Goal: Task Accomplishment & Management: Use online tool/utility

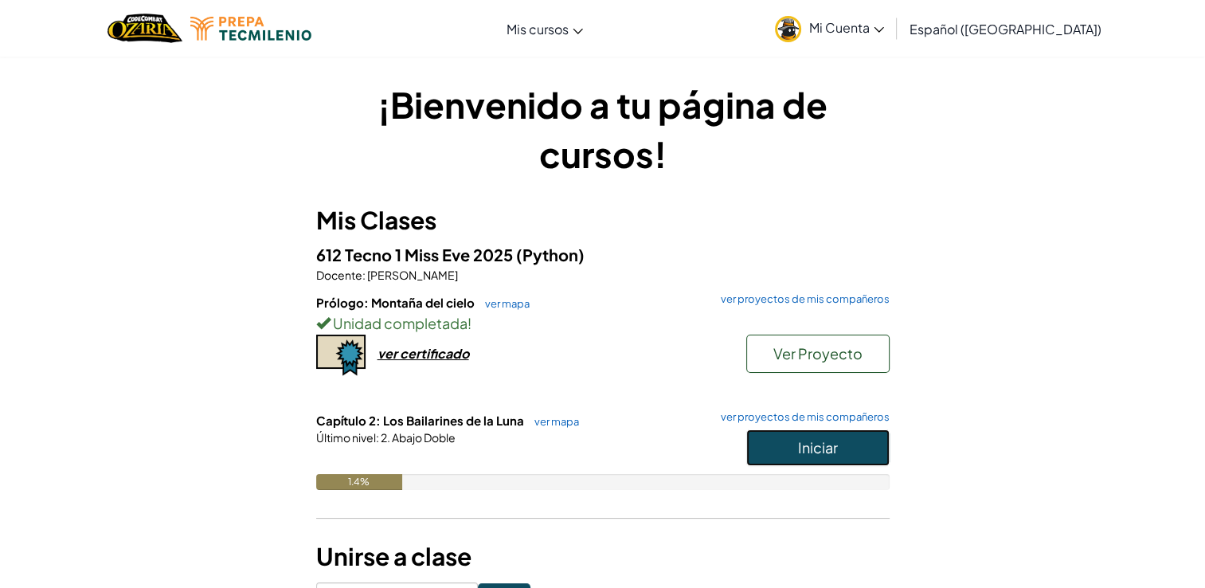
click at [834, 445] on span "Iniciar" at bounding box center [818, 447] width 40 height 18
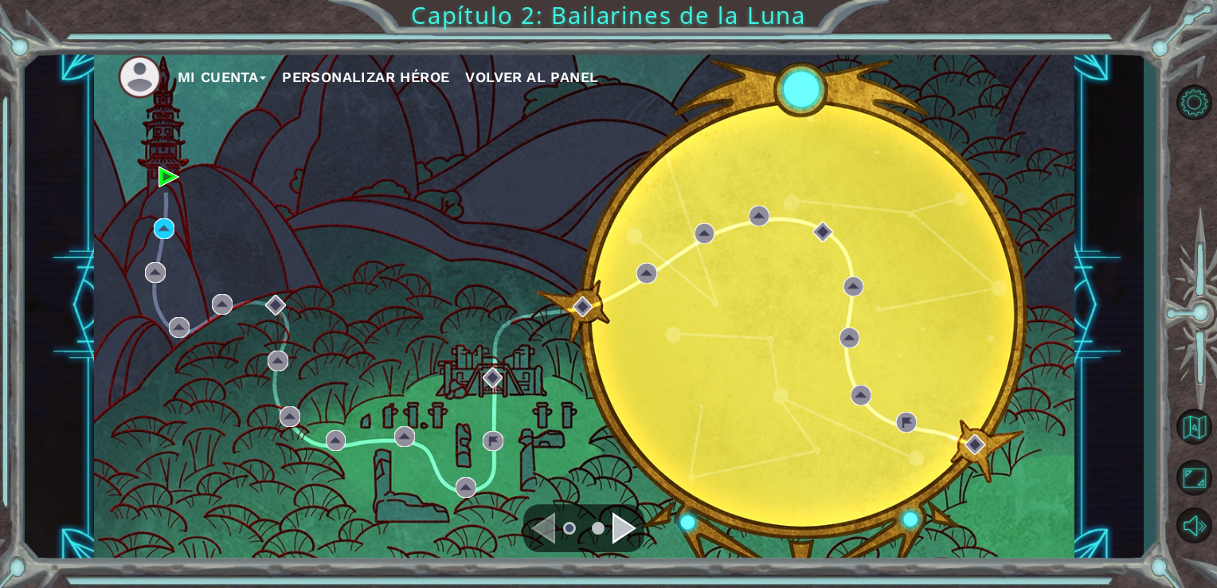
drag, startPoint x: 685, startPoint y: 237, endPoint x: 317, endPoint y: 260, distance: 368.5
click at [317, 260] on div "Mi Cuenta Personalizar héroe Volver al panel" at bounding box center [584, 305] width 981 height 517
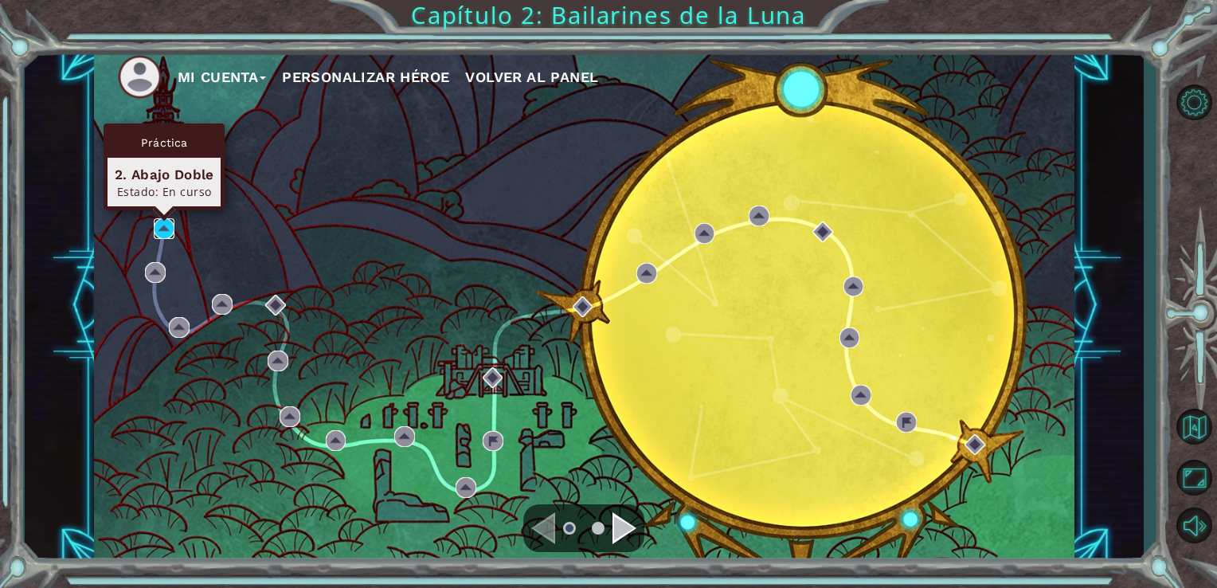
click at [166, 226] on img at bounding box center [164, 228] width 21 height 21
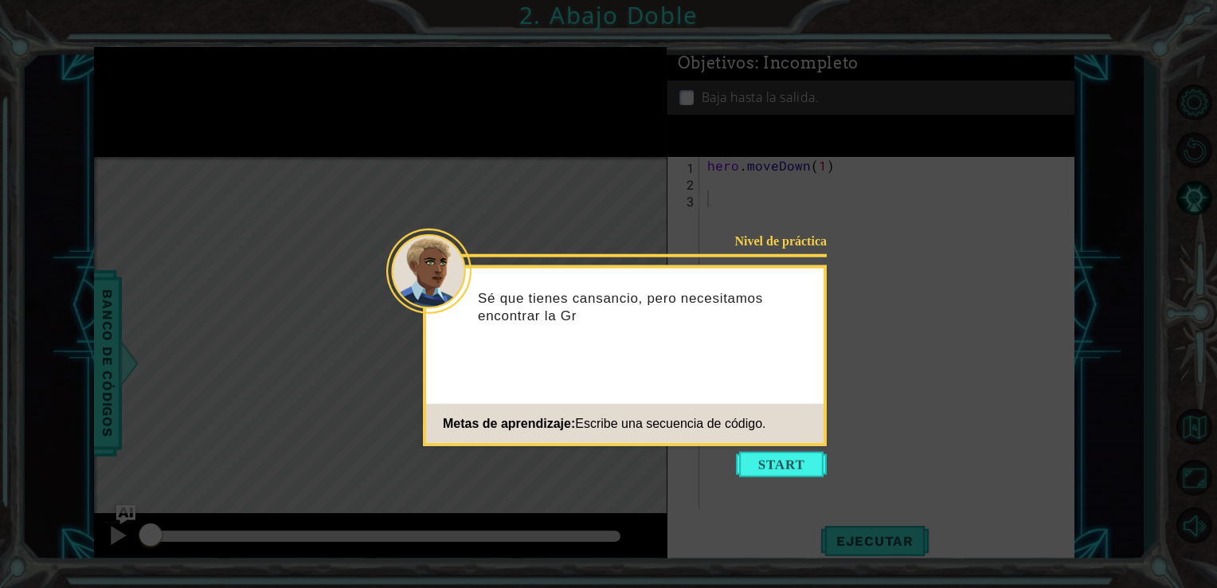
click at [744, 479] on icon at bounding box center [608, 294] width 1217 height 588
click at [768, 454] on button "Start" at bounding box center [781, 463] width 91 height 25
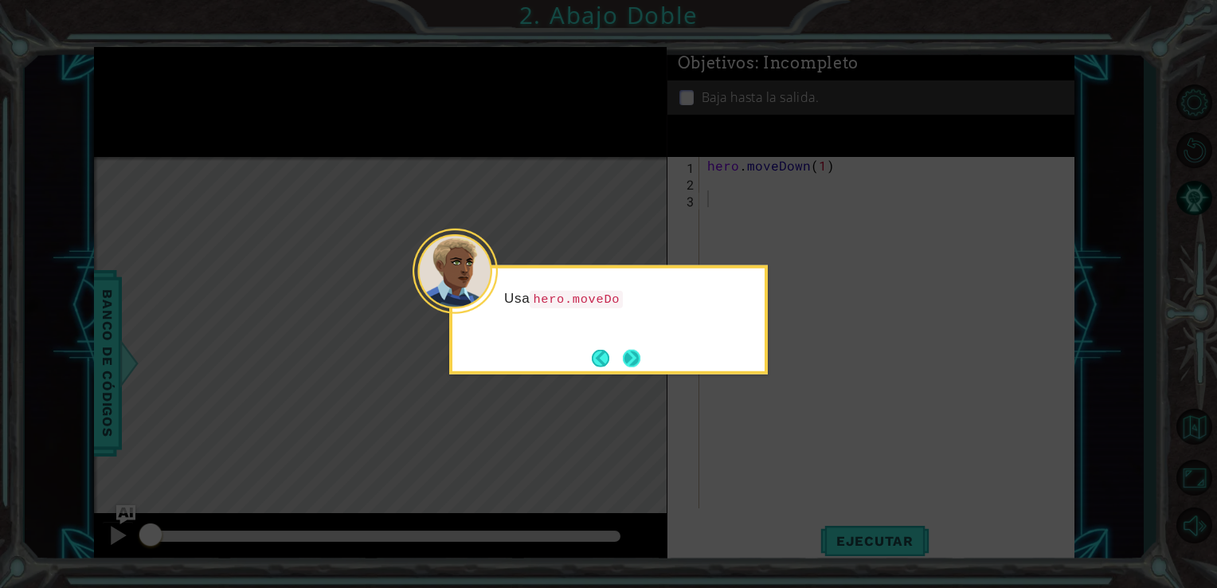
click at [624, 354] on button "Next" at bounding box center [632, 358] width 18 height 18
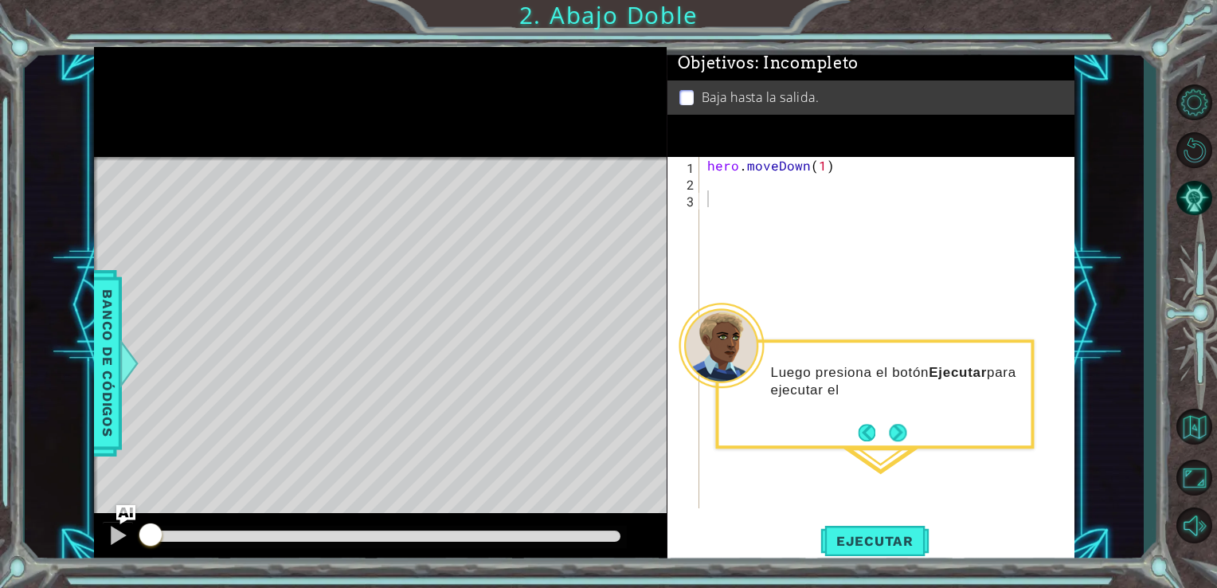
click at [900, 446] on div "Luego presiona el botón Ejecutar para ejecutar el" at bounding box center [874, 393] width 318 height 109
click at [901, 424] on button "Next" at bounding box center [898, 433] width 18 height 18
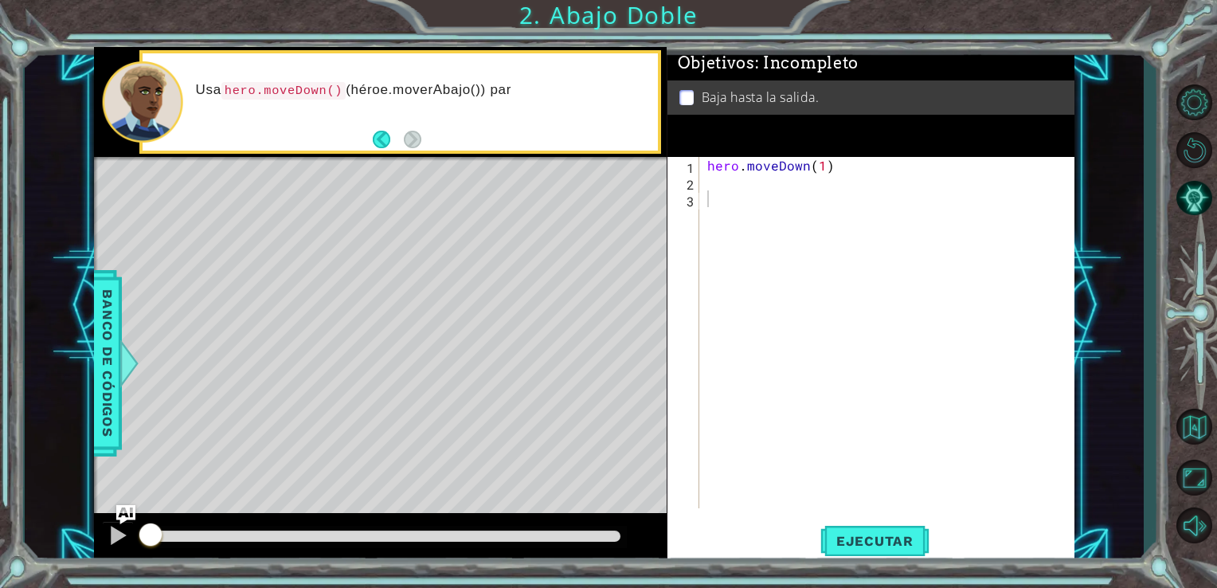
click at [510, 219] on div "Level Map" at bounding box center [462, 391] width 736 height 469
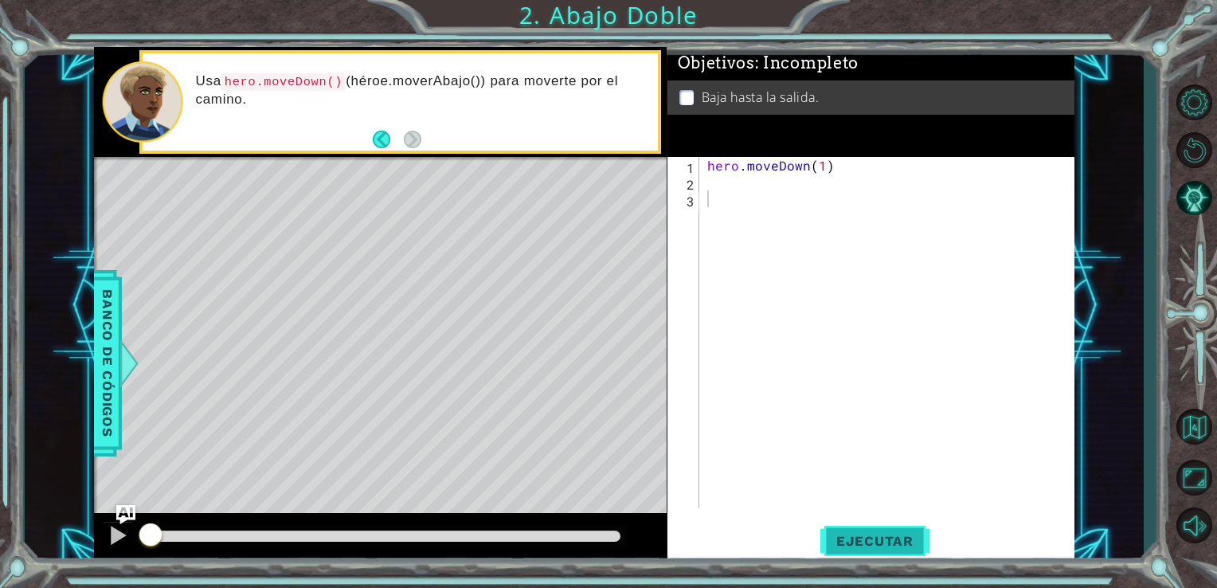
click at [831, 522] on button "Ejecutar" at bounding box center [874, 540] width 109 height 41
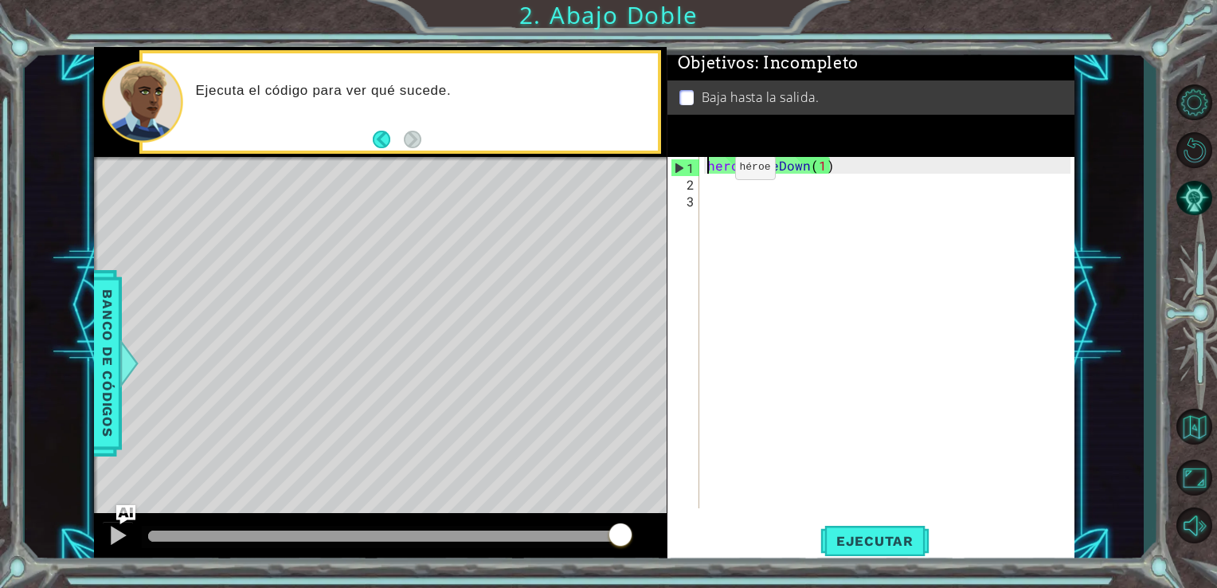
click at [707, 171] on div "hero . moveDown ( 1 )" at bounding box center [891, 349] width 375 height 385
type textarea "hero.moveDown(1)"
click at [707, 179] on div "hero . moveDown ( 1 )" at bounding box center [891, 349] width 375 height 385
click at [781, 292] on div "hero . moveDown ( 1 )" at bounding box center [891, 349] width 375 height 385
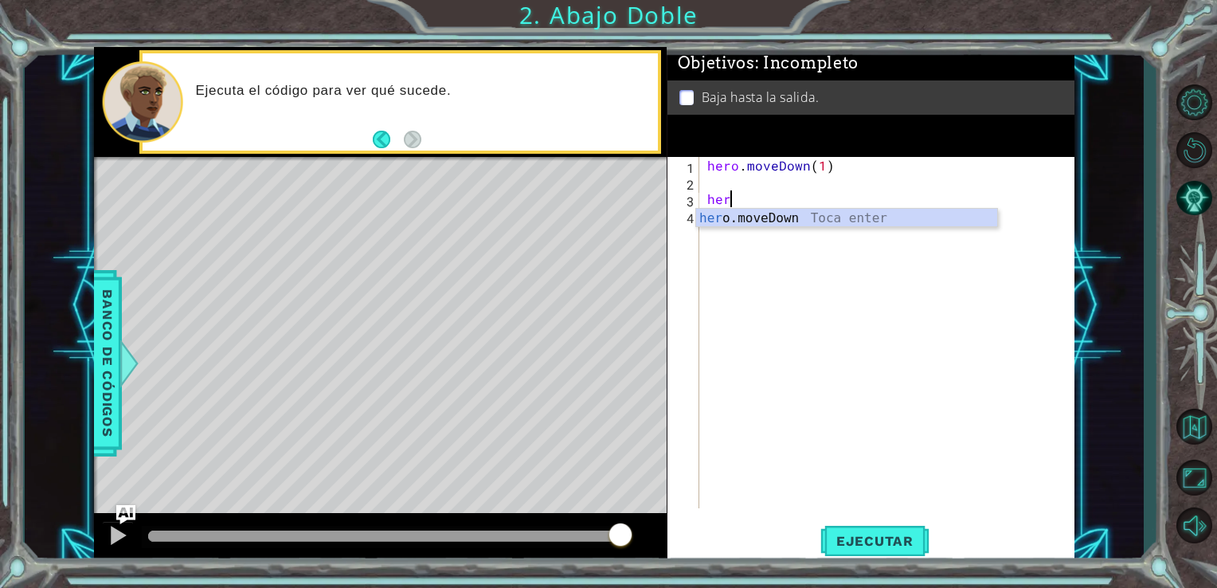
type textarea "hero"
click at [709, 182] on div "hero . moveDown ( 1 ) hero" at bounding box center [891, 349] width 375 height 385
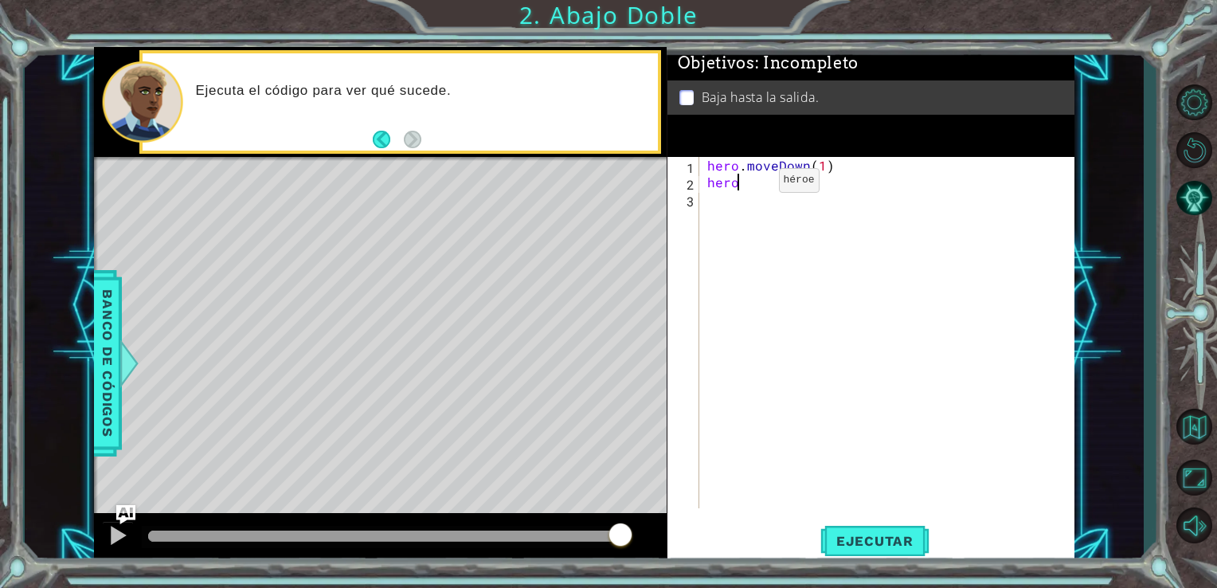
click at [752, 184] on div "hero . moveDown ( 1 ) hero" at bounding box center [891, 349] width 375 height 385
click at [785, 202] on div "hero. moveDown Toca enter" at bounding box center [846, 220] width 301 height 57
type textarea "hero.moveDown(1)"
click at [876, 524] on button "Ejecutar" at bounding box center [874, 540] width 109 height 41
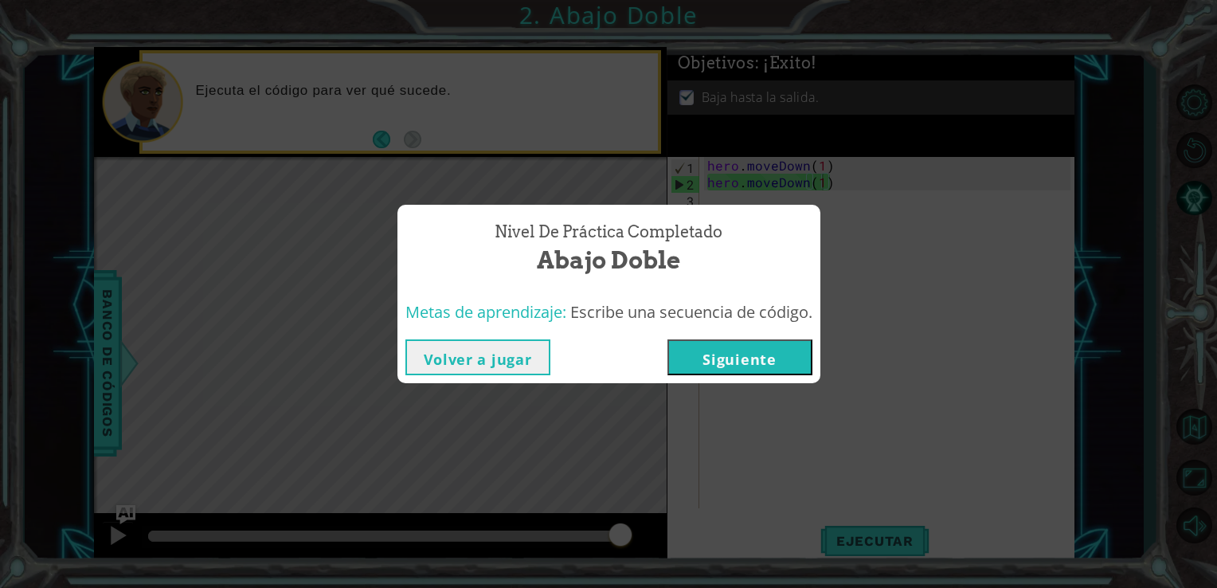
click at [735, 367] on button "Siguiente" at bounding box center [739, 357] width 145 height 36
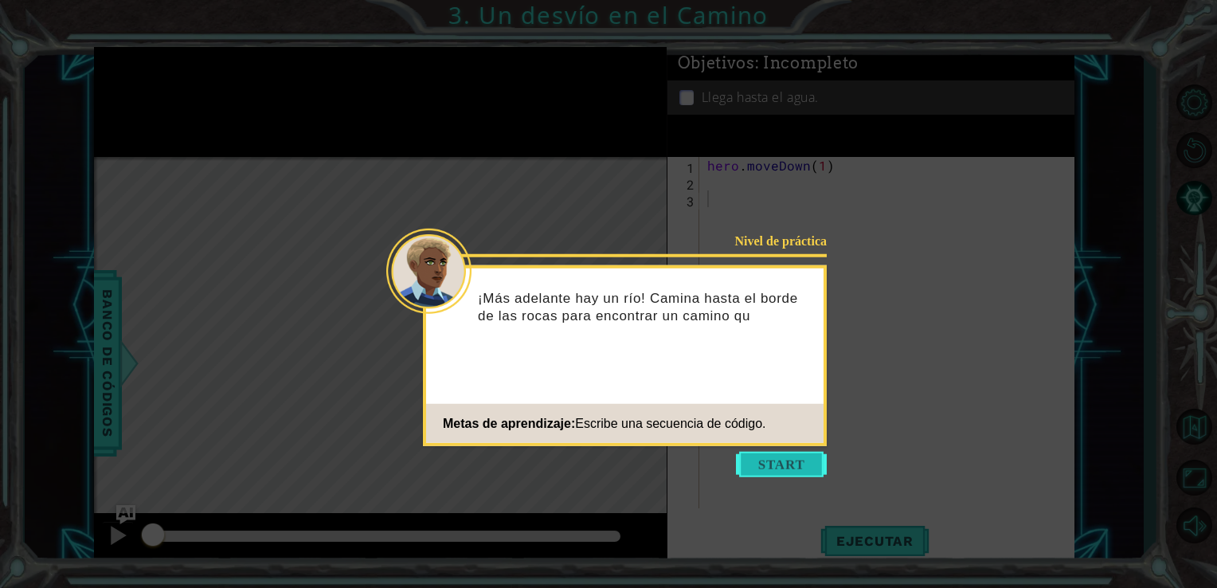
click at [792, 460] on button "Start" at bounding box center [781, 463] width 91 height 25
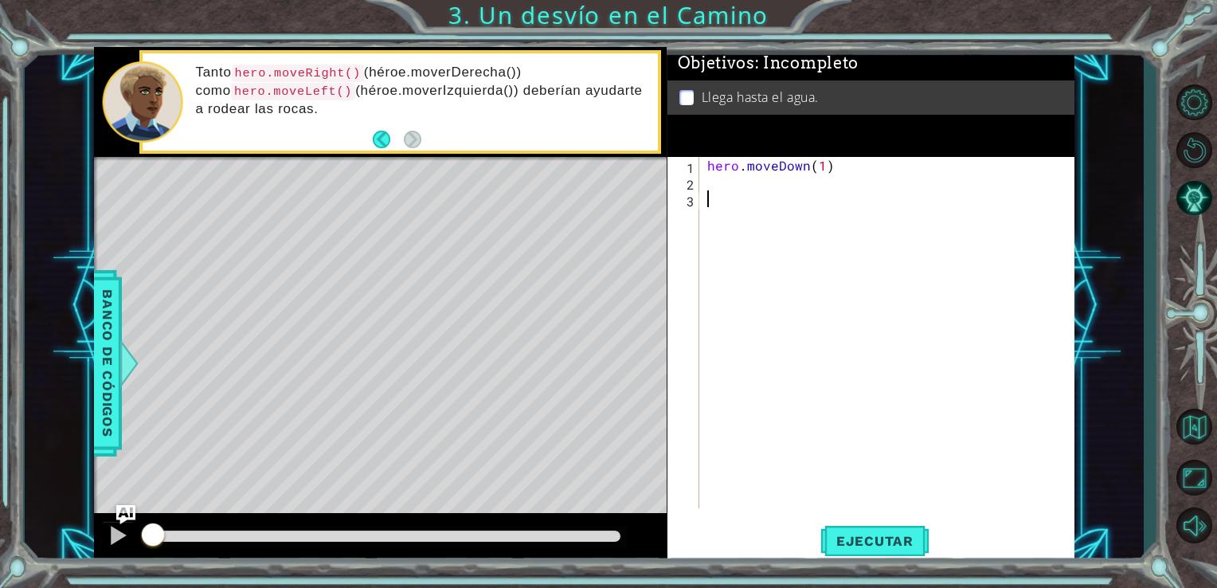
click at [705, 179] on div "hero . moveDown ( 1 )" at bounding box center [891, 349] width 375 height 385
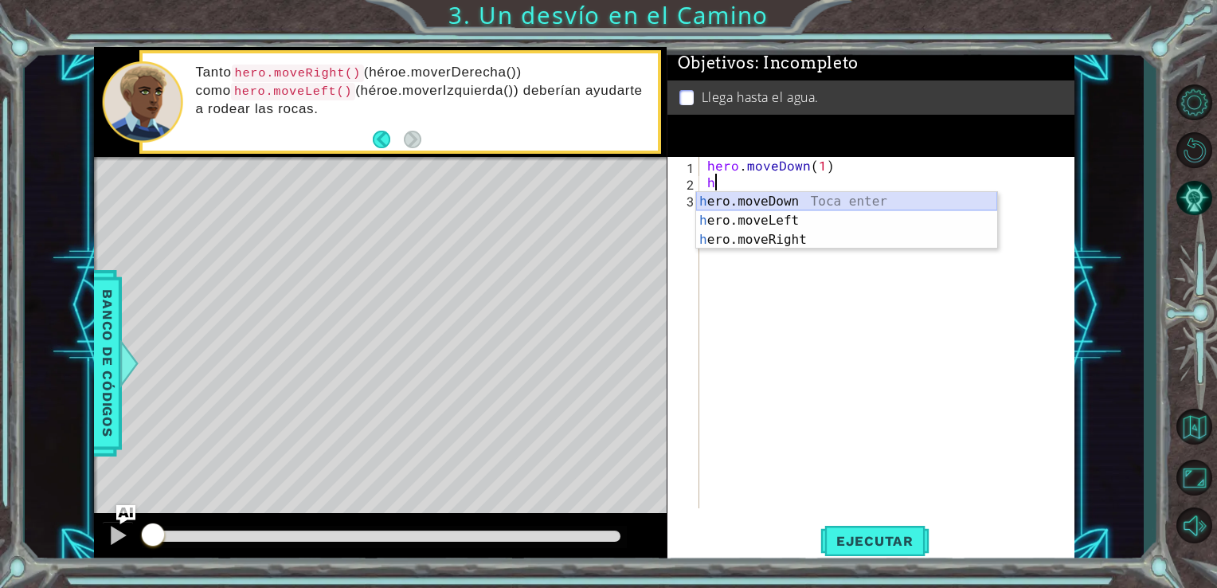
click at [752, 205] on div "h ero.moveDown Toca enter h ero.moveLeft Toca enter h ero.moveRight Toca enter" at bounding box center [846, 240] width 301 height 96
type textarea "hero.moveDown(1)"
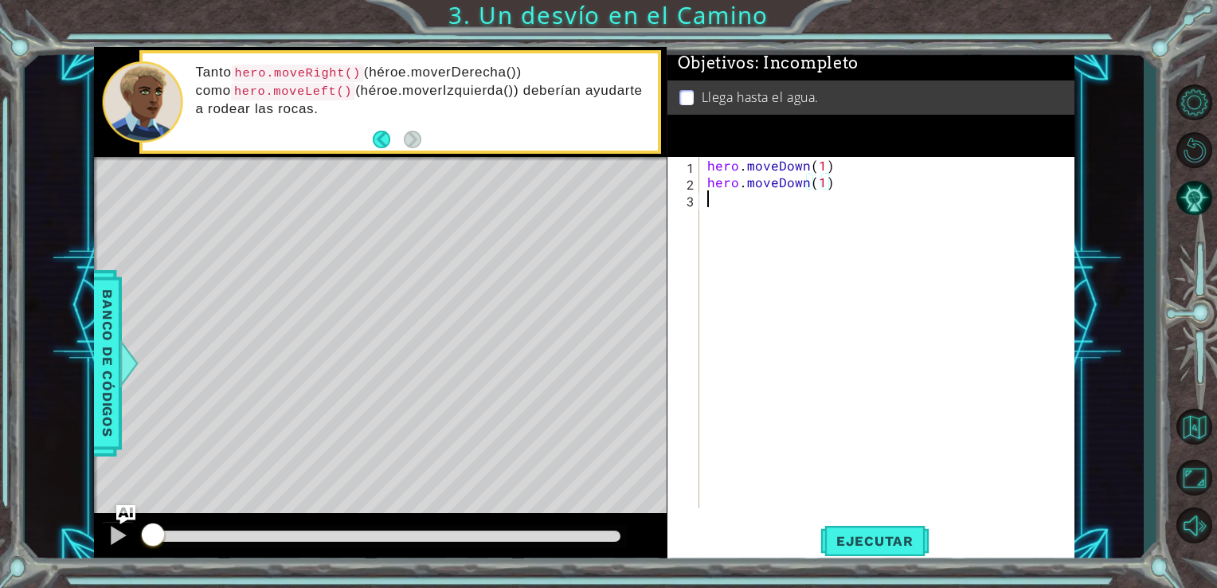
click at [708, 205] on div "hero . moveDown ( 1 ) hero . moveDown ( 1 )" at bounding box center [891, 349] width 375 height 385
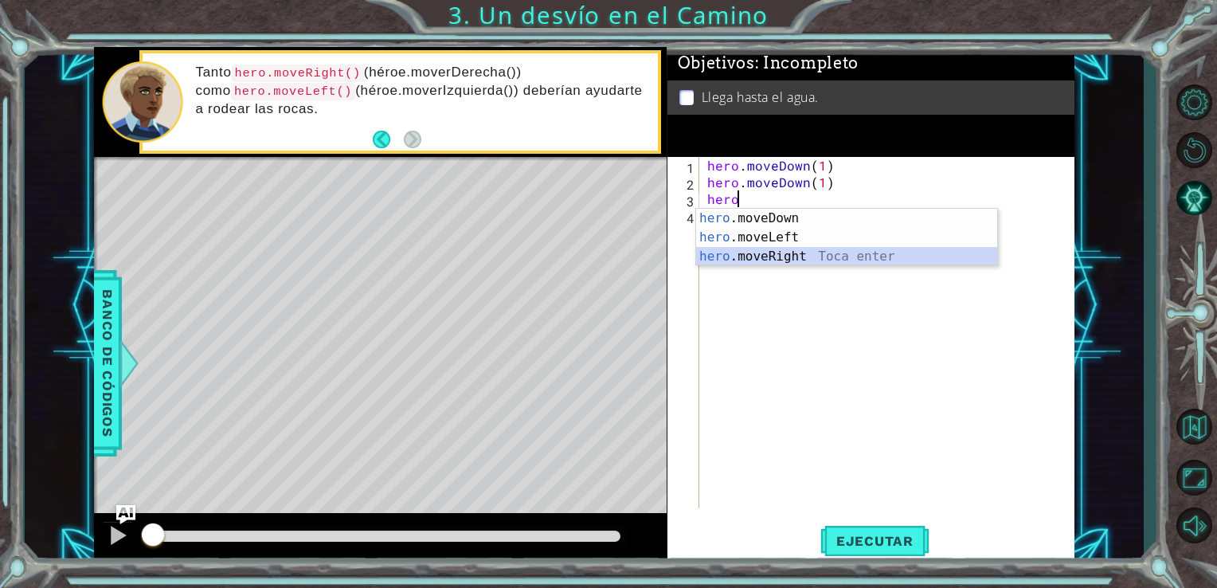
click at [729, 252] on div "hero .moveDown Toca enter hero .moveLeft Toca enter hero .moveRight Toca enter" at bounding box center [846, 257] width 301 height 96
type textarea "hero.moveRight(1)"
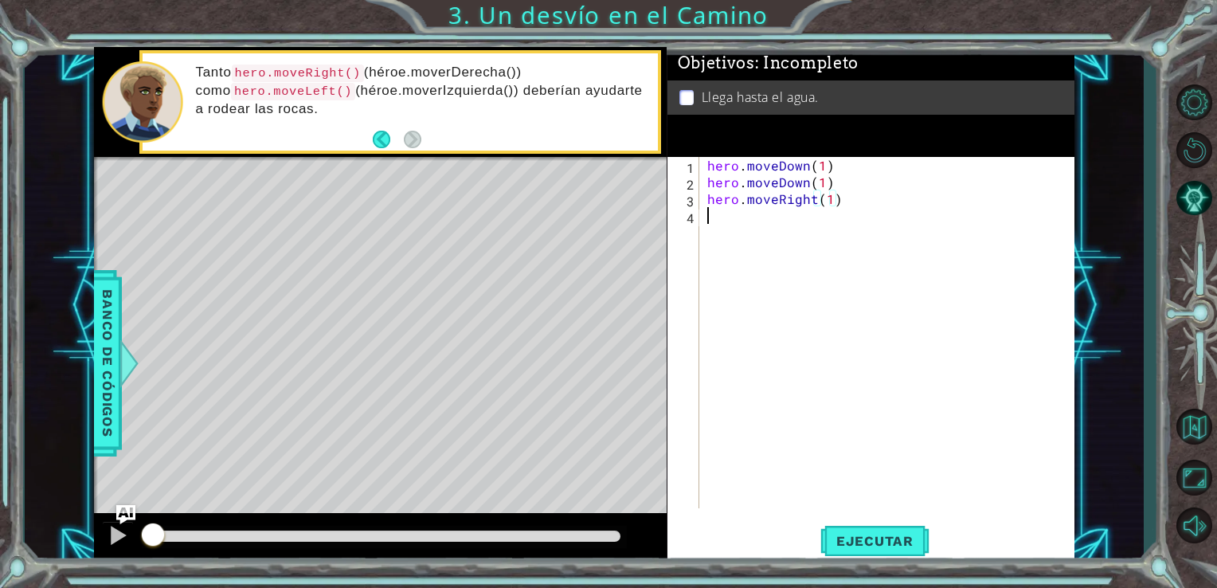
click at [723, 226] on div "hero . moveDown ( 1 ) hero . moveDown ( 1 ) hero . moveRight ( 1 )" at bounding box center [891, 349] width 375 height 385
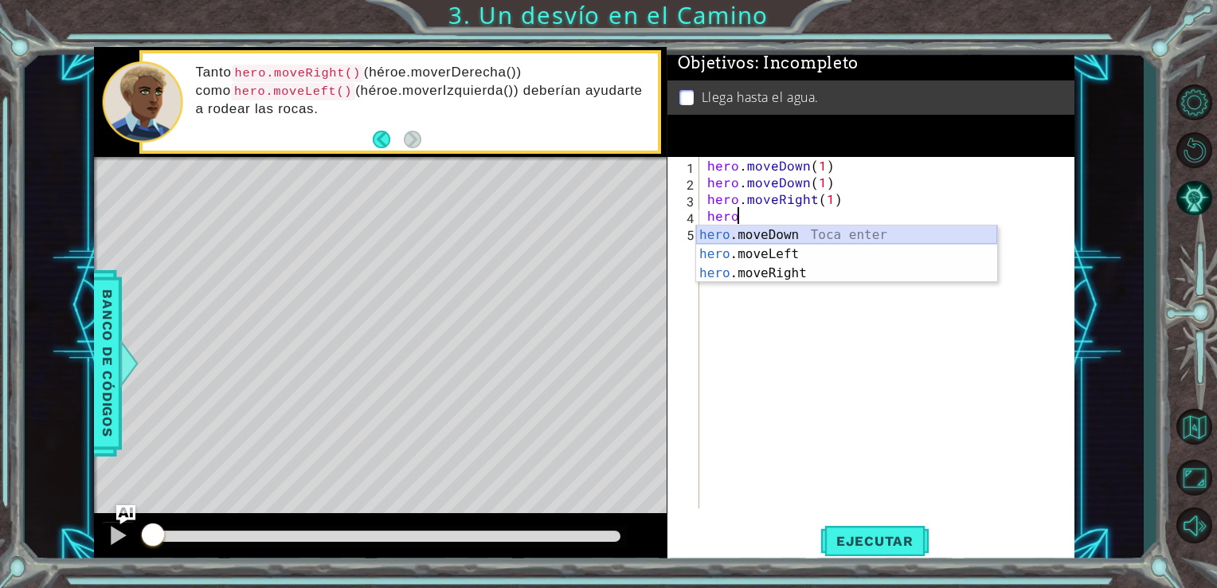
click at [726, 231] on div "hero .moveDown Toca enter hero .moveLeft Toca enter hero .moveRight Toca enter" at bounding box center [846, 273] width 301 height 96
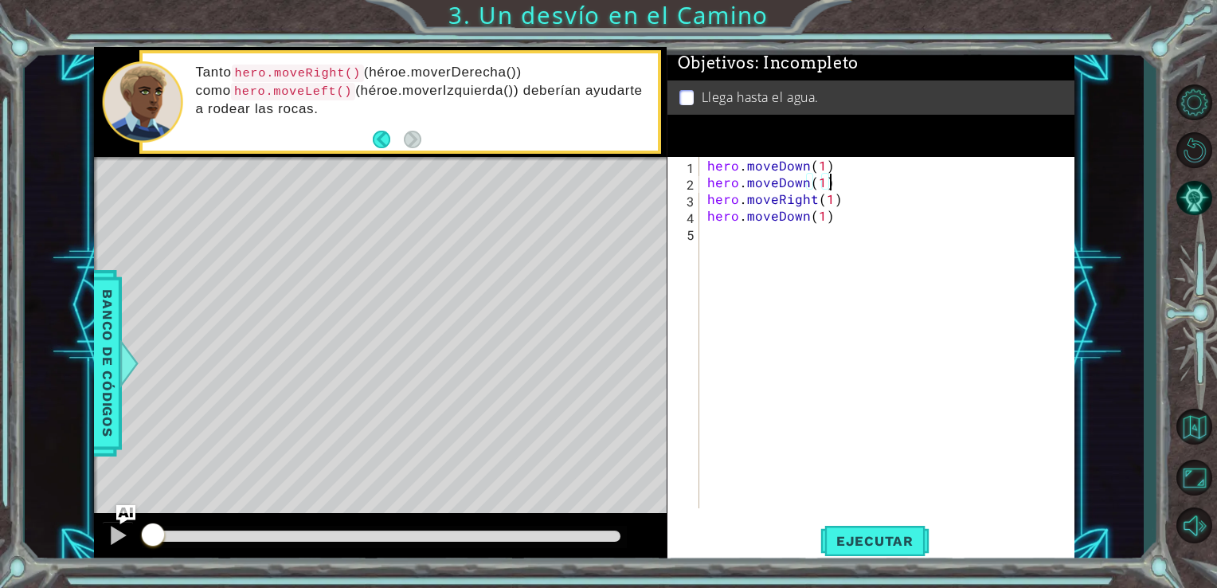
click at [827, 182] on div "hero . moveDown ( 1 ) hero . moveDown ( 1 ) hero . moveRight ( 1 ) hero . moveD…" at bounding box center [891, 349] width 375 height 385
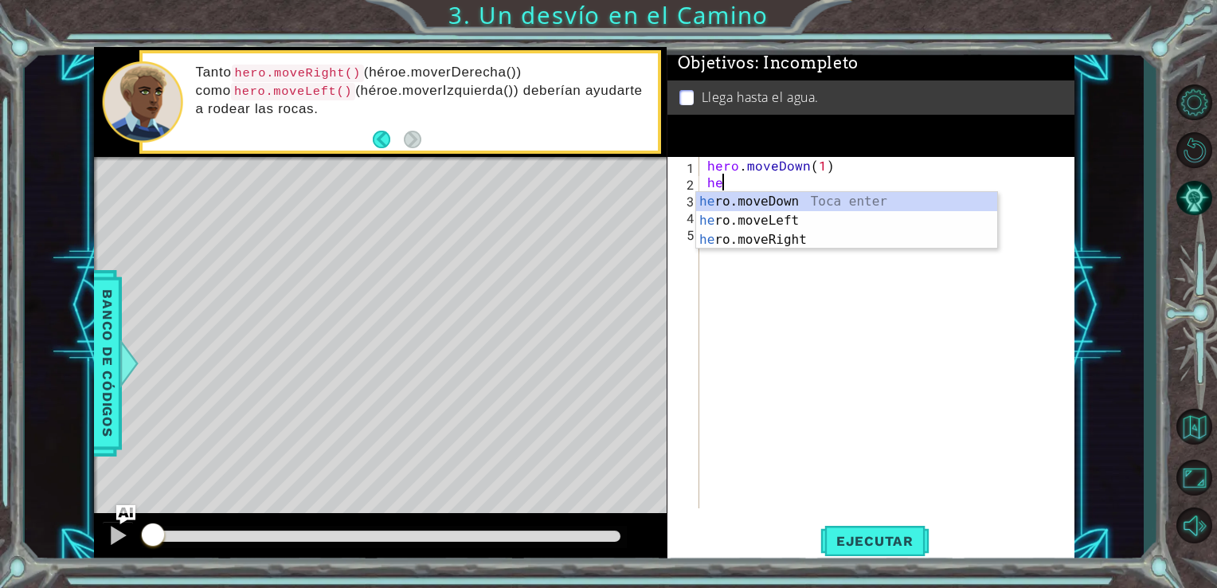
type textarea "h"
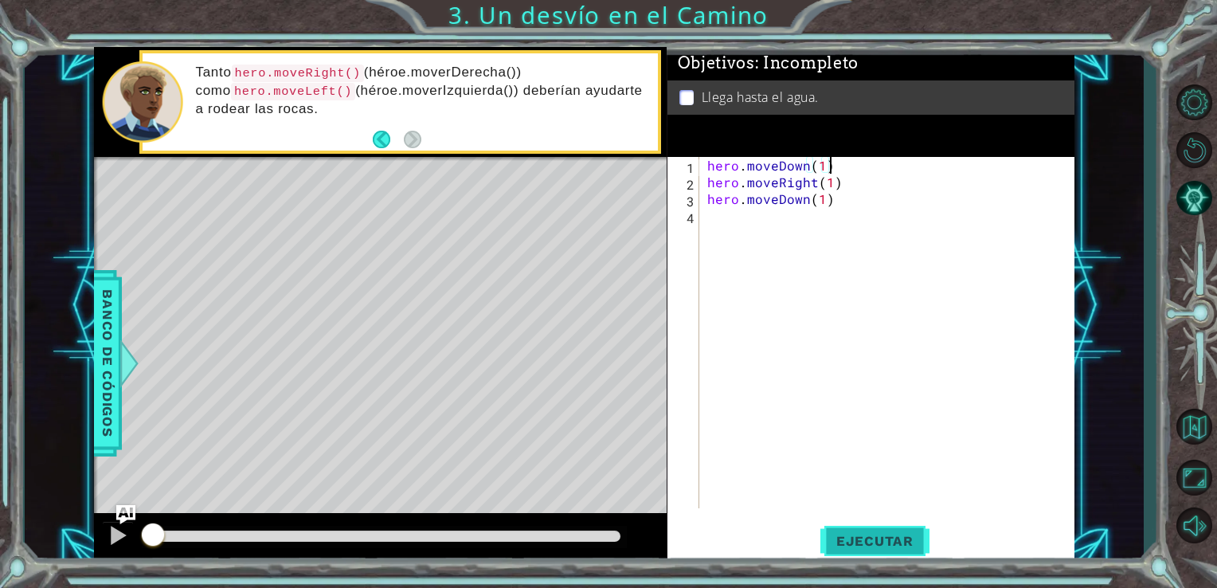
type textarea "hero.moveDown(1)"
click at [829, 539] on span "Ejecutar" at bounding box center [874, 541] width 109 height 16
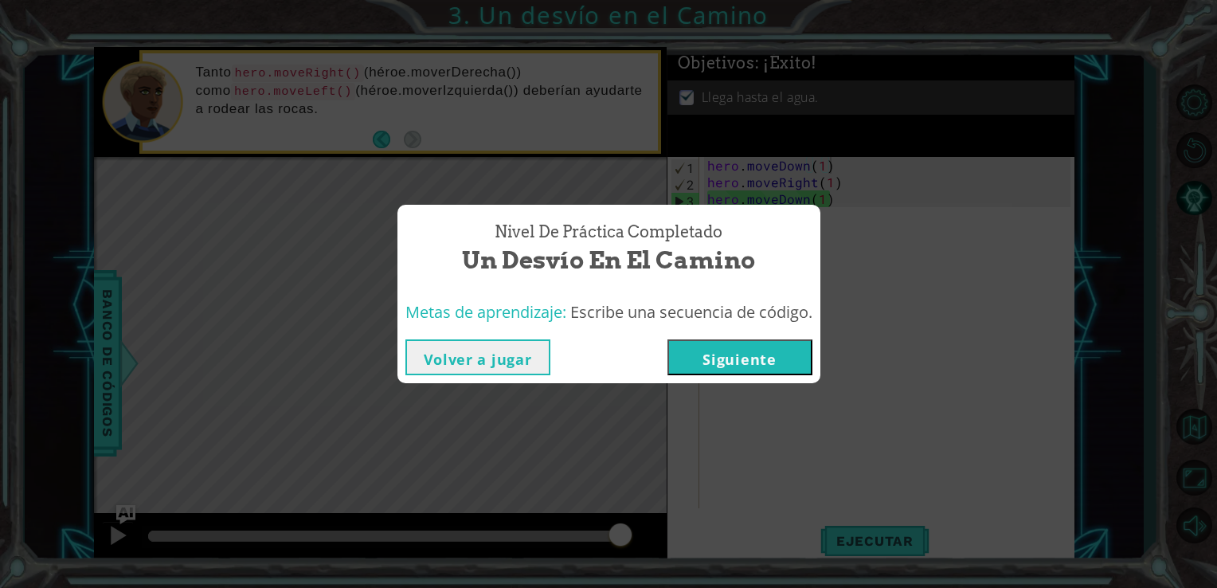
click at [745, 355] on button "Siguiente" at bounding box center [739, 357] width 145 height 36
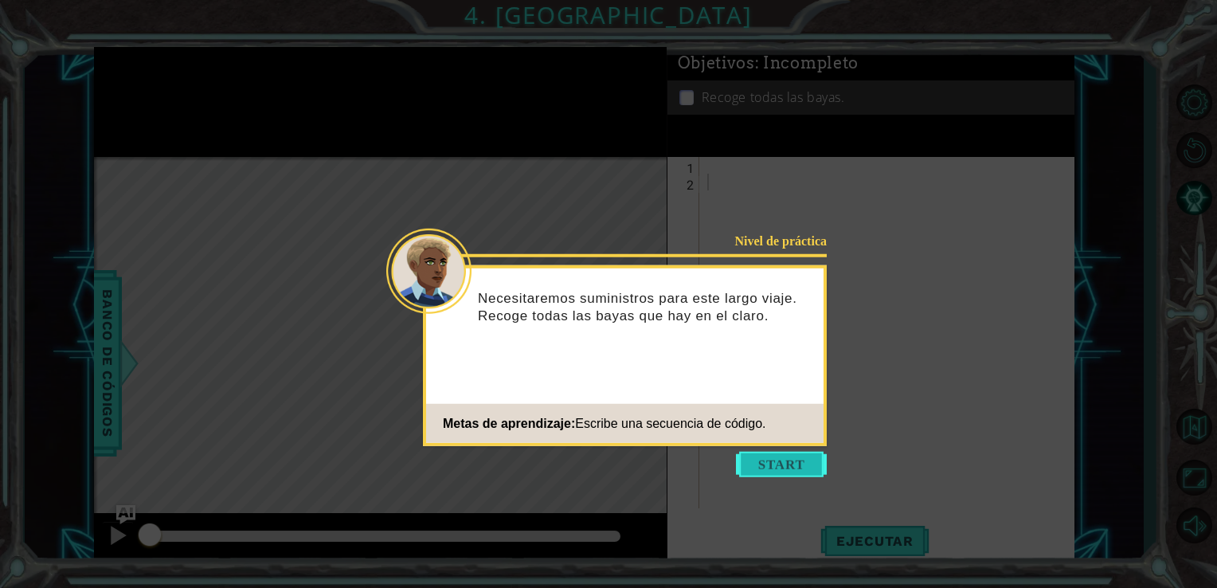
click at [787, 463] on button "Start" at bounding box center [781, 463] width 91 height 25
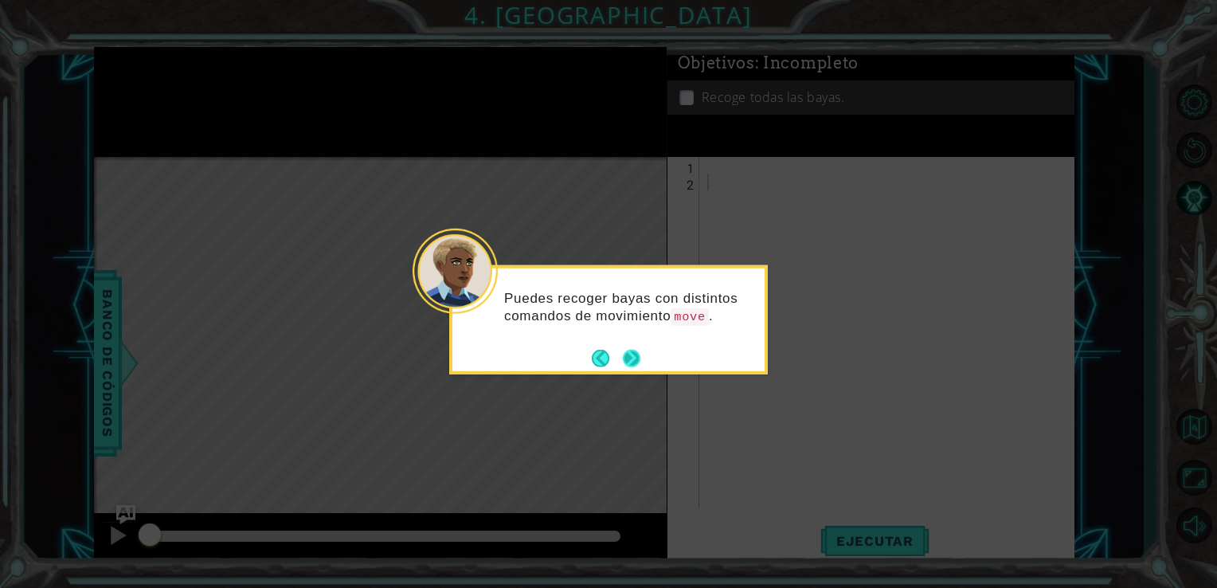
click at [638, 355] on button "Next" at bounding box center [632, 358] width 18 height 18
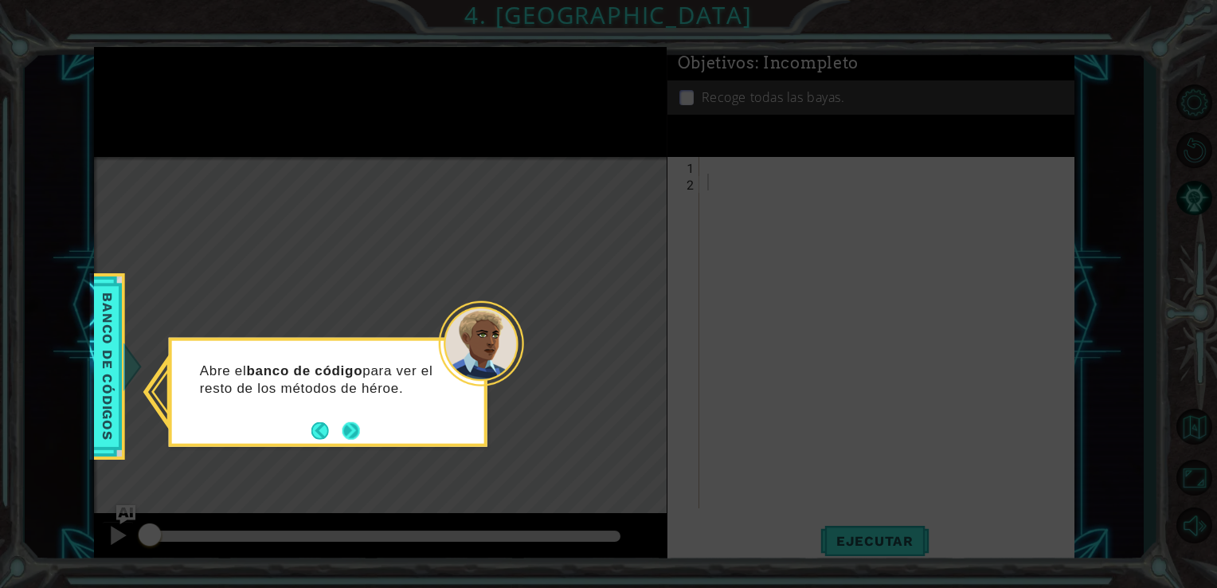
click at [351, 428] on button "Next" at bounding box center [351, 430] width 18 height 18
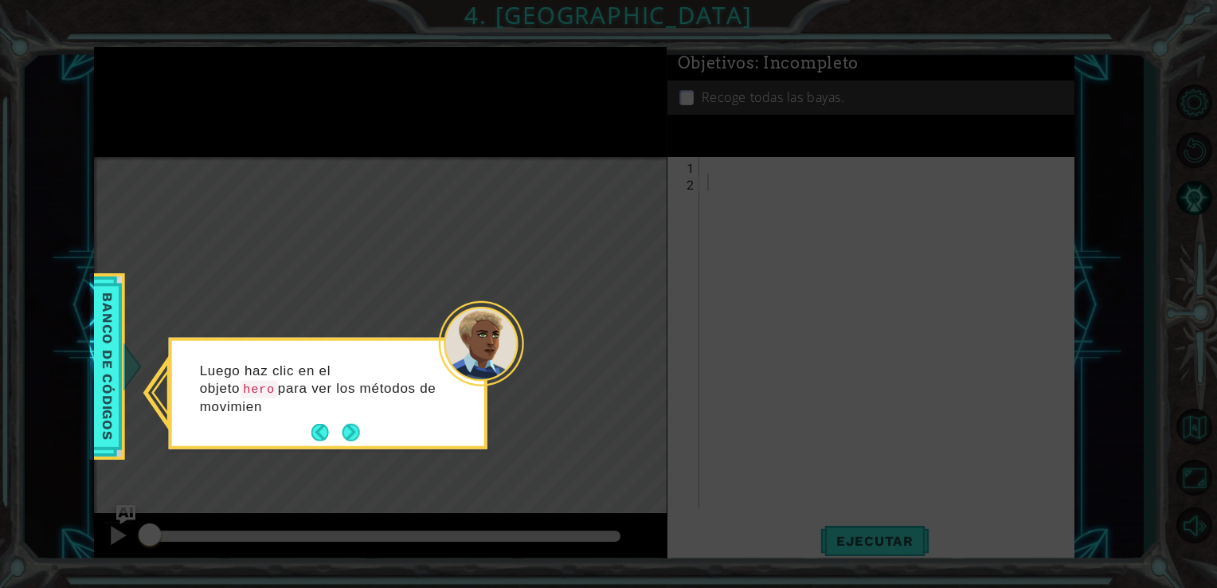
click at [351, 428] on button "Next" at bounding box center [351, 433] width 18 height 18
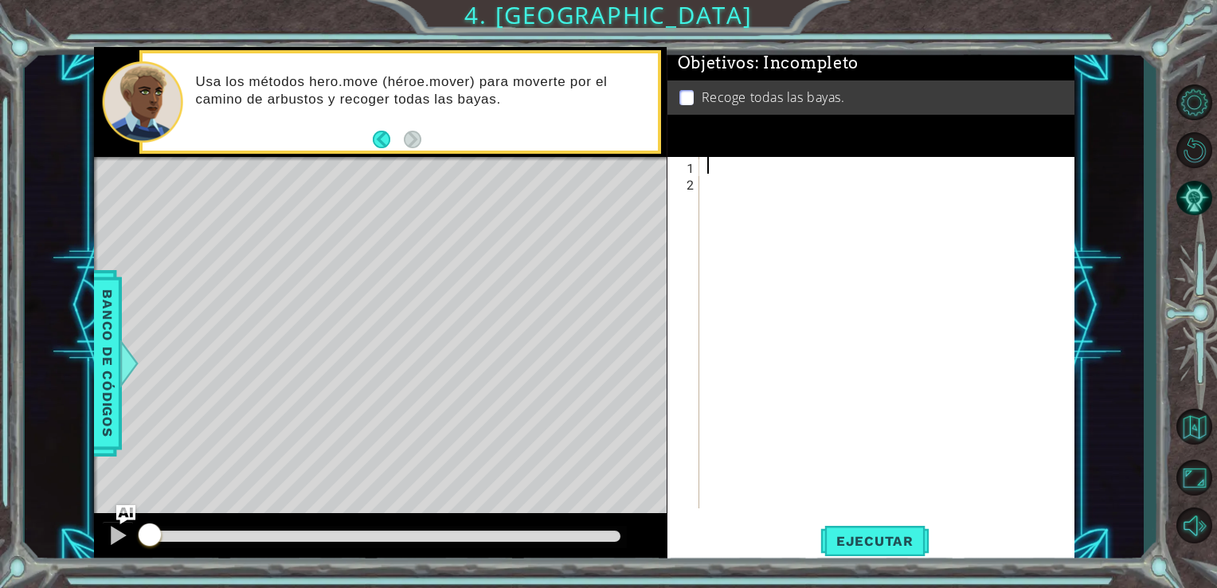
click at [714, 170] on div at bounding box center [891, 349] width 375 height 385
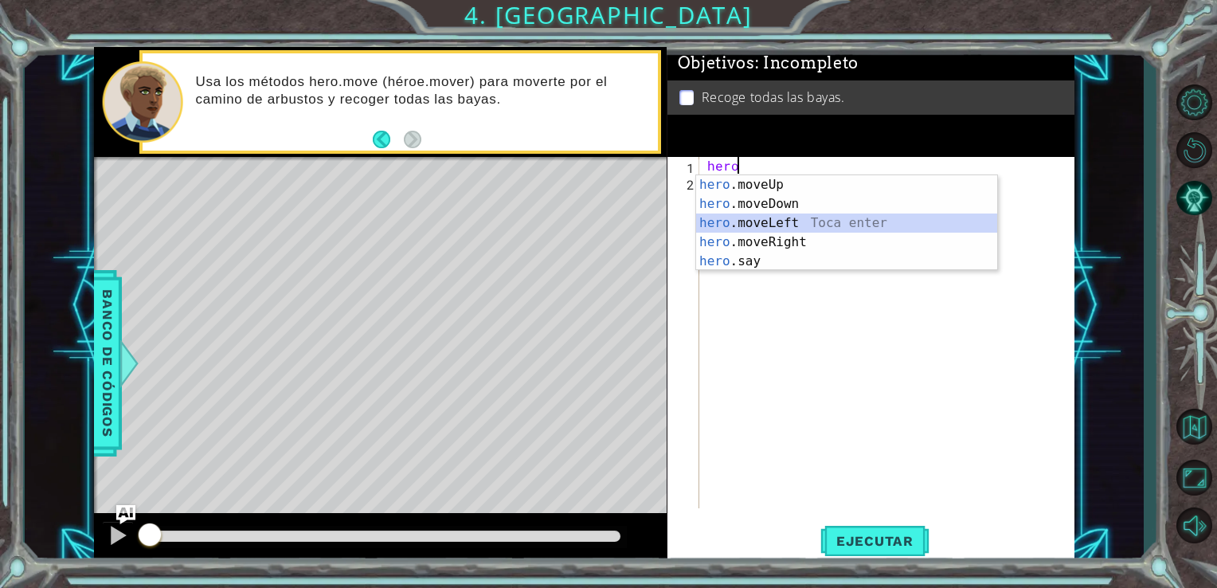
click at [741, 221] on div "hero .moveUp Toca enter hero .moveDown Toca enter hero .moveLeft Toca enter her…" at bounding box center [846, 242] width 301 height 134
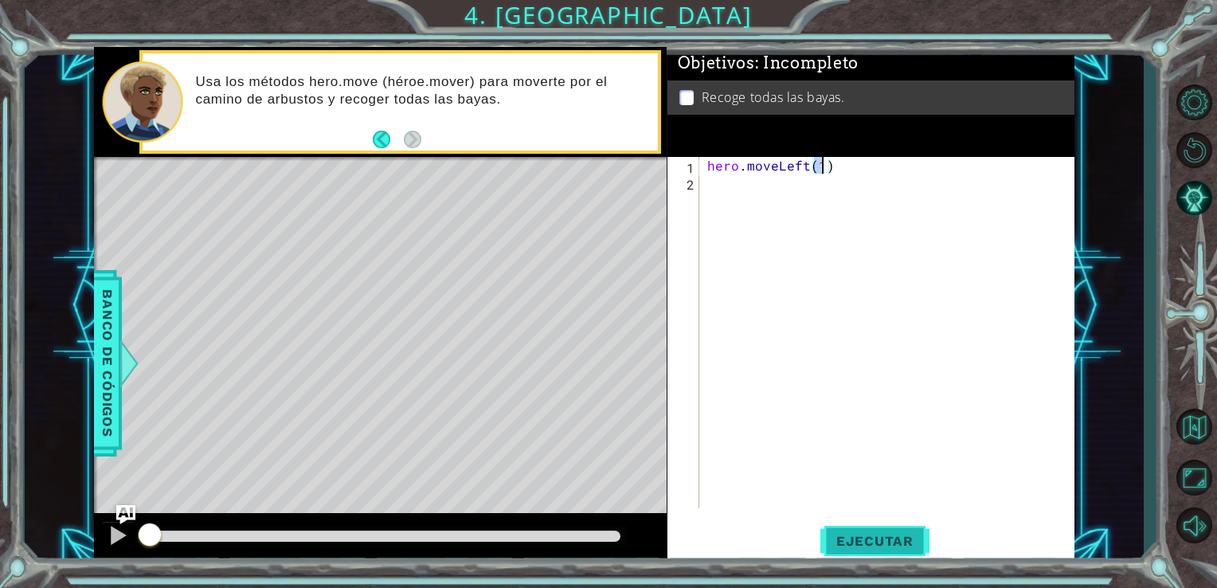
type textarea "hero.moveLeft(1)"
click at [879, 531] on button "Ejecutar" at bounding box center [874, 540] width 109 height 41
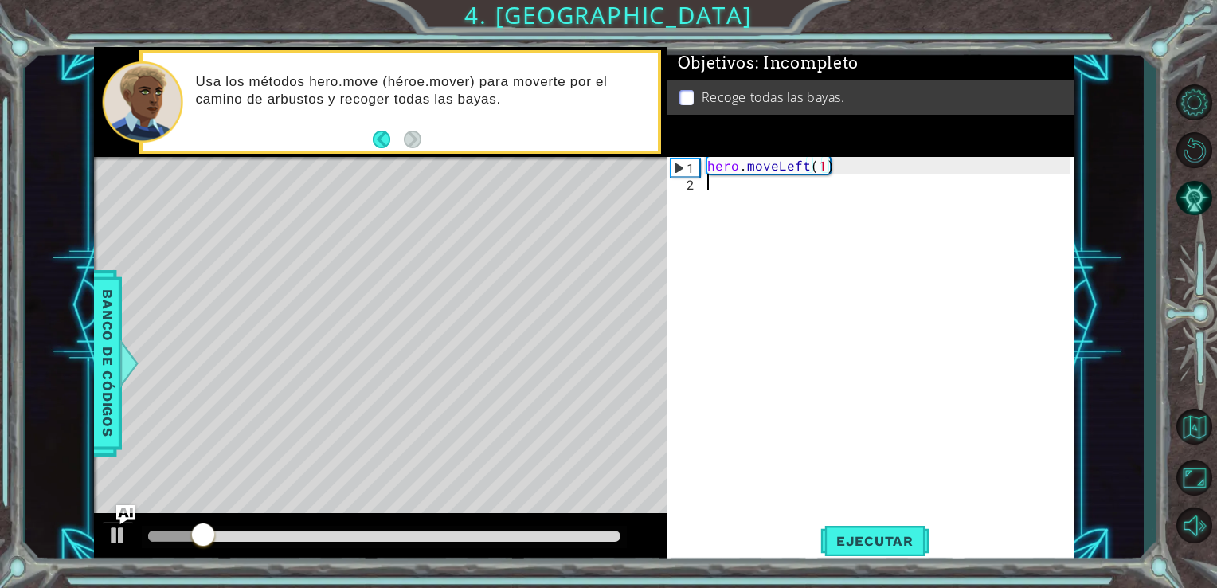
click at [719, 196] on div "hero . moveLeft ( 1 )" at bounding box center [891, 349] width 375 height 385
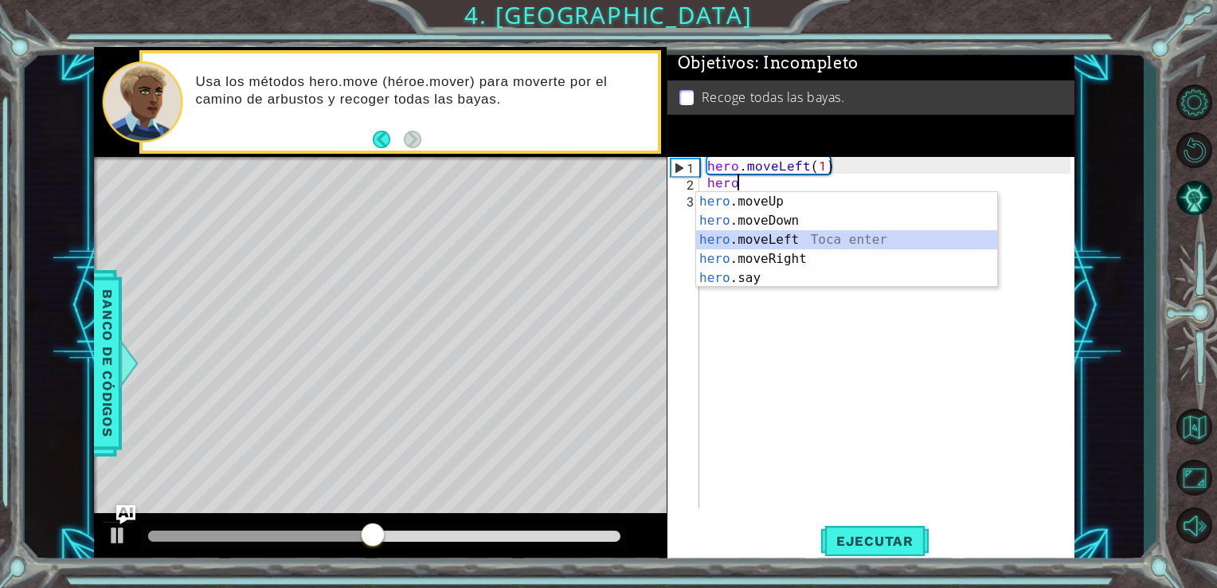
click at [748, 236] on div "hero .moveUp Toca enter hero .moveDown Toca enter hero .moveLeft Toca enter her…" at bounding box center [846, 259] width 301 height 134
type textarea "hero.moveLeft(1)"
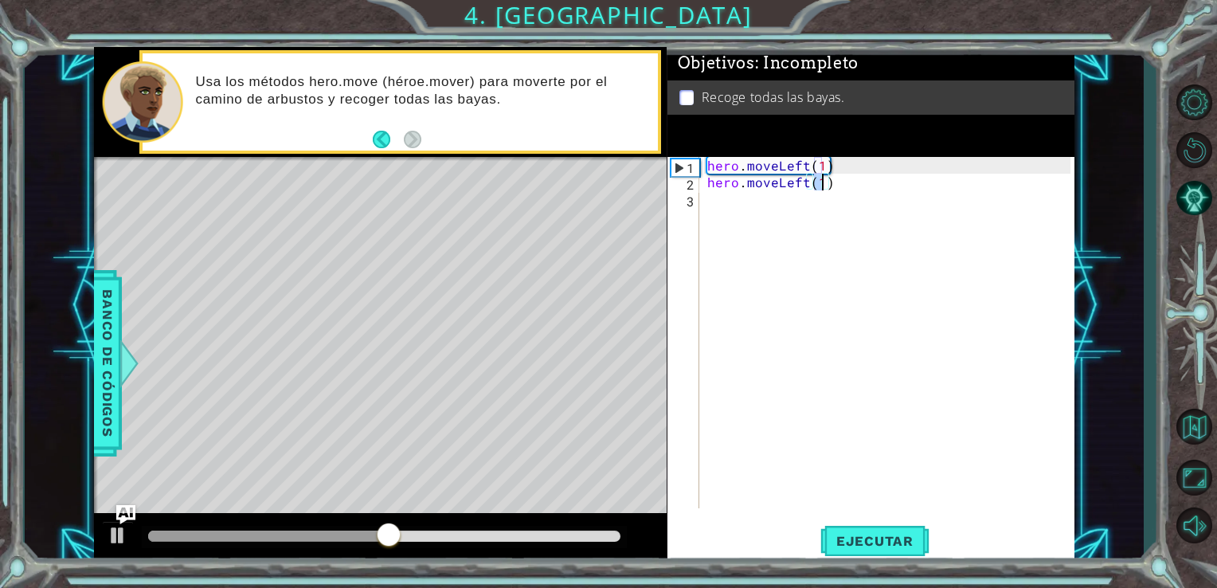
click at [721, 208] on div "hero . moveLeft ( 1 ) hero . moveLeft ( 1 )" at bounding box center [891, 349] width 375 height 385
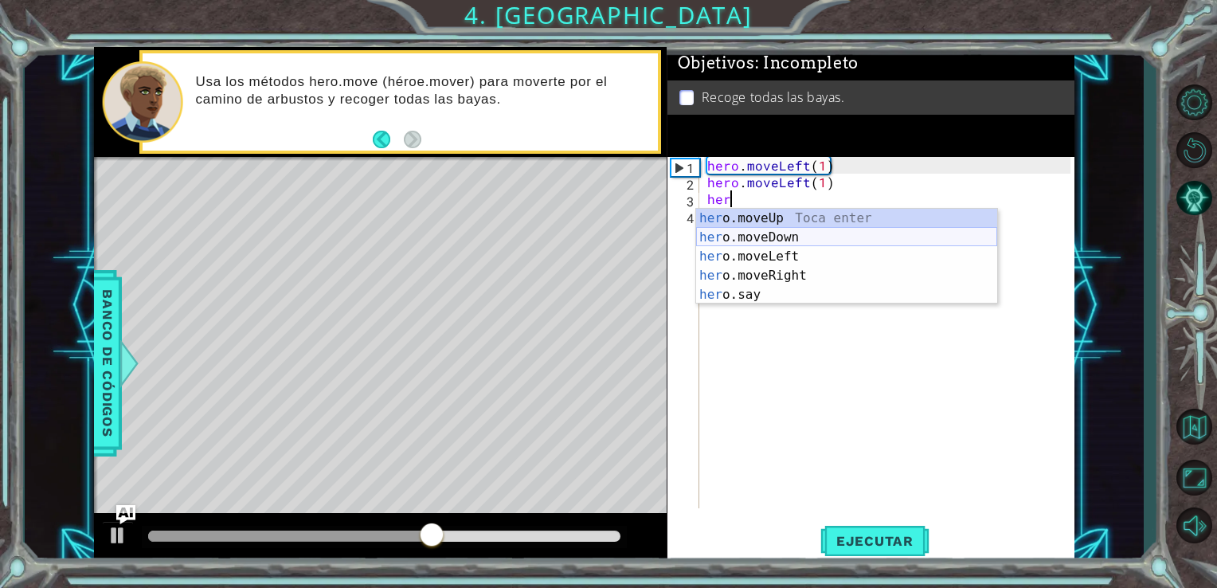
click at [731, 237] on div "her o.moveUp Toca enter her o.moveDown Toca enter her o.moveLeft [PERSON_NAME] …" at bounding box center [846, 276] width 301 height 134
type textarea "hero.moveDown(1)"
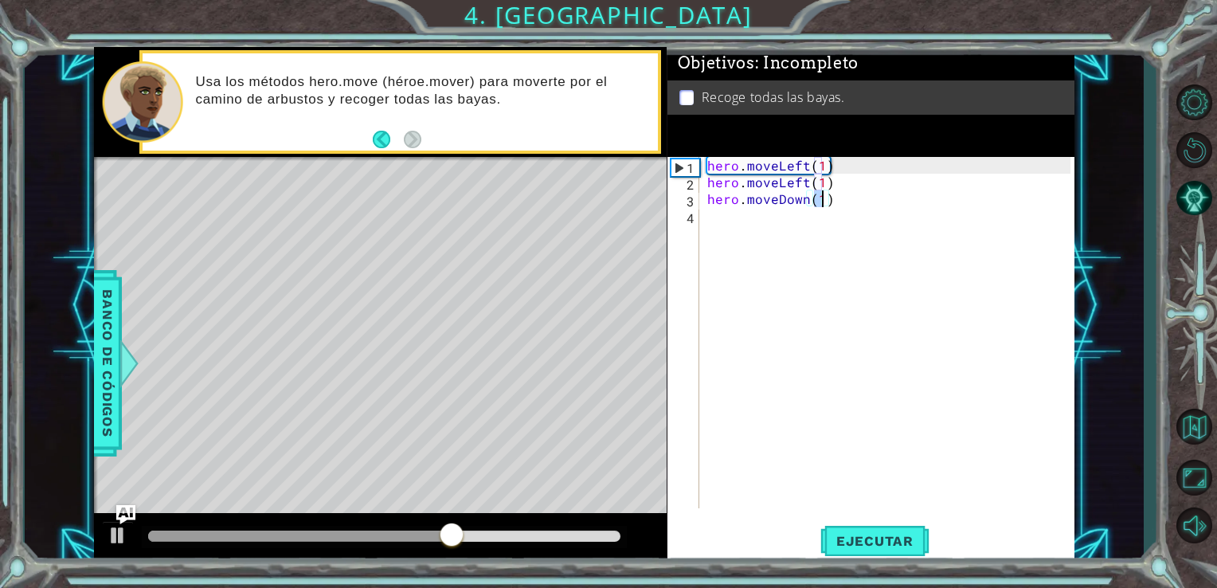
click at [714, 219] on div "hero . moveLeft ( 1 ) hero . moveLeft ( 1 ) hero . moveDown ( 1 )" at bounding box center [891, 349] width 375 height 385
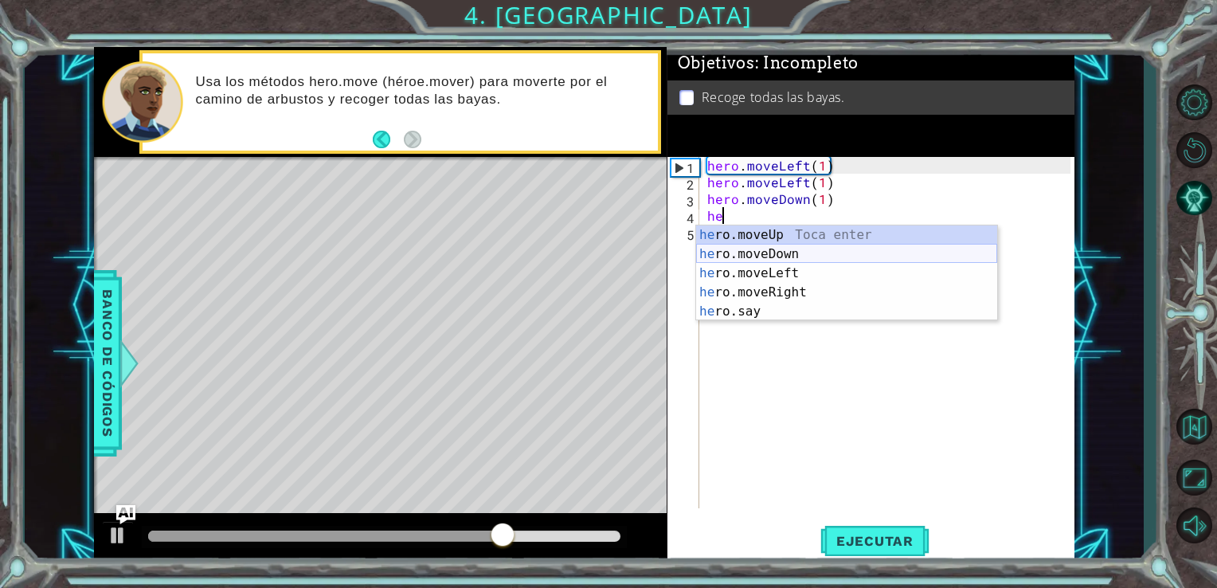
click at [733, 253] on div "he ro.moveUp Toca enter he ro.moveDown Toca enter he ro.moveLeft Toca enter he …" at bounding box center [846, 292] width 301 height 134
type textarea "hero.moveDown(1)"
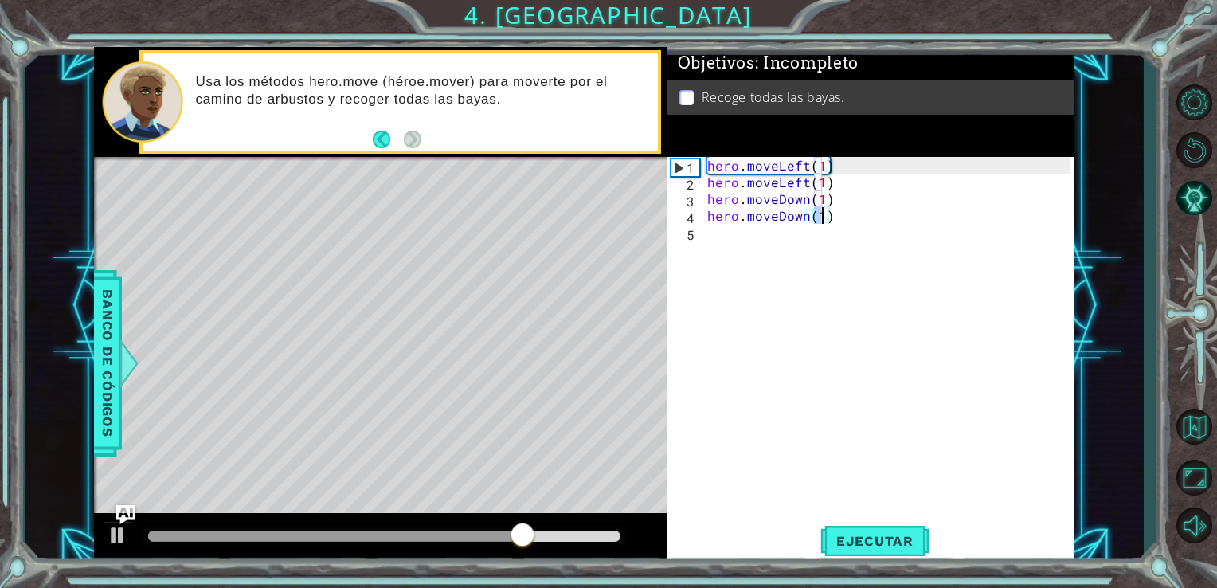
click at [729, 234] on div "hero . moveLeft ( 1 ) hero . moveLeft ( 1 ) hero . moveDown ( 1 ) hero . moveDo…" at bounding box center [891, 349] width 375 height 385
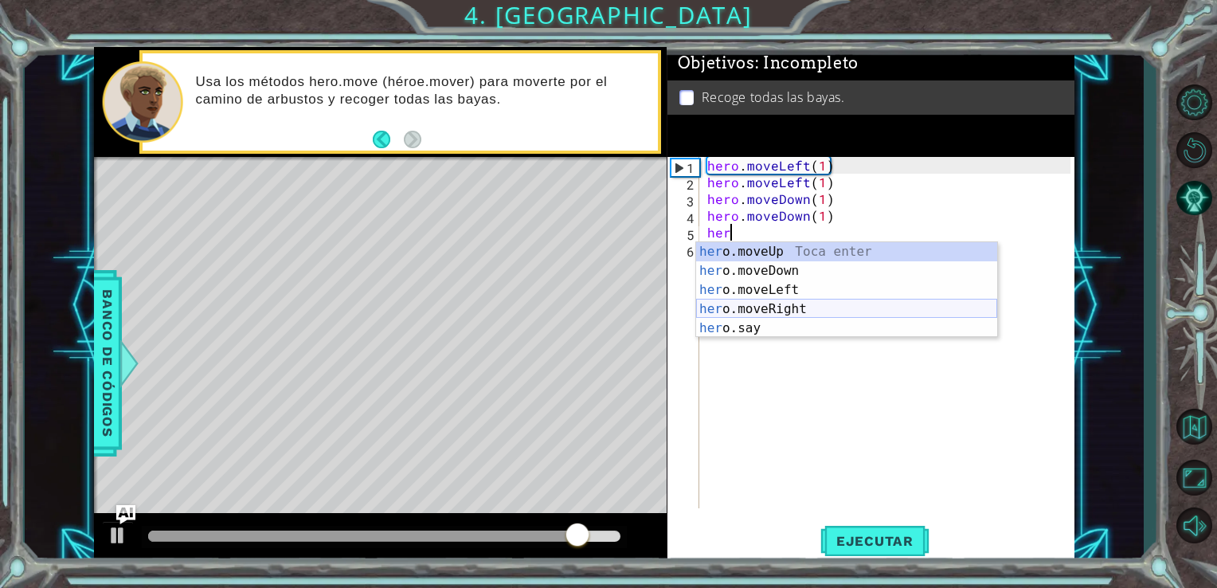
click at [735, 310] on div "her o.moveUp Toca enter her o.moveDown Toca enter her o.moveLeft [PERSON_NAME] …" at bounding box center [846, 309] width 301 height 134
type textarea "hero.moveRight(1)"
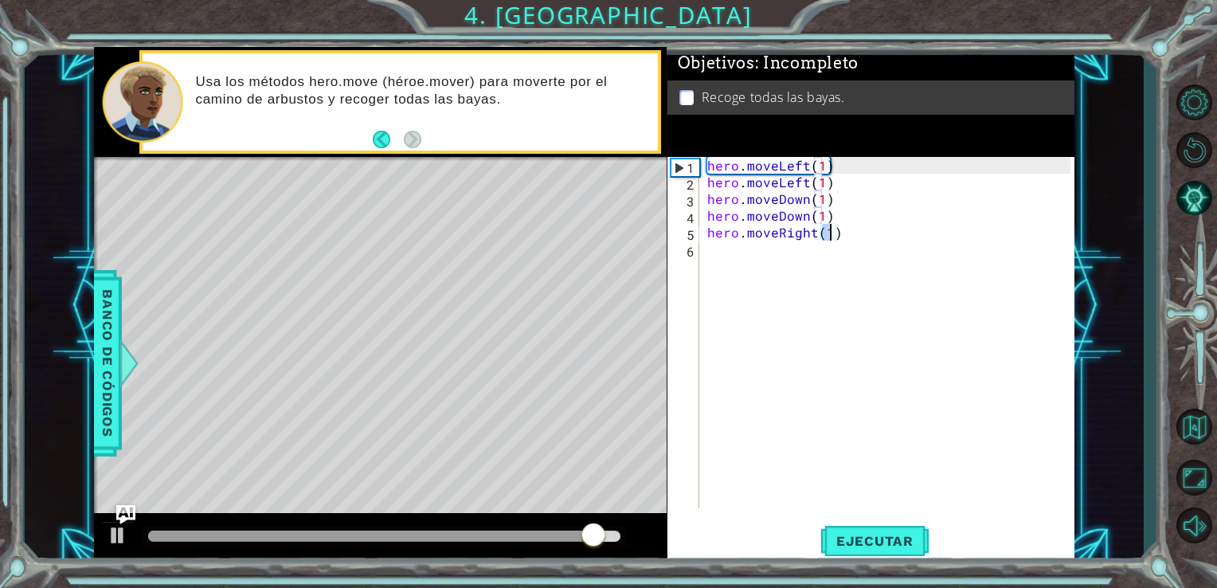
click at [732, 272] on div "hero . moveLeft ( 1 ) hero . moveLeft ( 1 ) hero . moveDown ( 1 ) hero . moveDo…" at bounding box center [891, 349] width 375 height 385
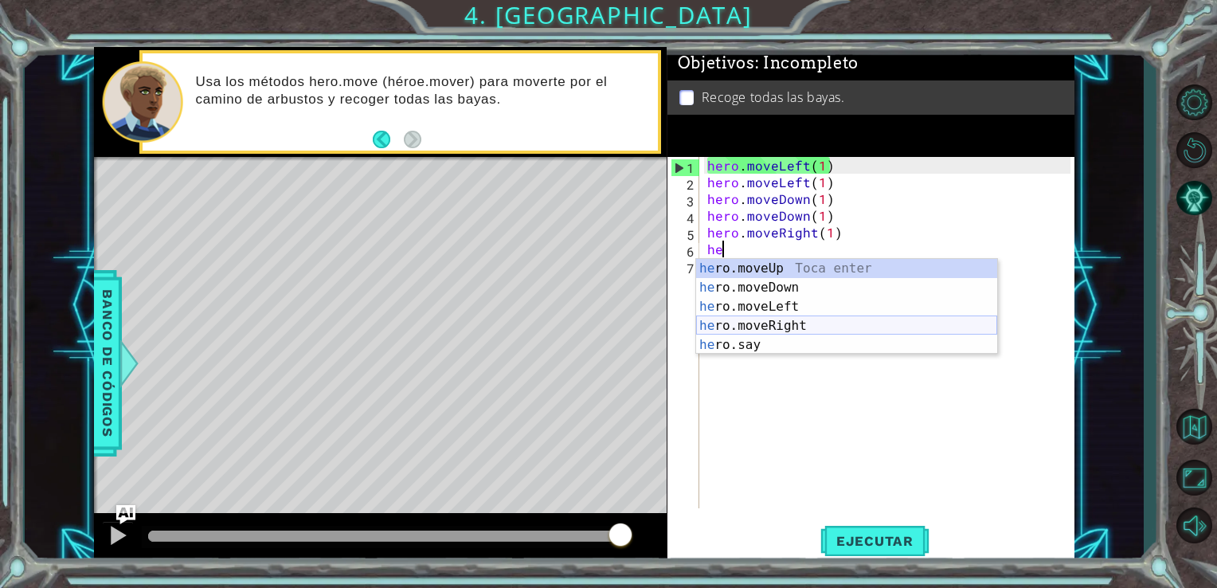
click at [760, 322] on div "he ro.moveUp Toca enter he ro.moveDown Toca enter he ro.moveLeft Toca enter he …" at bounding box center [846, 326] width 301 height 134
type textarea "hero.moveRight(1)"
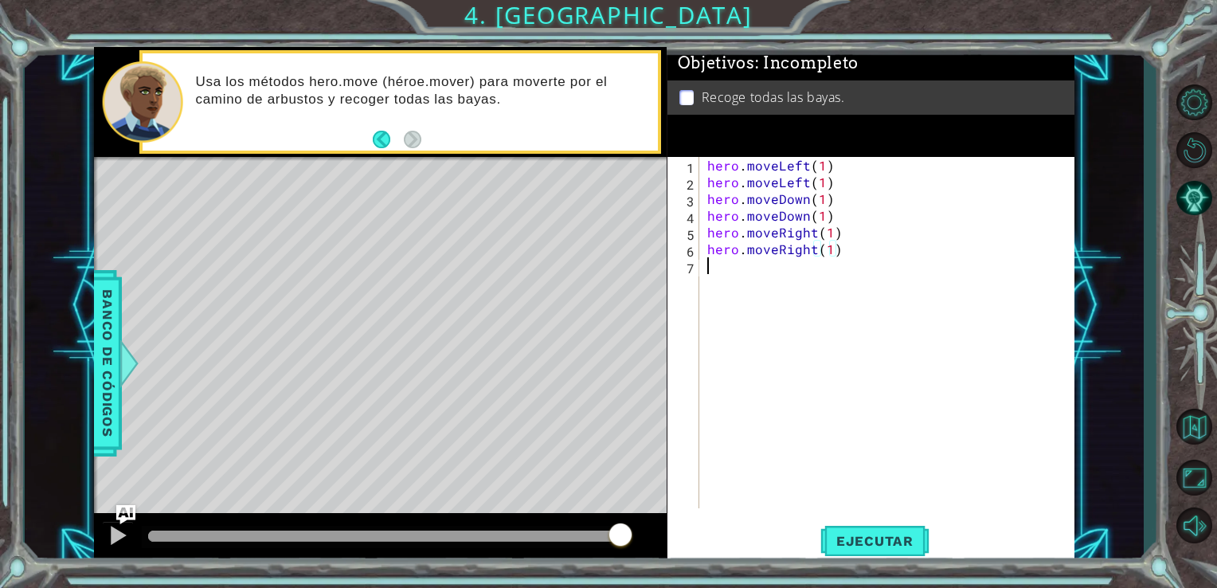
click at [716, 271] on div "hero . moveLeft ( 1 ) hero . moveLeft ( 1 ) hero . moveDown ( 1 ) hero . moveDo…" at bounding box center [891, 349] width 375 height 385
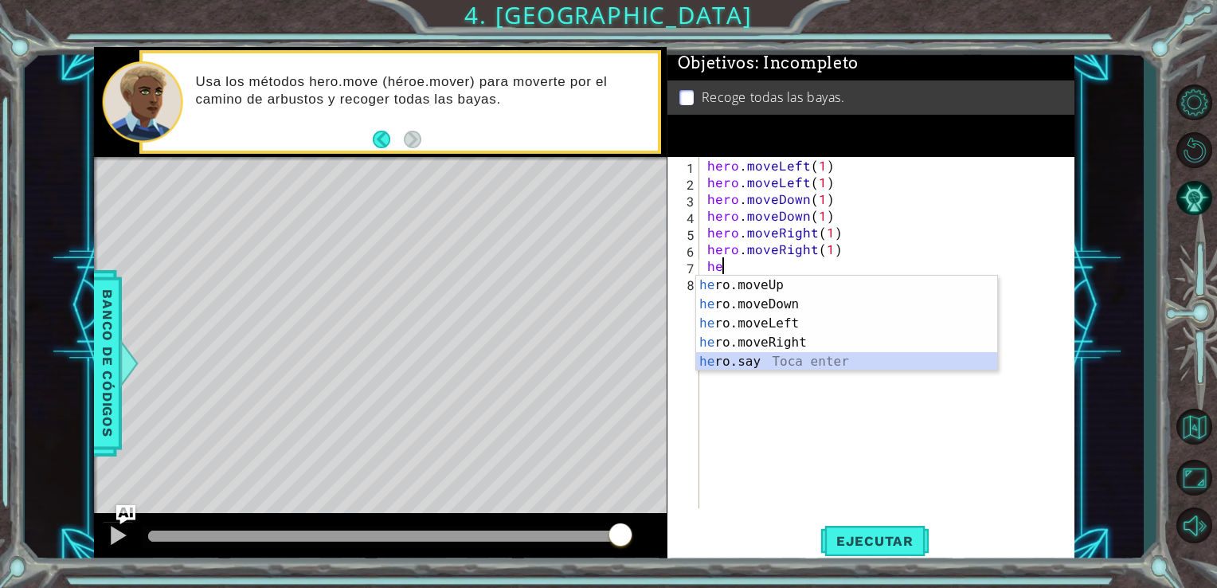
click at [736, 360] on div "he ro.moveUp Toca enter he ro.moveDown Toca enter he ro.moveLeft Toca enter he …" at bounding box center [846, 343] width 301 height 134
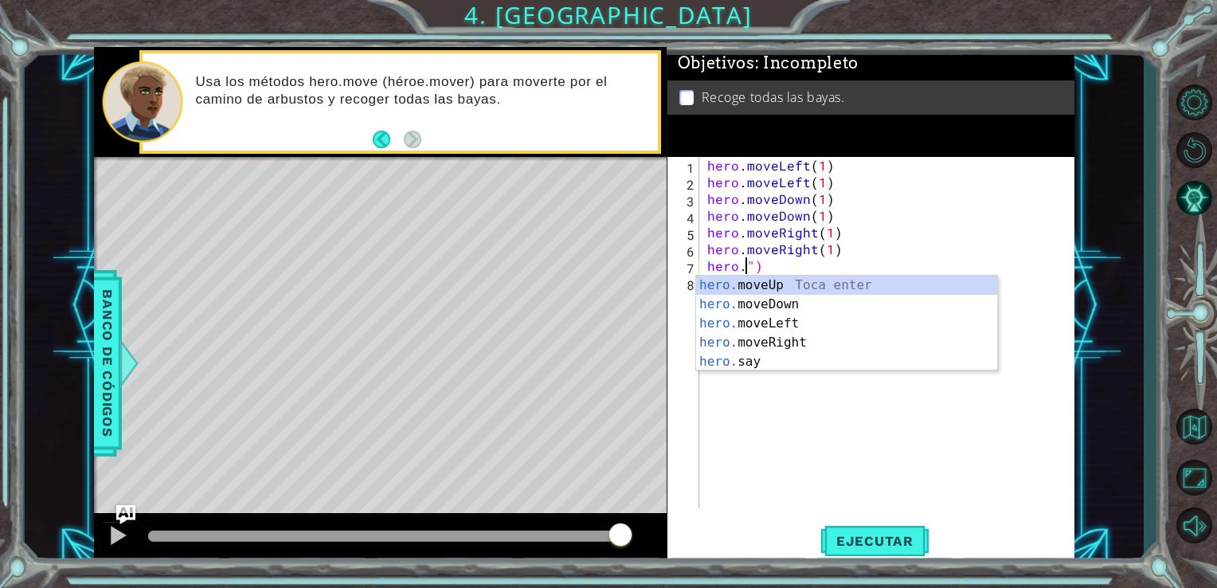
click at [758, 267] on div "hero . moveLeft ( 1 ) hero . moveLeft ( 1 ) hero . moveDown ( 1 ) hero . moveDo…" at bounding box center [891, 349] width 375 height 385
type textarea "h"
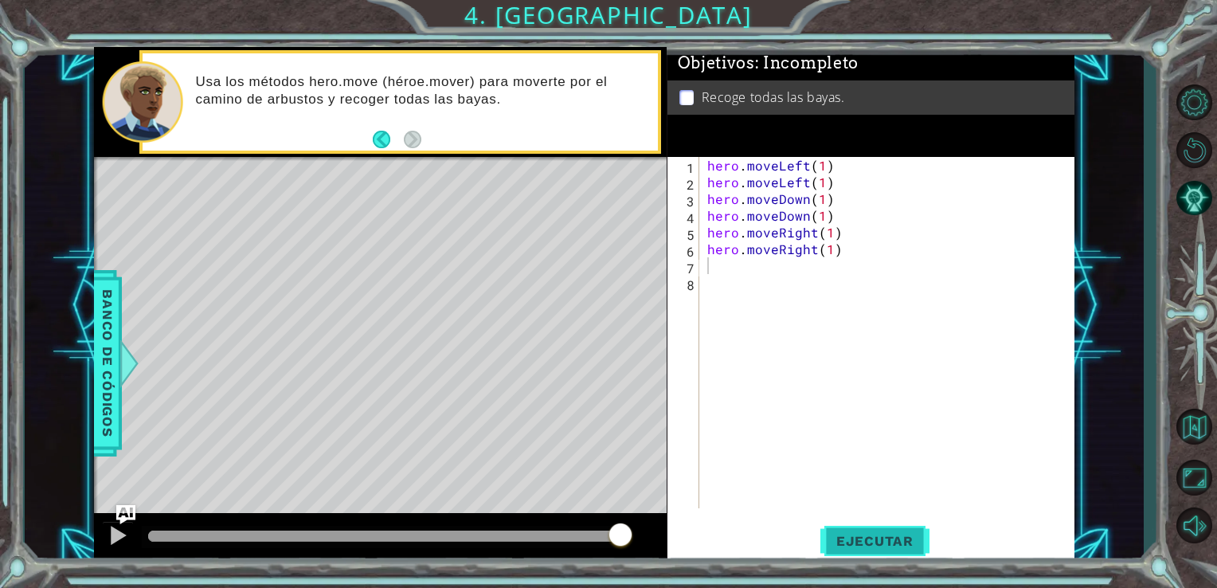
click at [848, 537] on span "Ejecutar" at bounding box center [874, 541] width 109 height 16
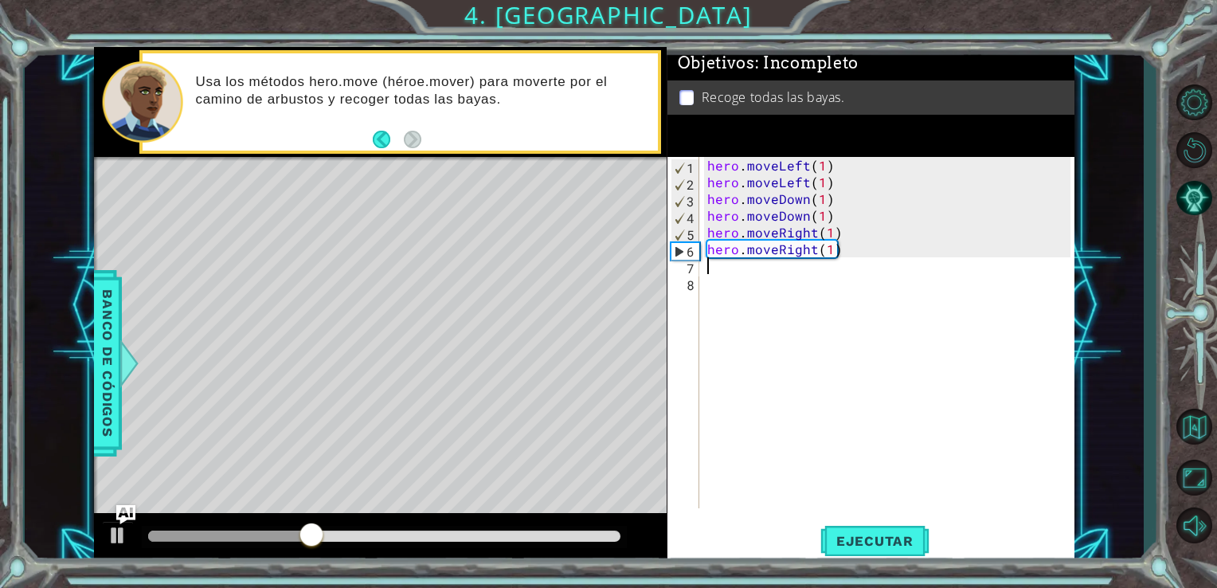
click at [716, 271] on div "hero . moveLeft ( 1 ) hero . moveLeft ( 1 ) hero . moveDown ( 1 ) hero . moveDo…" at bounding box center [891, 349] width 375 height 385
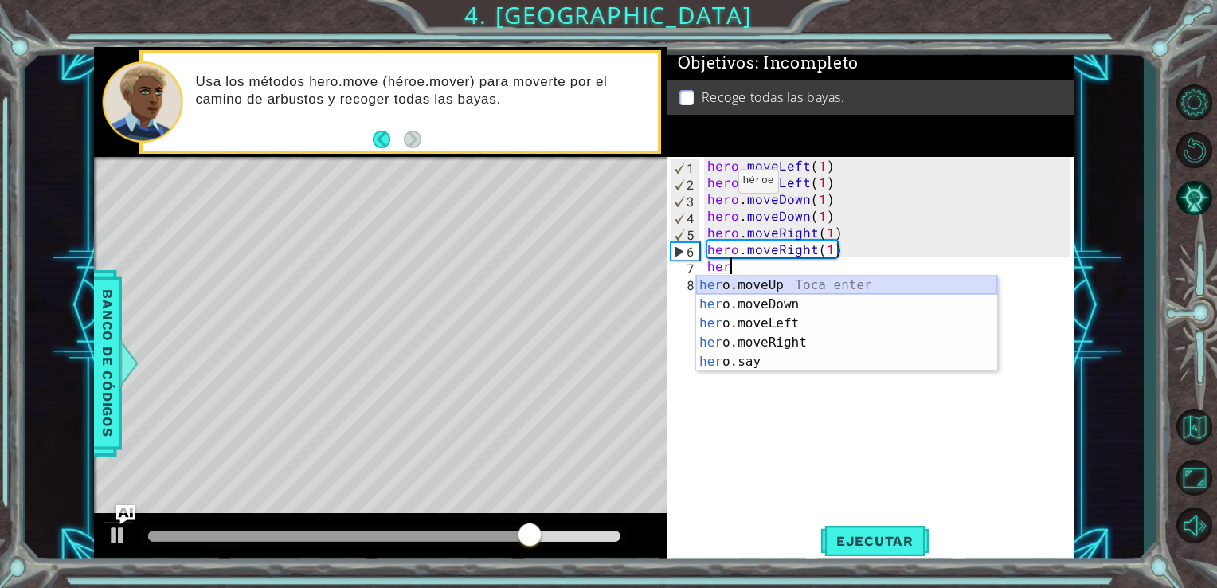
click at [741, 276] on div "her o.moveUp Toca enter her o.moveDown Toca enter her o.moveLeft [PERSON_NAME] …" at bounding box center [846, 343] width 301 height 134
type textarea "hero.moveUp(1)"
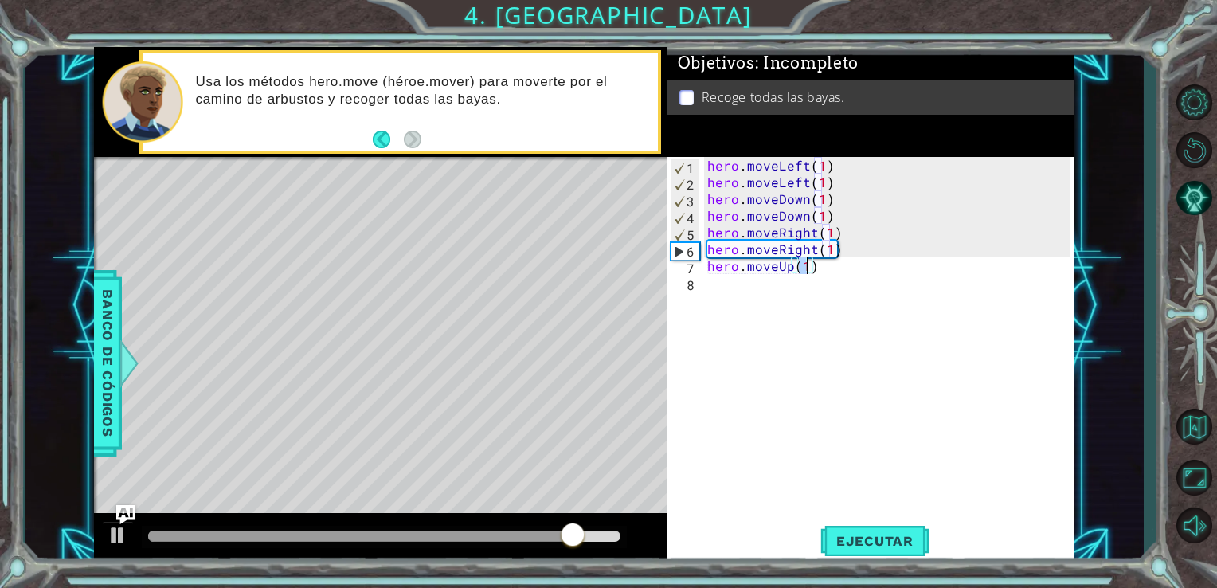
click at [715, 286] on div "hero . moveLeft ( 1 ) hero . moveLeft ( 1 ) hero . moveDown ( 1 ) hero . moveDo…" at bounding box center [891, 349] width 375 height 385
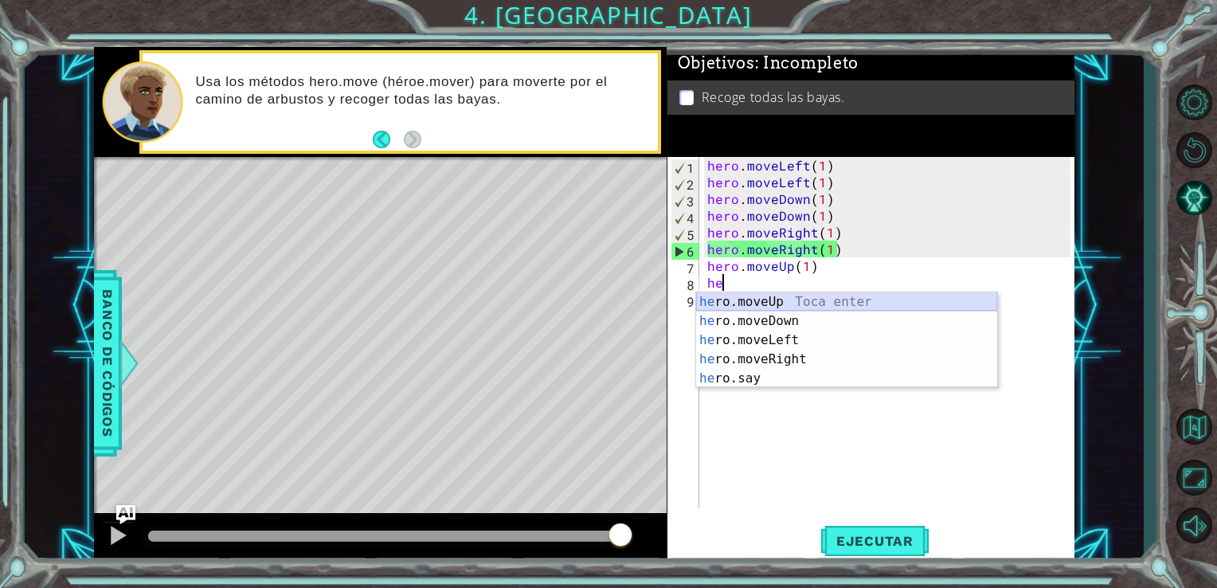
click at [721, 303] on div "he ro.moveUp Toca enter he ro.moveDown Toca enter he ro.moveLeft Toca enter he …" at bounding box center [846, 359] width 301 height 134
type textarea "hero.moveUp(1)"
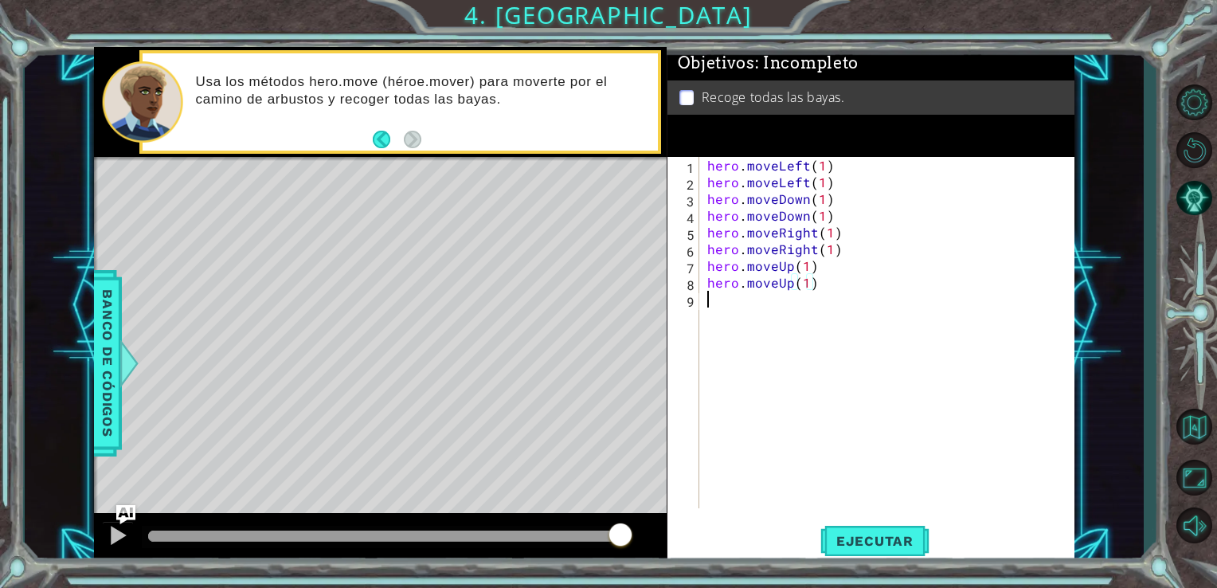
click at [713, 303] on div "hero . moveLeft ( 1 ) hero . moveLeft ( 1 ) hero . moveDown ( 1 ) hero . moveDo…" at bounding box center [891, 349] width 375 height 385
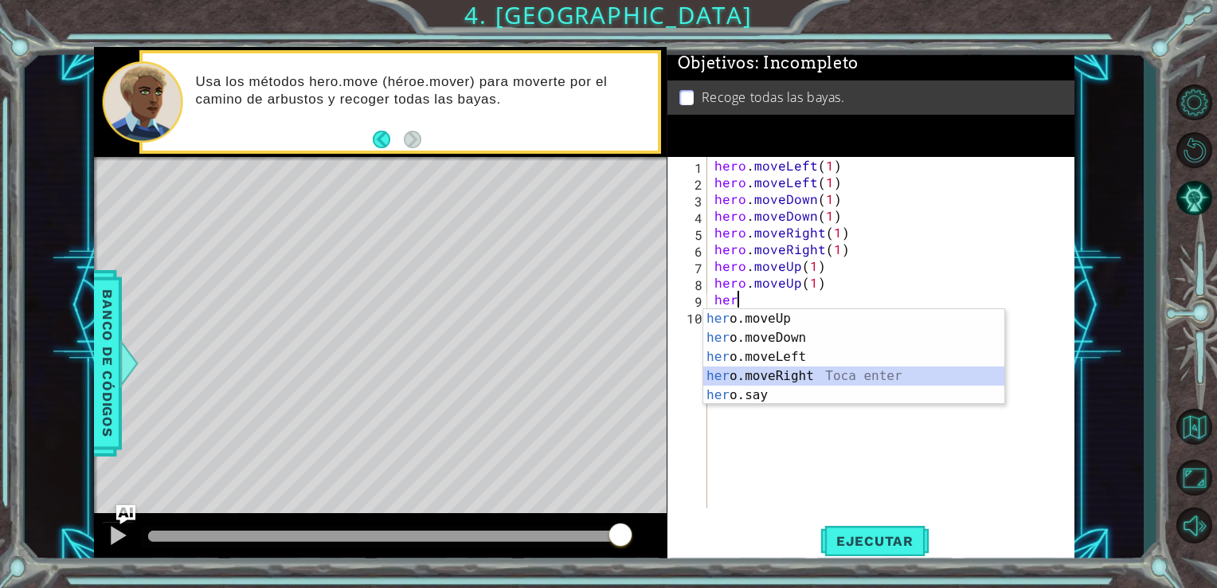
click at [755, 377] on div "her o.moveUp Toca enter her o.moveDown Toca enter her o.moveLeft [PERSON_NAME] …" at bounding box center [853, 376] width 301 height 134
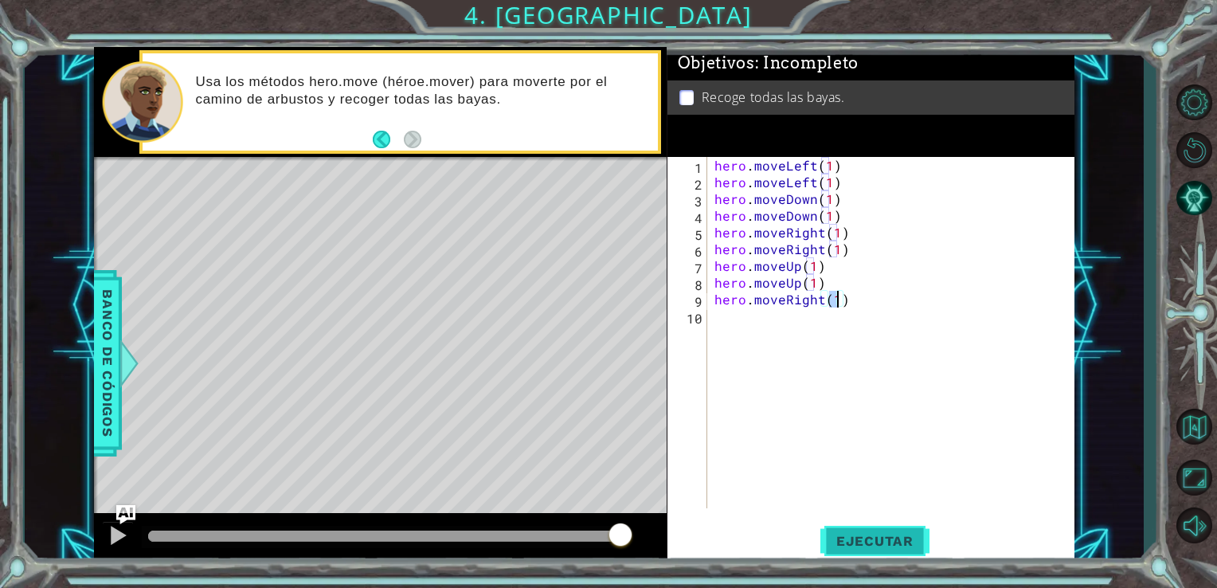
type textarea "hero.moveRight(1)"
click at [850, 537] on span "Ejecutar" at bounding box center [874, 541] width 109 height 16
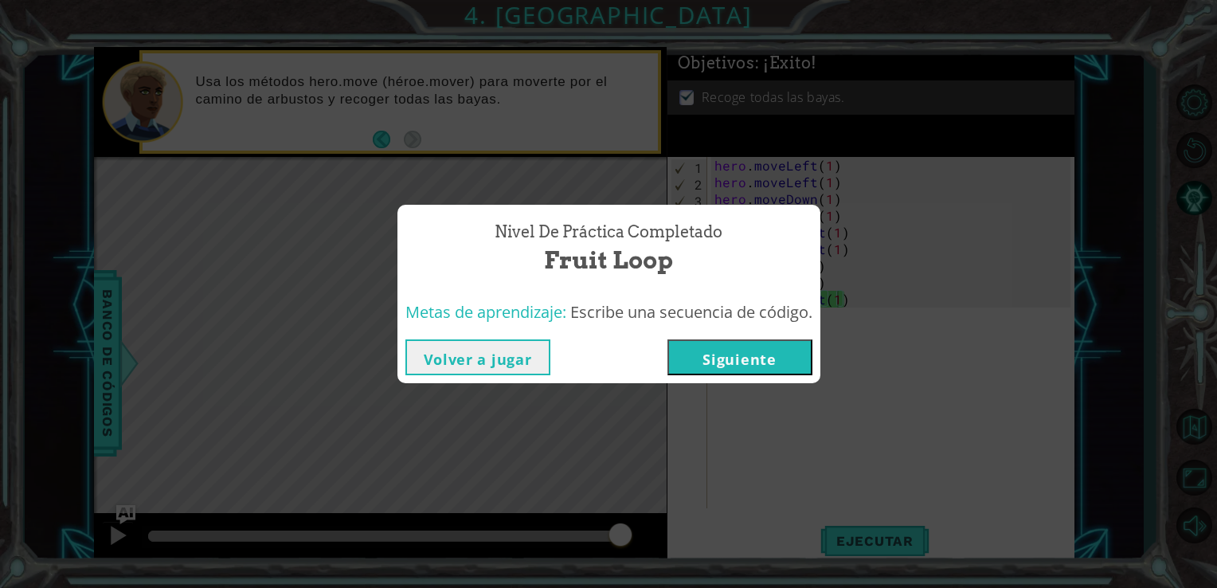
click at [751, 353] on button "Siguiente" at bounding box center [739, 357] width 145 height 36
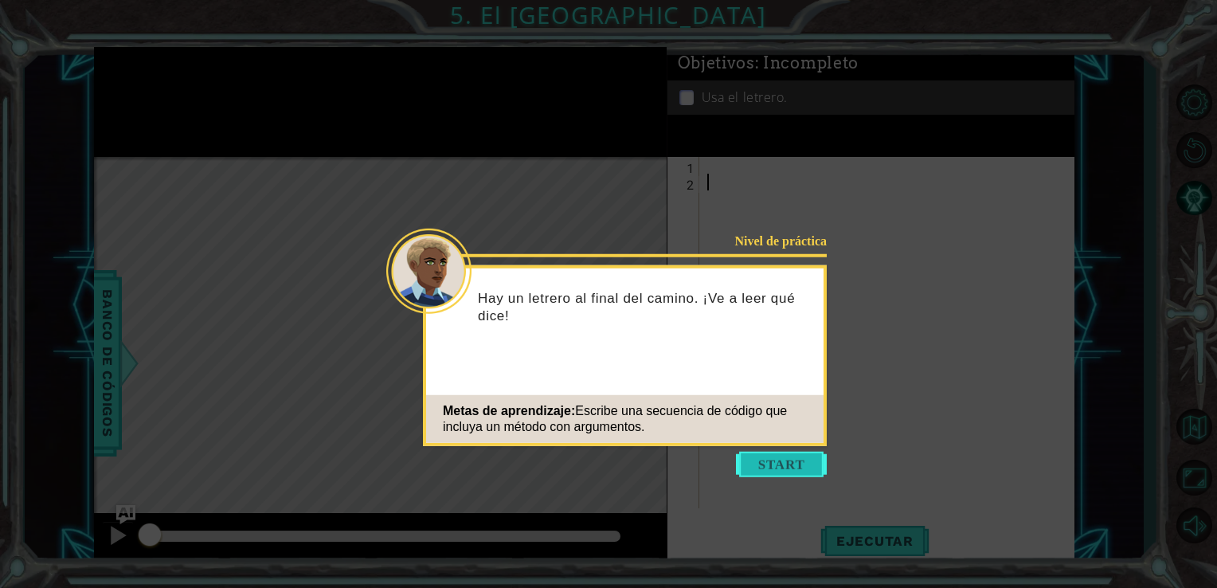
click at [766, 463] on button "Start" at bounding box center [781, 463] width 91 height 25
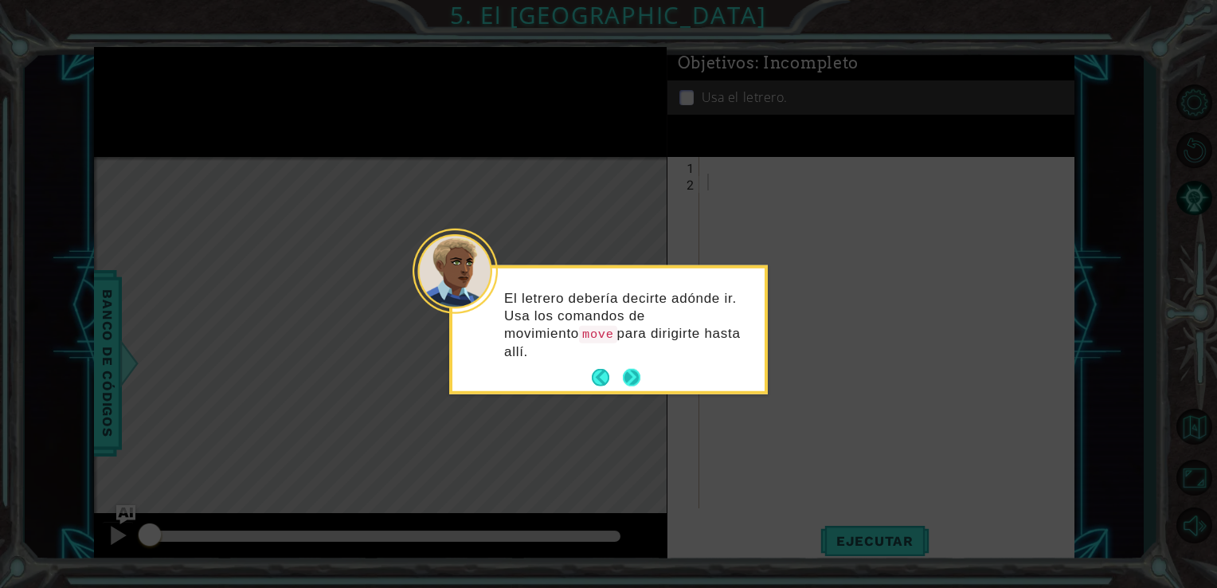
click at [634, 369] on button "Next" at bounding box center [632, 378] width 18 height 18
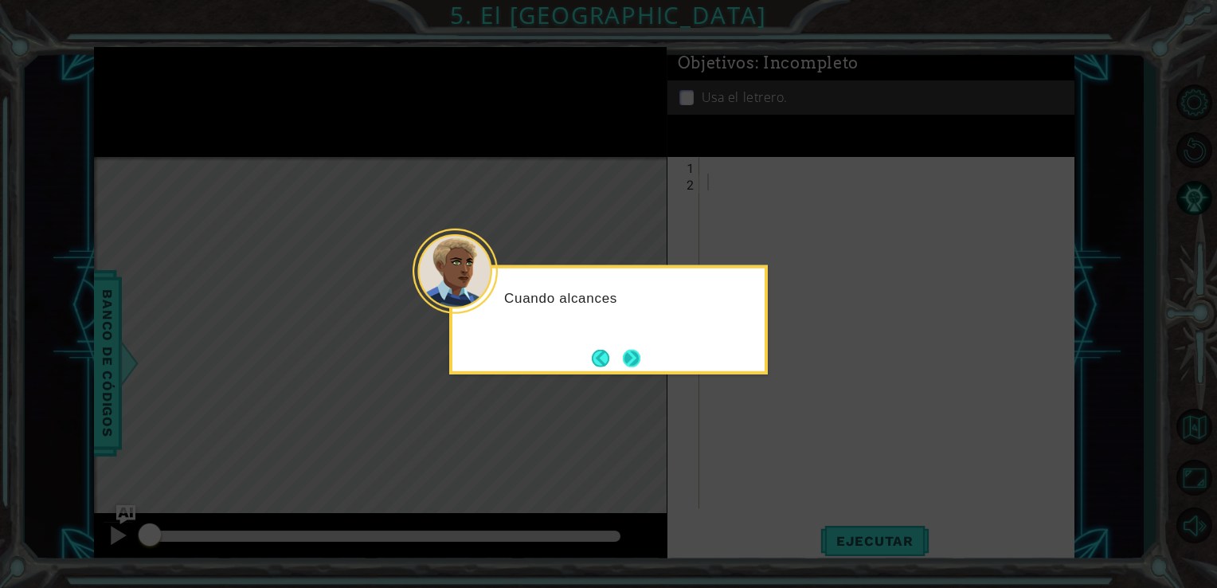
click at [633, 350] on button "Next" at bounding box center [632, 358] width 18 height 18
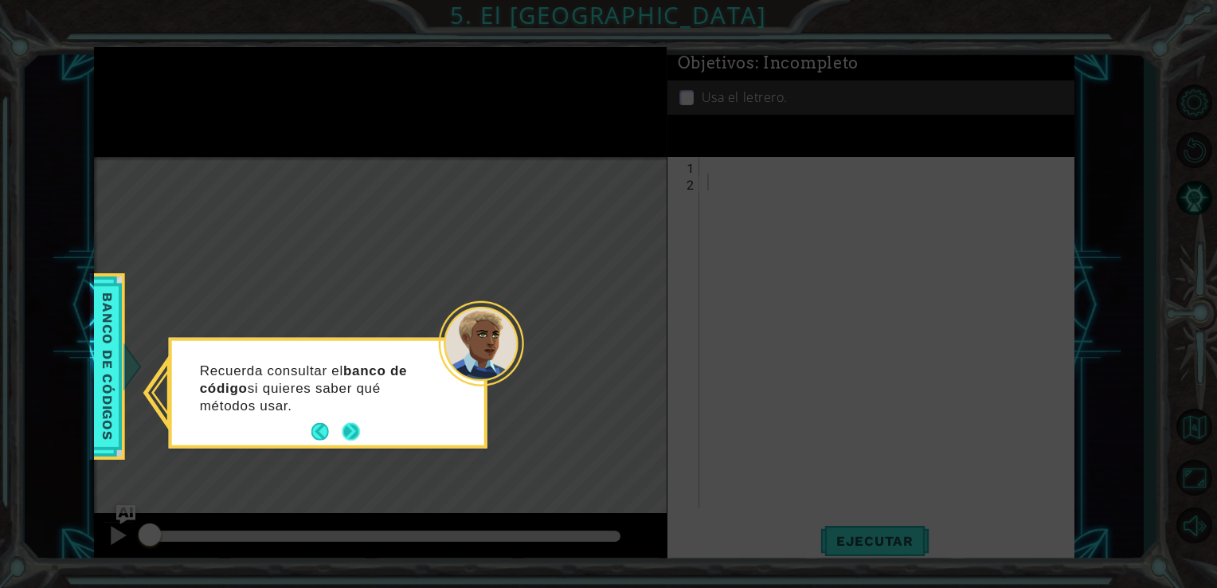
click at [346, 428] on button "Next" at bounding box center [351, 432] width 18 height 18
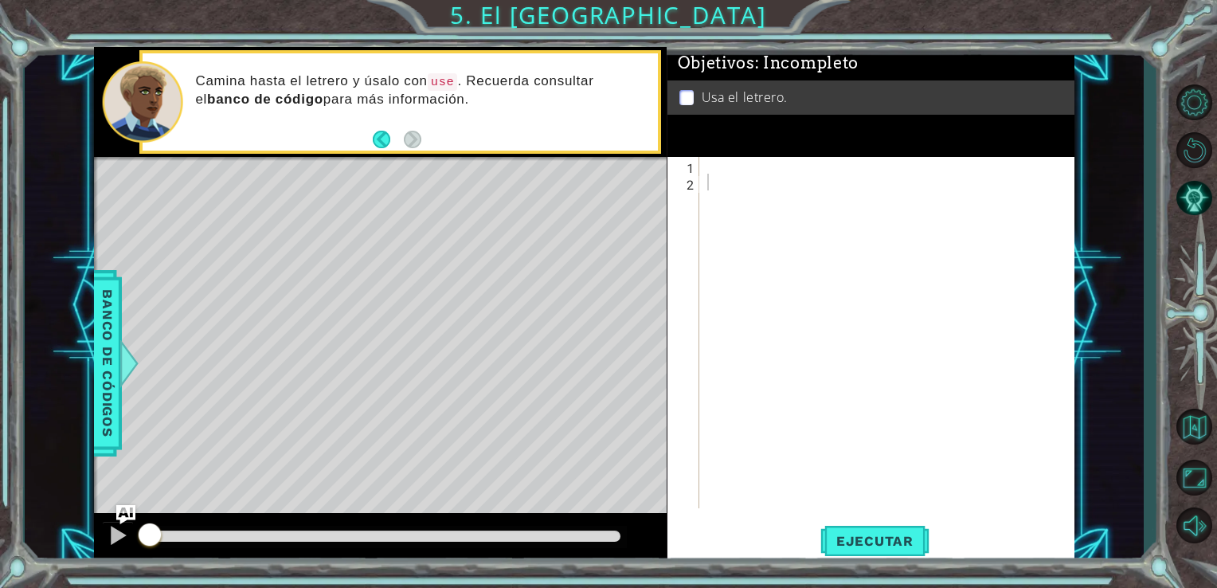
click at [701, 167] on div "1 2 ההההההההההההההההההההההההההההההההההההההההההההההההההההההההההההההההההההההההההה…" at bounding box center [869, 332] width 404 height 351
click at [709, 166] on div at bounding box center [891, 349] width 375 height 385
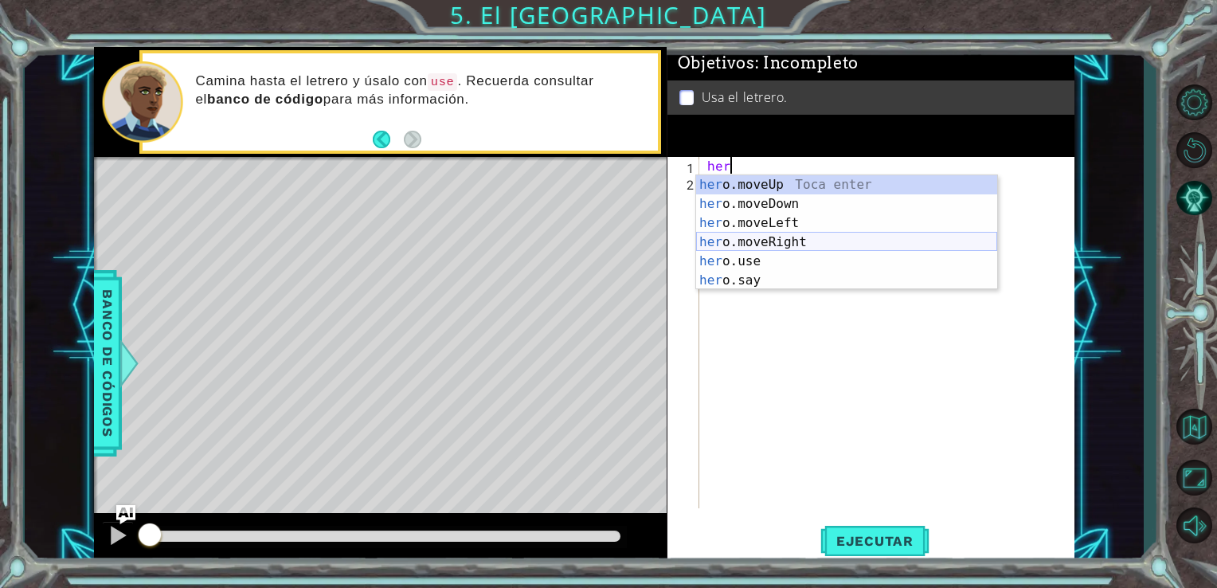
click at [713, 236] on div "her o.moveUp Toca enter her o.moveDown Toca enter her o.moveLeft [PERSON_NAME] …" at bounding box center [846, 251] width 301 height 153
type textarea "hero.moveRight(1)"
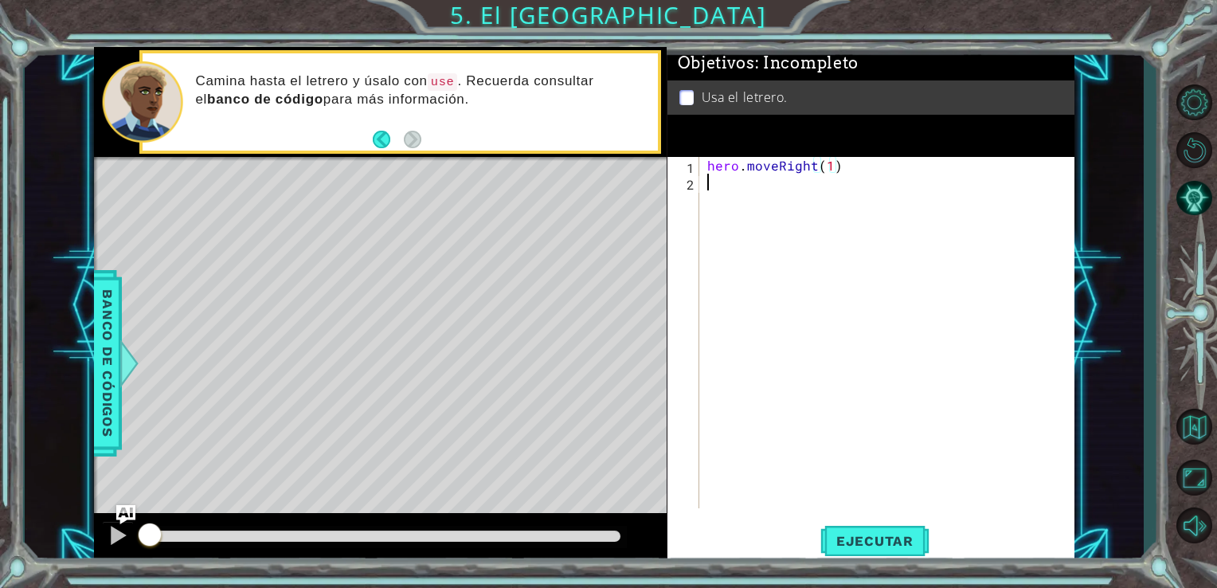
click at [716, 181] on div "hero . moveRight ( 1 )" at bounding box center [891, 349] width 375 height 385
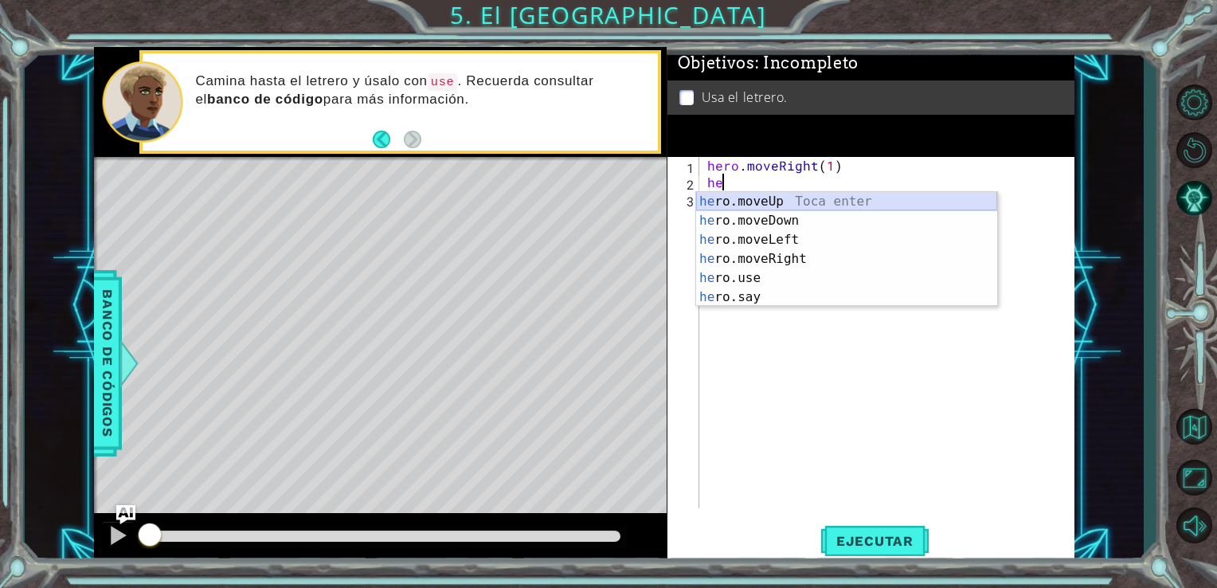
click at [733, 199] on div "he ro.moveUp Toca enter he ro.moveDown Toca enter he ro.moveLeft Toca enter he …" at bounding box center [846, 268] width 301 height 153
type textarea "hero.moveUp(1)"
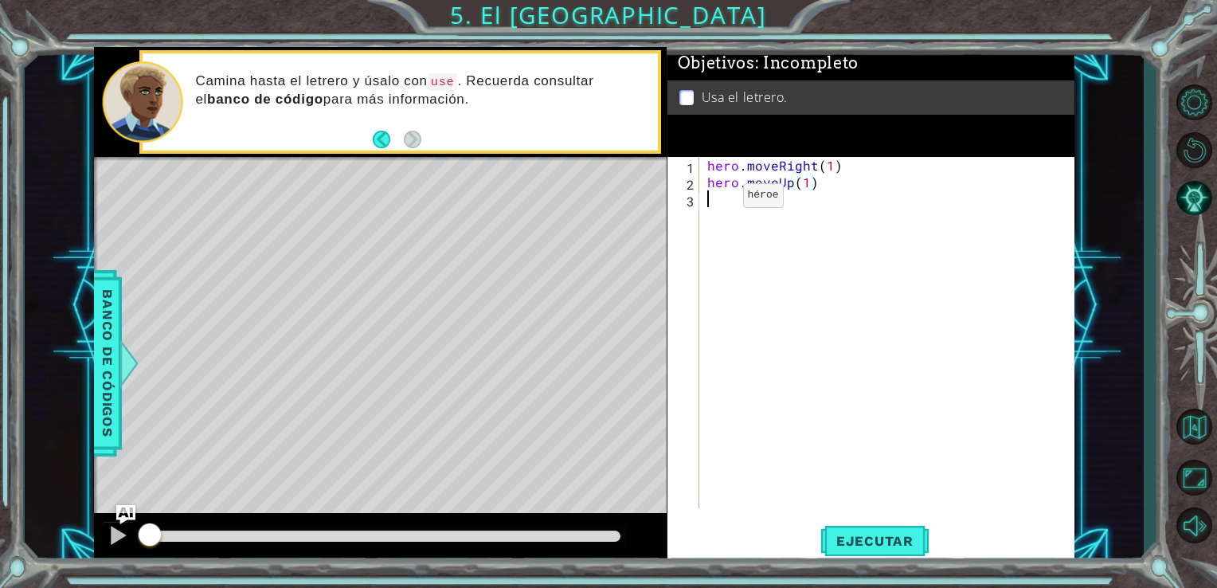
click at [715, 199] on div "hero . moveRight ( 1 ) hero . moveUp ( 1 )" at bounding box center [891, 349] width 375 height 385
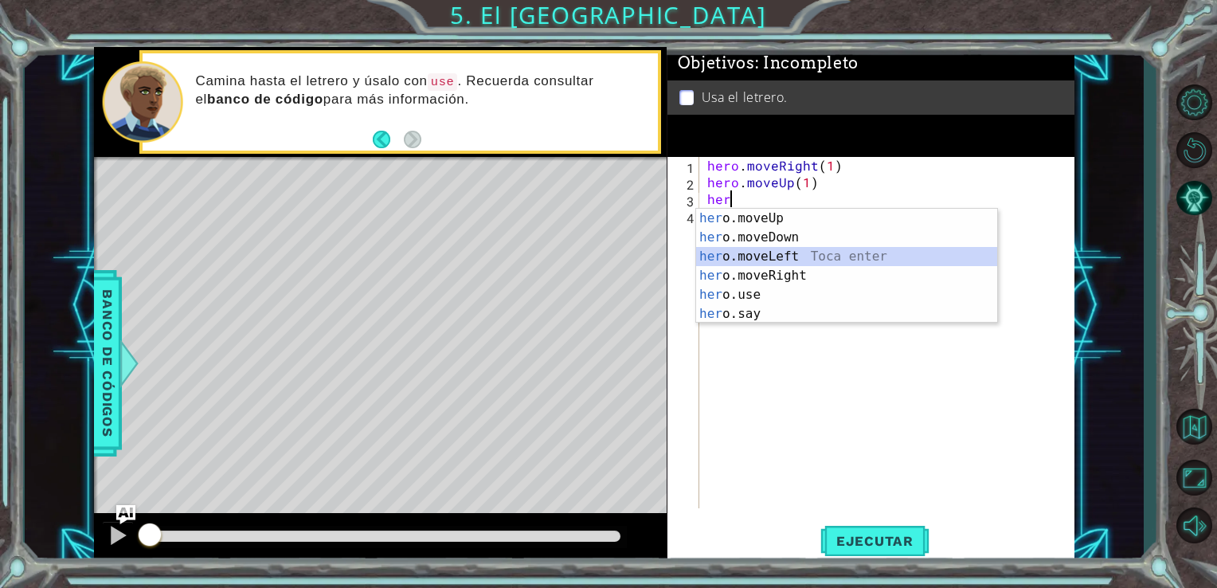
click at [747, 252] on div "her o.moveUp Toca enter her o.moveDown Toca enter her o.moveLeft [PERSON_NAME] …" at bounding box center [846, 285] width 301 height 153
type textarea "hero.moveLeft(1)"
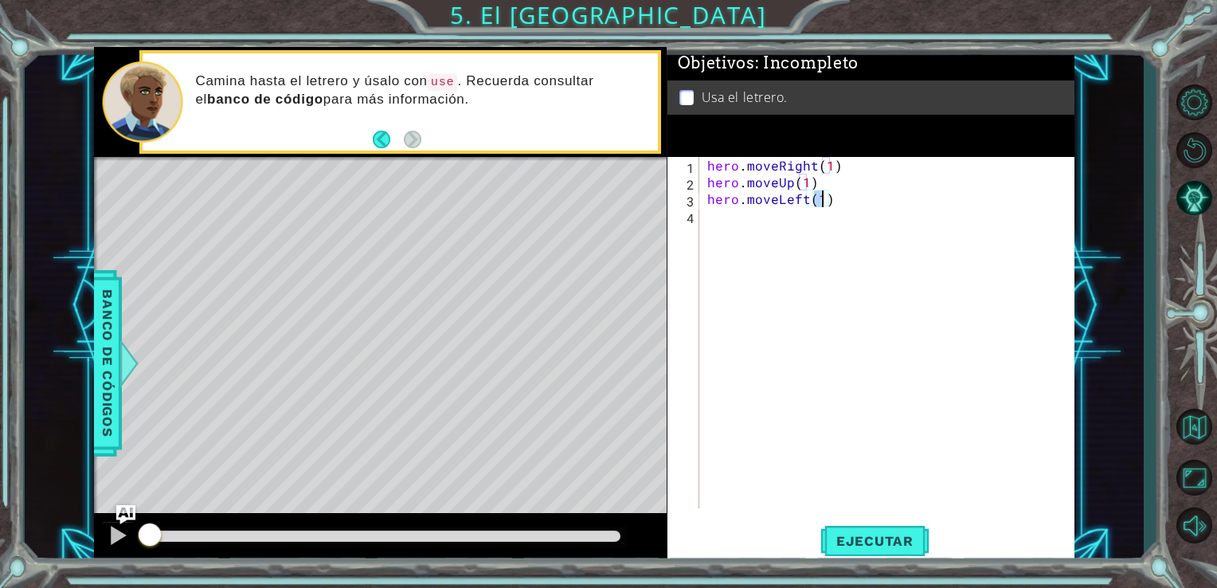
click at [715, 223] on div "hero . moveRight ( 1 ) hero . moveUp ( 1 ) hero . moveLeft ( 1 )" at bounding box center [891, 349] width 375 height 385
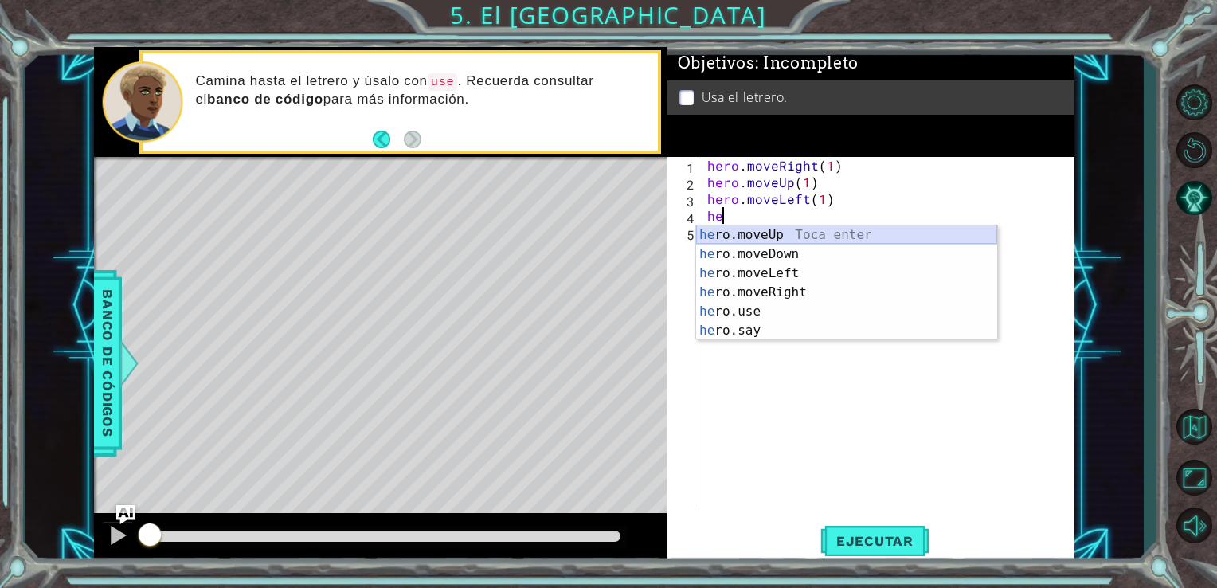
click at [728, 234] on div "he ro.moveUp Toca enter he ro.moveDown Toca enter he ro.moveLeft Toca enter he …" at bounding box center [846, 301] width 301 height 153
type textarea "hero.moveUp(1)"
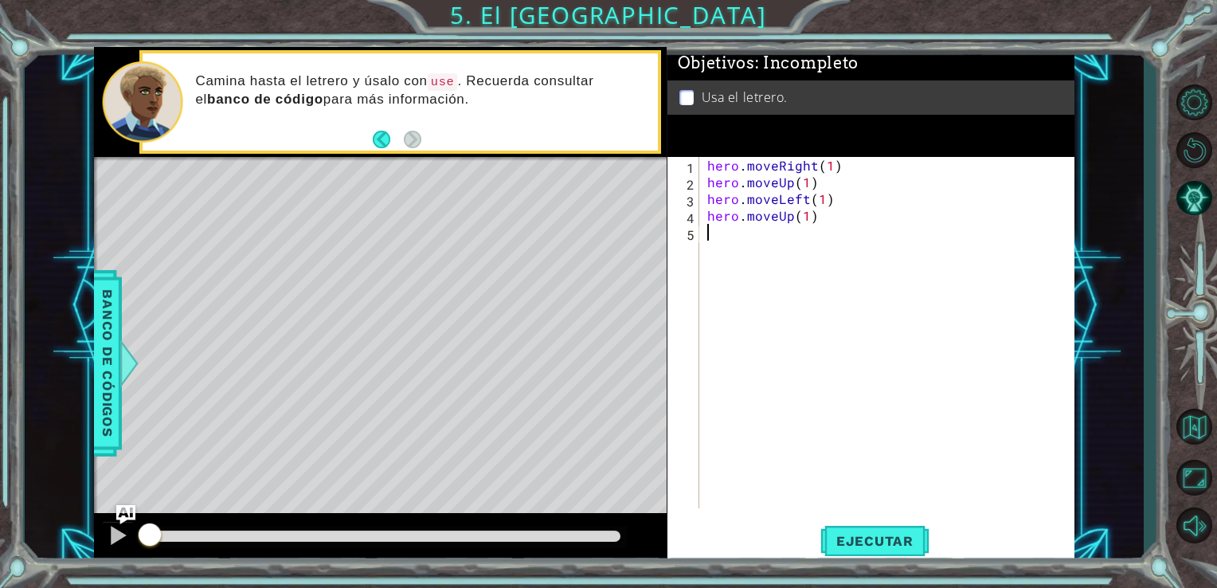
click at [715, 235] on div "hero . moveRight ( 1 ) hero . moveUp ( 1 ) hero . moveLeft ( 1 ) hero . moveUp …" at bounding box center [891, 349] width 375 height 385
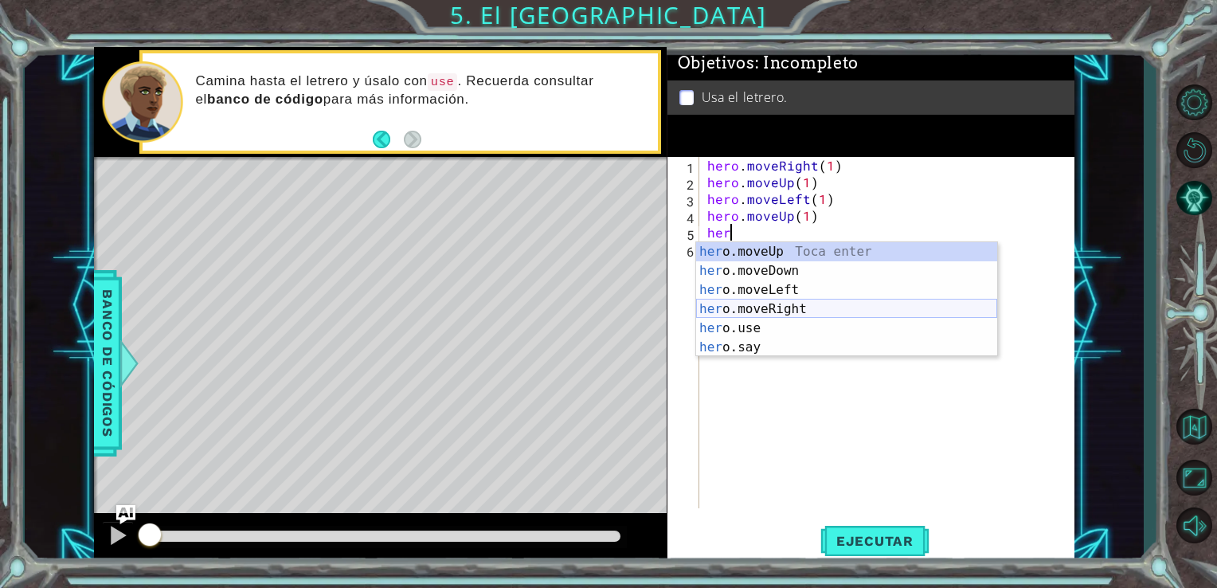
click at [754, 302] on div "her o.moveUp Toca enter her o.moveDown Toca enter her o.moveLeft [PERSON_NAME] …" at bounding box center [846, 318] width 301 height 153
type textarea "hero.moveRight(1)"
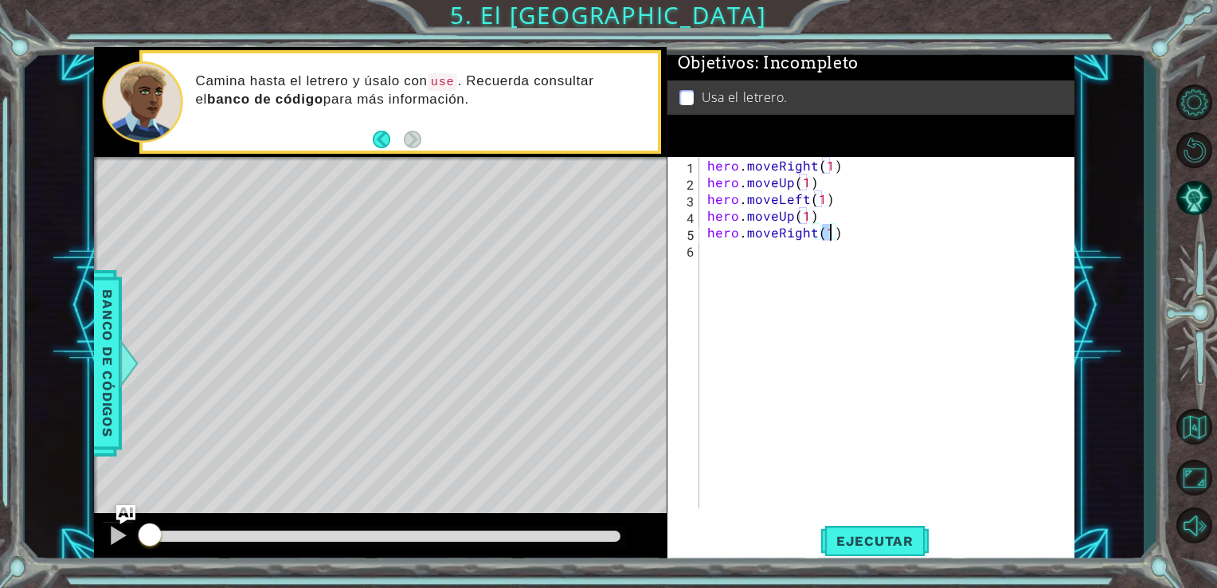
click at [715, 258] on div "hero . moveRight ( 1 ) hero . moveUp ( 1 ) hero . moveLeft ( 1 ) hero . moveUp …" at bounding box center [891, 349] width 375 height 385
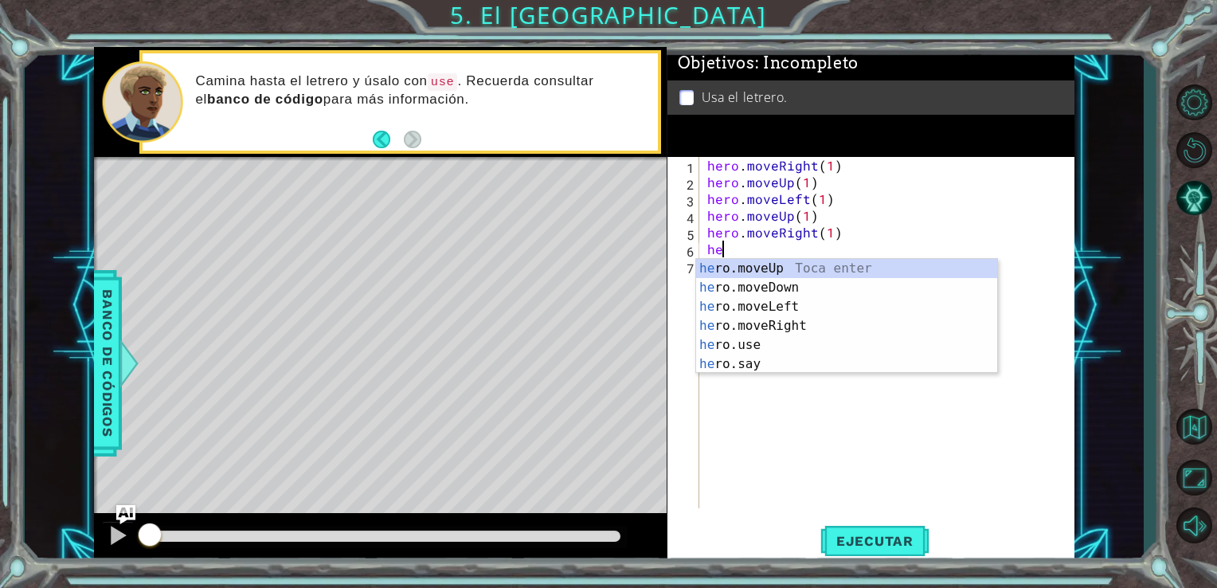
type textarea "h"
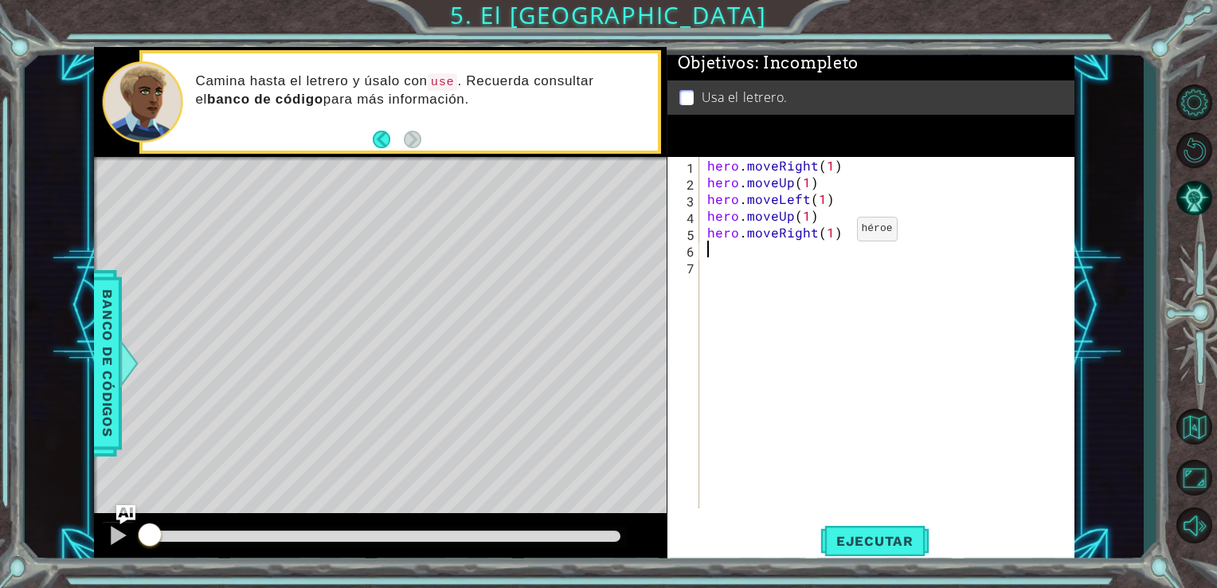
click at [829, 233] on div "hero . moveRight ( 1 ) hero . moveUp ( 1 ) hero . moveLeft ( 1 ) hero . moveUp …" at bounding box center [891, 349] width 375 height 385
type textarea "hero.moveRight(2)"
click at [709, 252] on div "hero . moveRight ( 1 ) hero . moveUp ( 1 ) hero . moveLeft ( 1 ) hero . moveUp …" at bounding box center [891, 349] width 375 height 385
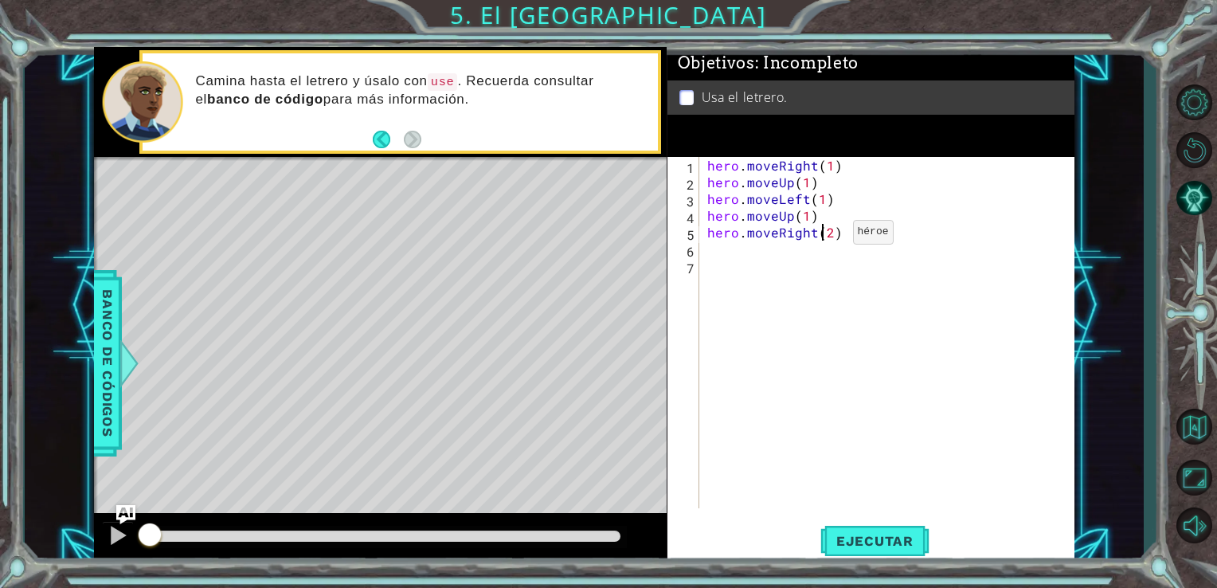
click at [825, 236] on div "hero . moveRight ( 1 ) hero . moveUp ( 1 ) hero . moveLeft ( 1 ) hero . moveUp …" at bounding box center [891, 349] width 375 height 385
click at [828, 235] on div "hero . moveRight ( 1 ) hero . moveUp ( 1 ) hero . moveLeft ( 1 ) hero . moveUp …" at bounding box center [891, 349] width 375 height 385
type textarea "hero.moveRight(3)"
click at [708, 250] on div "hero . moveRight ( 1 ) hero . moveUp ( 1 ) hero . moveLeft ( 1 ) hero . moveUp …" at bounding box center [891, 349] width 375 height 385
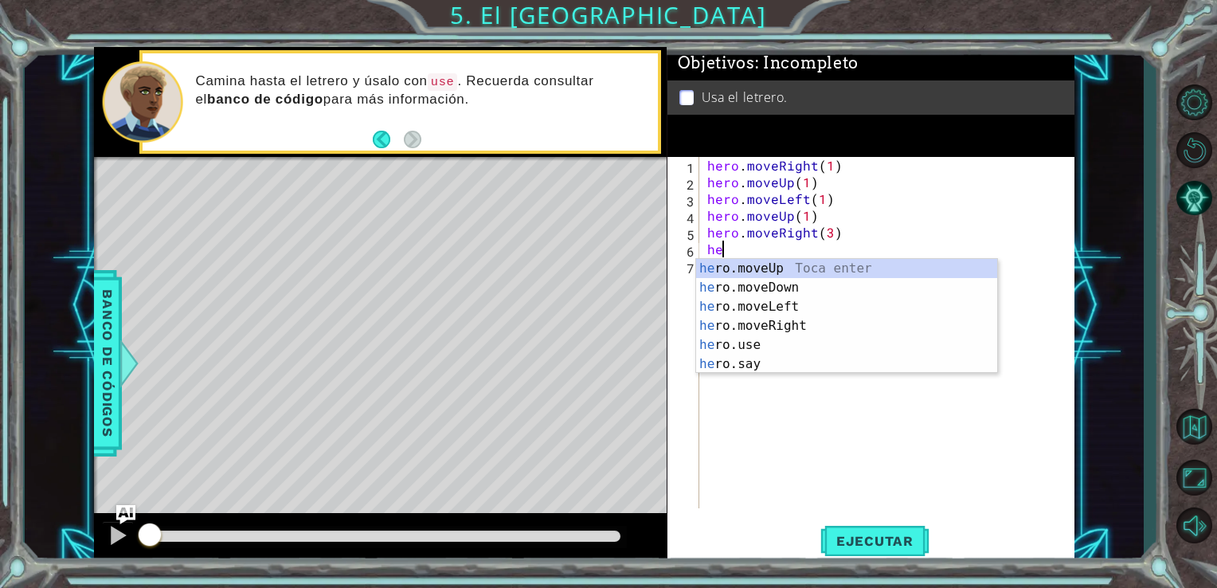
scroll to position [0, 0]
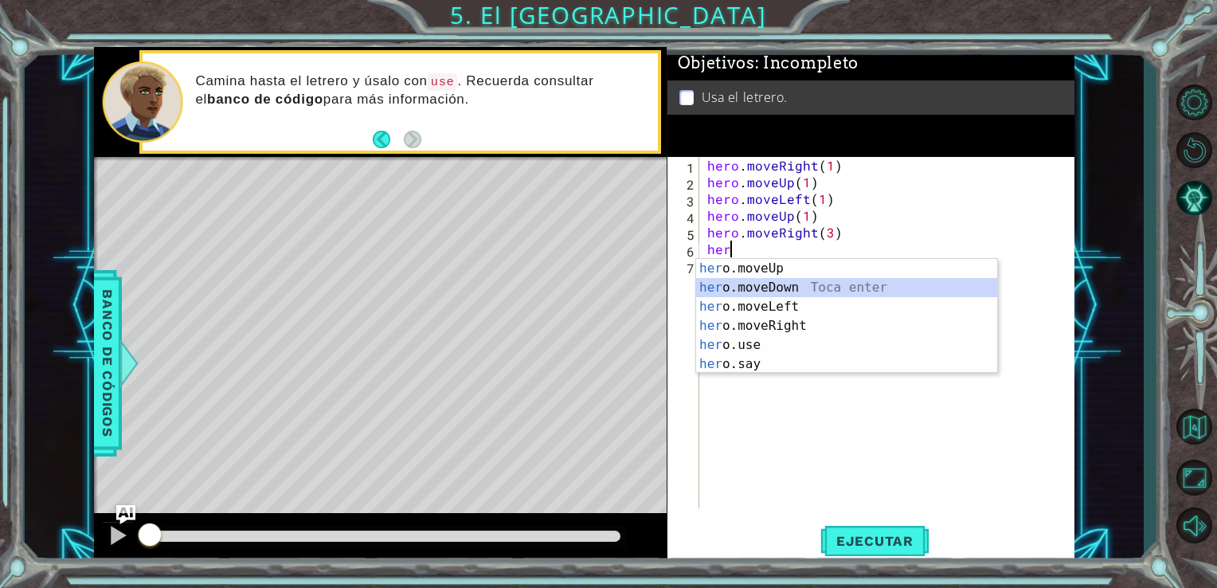
click at [741, 288] on div "her o.moveUp Toca enter her o.moveDown Toca enter her o.moveLeft [PERSON_NAME] …" at bounding box center [846, 335] width 301 height 153
type textarea "hero.moveDown(1)"
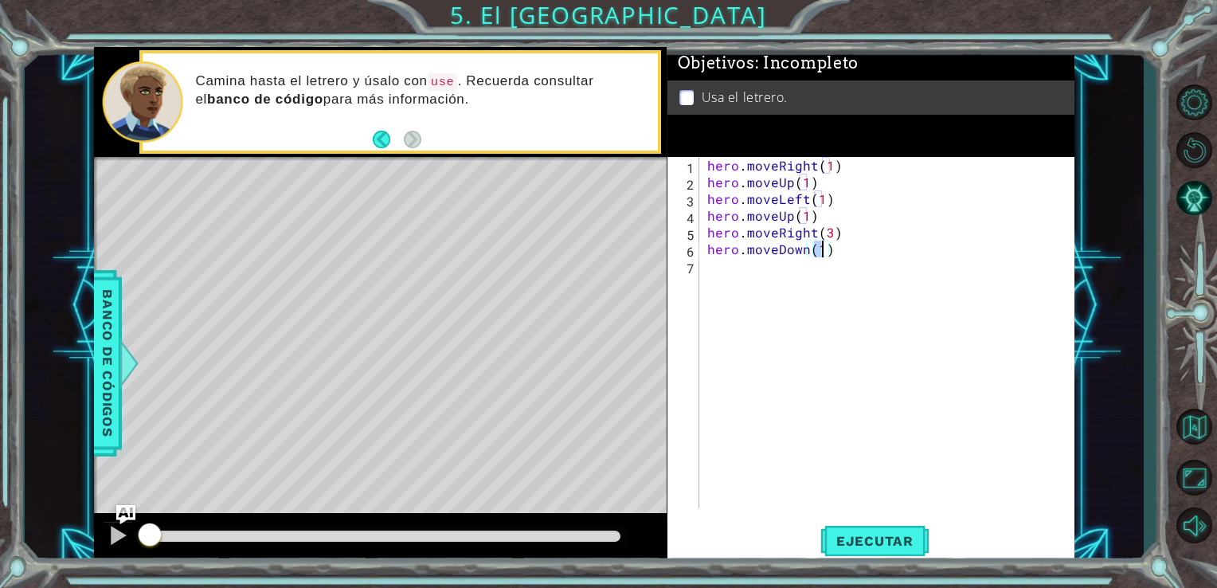
click at [705, 265] on div "hero . moveRight ( 1 ) hero . moveUp ( 1 ) hero . moveLeft ( 1 ) hero . moveUp …" at bounding box center [891, 349] width 375 height 385
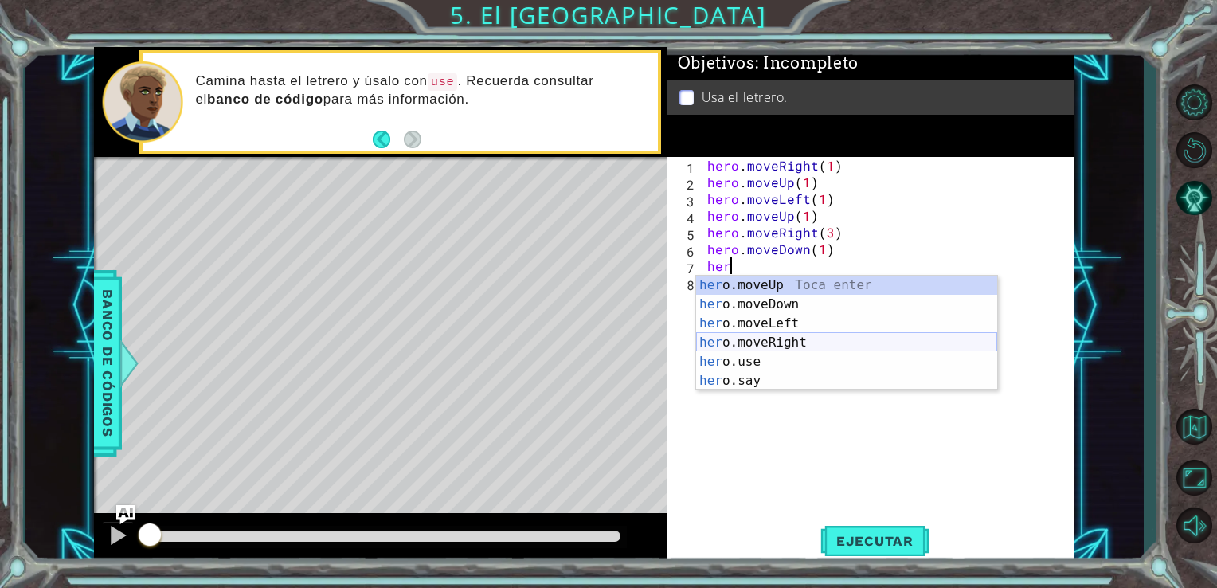
click at [771, 343] on div "her o.moveUp Toca enter her o.moveDown Toca enter her o.moveLeft [PERSON_NAME] …" at bounding box center [846, 352] width 301 height 153
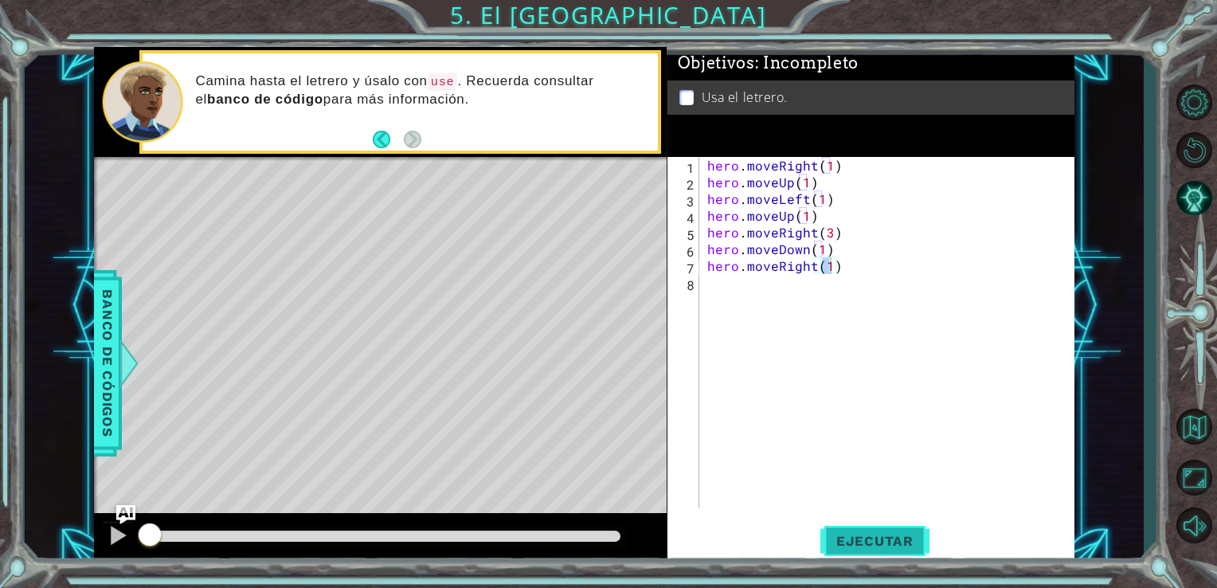
click at [871, 531] on button "Ejecutar" at bounding box center [874, 540] width 109 height 41
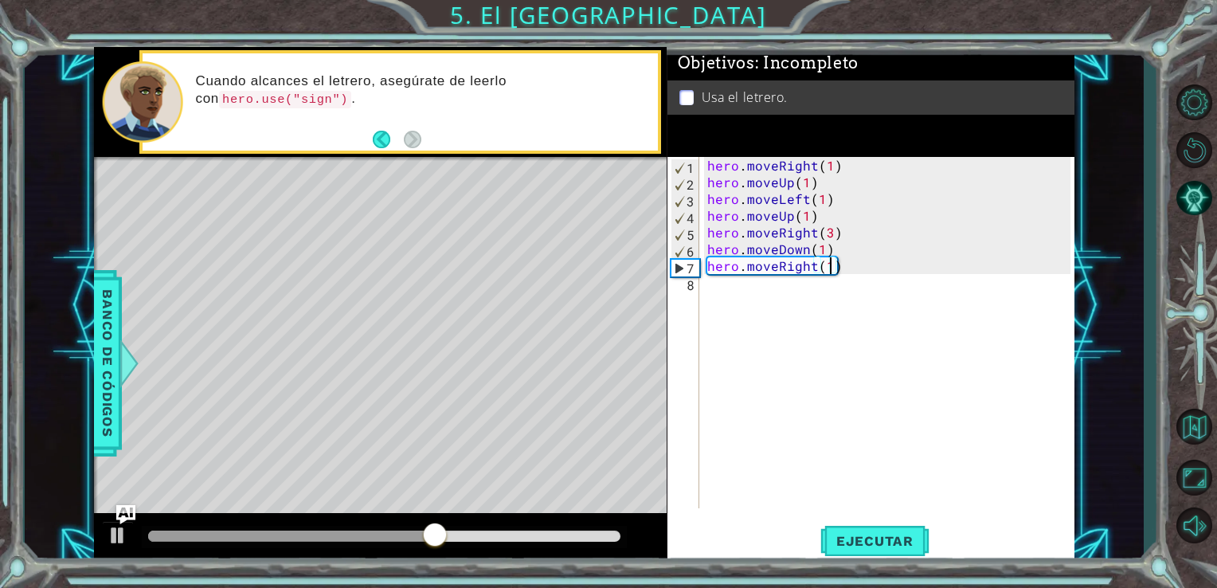
click at [840, 260] on div "hero . moveRight ( 1 ) hero . moveUp ( 1 ) hero . moveLeft ( 1 ) hero . moveUp …" at bounding box center [891, 349] width 375 height 385
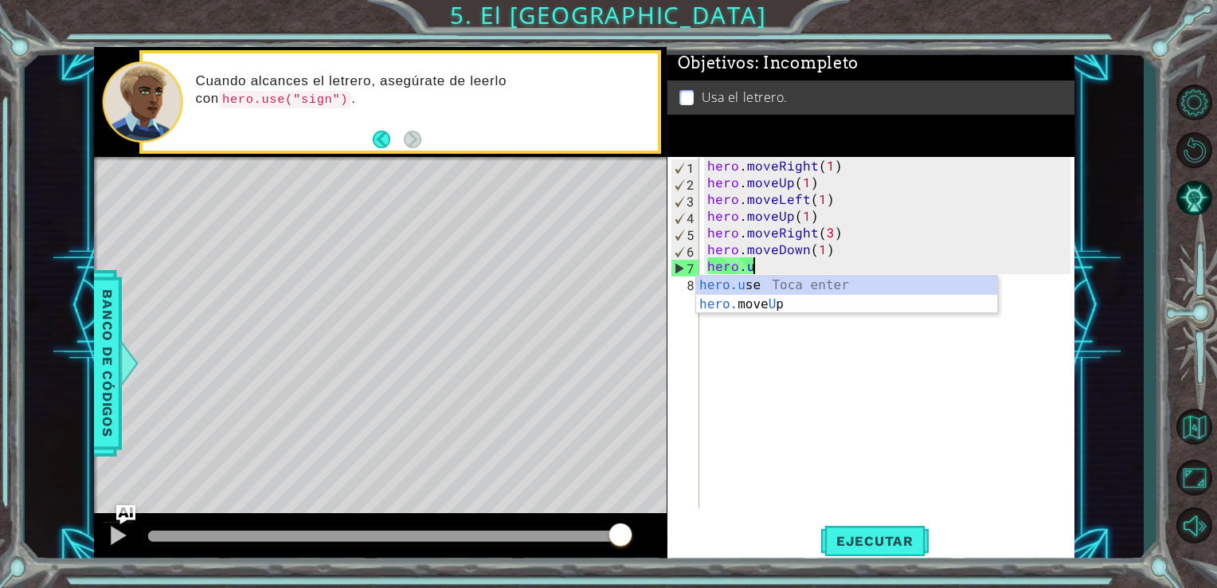
scroll to position [0, 2]
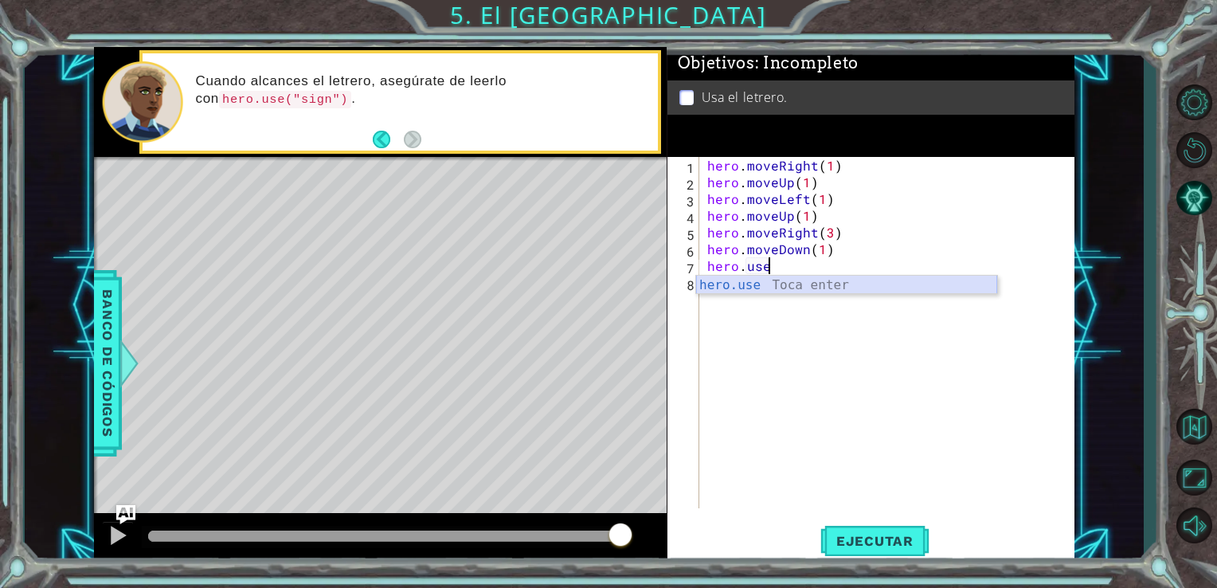
click at [741, 285] on div "hero.use Toca enter" at bounding box center [846, 304] width 301 height 57
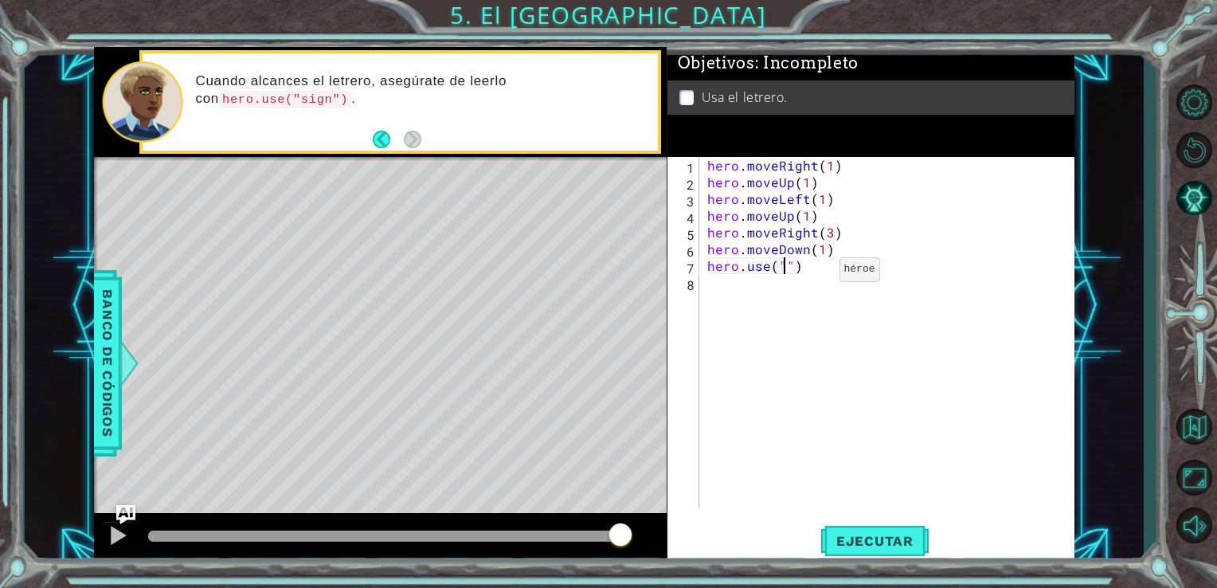
scroll to position [0, 5]
type textarea "hero.use("sign")"
click at [710, 285] on div "hero . moveRight ( 1 ) hero . moveUp ( 1 ) hero . moveLeft ( 1 ) hero . moveUp …" at bounding box center [891, 349] width 375 height 385
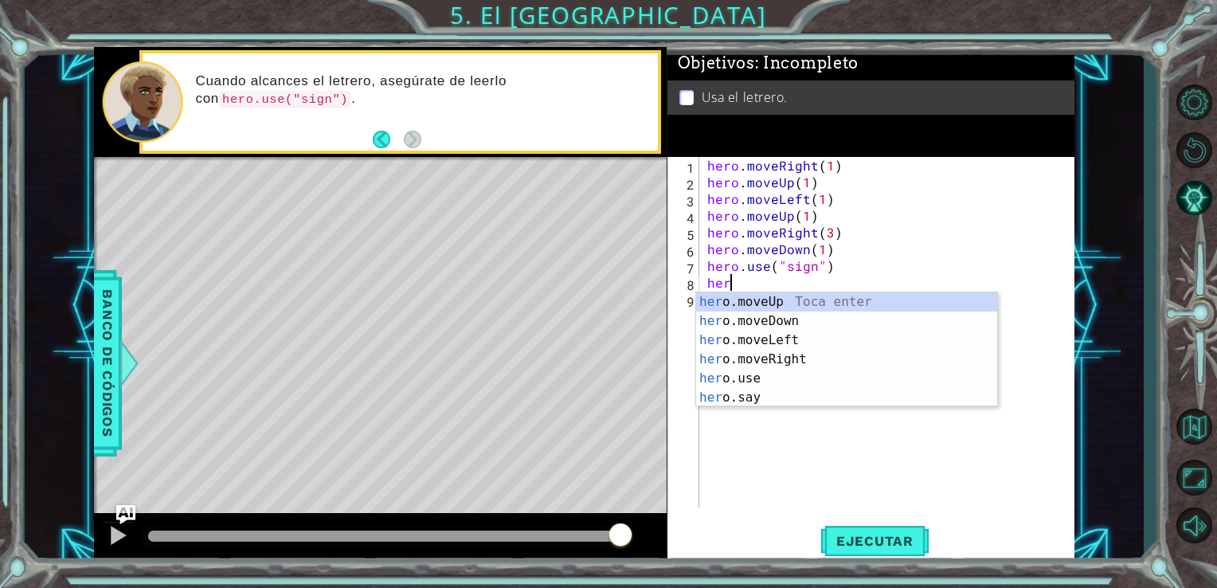
scroll to position [0, 0]
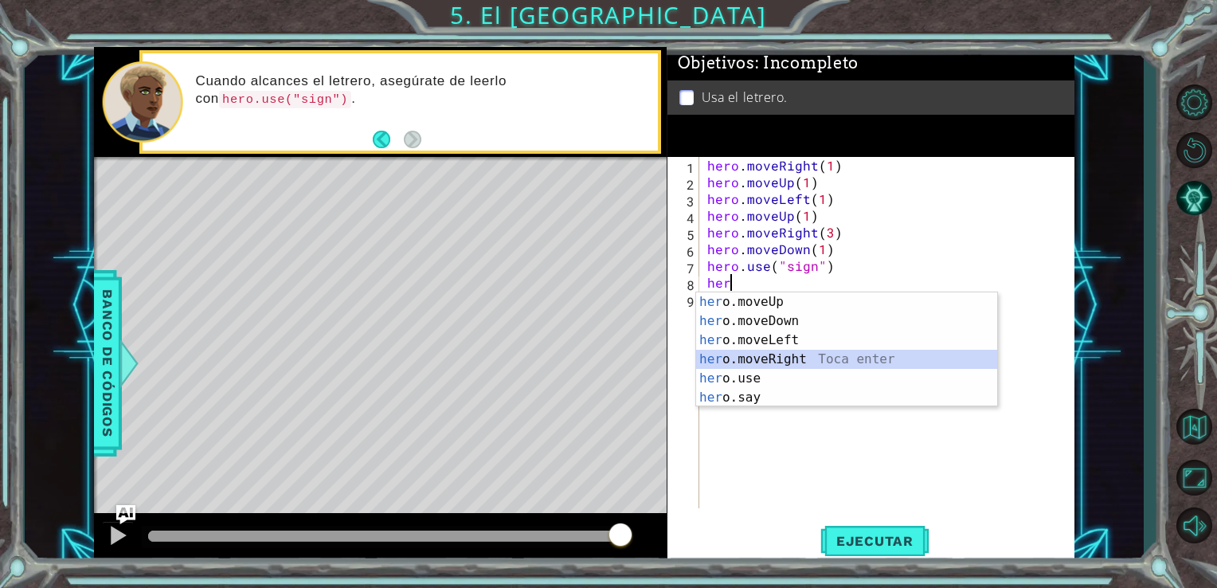
click at [736, 355] on div "her o.moveUp Toca enter her o.moveDown Toca enter her o.moveLeft [PERSON_NAME] …" at bounding box center [846, 368] width 301 height 153
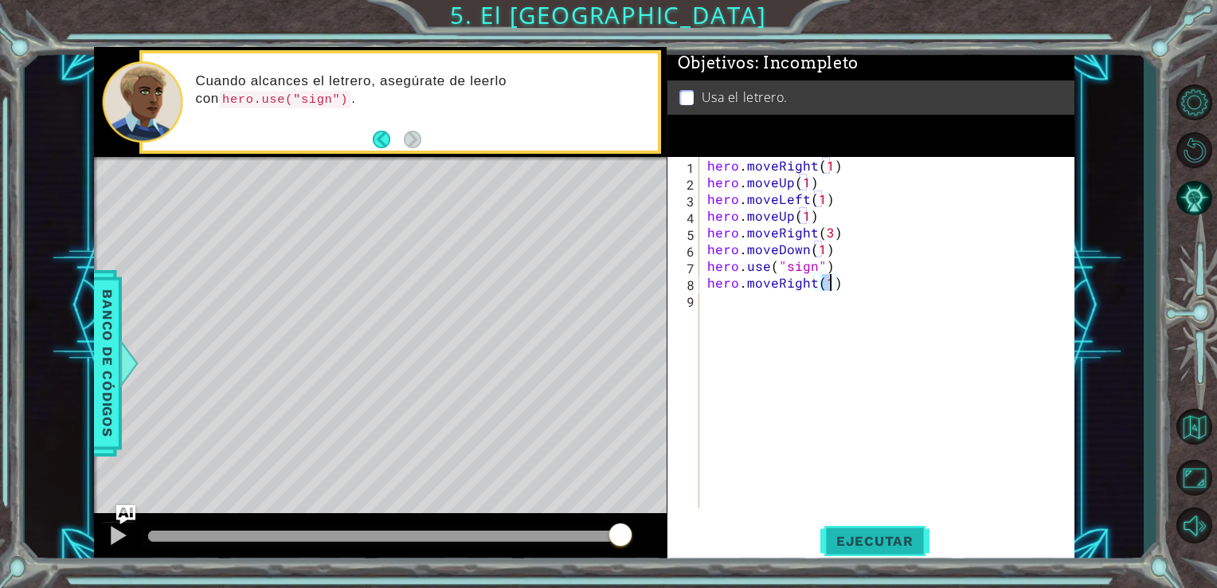
type textarea "hero.moveRight(1)"
click at [846, 540] on span "Ejecutar" at bounding box center [874, 541] width 109 height 16
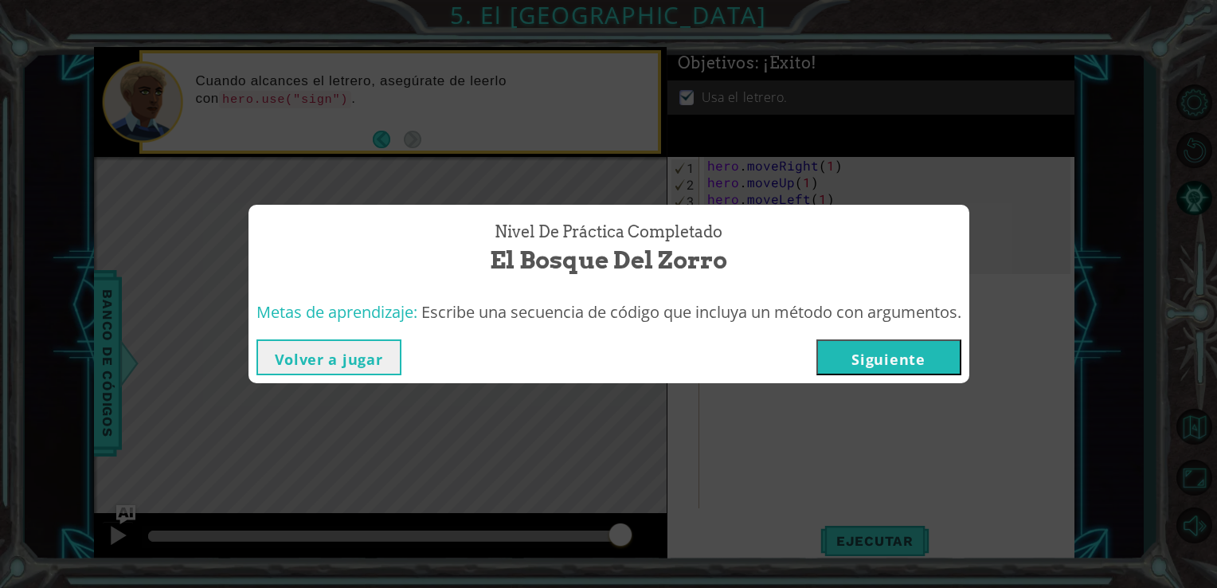
click at [901, 358] on button "Siguiente" at bounding box center [888, 357] width 145 height 36
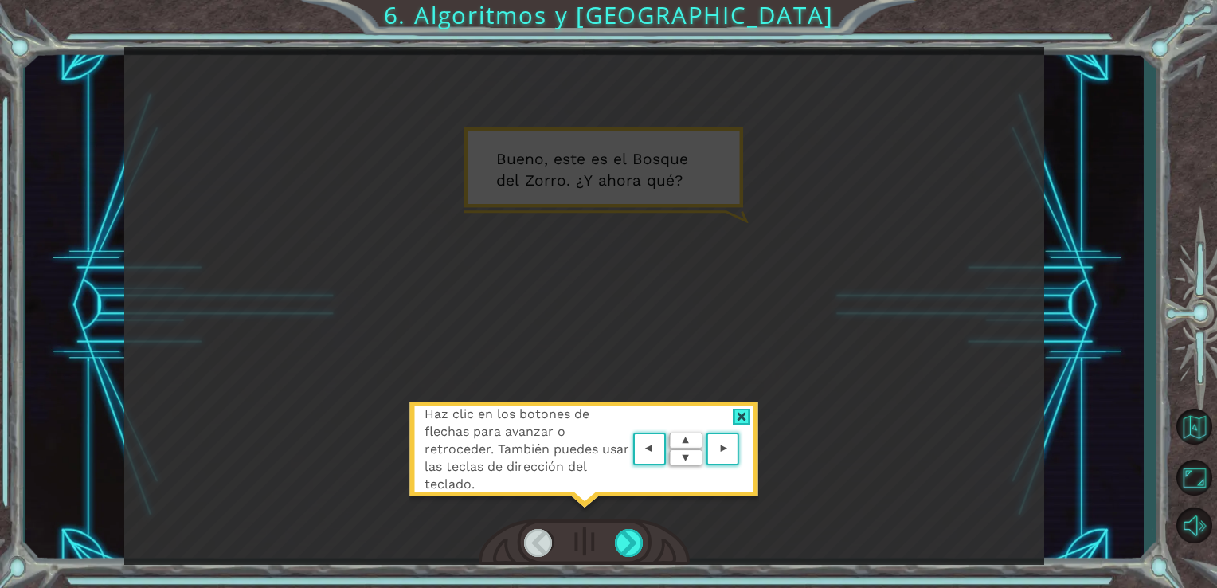
click at [743, 449] on area at bounding box center [743, 449] width 0 height 0
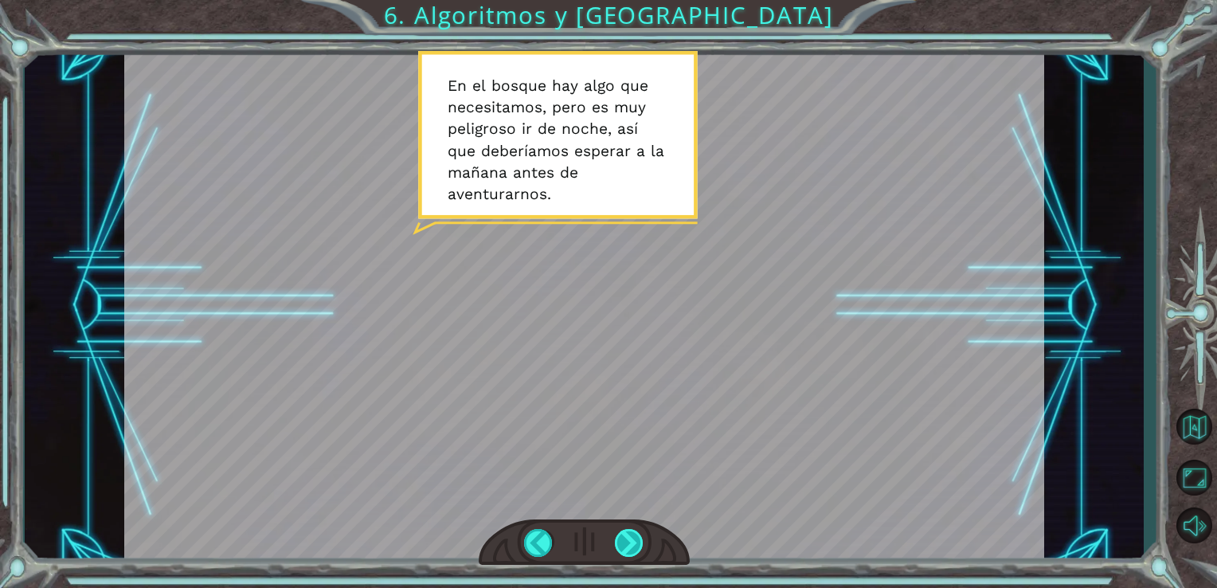
click at [637, 530] on div at bounding box center [629, 543] width 29 height 28
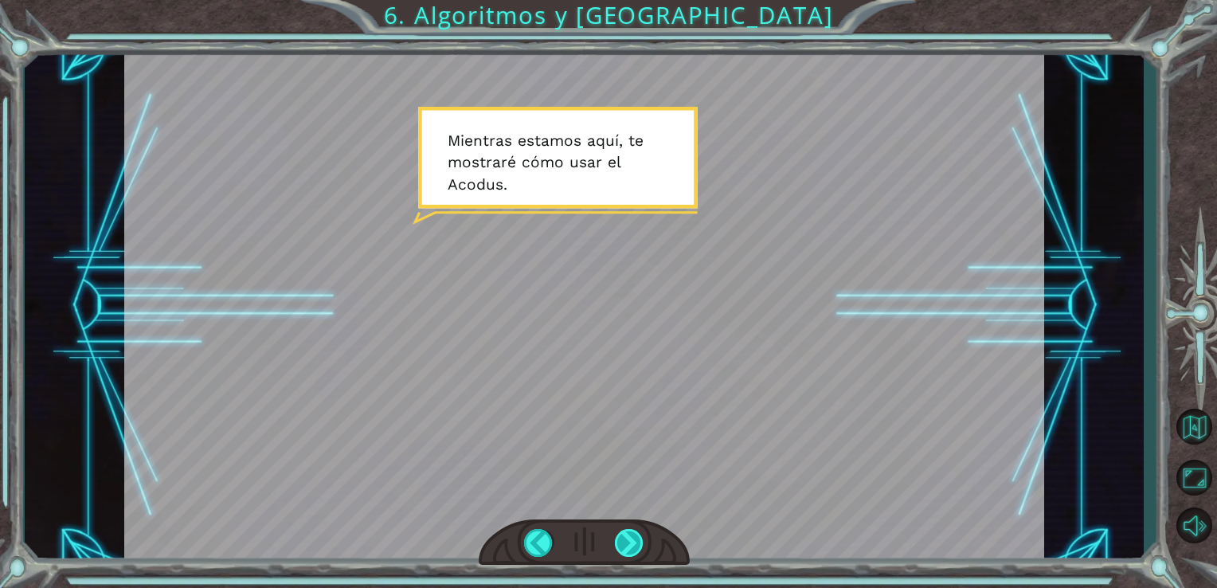
click at [624, 537] on div at bounding box center [629, 543] width 29 height 28
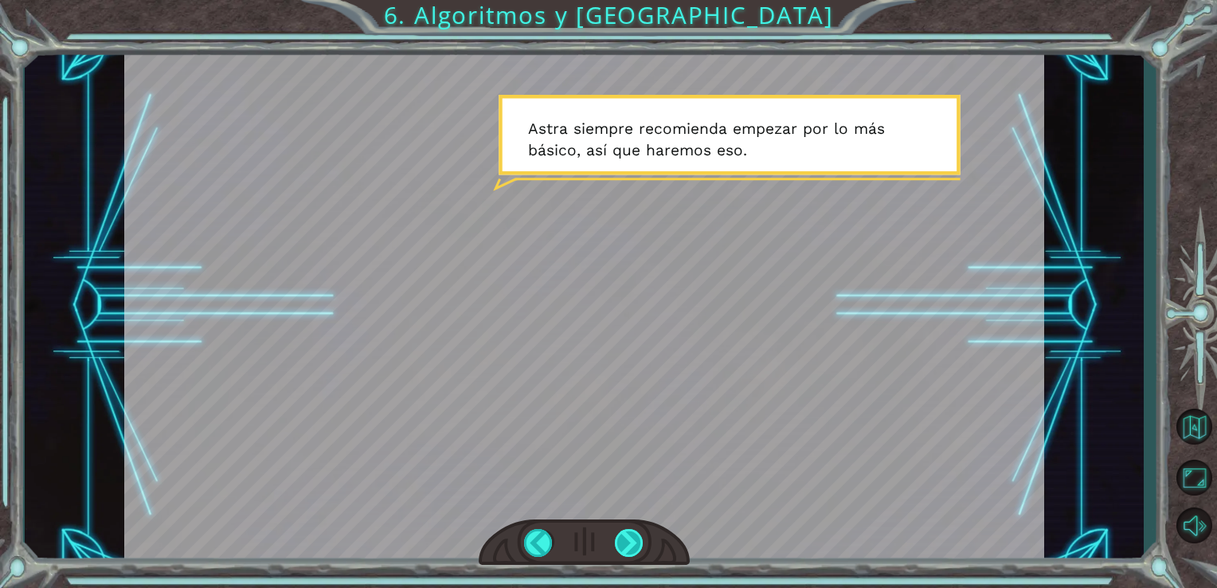
click at [624, 537] on div at bounding box center [629, 543] width 29 height 28
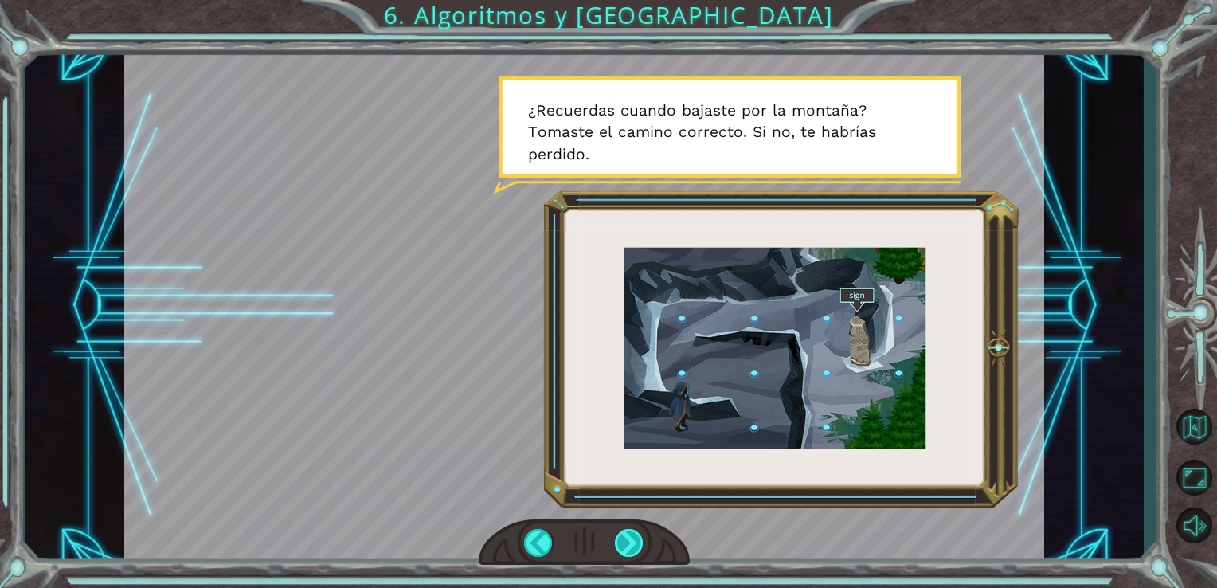
click at [624, 537] on div at bounding box center [629, 543] width 29 height 28
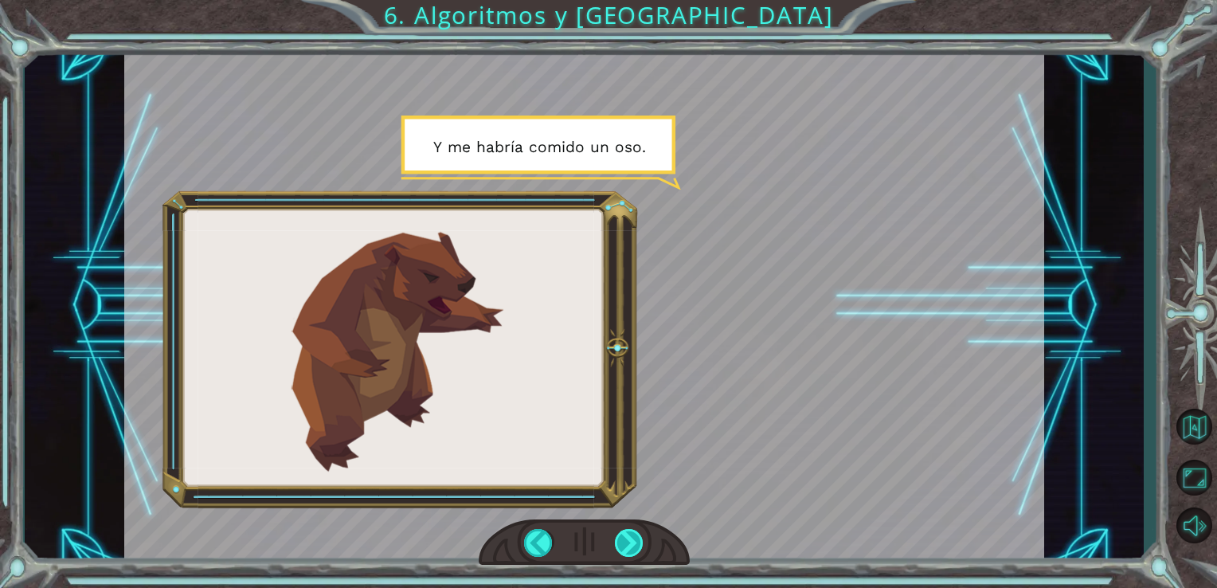
click at [624, 537] on div at bounding box center [629, 543] width 29 height 28
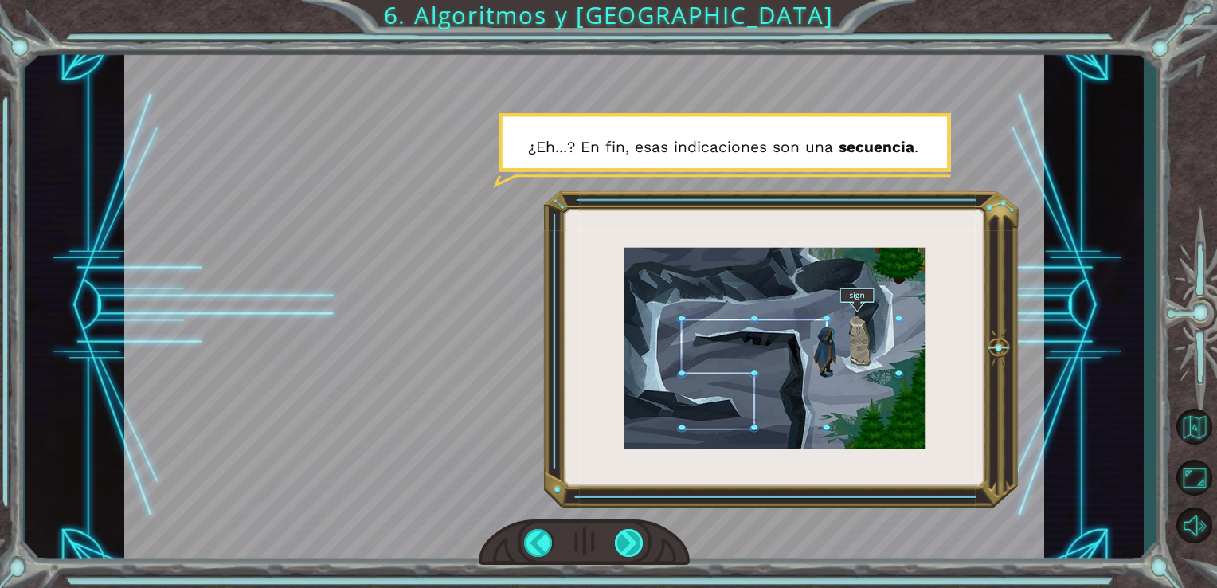
click at [624, 537] on div at bounding box center [629, 543] width 29 height 28
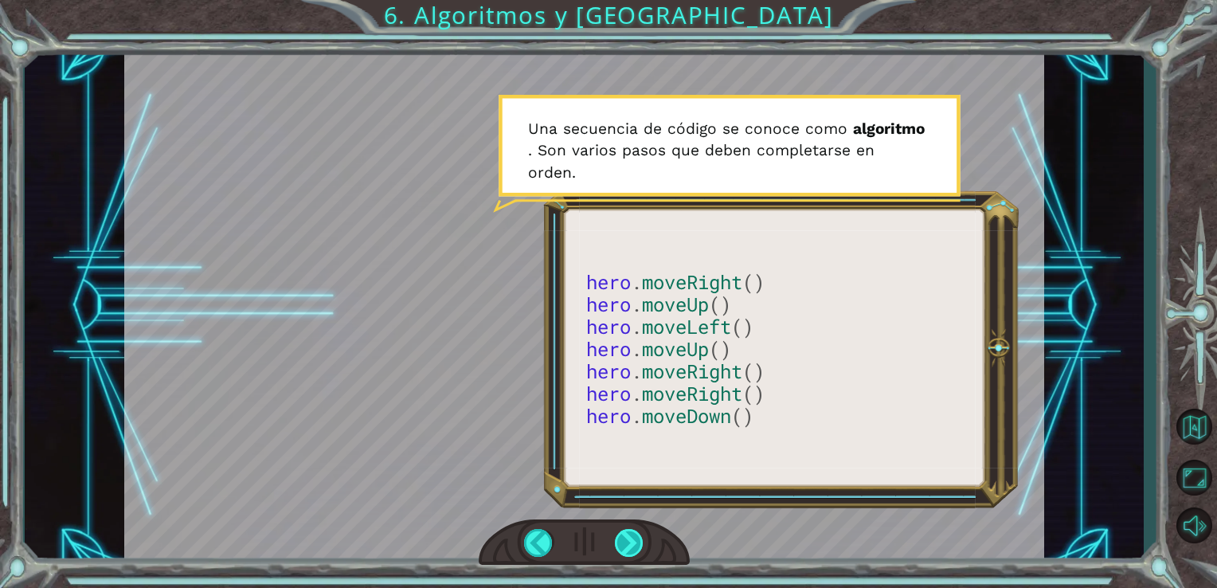
click at [625, 537] on div at bounding box center [629, 543] width 29 height 28
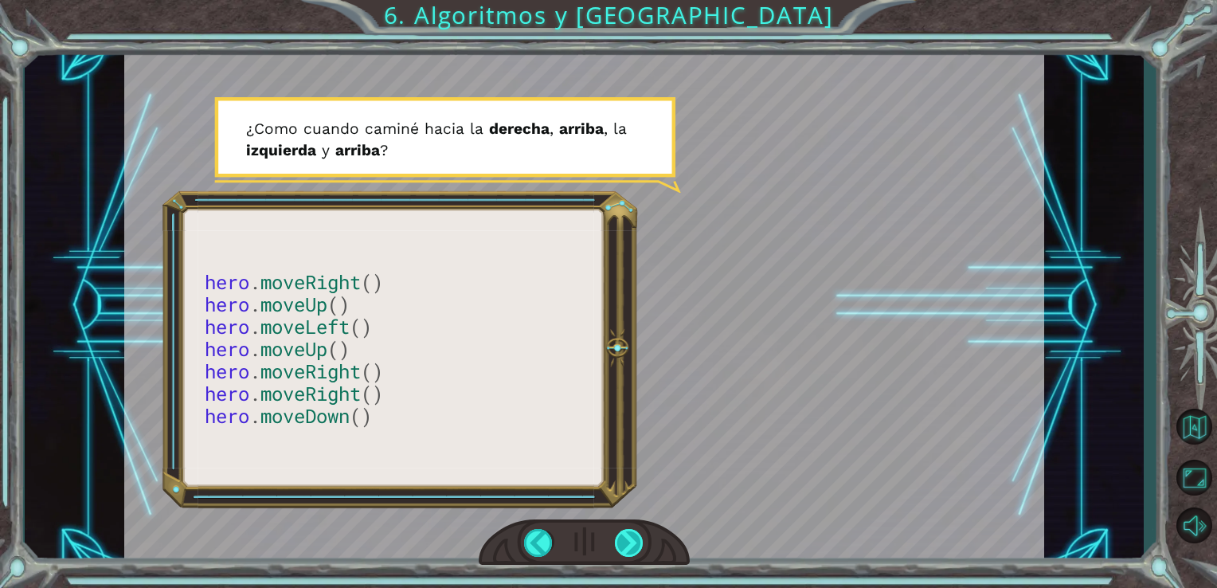
click at [625, 537] on div at bounding box center [629, 543] width 29 height 28
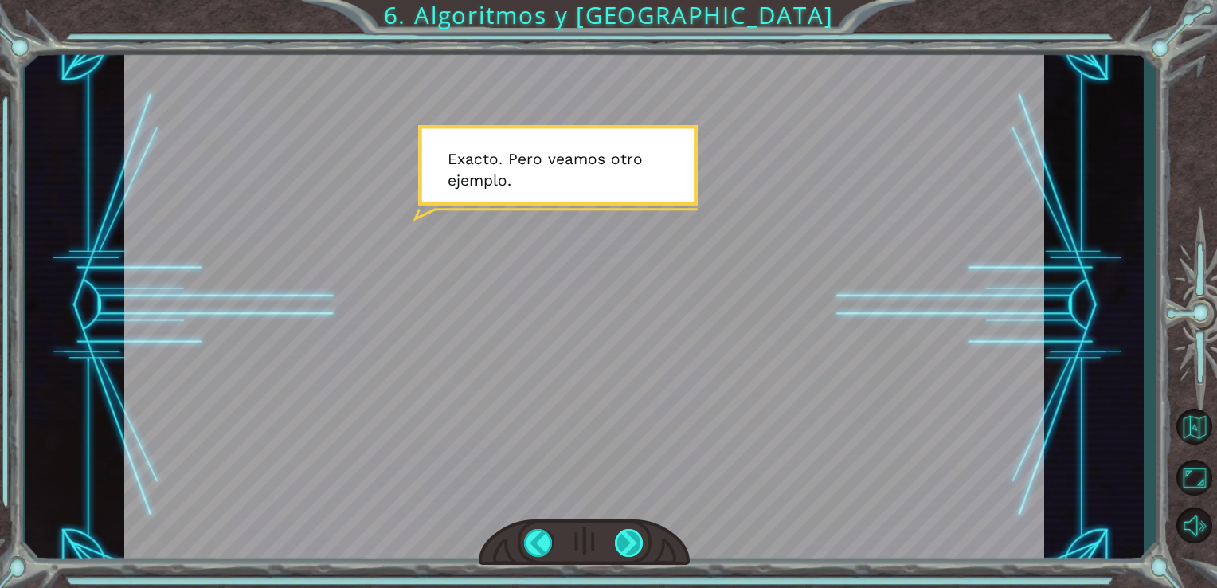
click at [625, 537] on div at bounding box center [629, 543] width 29 height 28
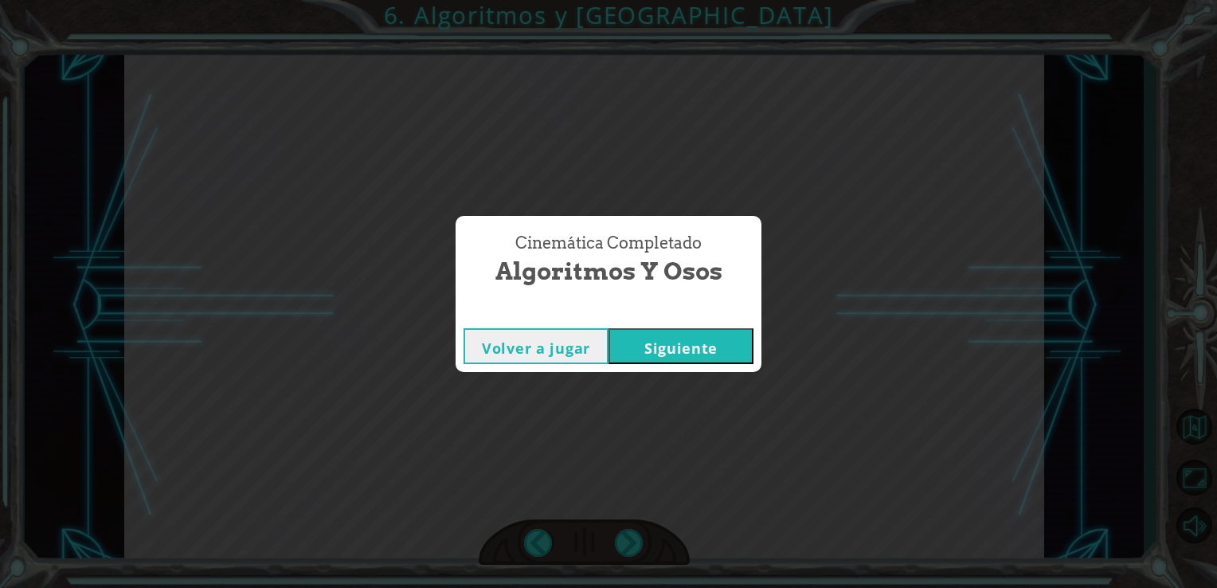
click at [699, 359] on button "Siguiente" at bounding box center [680, 346] width 145 height 36
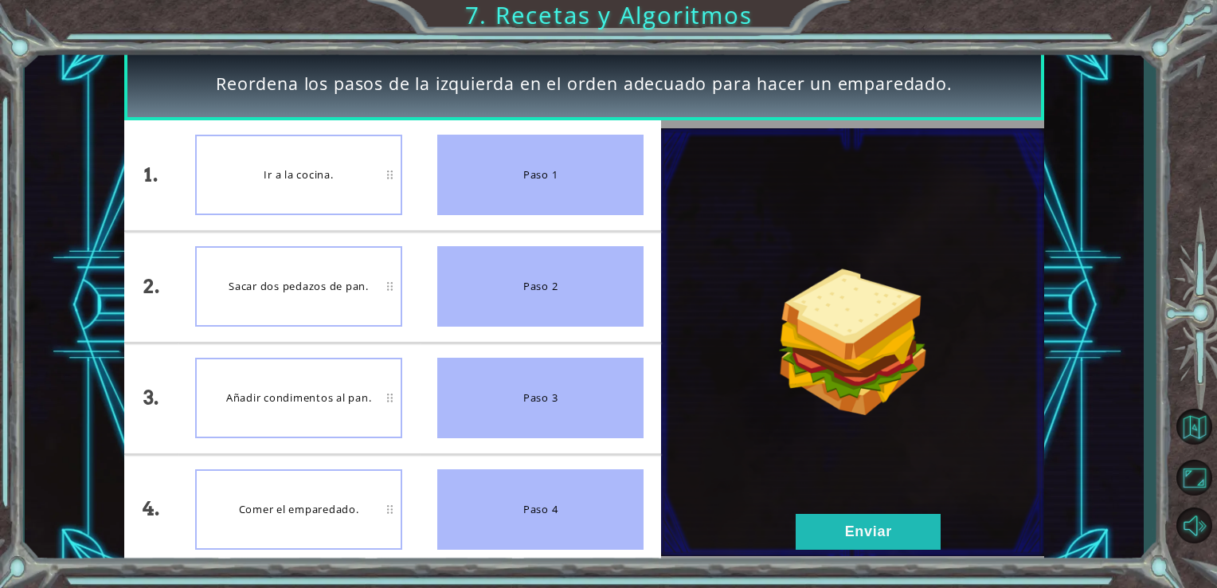
drag, startPoint x: 500, startPoint y: 158, endPoint x: 263, endPoint y: 176, distance: 238.0
click at [263, 176] on div "1. 2. 3. 4. Ir a la cocina. Sacar dos pedazos de pan. Añadir condimentos al pan…" at bounding box center [392, 342] width 537 height 444
click at [807, 522] on button "Enviar" at bounding box center [867, 532] width 145 height 36
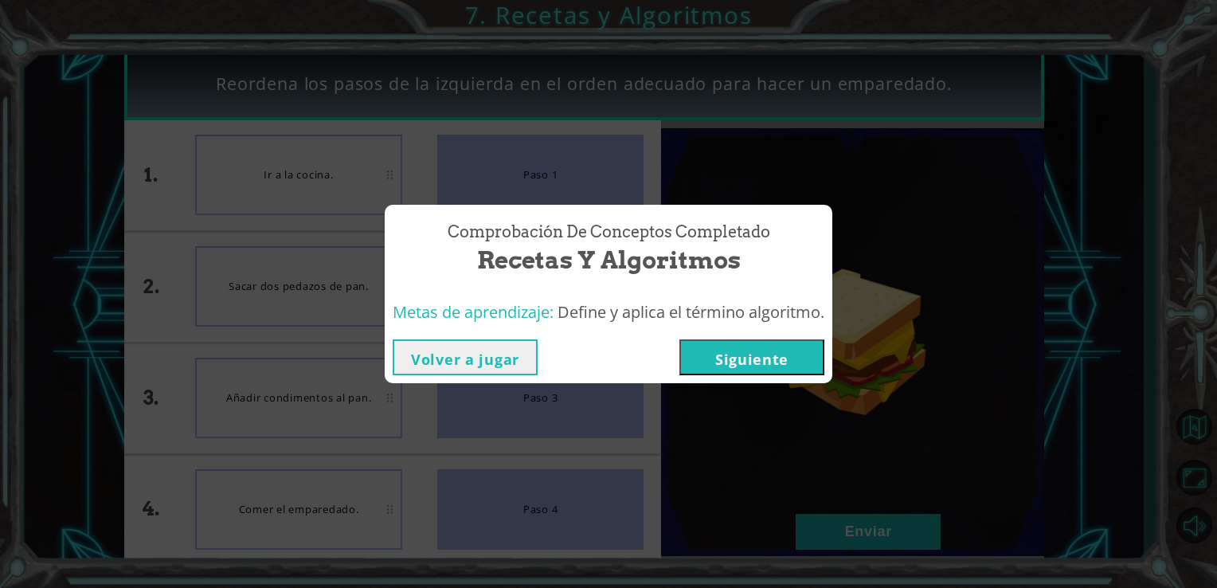
click at [791, 354] on button "Siguiente" at bounding box center [751, 357] width 145 height 36
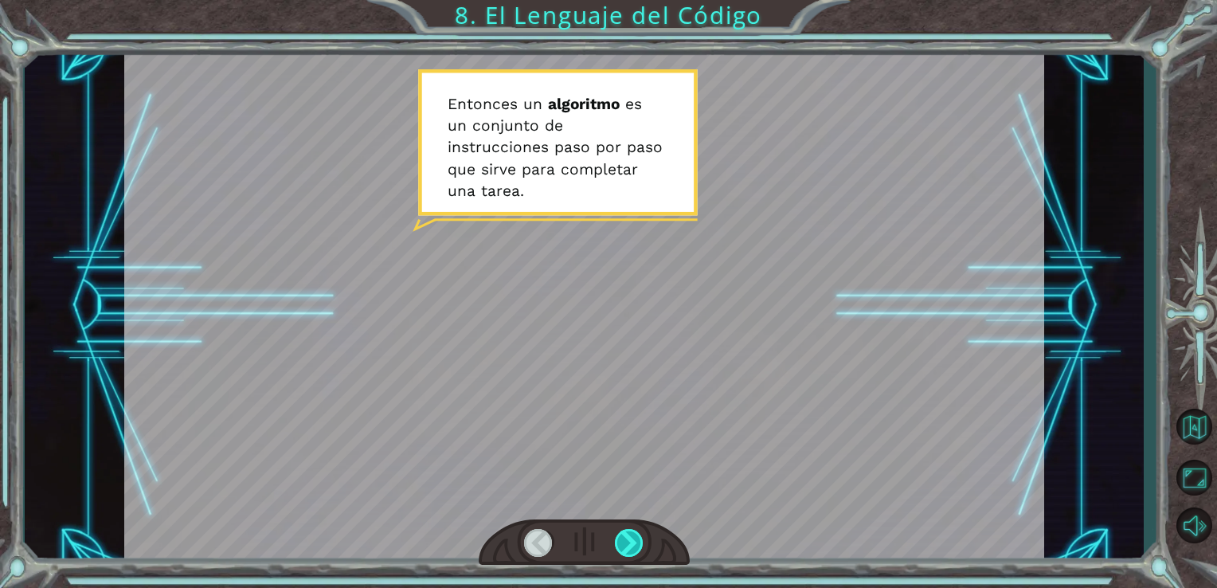
click at [621, 538] on div at bounding box center [629, 543] width 29 height 28
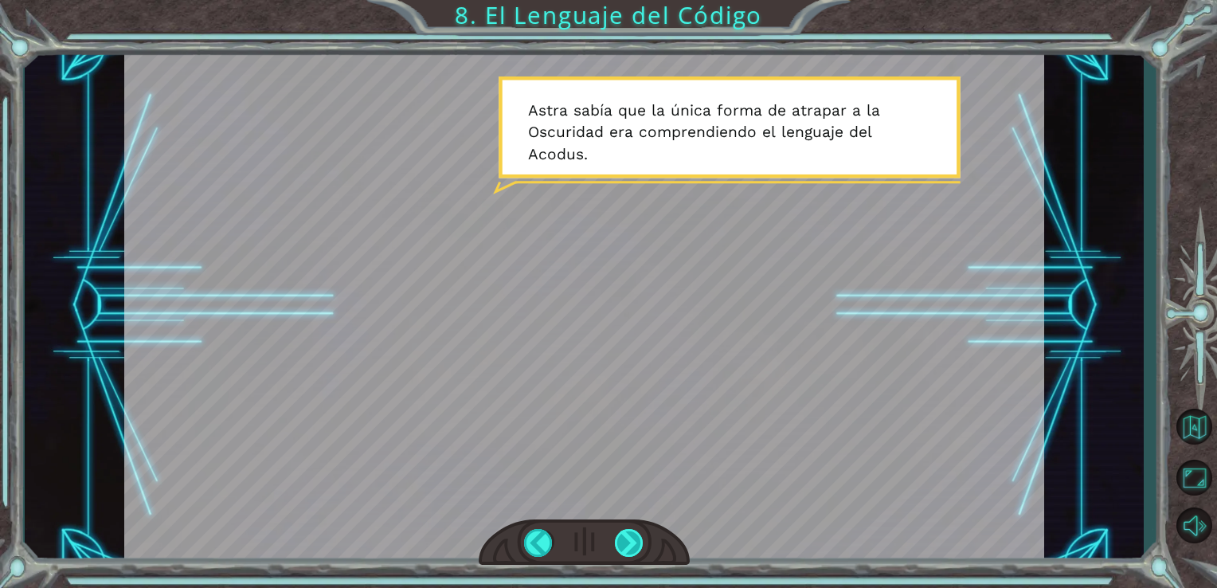
click at [621, 538] on div at bounding box center [629, 543] width 29 height 28
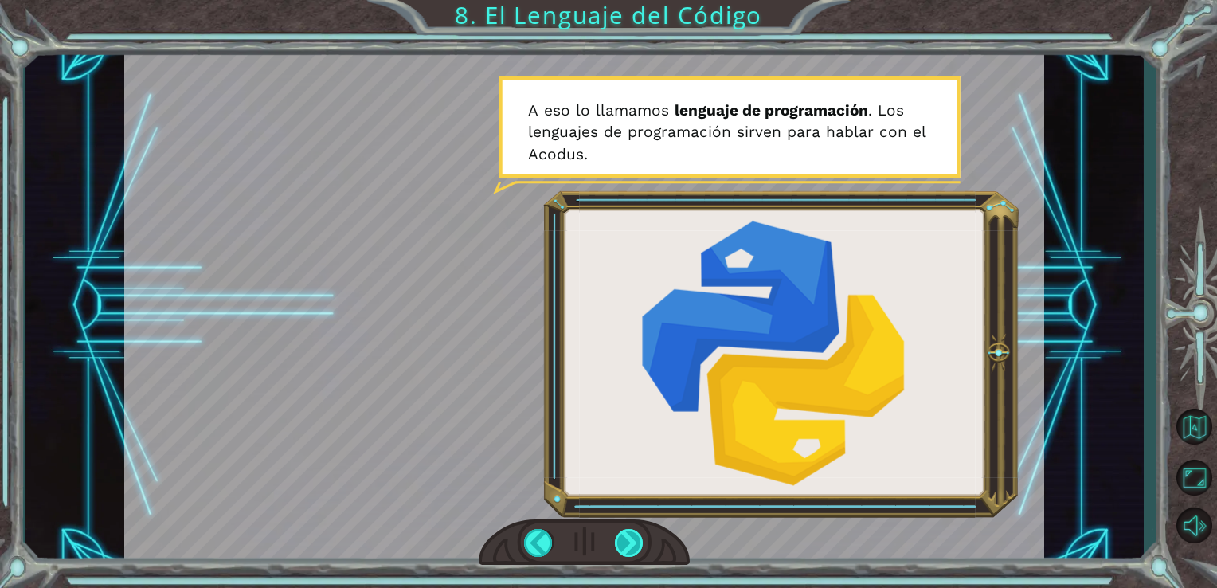
click at [632, 541] on div at bounding box center [629, 543] width 29 height 28
click at [623, 546] on div at bounding box center [629, 543] width 29 height 28
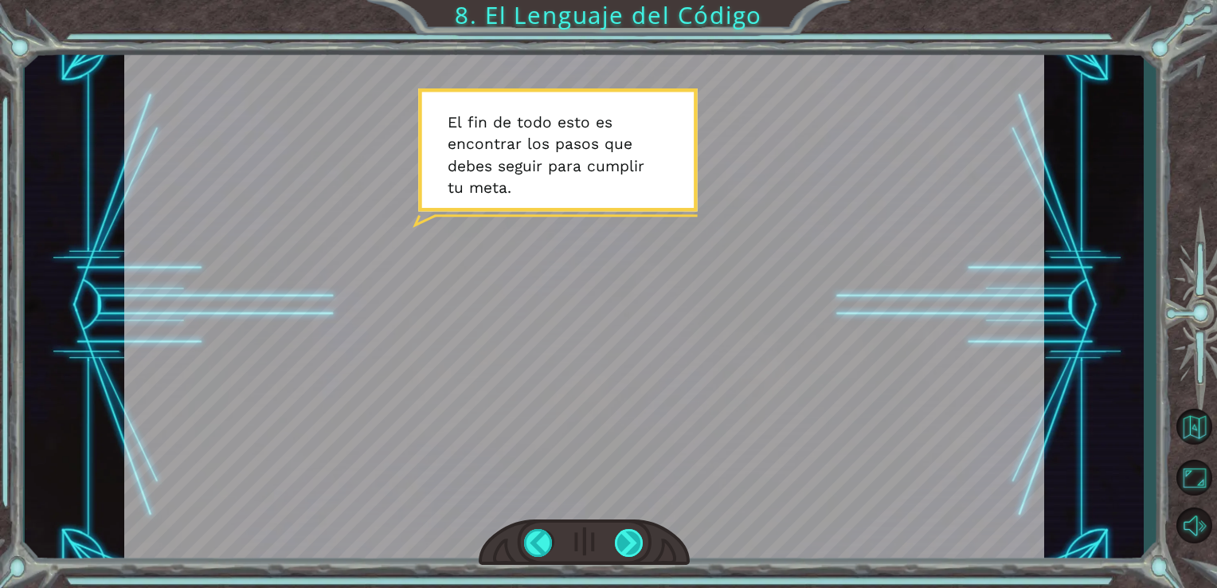
click at [623, 546] on div at bounding box center [629, 543] width 29 height 28
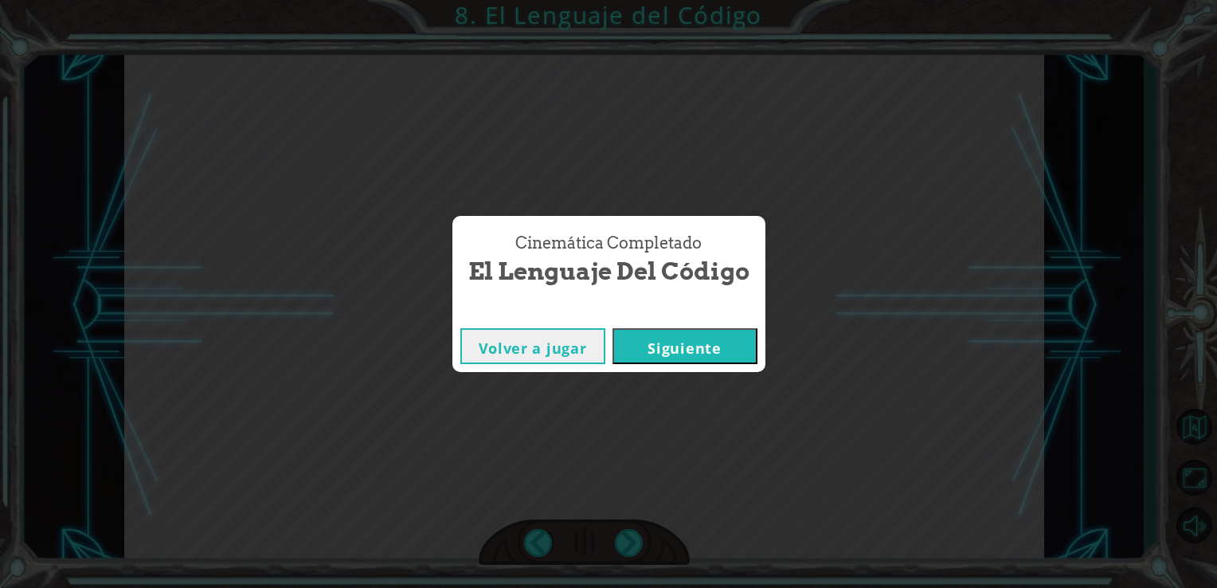
click at [631, 339] on button "Siguiente" at bounding box center [684, 346] width 145 height 36
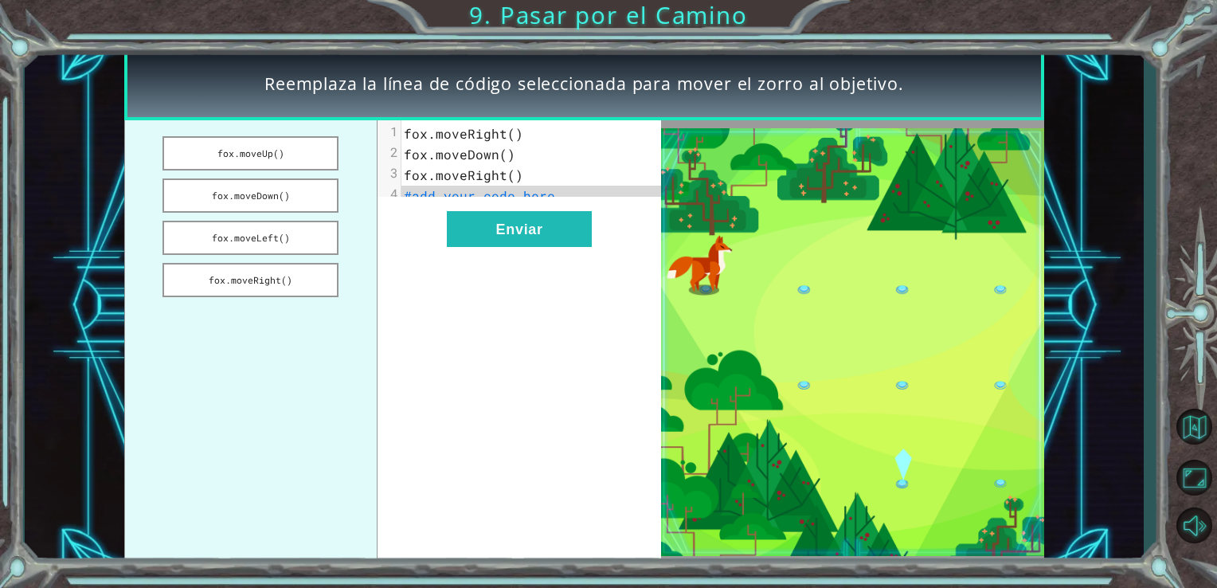
click at [552, 193] on pre "#add your code here" at bounding box center [537, 196] width 273 height 21
click at [475, 198] on span "#add your code here" at bounding box center [479, 195] width 151 height 17
click at [543, 193] on span "#add your code here" at bounding box center [479, 195] width 151 height 17
click at [419, 194] on span "#add your code here" at bounding box center [479, 195] width 151 height 17
click at [438, 193] on span "#add your code here" at bounding box center [479, 195] width 151 height 17
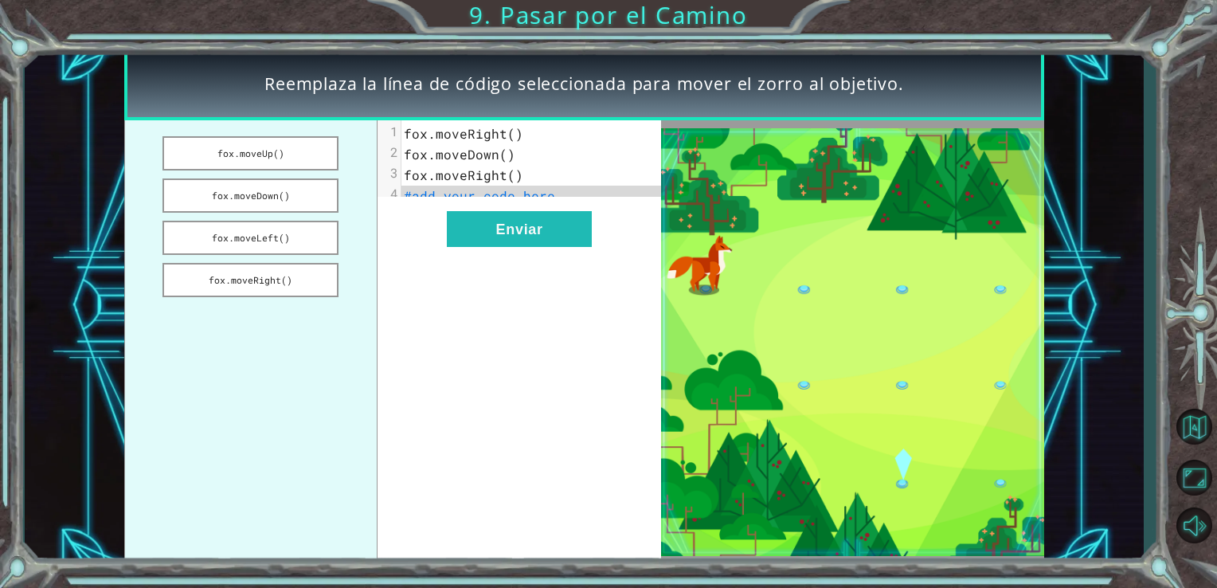
click at [438, 193] on span "#add your code here" at bounding box center [479, 195] width 151 height 17
click at [535, 205] on pre "#add your code here" at bounding box center [537, 196] width 273 height 21
click at [541, 217] on div "x 1 [PERSON_NAME].moveRight() 2 [PERSON_NAME].moveDown() 3 [PERSON_NAME].moveRi…" at bounding box center [519, 342] width 284 height 444
drag, startPoint x: 541, startPoint y: 217, endPoint x: 557, endPoint y: 227, distance: 19.0
drag, startPoint x: 557, startPoint y: 227, endPoint x: 433, endPoint y: 305, distance: 146.0
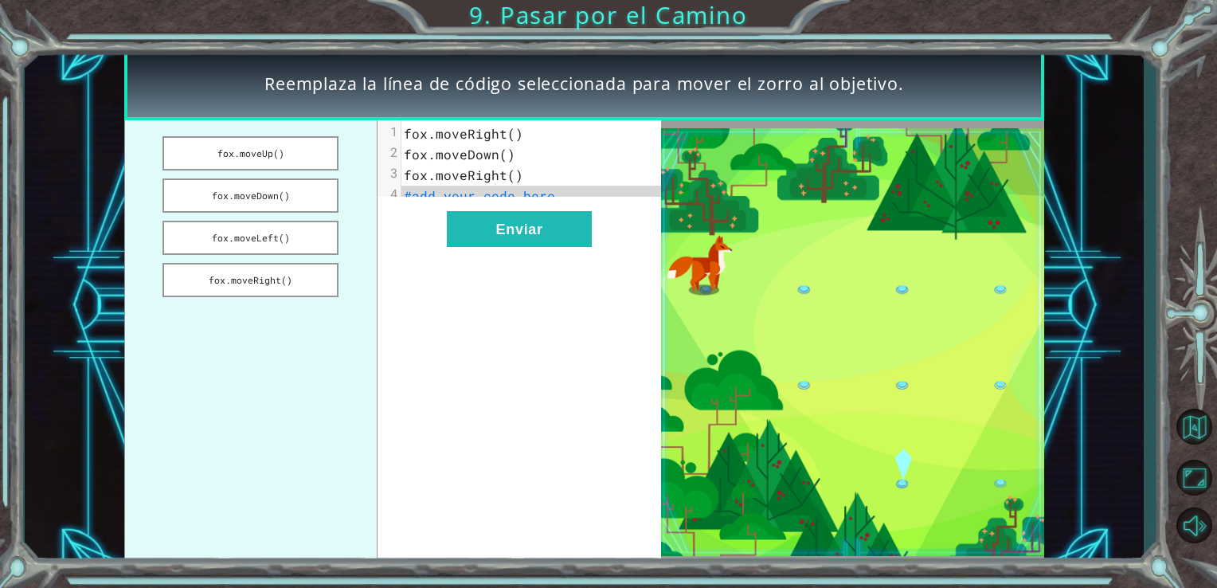
click at [433, 305] on div "x 1 [PERSON_NAME].moveRight() 2 [PERSON_NAME].moveDown() 3 [PERSON_NAME].moveRi…" at bounding box center [519, 342] width 284 height 444
click at [541, 243] on button "Enviar" at bounding box center [519, 229] width 145 height 36
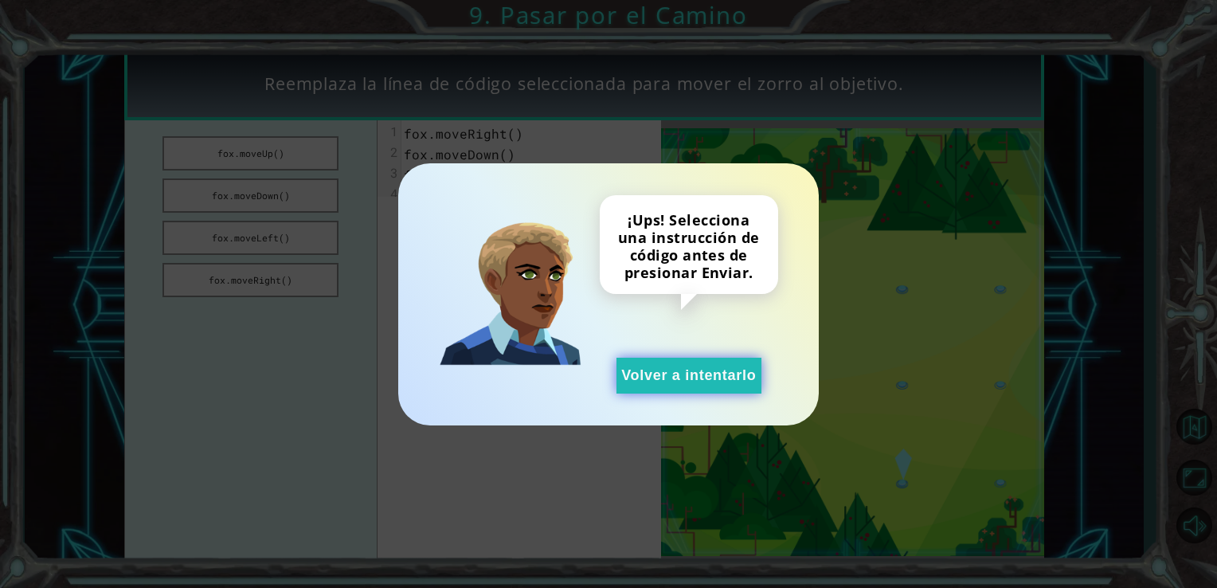
click at [646, 389] on button "Volver a intentarlo" at bounding box center [688, 376] width 145 height 36
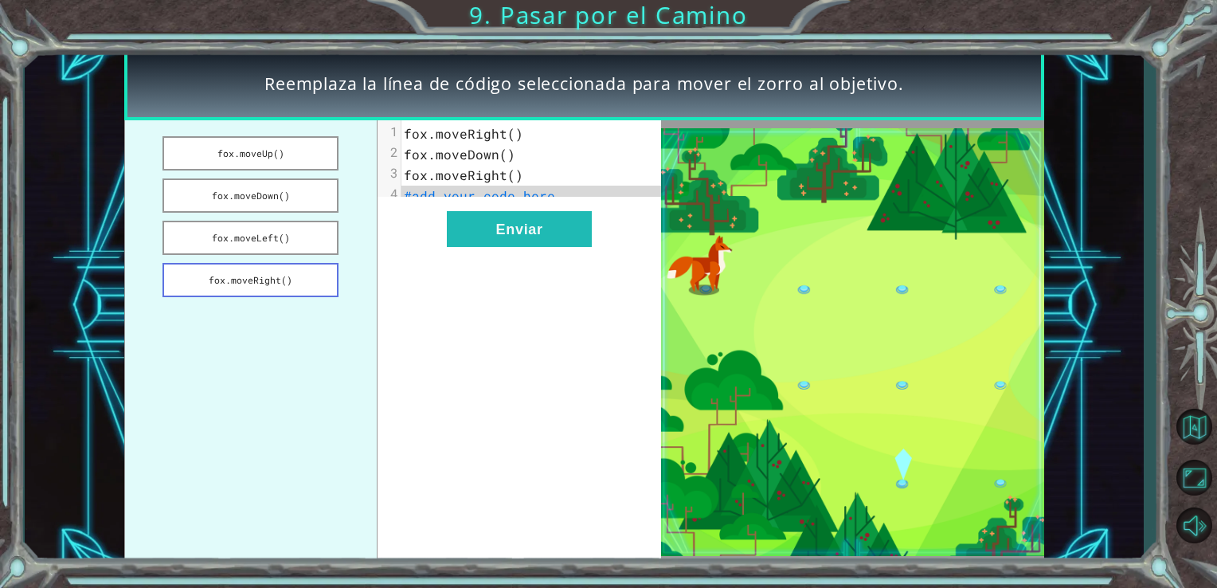
click at [276, 263] on button "fox.moveRight()" at bounding box center [250, 280] width 176 height 34
drag, startPoint x: 277, startPoint y: 270, endPoint x: 264, endPoint y: 167, distance: 103.6
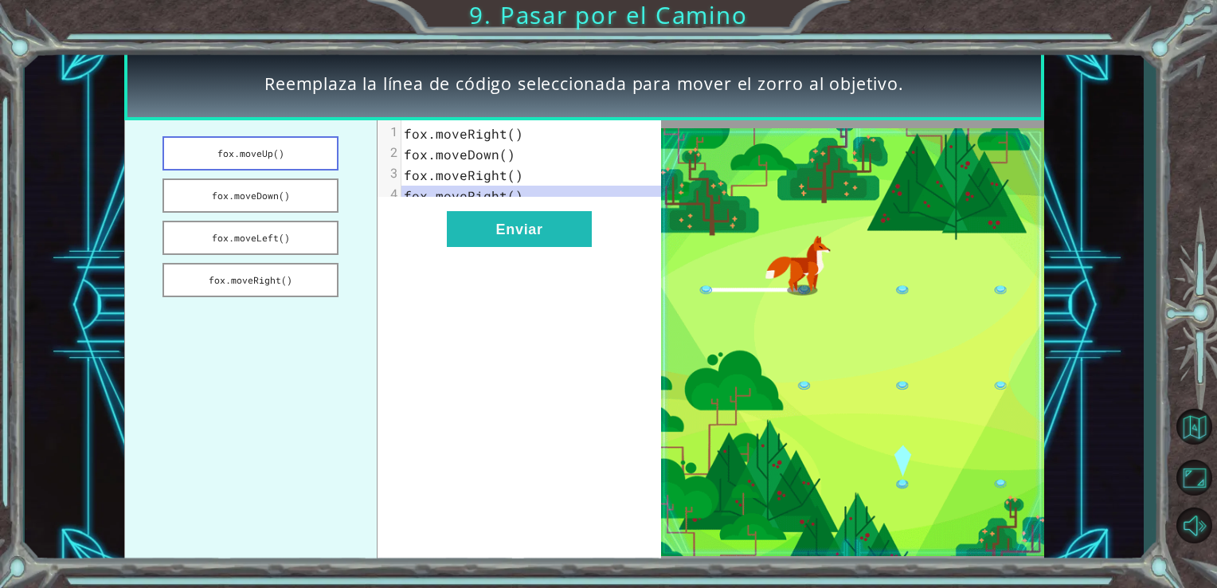
click at [264, 167] on ul "fox.moveUp() fox.moveDown() fox.moveLeft() fox.moveRight()" at bounding box center [250, 342] width 253 height 444
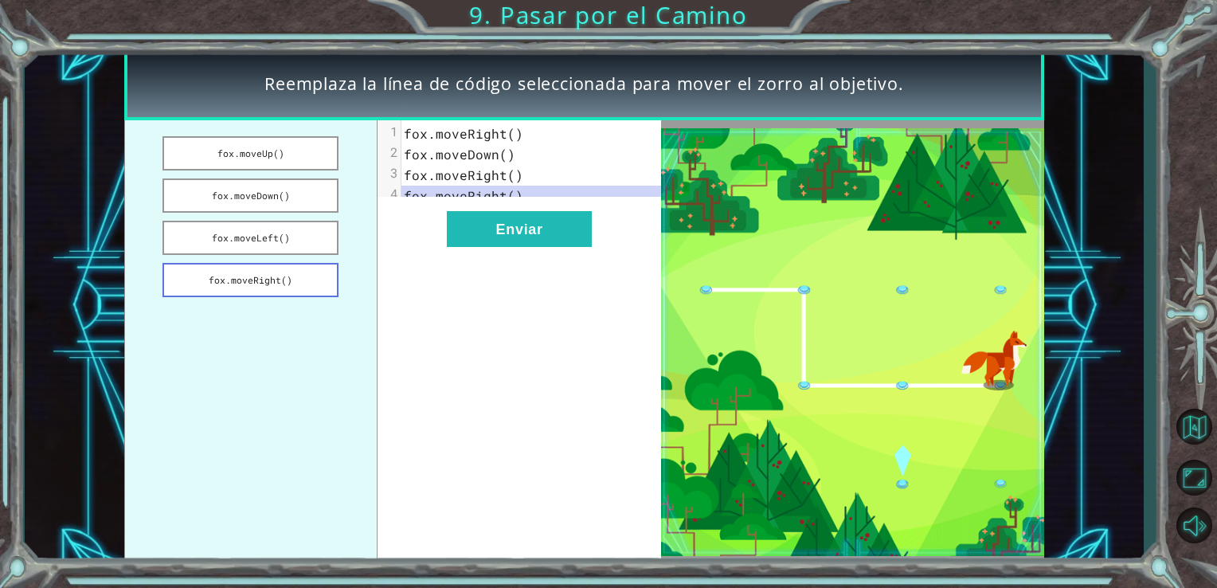
click at [253, 263] on button "fox.moveRight()" at bounding box center [250, 280] width 176 height 34
click at [264, 283] on button "fox.moveRight()" at bounding box center [250, 280] width 176 height 34
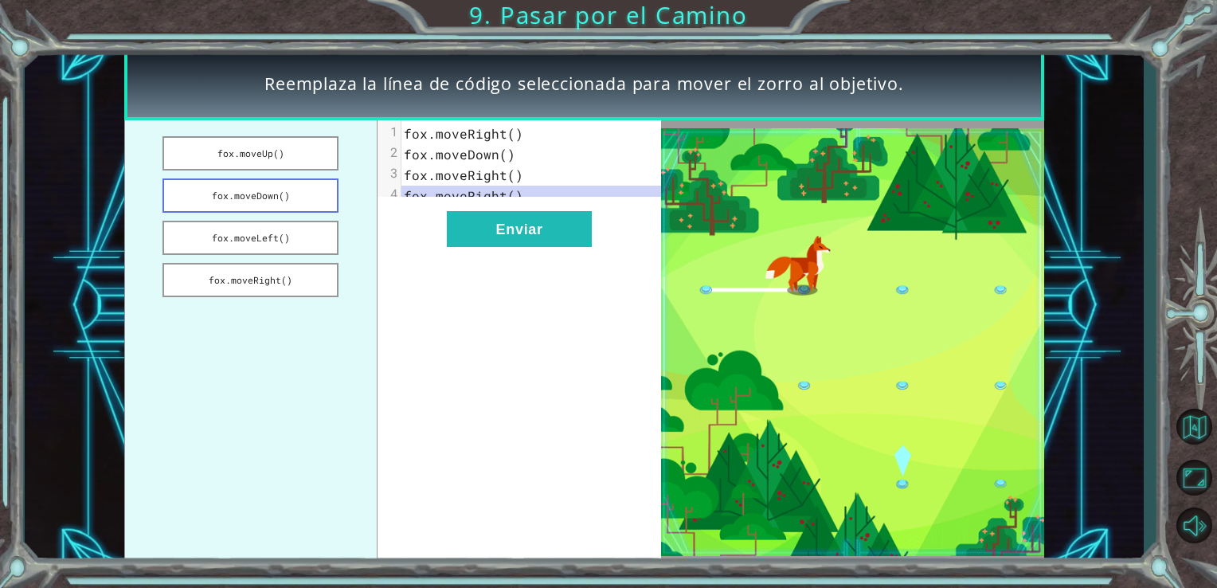
drag, startPoint x: 264, startPoint y: 283, endPoint x: 277, endPoint y: 209, distance: 75.1
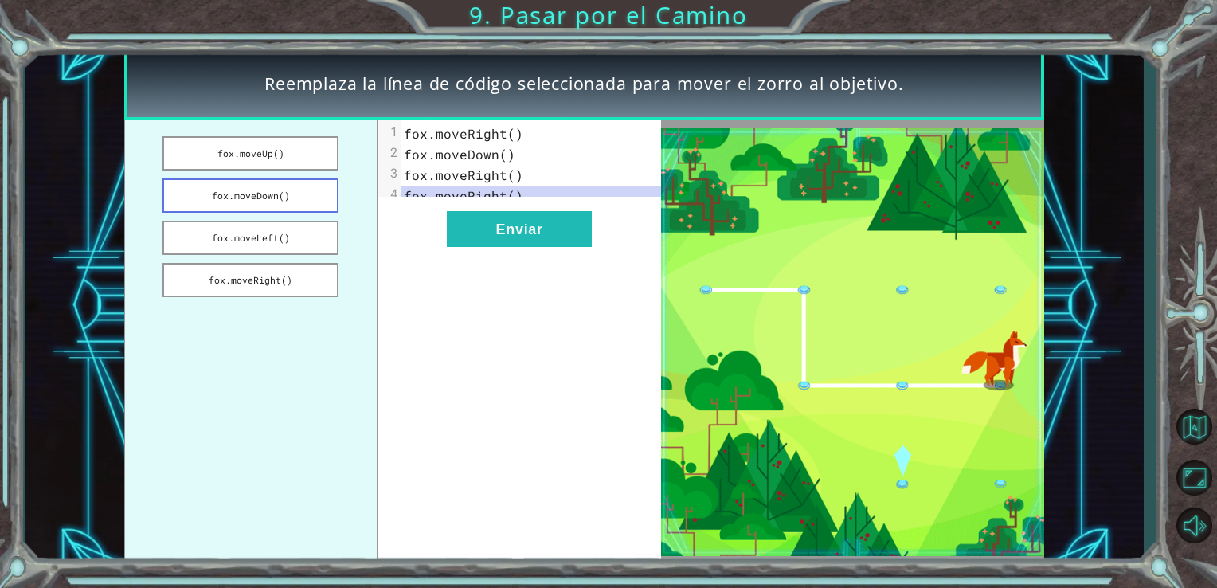
click at [274, 225] on ul "fox.moveUp() fox.moveDown() fox.moveLeft() fox.moveRight()" at bounding box center [250, 342] width 253 height 444
click at [293, 269] on button "fox.moveRight()" at bounding box center [250, 280] width 176 height 34
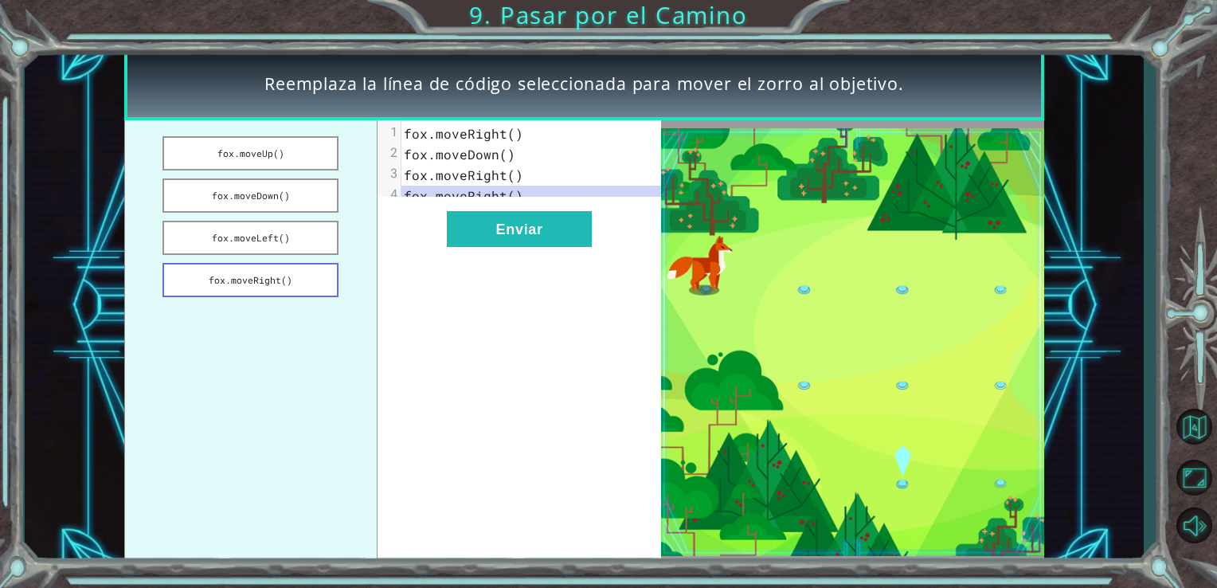
click at [293, 269] on button "fox.moveRight()" at bounding box center [250, 280] width 176 height 34
click at [514, 159] on pre "fox.moveDown()" at bounding box center [537, 154] width 273 height 21
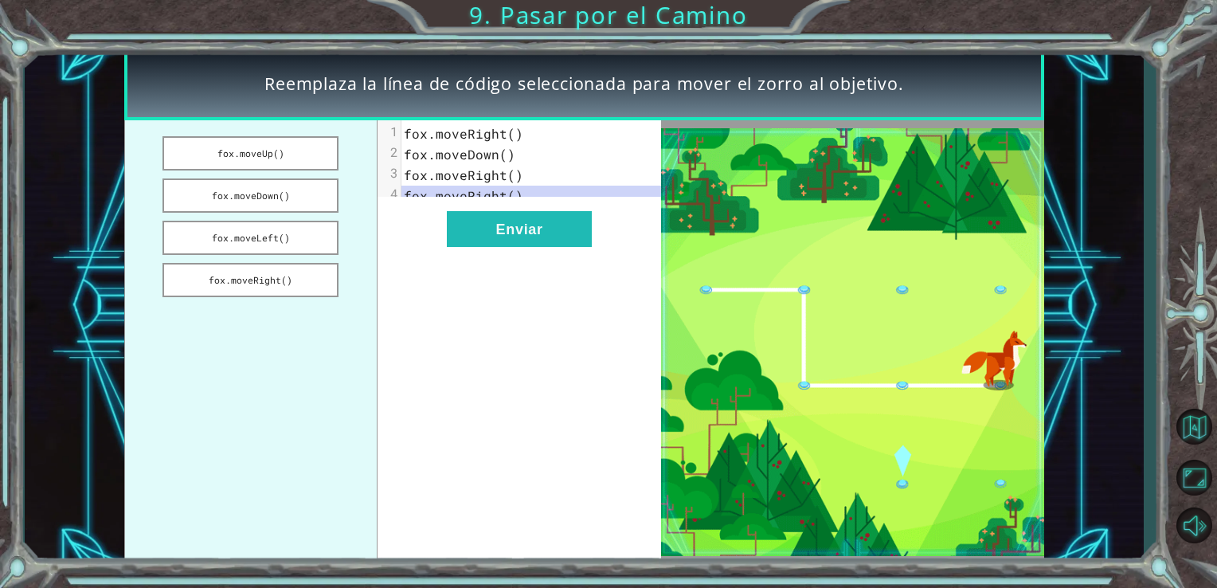
click at [484, 165] on pre "fox.moveRight()" at bounding box center [537, 175] width 273 height 21
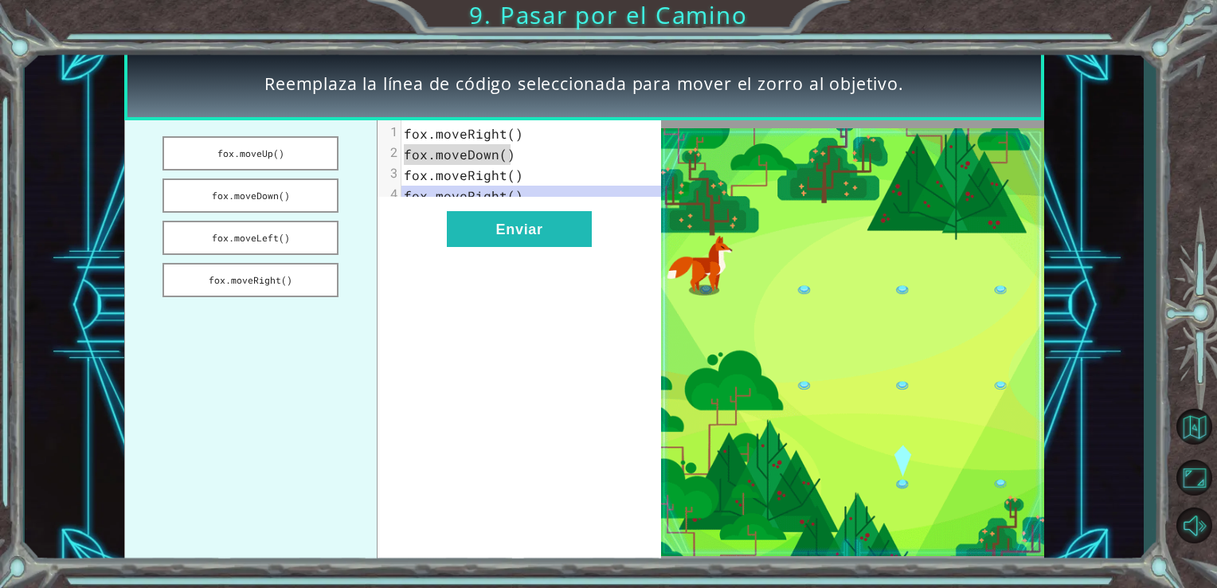
drag, startPoint x: 509, startPoint y: 154, endPoint x: 383, endPoint y: 162, distance: 126.1
click at [383, 162] on div "x 1 [PERSON_NAME].moveRight() 2 [PERSON_NAME].moveDown() 3 [PERSON_NAME].moveRi…" at bounding box center [539, 178] width 324 height 116
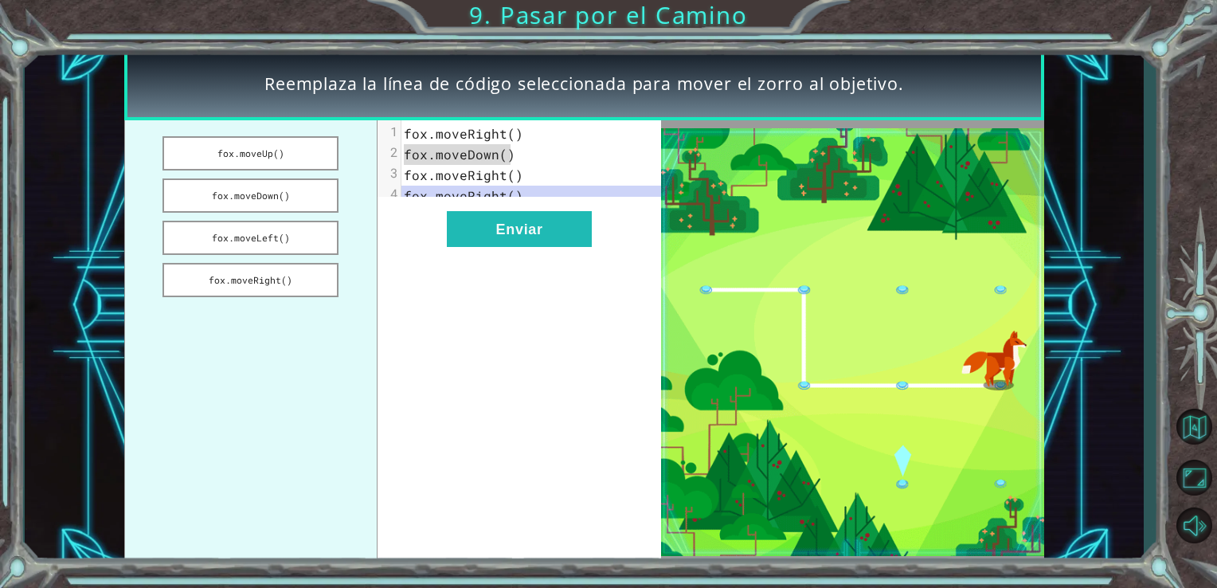
click at [427, 216] on div "x 1 [PERSON_NAME].moveRight() 2 [PERSON_NAME].moveDown() 3 [PERSON_NAME].moveRi…" at bounding box center [519, 342] width 284 height 444
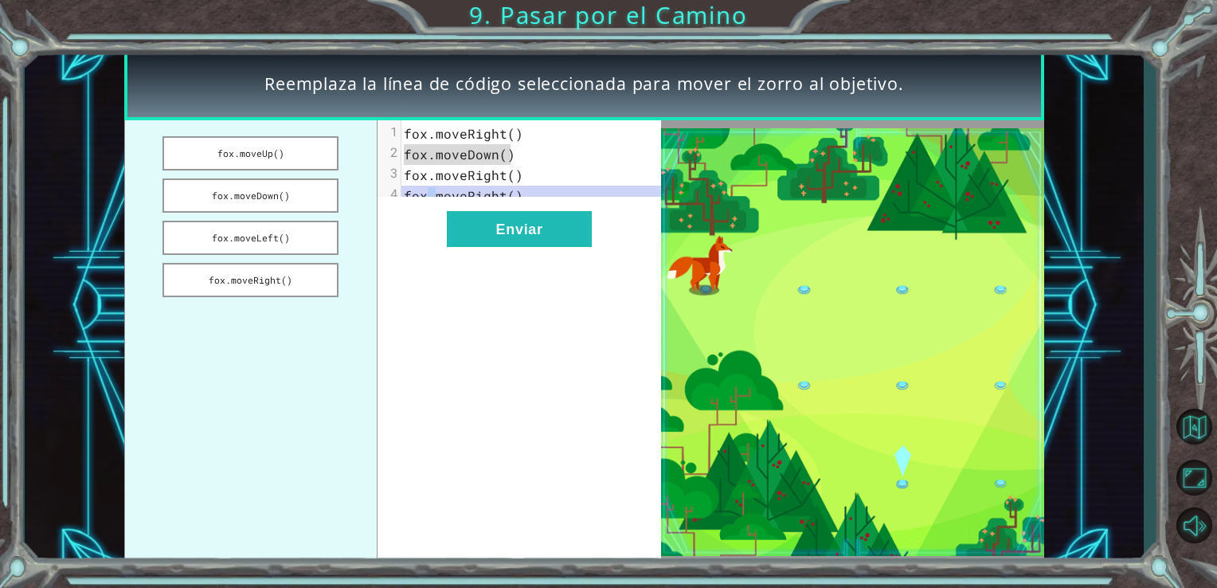
click at [427, 216] on div "x 1 [PERSON_NAME].moveRight() 2 [PERSON_NAME].moveDown() 3 [PERSON_NAME].moveRi…" at bounding box center [519, 342] width 284 height 444
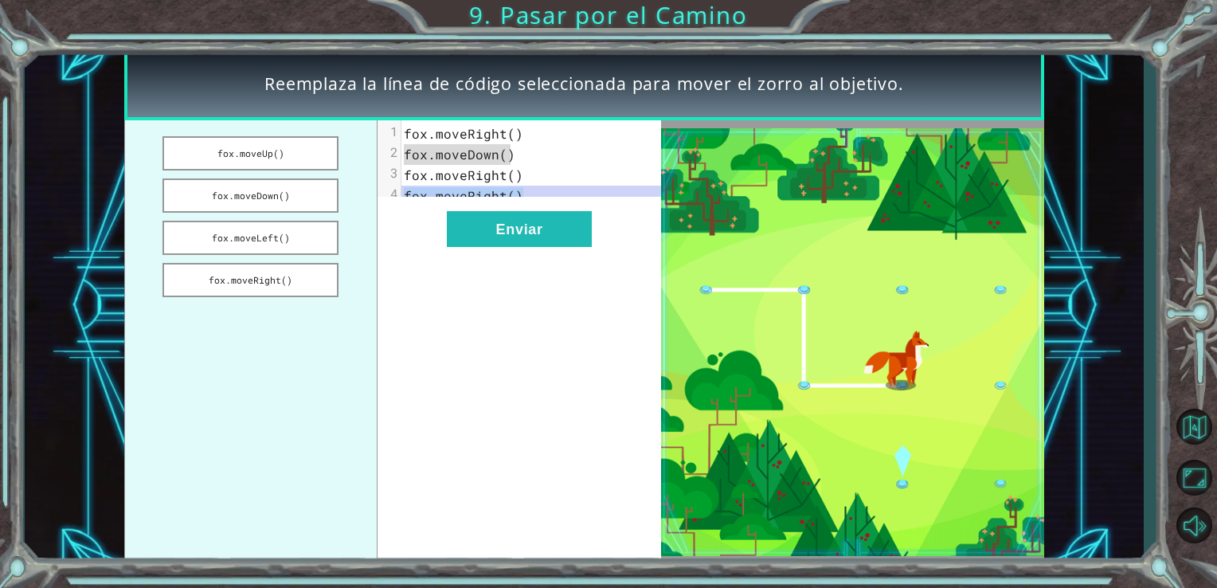
click at [427, 216] on div "x 1 [PERSON_NAME].moveRight() 2 [PERSON_NAME].moveDown() 3 [PERSON_NAME].moveRi…" at bounding box center [519, 342] width 284 height 444
drag, startPoint x: 427, startPoint y: 216, endPoint x: 394, endPoint y: 203, distance: 35.0
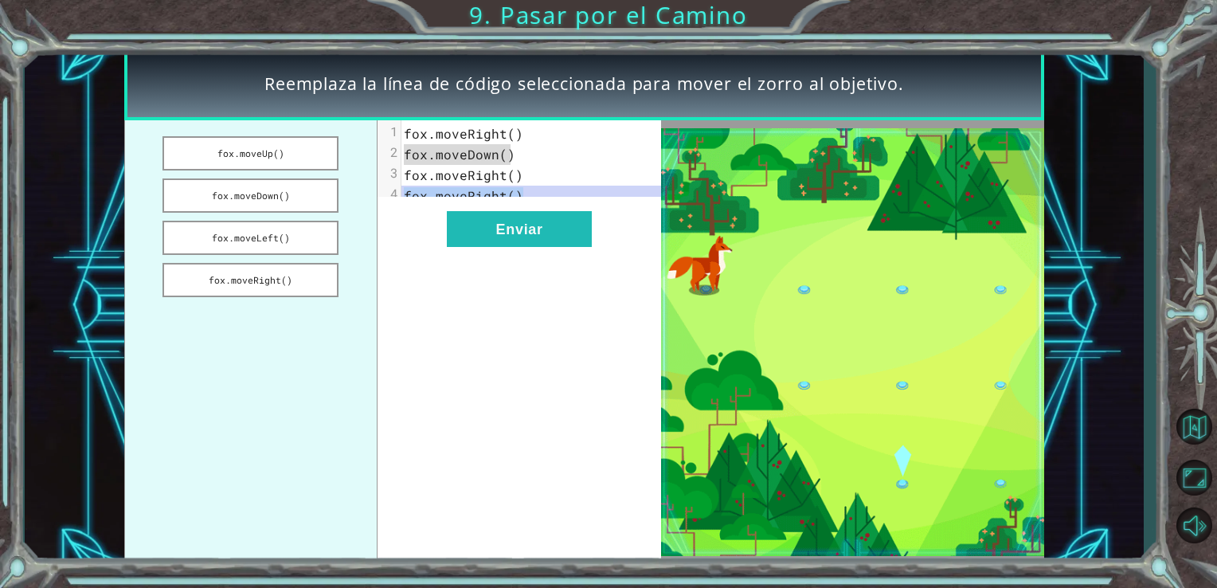
click at [394, 203] on div at bounding box center [388, 178] width 23 height 116
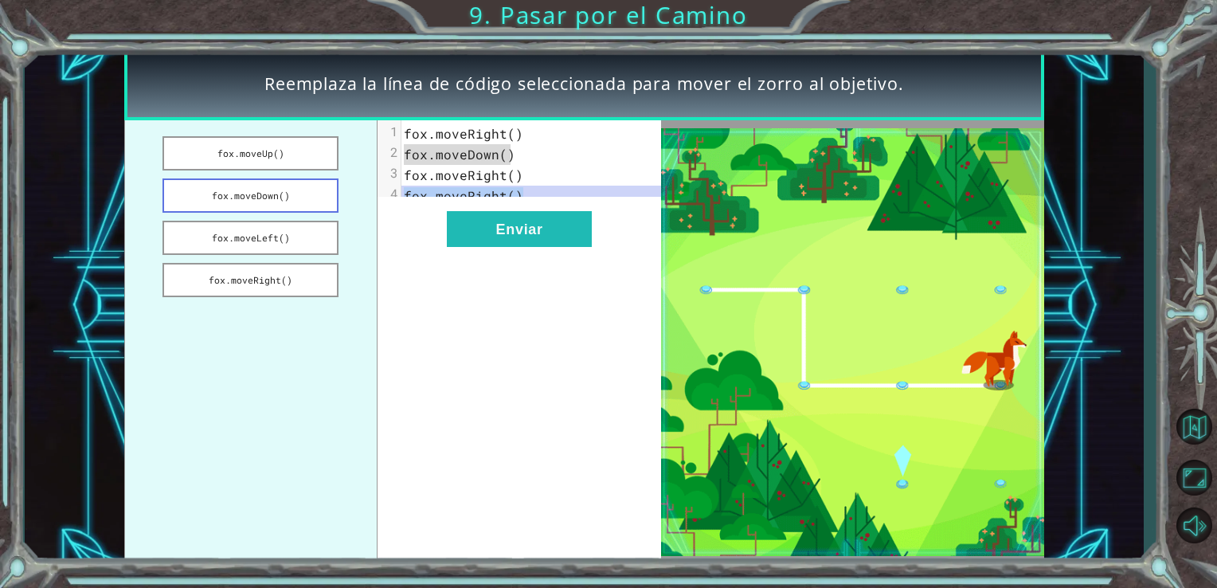
click at [269, 199] on button "fox.moveDown()" at bounding box center [250, 195] width 176 height 34
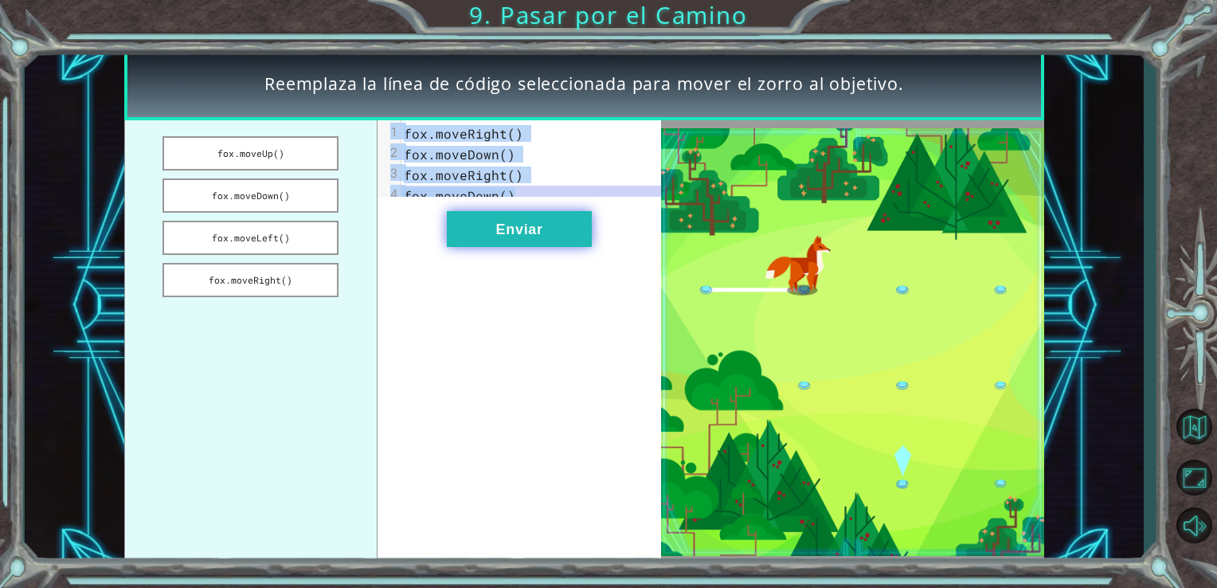
click at [489, 236] on button "Enviar" at bounding box center [519, 229] width 145 height 36
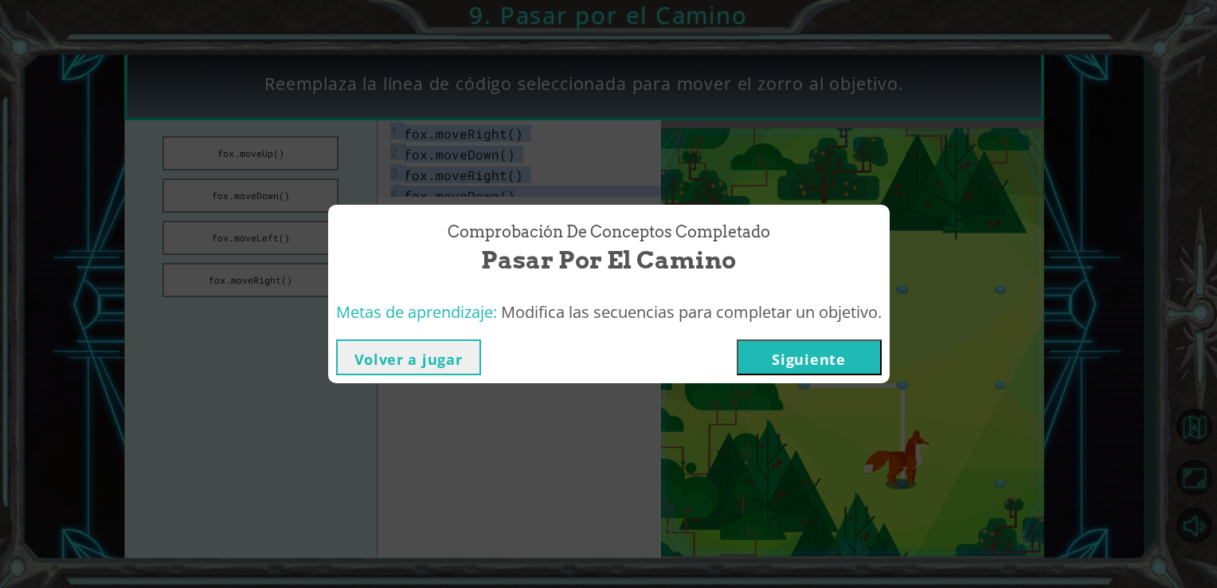
click at [750, 341] on button "Siguiente" at bounding box center [809, 357] width 145 height 36
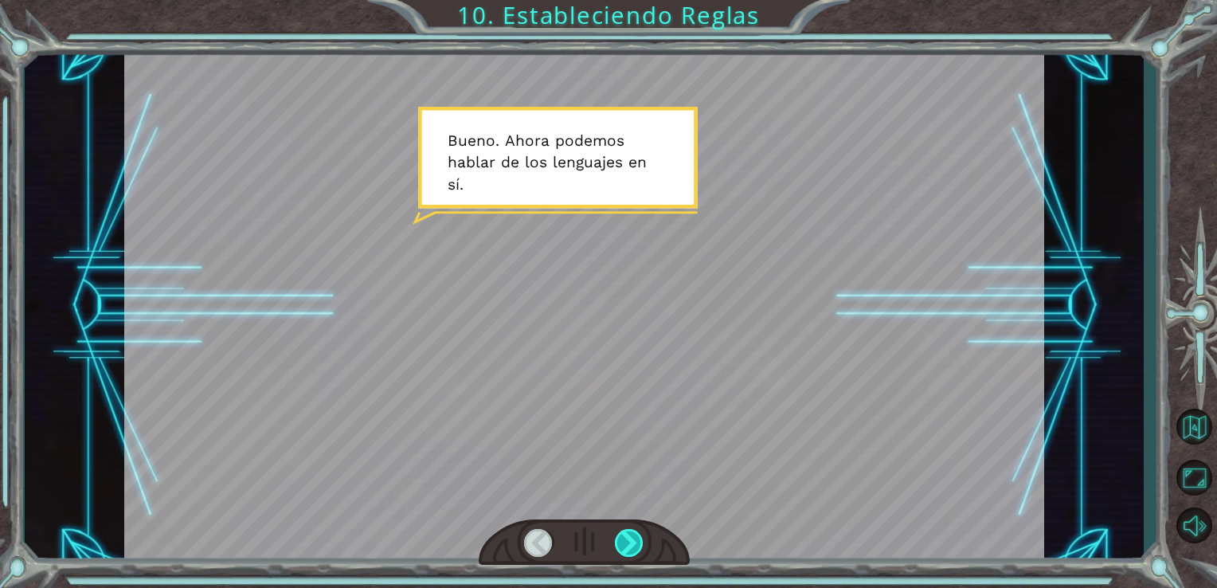
click at [640, 537] on div at bounding box center [629, 543] width 29 height 28
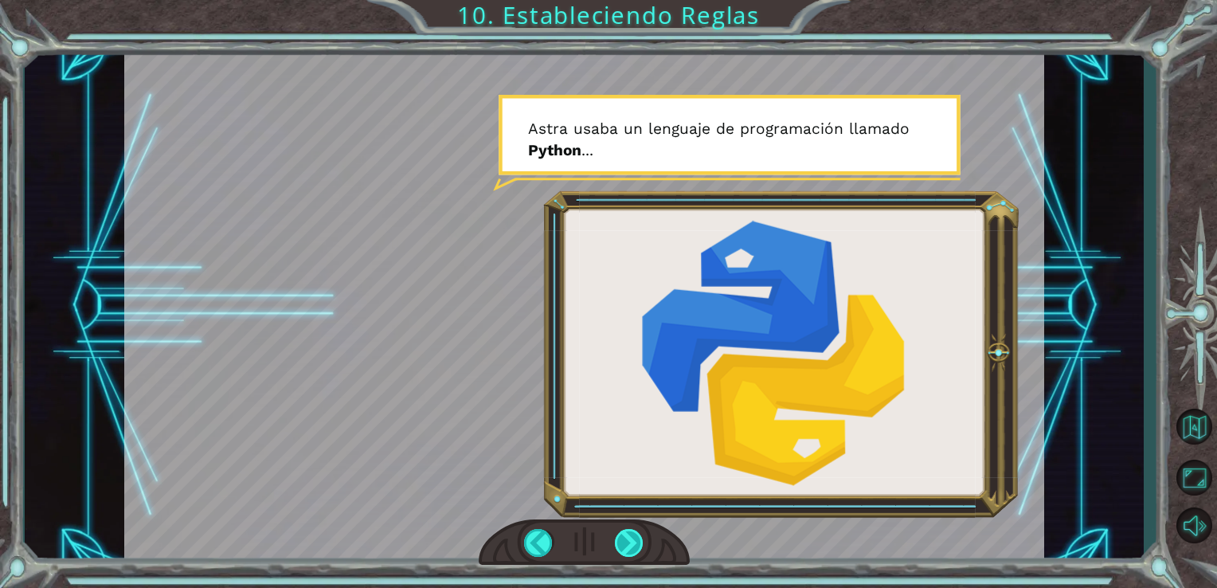
click at [638, 544] on div at bounding box center [629, 543] width 29 height 28
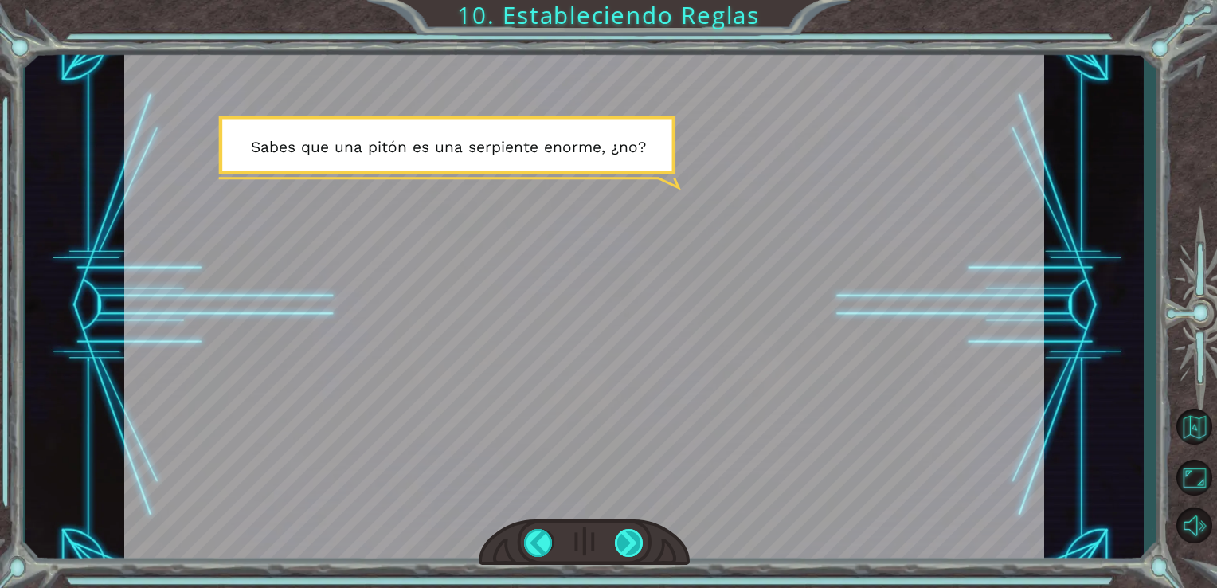
click at [638, 544] on div at bounding box center [629, 543] width 29 height 28
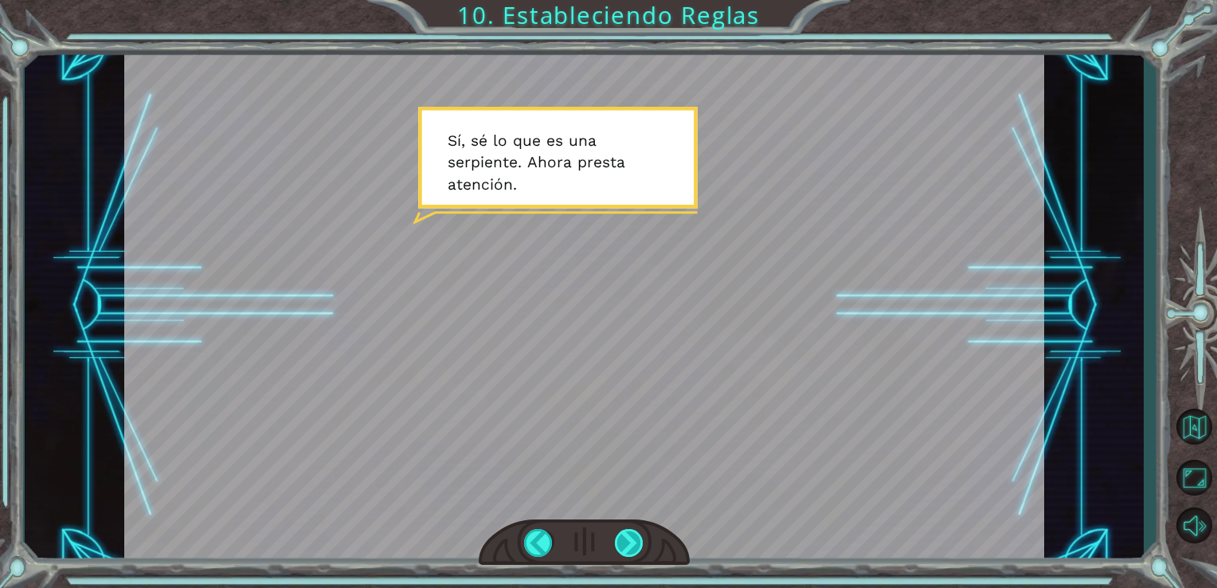
click at [638, 544] on div at bounding box center [629, 543] width 29 height 28
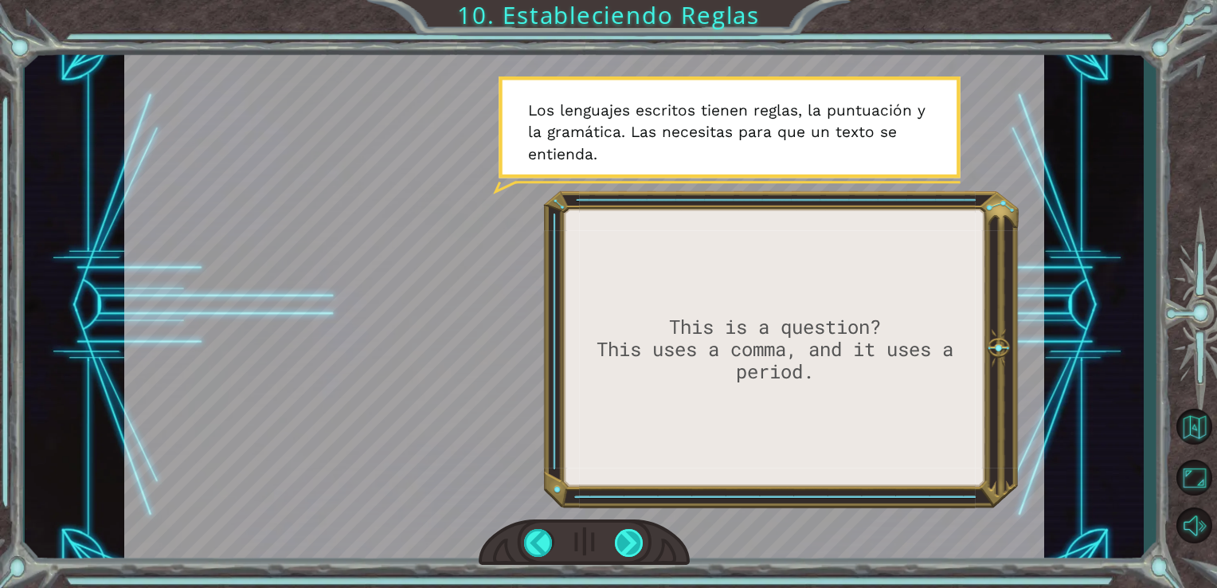
click at [638, 544] on div at bounding box center [629, 543] width 29 height 28
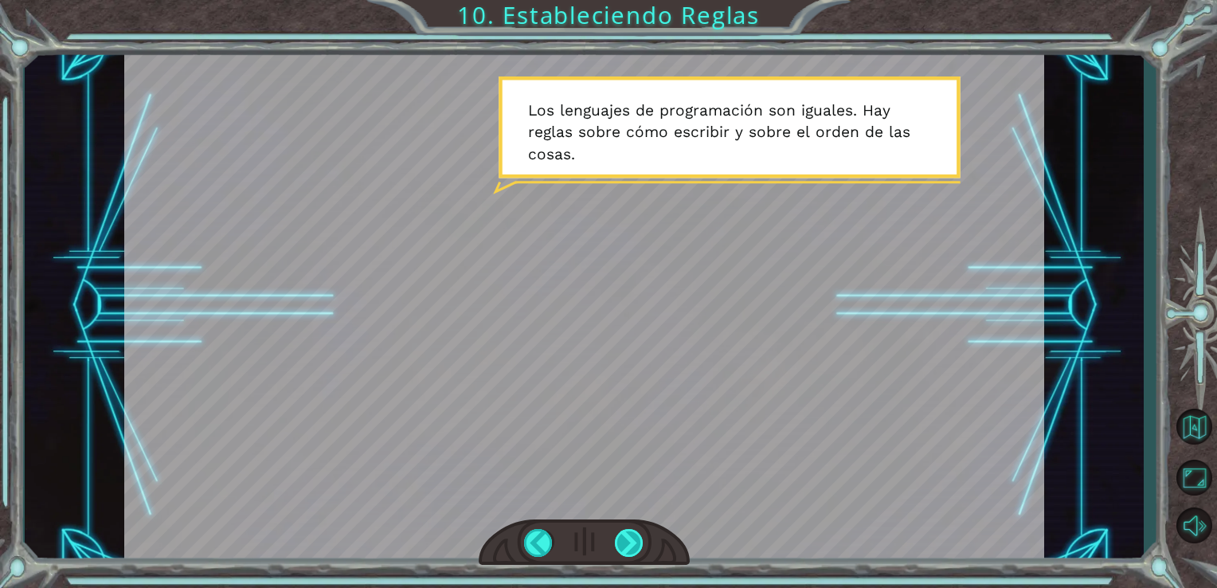
click at [638, 544] on div at bounding box center [629, 543] width 29 height 28
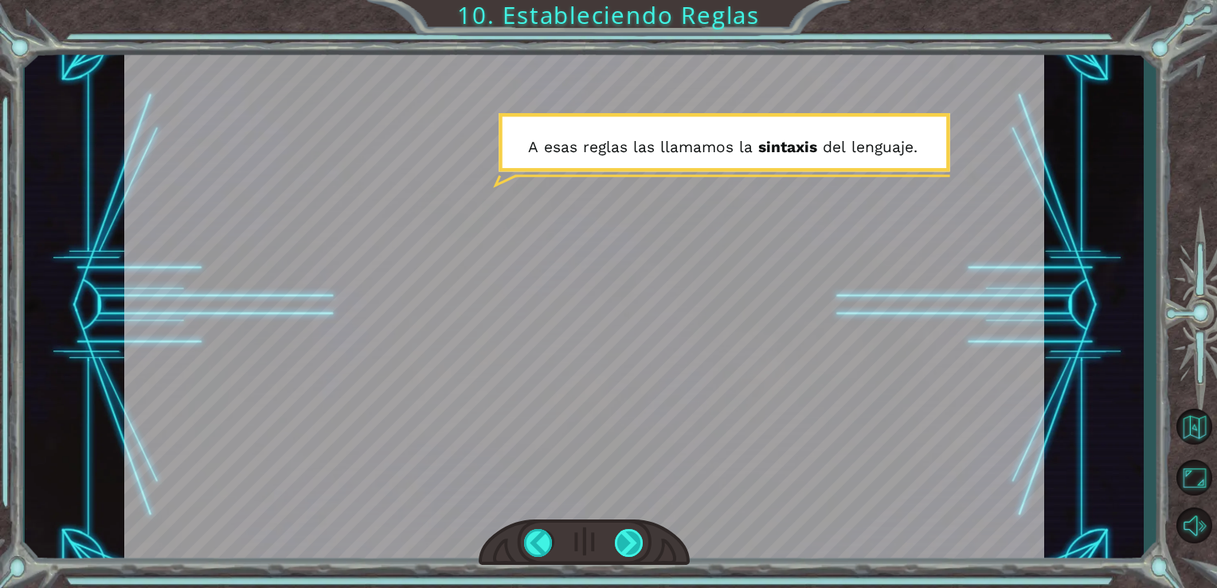
click at [633, 544] on div at bounding box center [629, 543] width 29 height 28
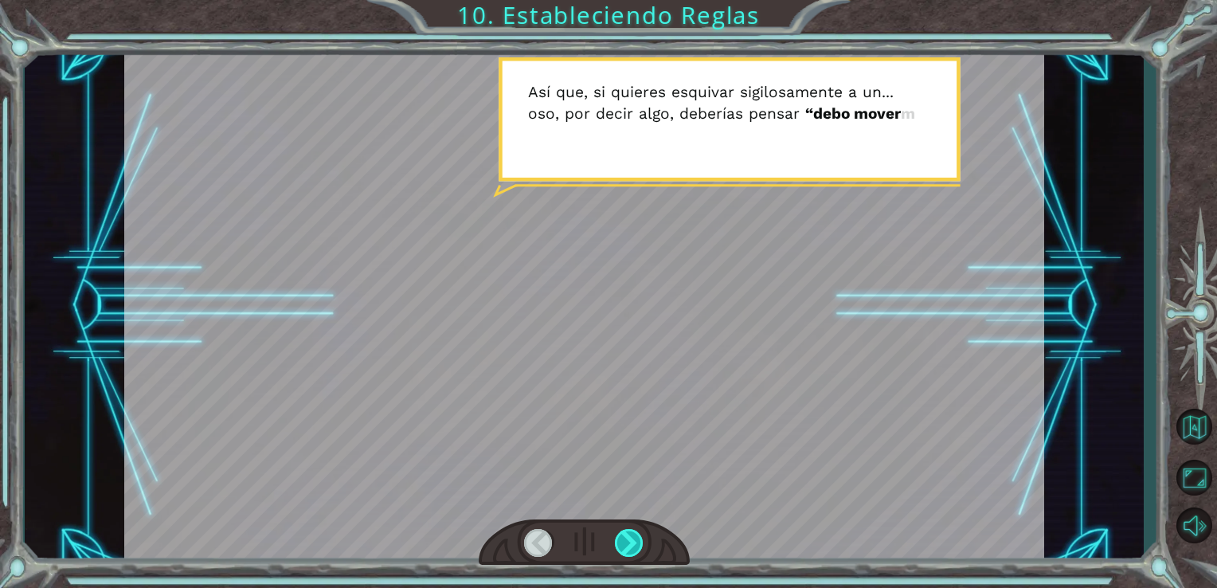
click at [633, 544] on div at bounding box center [629, 543] width 29 height 28
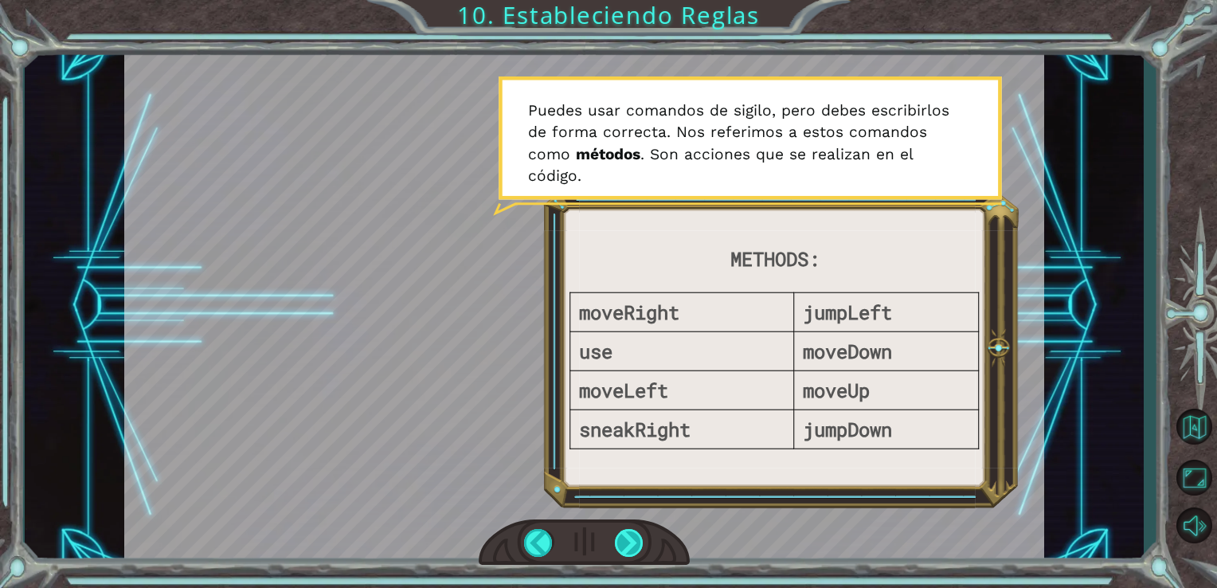
click at [631, 540] on div at bounding box center [629, 543] width 29 height 28
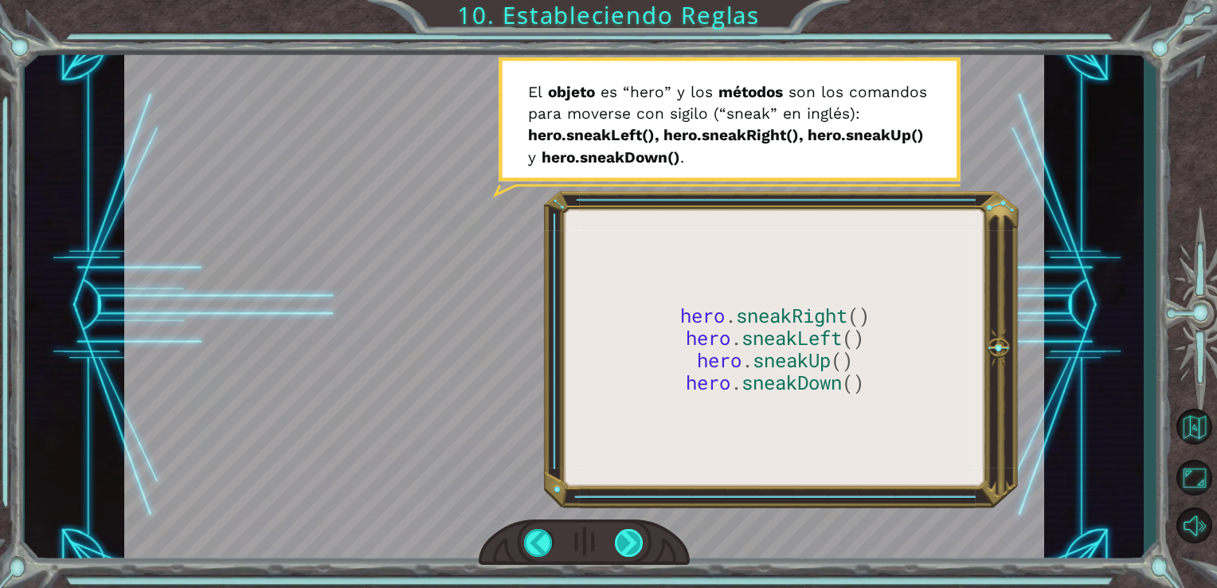
click at [633, 539] on div at bounding box center [629, 543] width 29 height 28
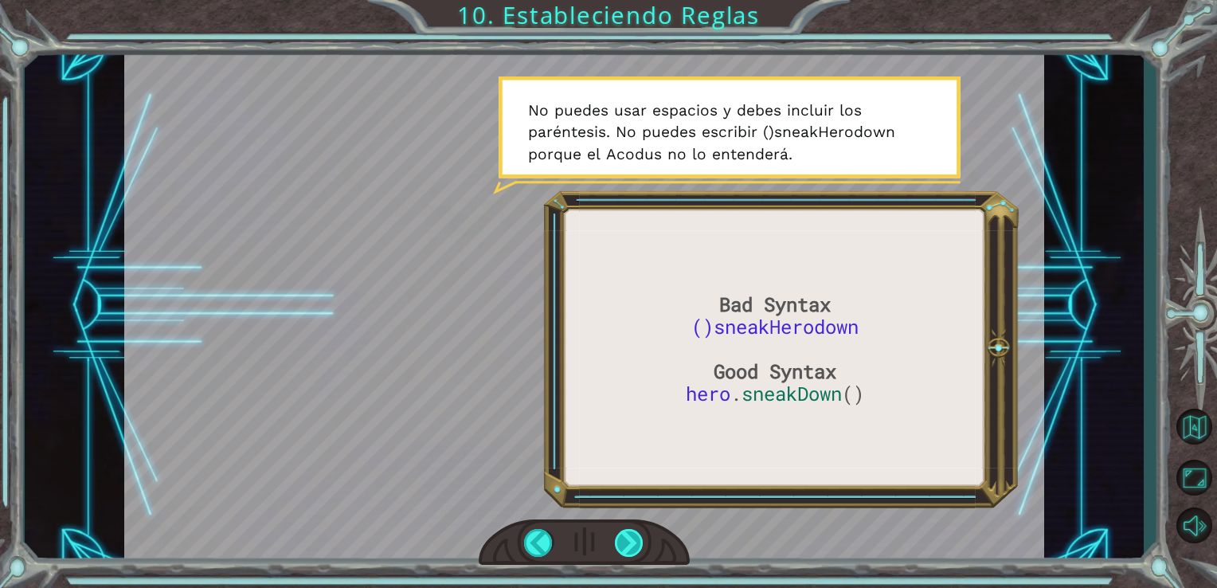
click at [615, 540] on div at bounding box center [629, 543] width 29 height 28
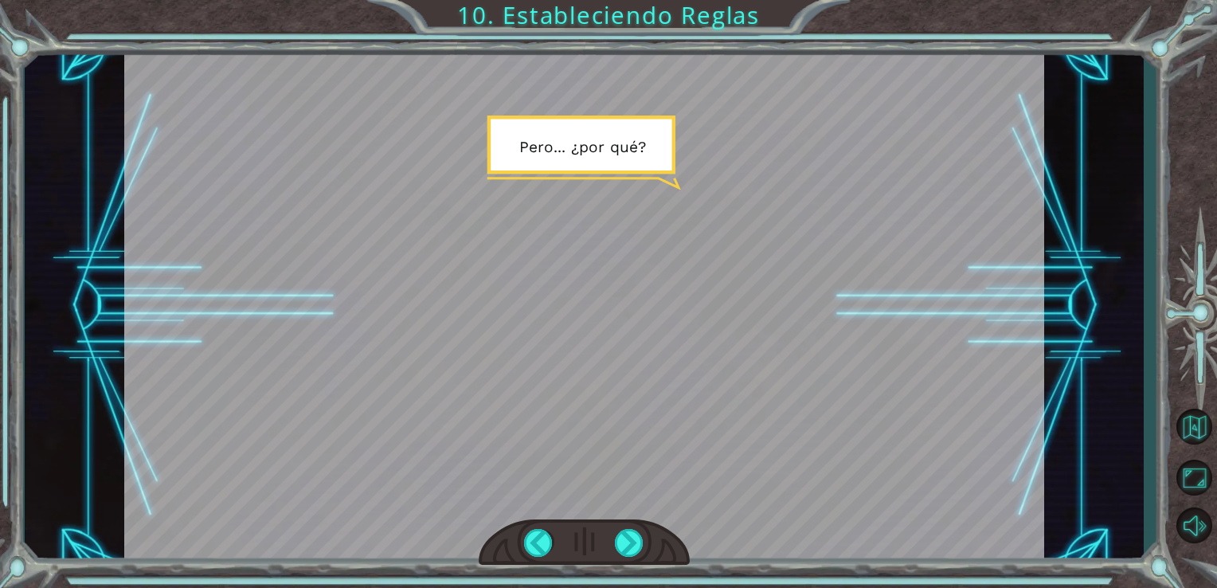
drag, startPoint x: 615, startPoint y: 540, endPoint x: 622, endPoint y: 484, distance: 56.1
click at [622, 484] on div at bounding box center [584, 306] width 920 height 518
click at [638, 541] on div at bounding box center [629, 543] width 29 height 28
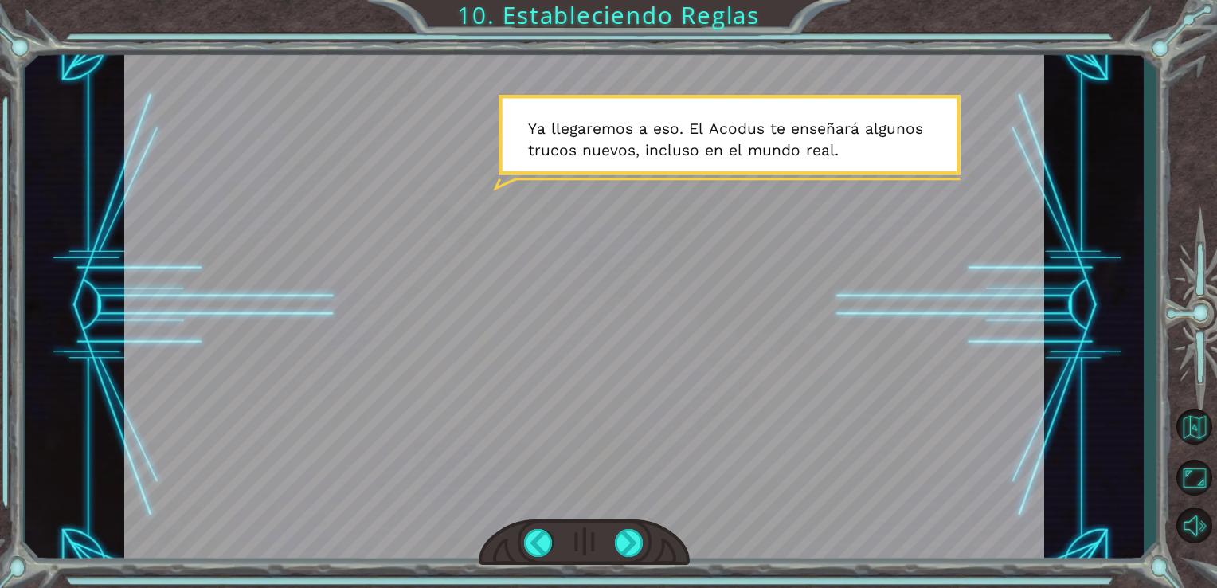
click at [635, 521] on div at bounding box center [585, 542] width 212 height 46
click at [637, 543] on div at bounding box center [629, 543] width 29 height 28
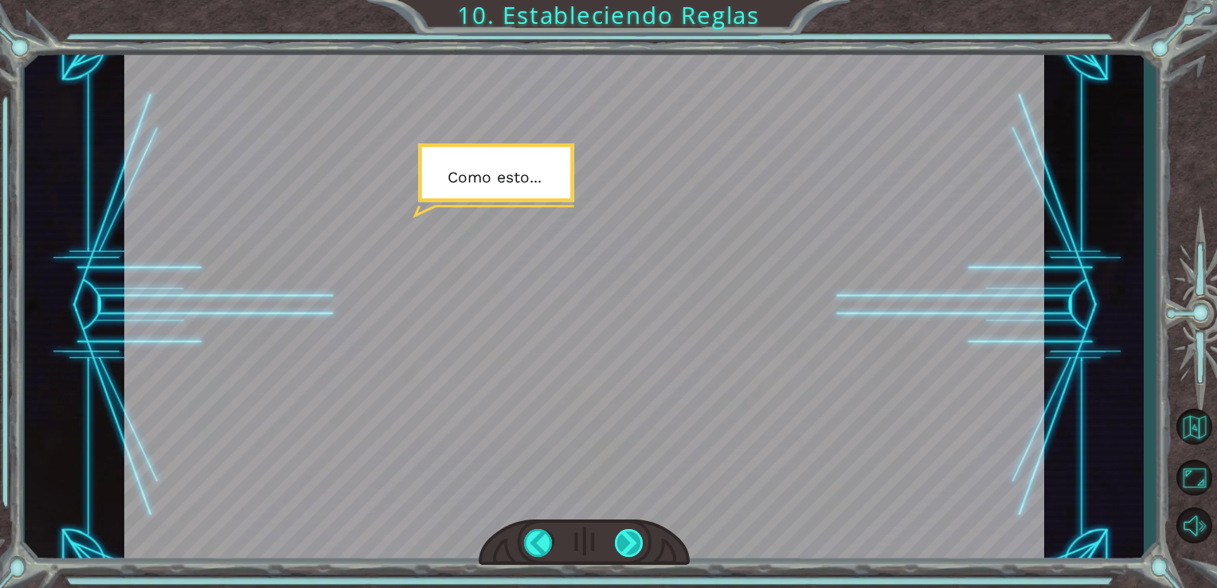
click at [637, 543] on div at bounding box center [629, 543] width 29 height 28
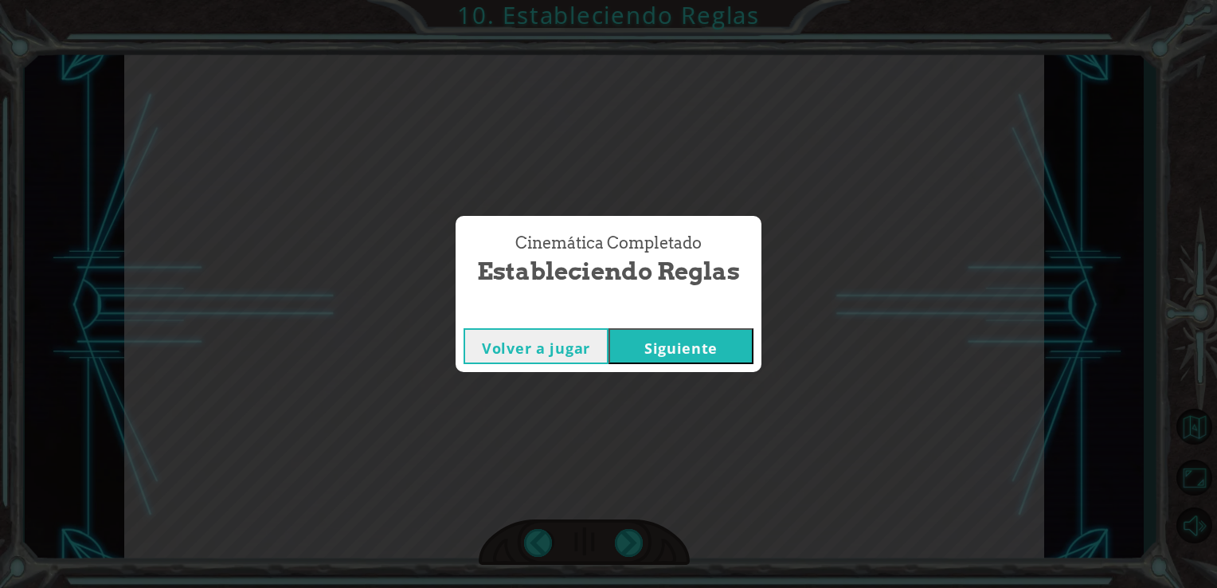
click at [635, 354] on button "Siguiente" at bounding box center [680, 346] width 145 height 36
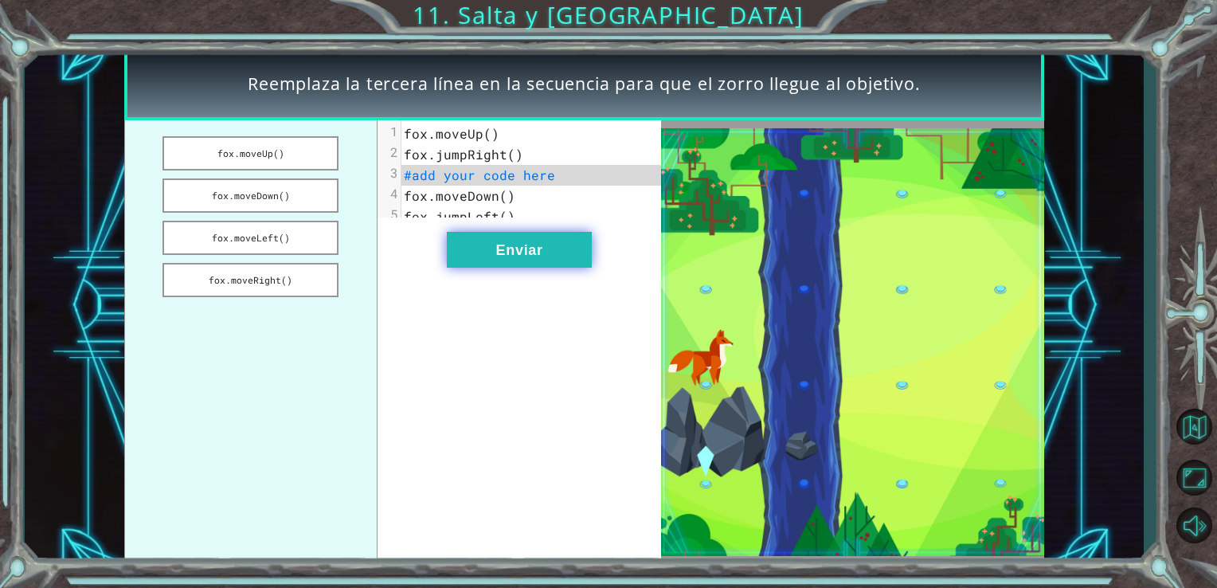
click at [533, 262] on button "Enviar" at bounding box center [519, 250] width 145 height 36
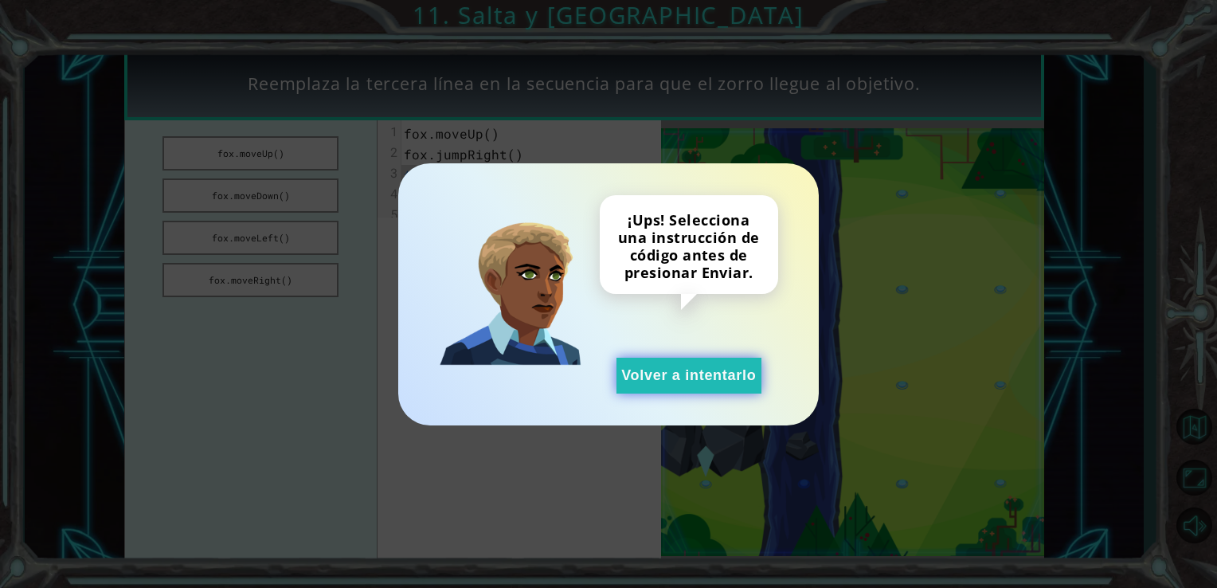
click at [666, 378] on button "Volver a intentarlo" at bounding box center [688, 376] width 145 height 36
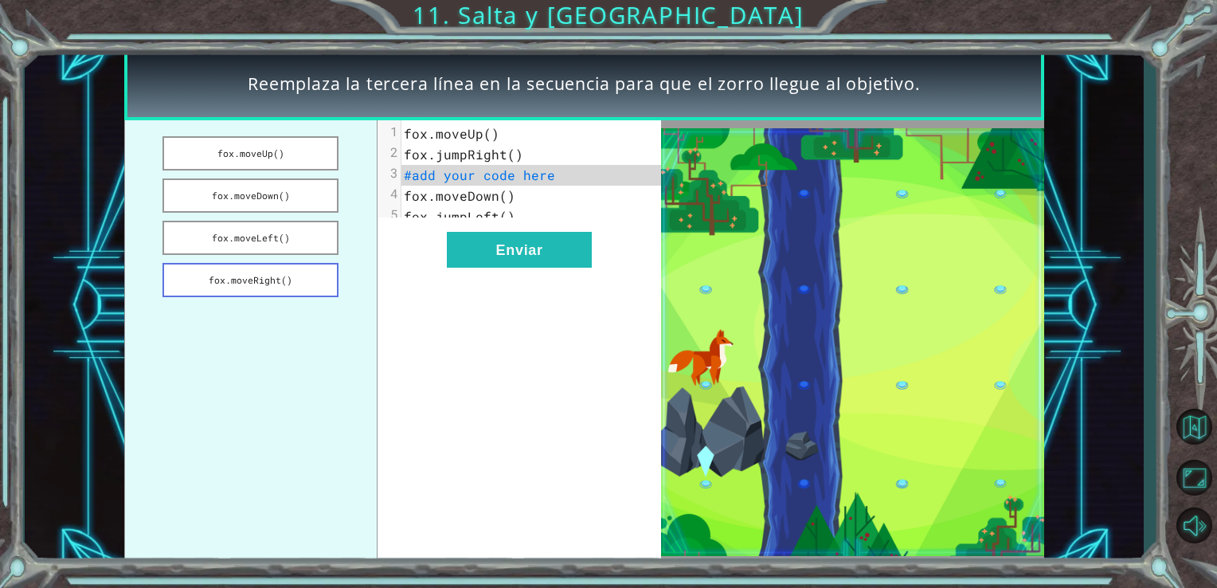
click at [268, 280] on button "fox.moveRight()" at bounding box center [250, 280] width 176 height 34
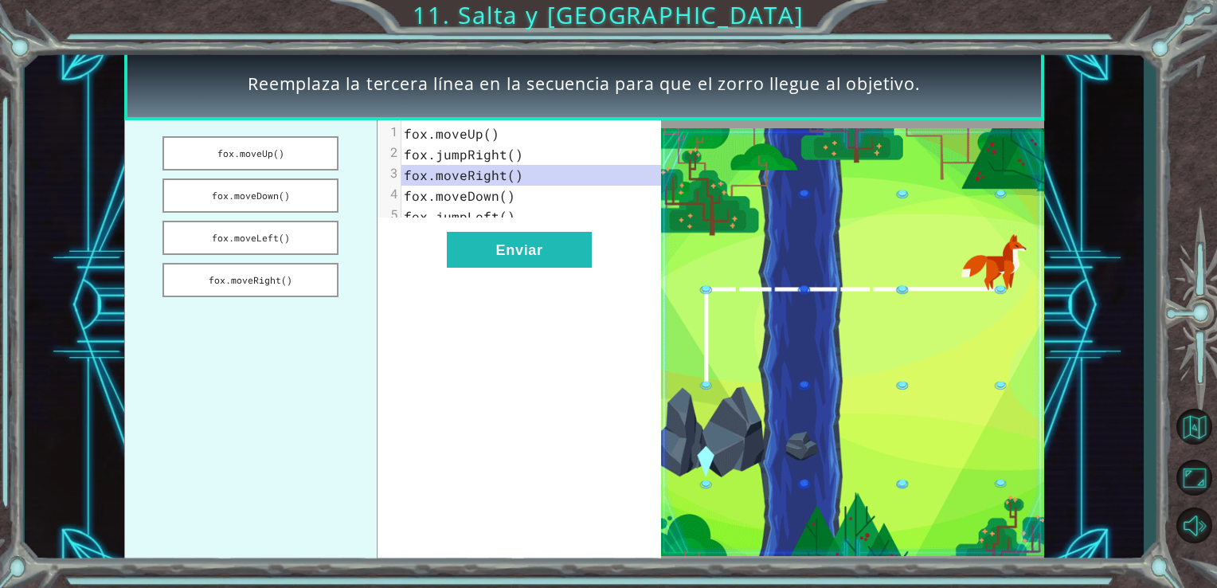
click at [495, 197] on span "fox.moveDown()" at bounding box center [459, 195] width 111 height 17
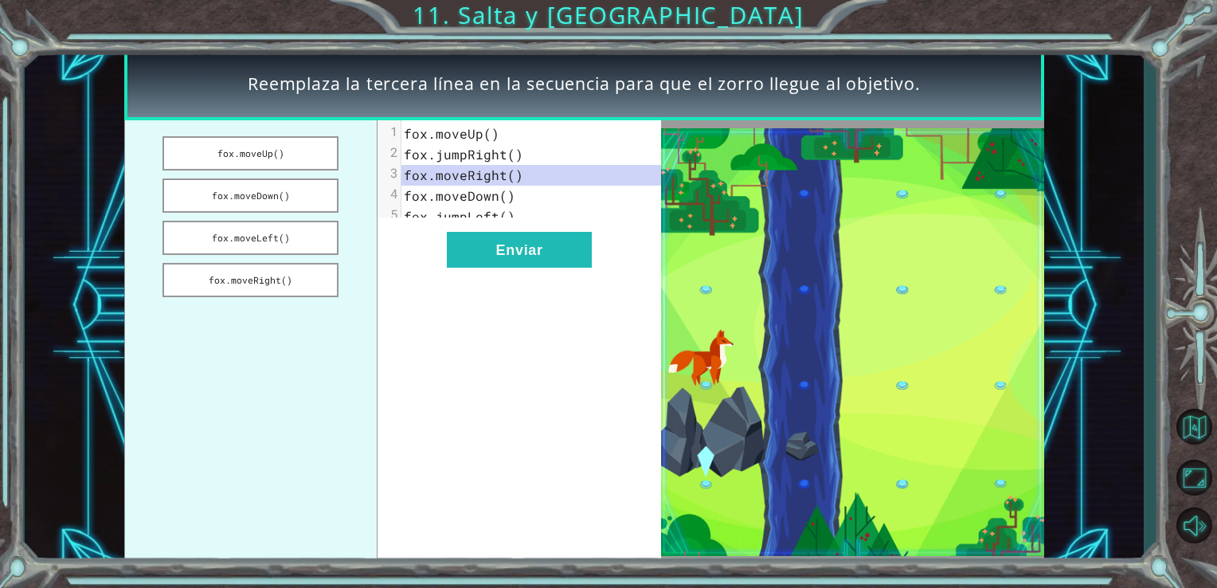
click at [505, 174] on span "fox.moveRight()" at bounding box center [463, 174] width 119 height 17
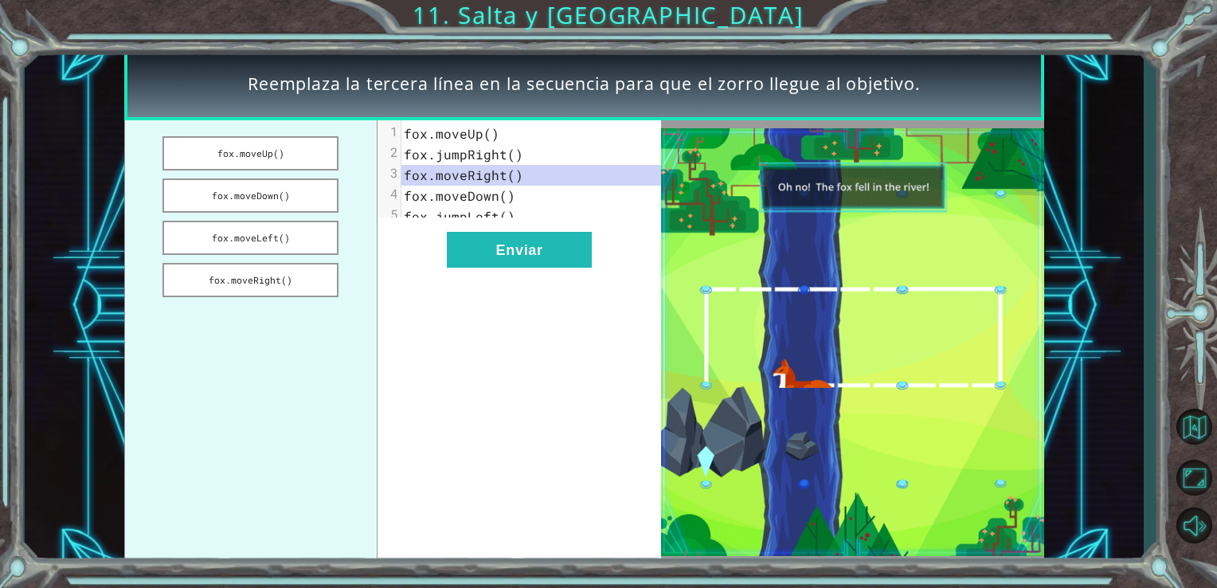
click at [500, 173] on span "fox.moveRight()" at bounding box center [463, 174] width 119 height 17
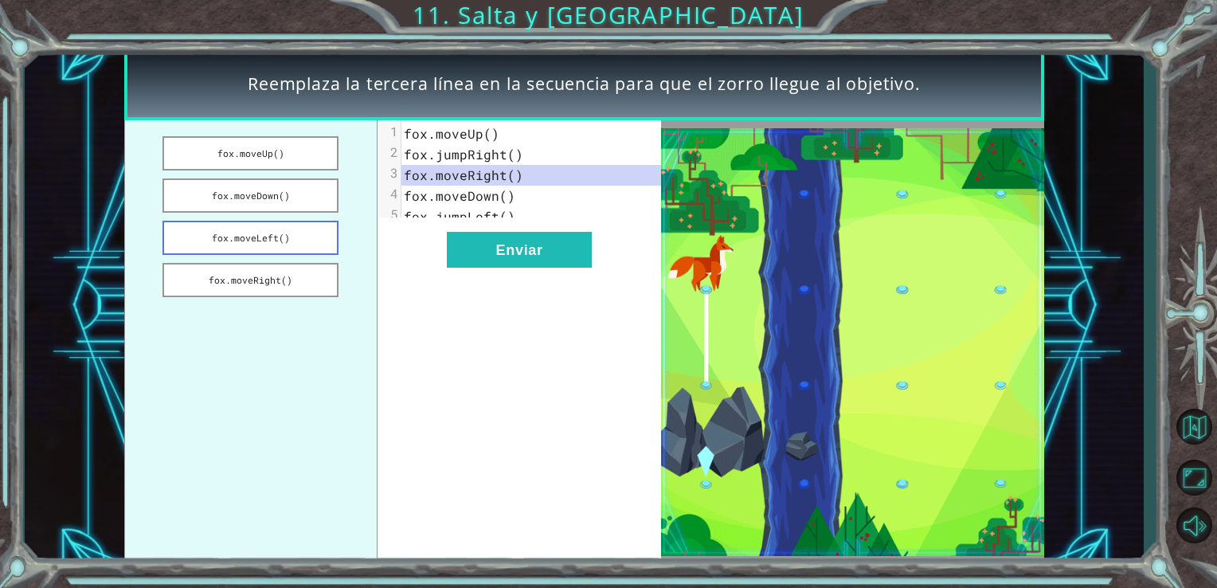
click at [312, 231] on button "fox.moveLeft()" at bounding box center [250, 238] width 176 height 34
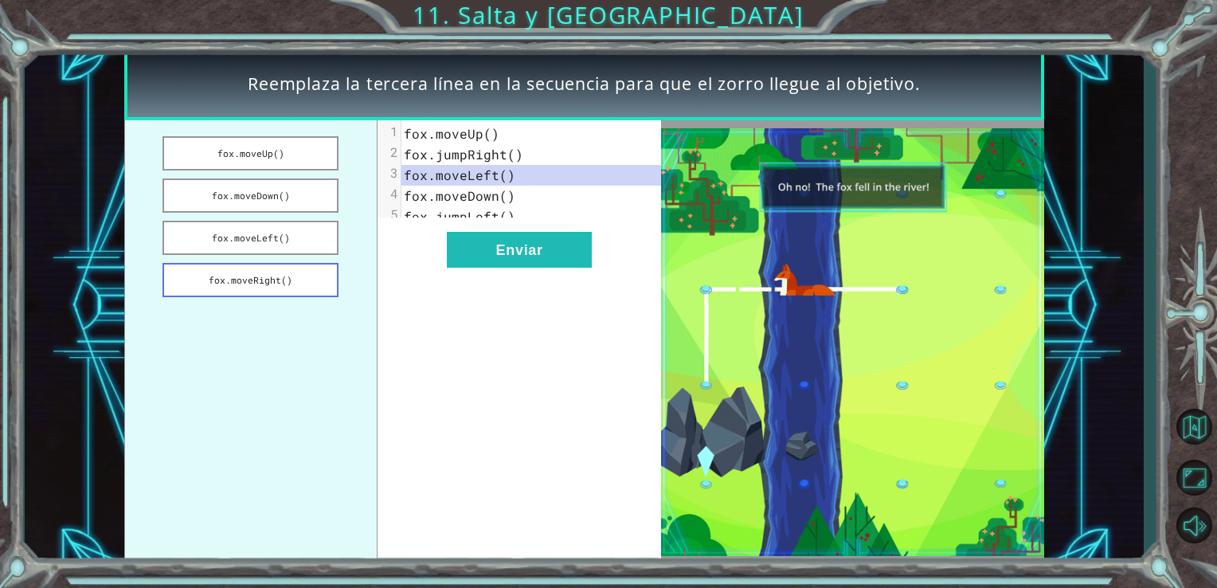
click at [326, 281] on button "fox.moveRight()" at bounding box center [250, 280] width 176 height 34
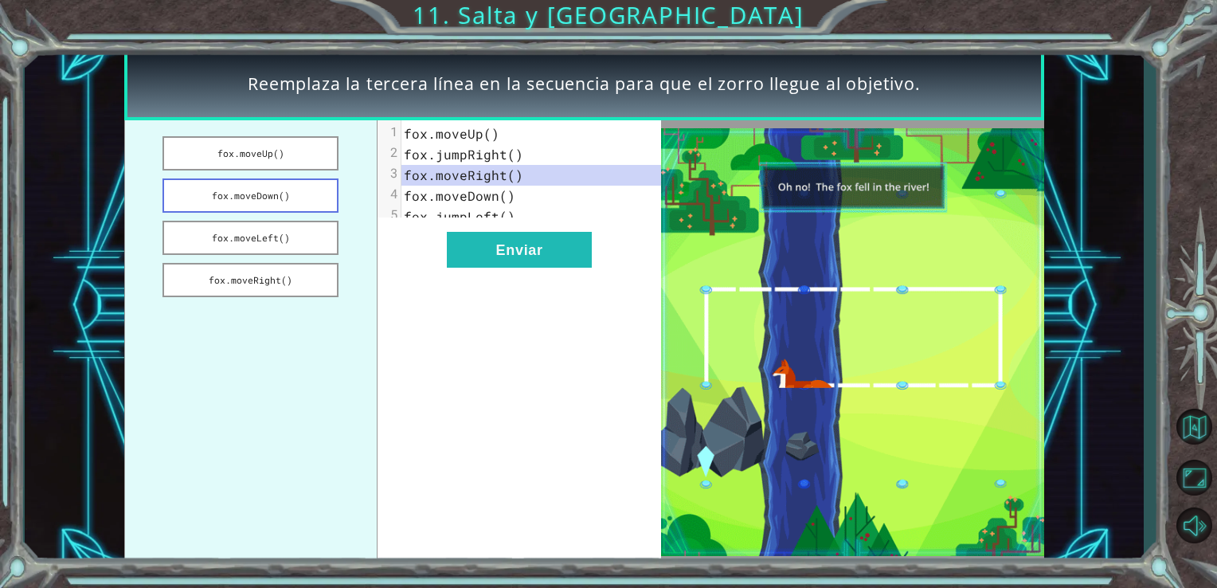
click at [290, 191] on button "fox.moveDown()" at bounding box center [250, 195] width 176 height 34
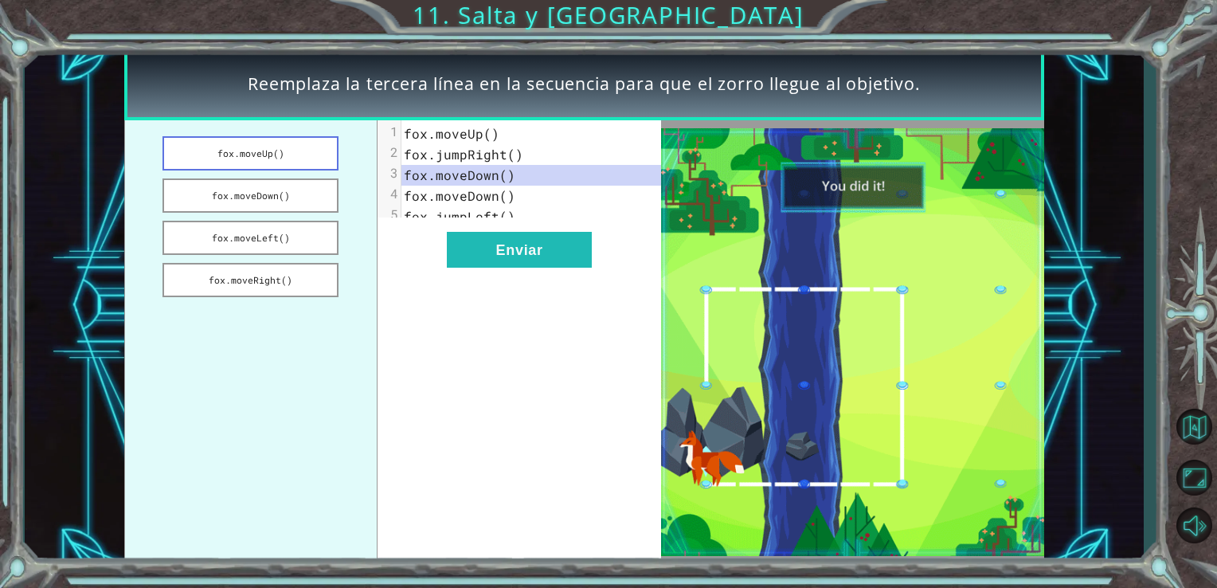
click at [283, 152] on button "fox.moveUp()" at bounding box center [250, 153] width 176 height 34
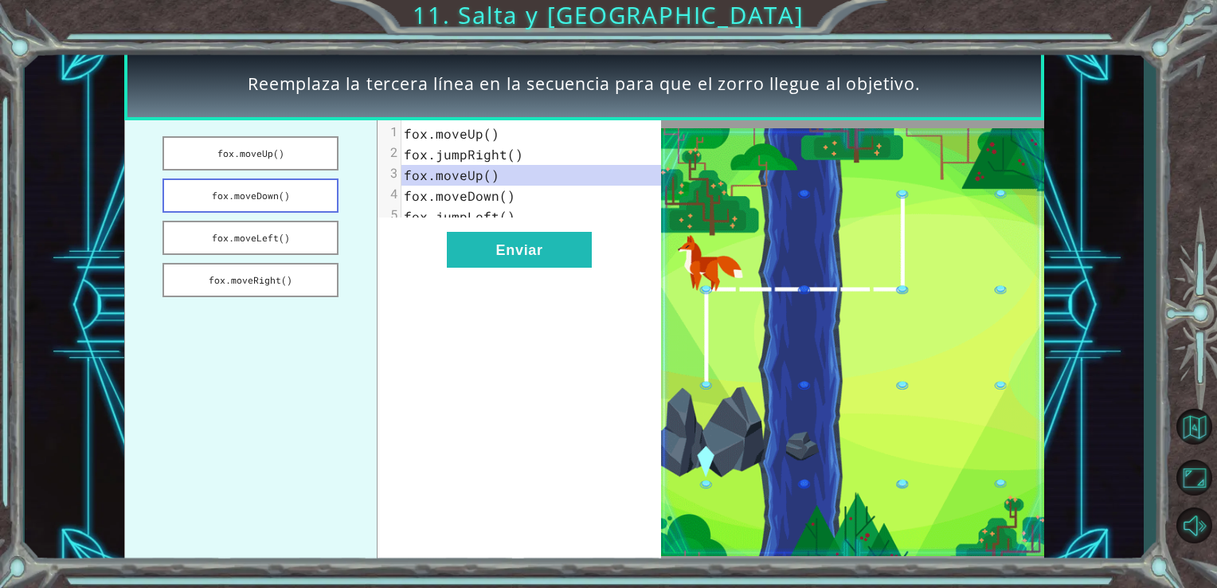
click at [291, 193] on button "fox.moveDown()" at bounding box center [250, 195] width 176 height 34
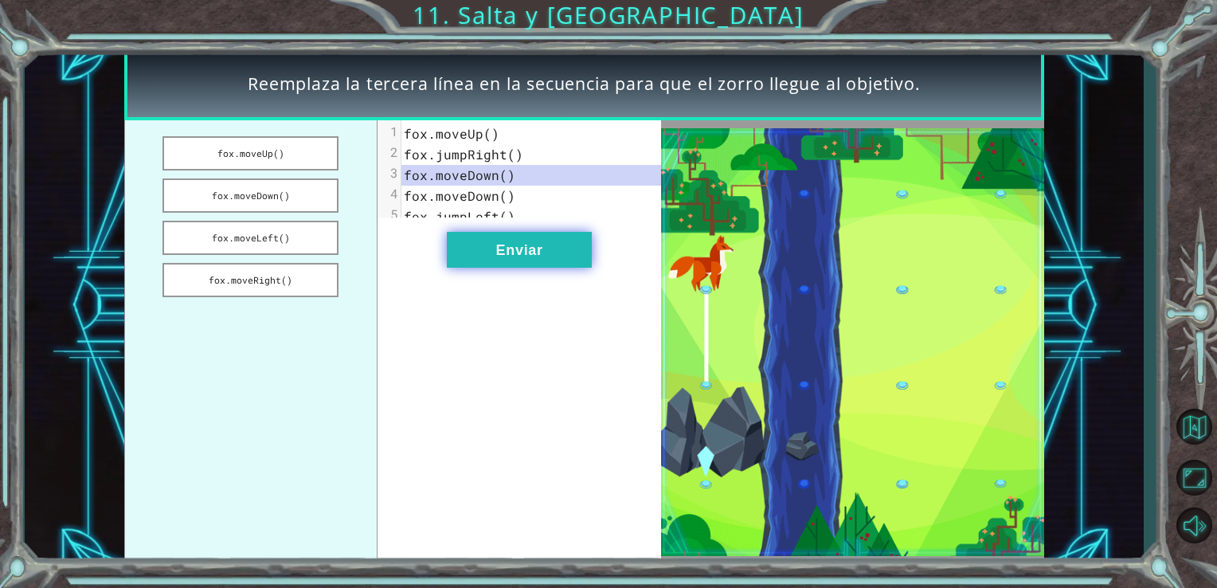
drag, startPoint x: 504, startPoint y: 240, endPoint x: 501, endPoint y: 266, distance: 25.7
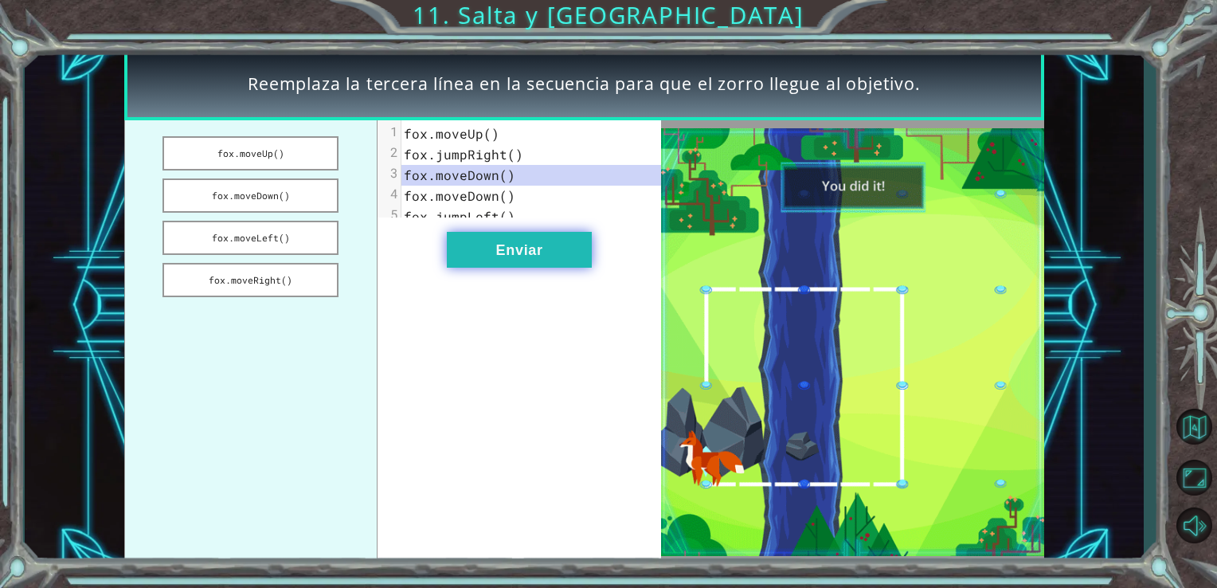
click at [501, 266] on div "xxxxxxxxxx 5 1 [PERSON_NAME].moveUp() 2 [PERSON_NAME].jumpRight() 3 [PERSON_NAM…" at bounding box center [519, 342] width 284 height 444
click at [501, 266] on button "Enviar" at bounding box center [519, 250] width 145 height 36
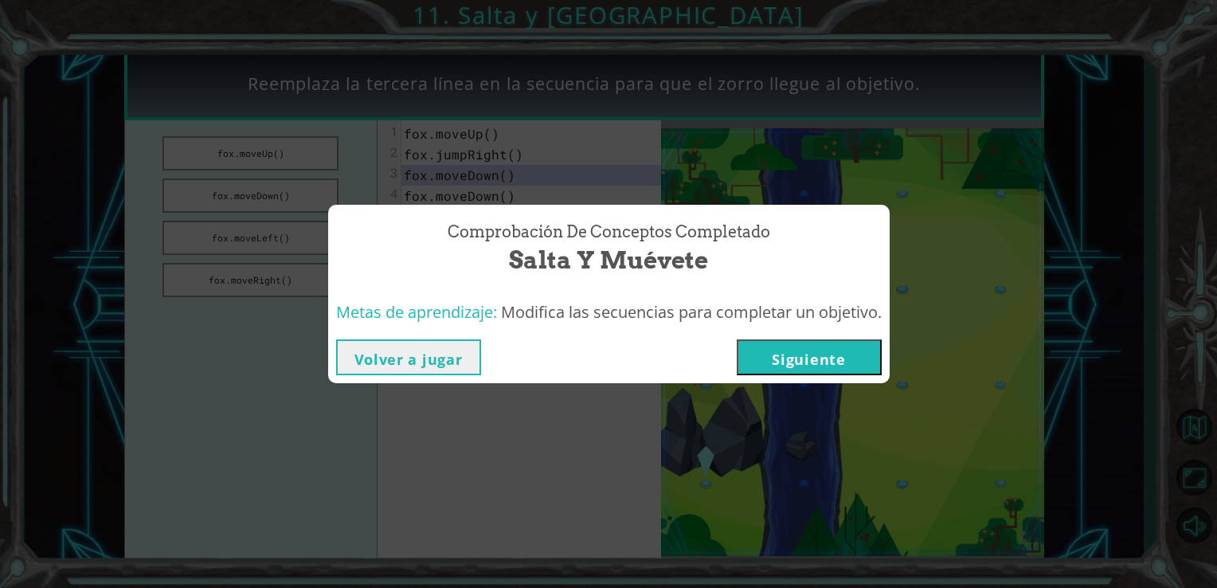
click at [727, 345] on div "Volver a jugar [GEOGRAPHIC_DATA]" at bounding box center [608, 357] width 545 height 36
click at [736, 351] on div "Volver a jugar [GEOGRAPHIC_DATA]" at bounding box center [608, 357] width 545 height 36
click at [739, 353] on div "Volver a jugar [GEOGRAPHIC_DATA]" at bounding box center [608, 357] width 545 height 36
click at [758, 358] on button "Siguiente" at bounding box center [809, 357] width 145 height 36
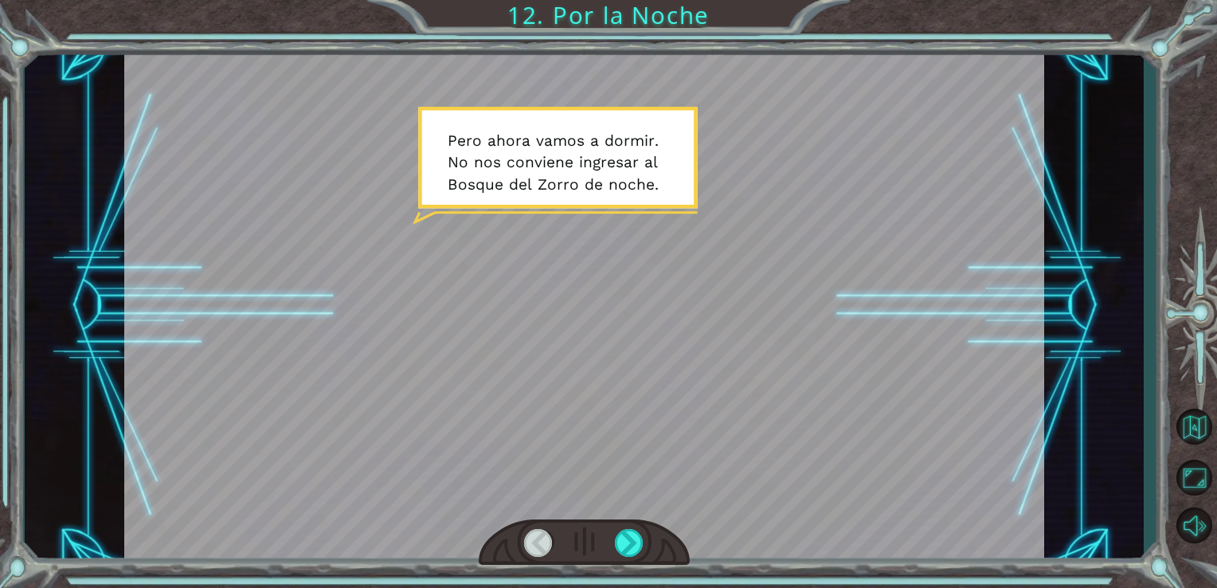
click at [758, 357] on div at bounding box center [584, 306] width 920 height 518
click at [619, 534] on div at bounding box center [629, 543] width 29 height 28
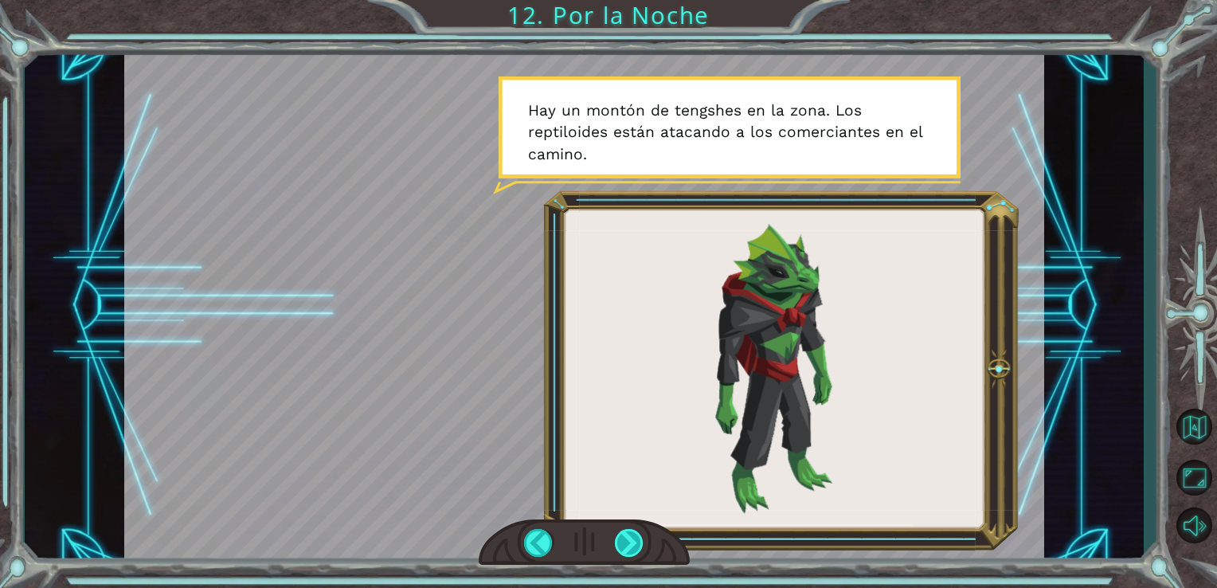
click at [619, 534] on div at bounding box center [629, 543] width 29 height 28
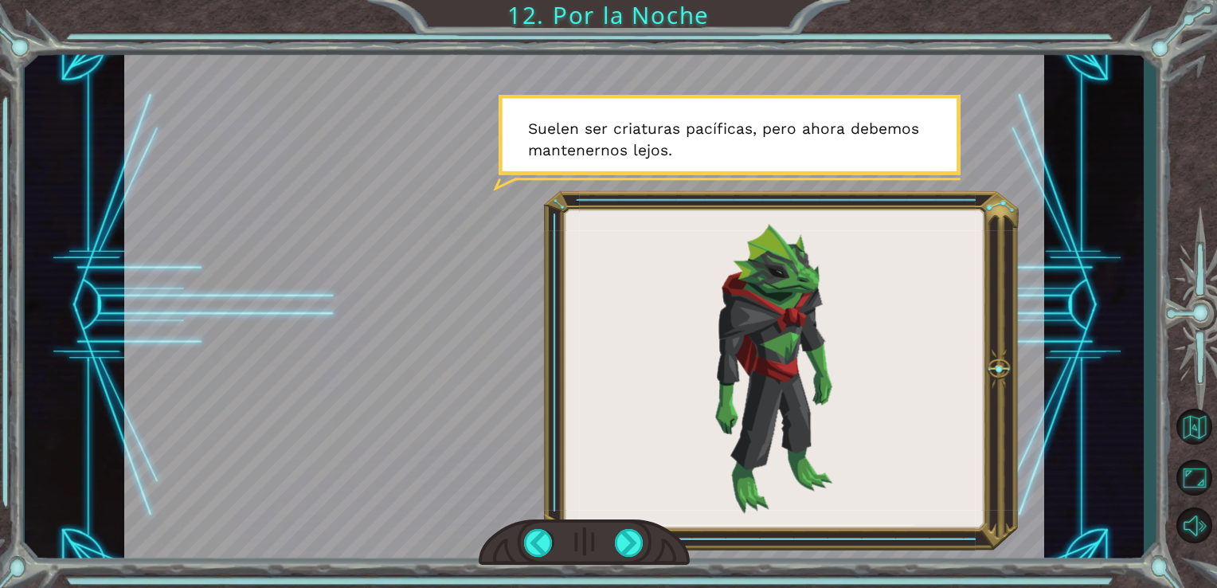
click at [615, 522] on div at bounding box center [585, 542] width 212 height 46
click at [627, 534] on div at bounding box center [629, 543] width 29 height 28
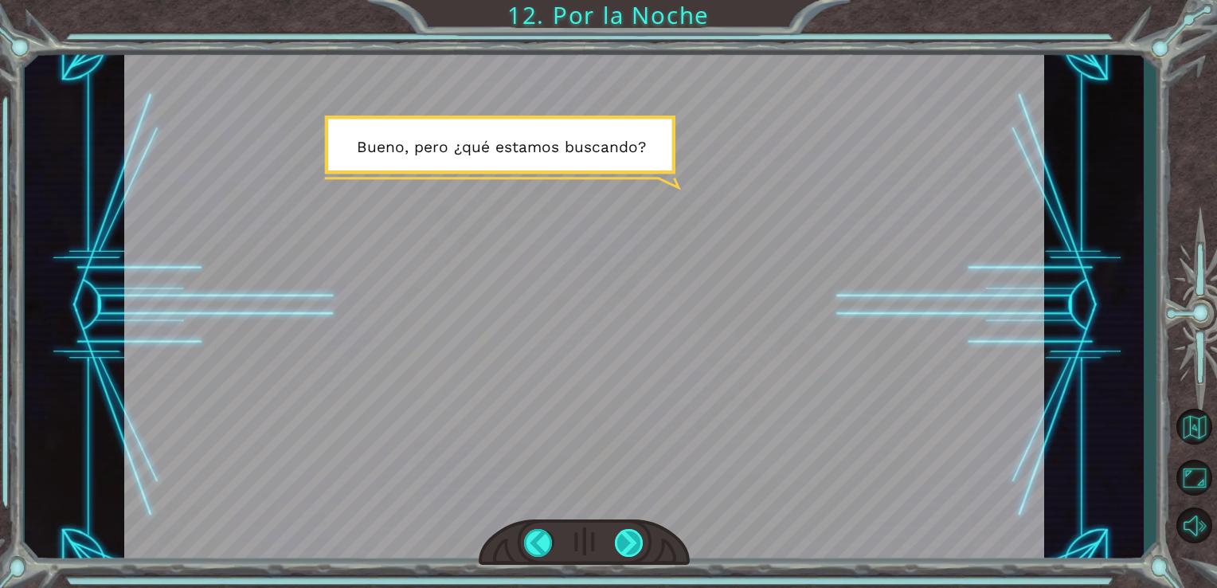
click at [627, 541] on div at bounding box center [629, 543] width 29 height 28
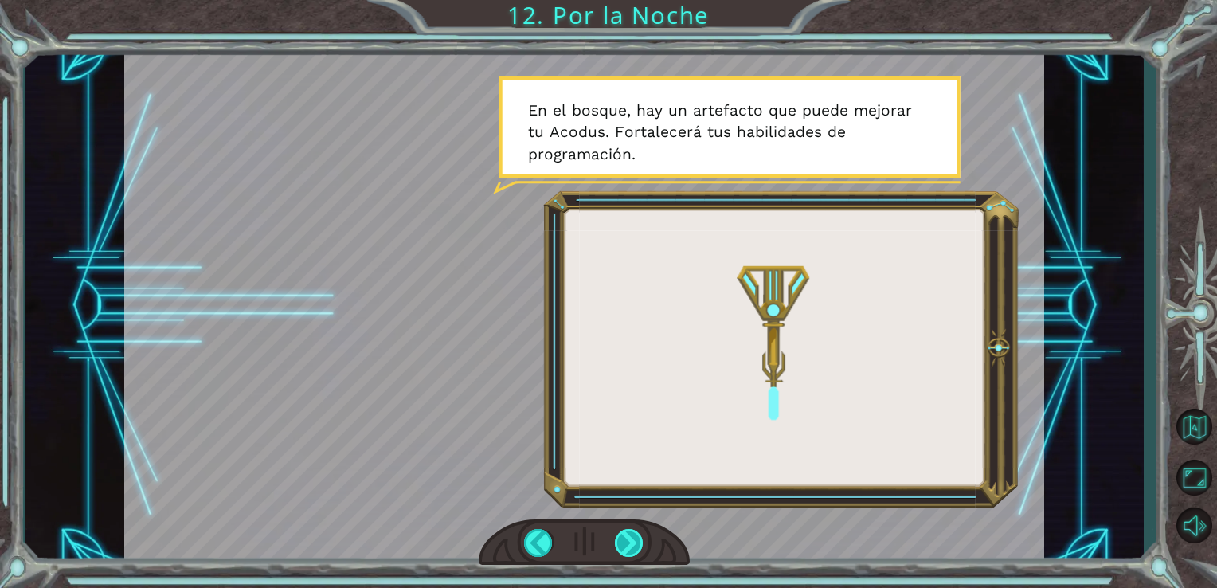
click at [627, 541] on div at bounding box center [629, 543] width 29 height 28
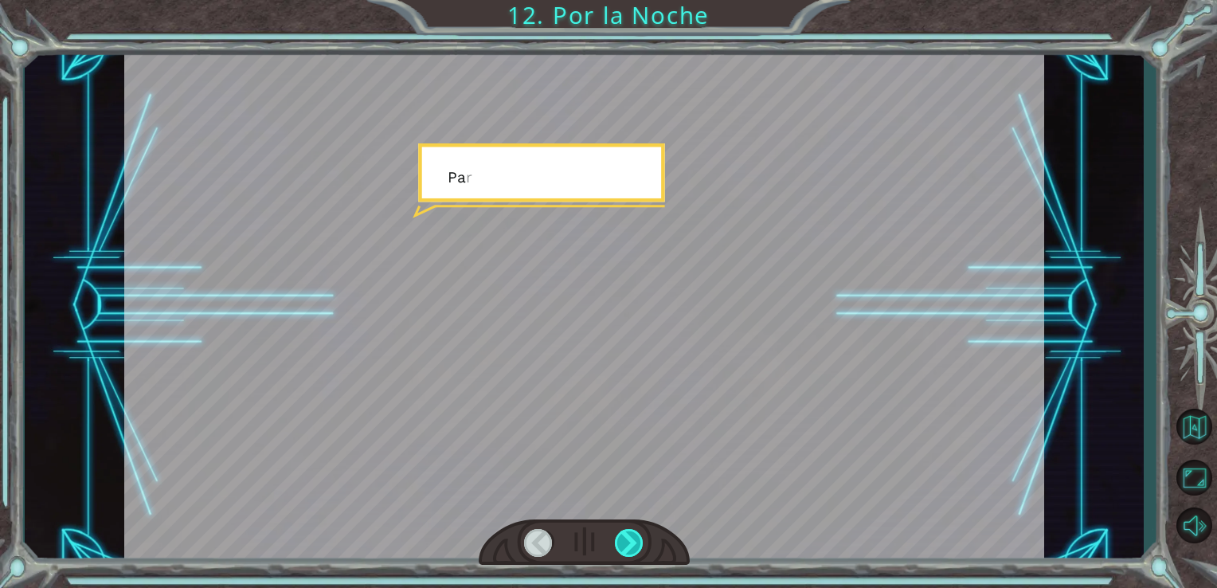
click at [627, 541] on div at bounding box center [629, 543] width 29 height 28
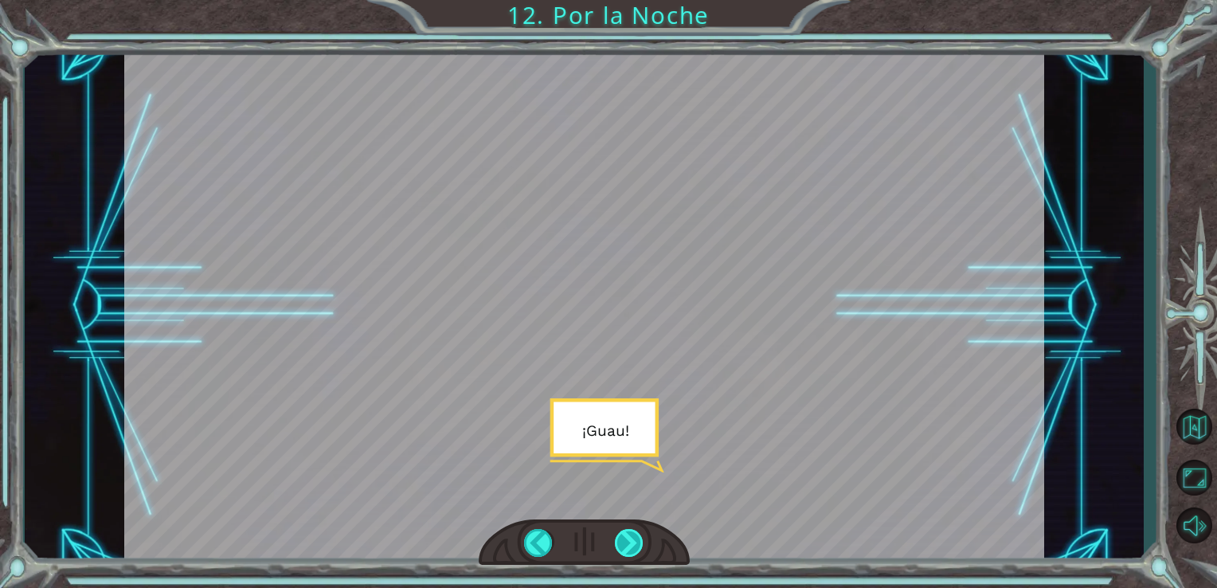
click at [627, 541] on div at bounding box center [629, 543] width 29 height 28
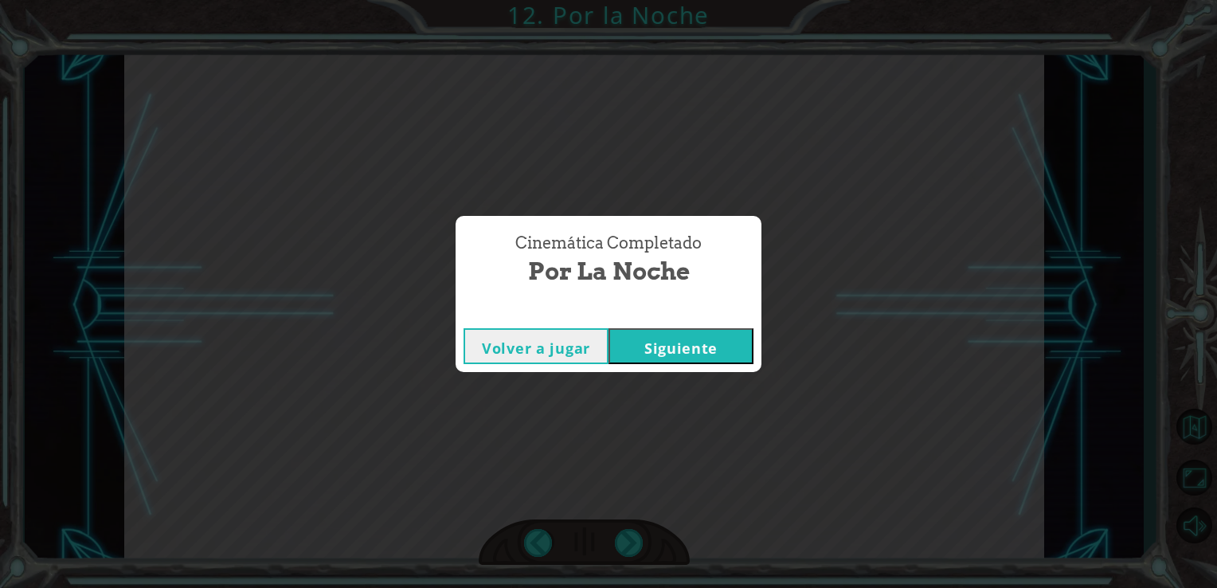
click at [702, 350] on button "Siguiente" at bounding box center [680, 346] width 145 height 36
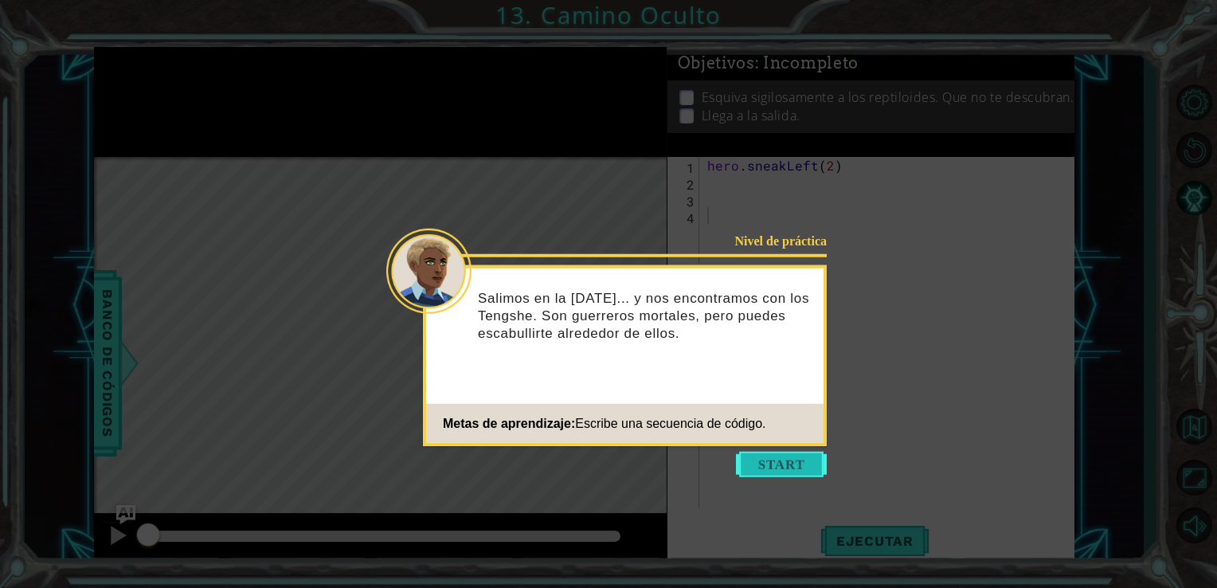
click at [761, 471] on button "Start" at bounding box center [781, 463] width 91 height 25
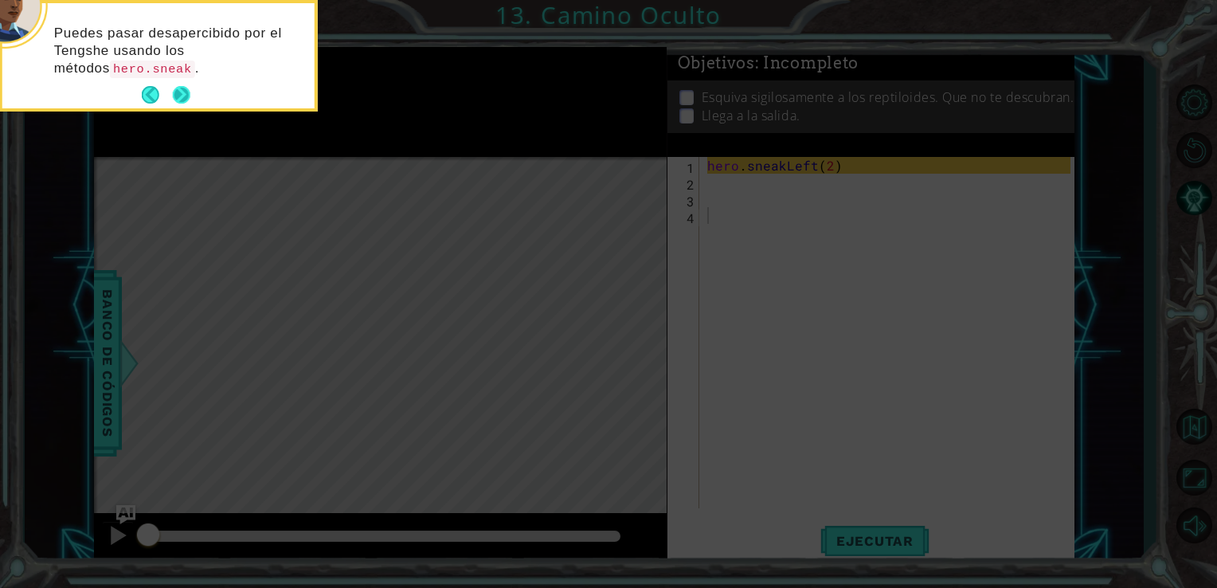
click at [186, 97] on button "Next" at bounding box center [182, 95] width 18 height 18
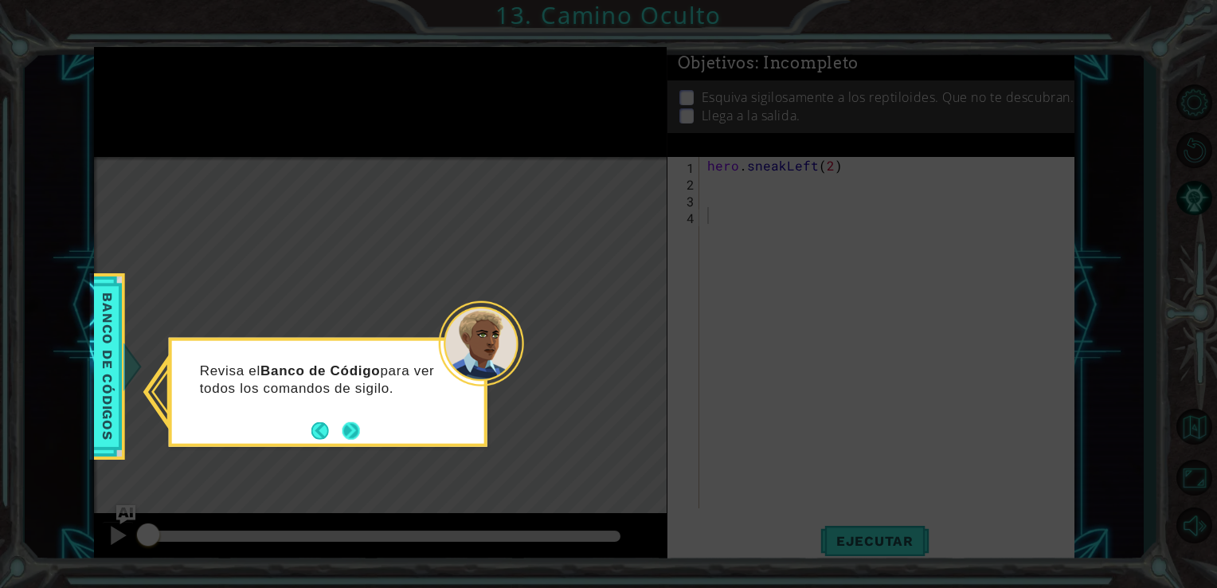
click at [352, 421] on button "Next" at bounding box center [351, 430] width 18 height 18
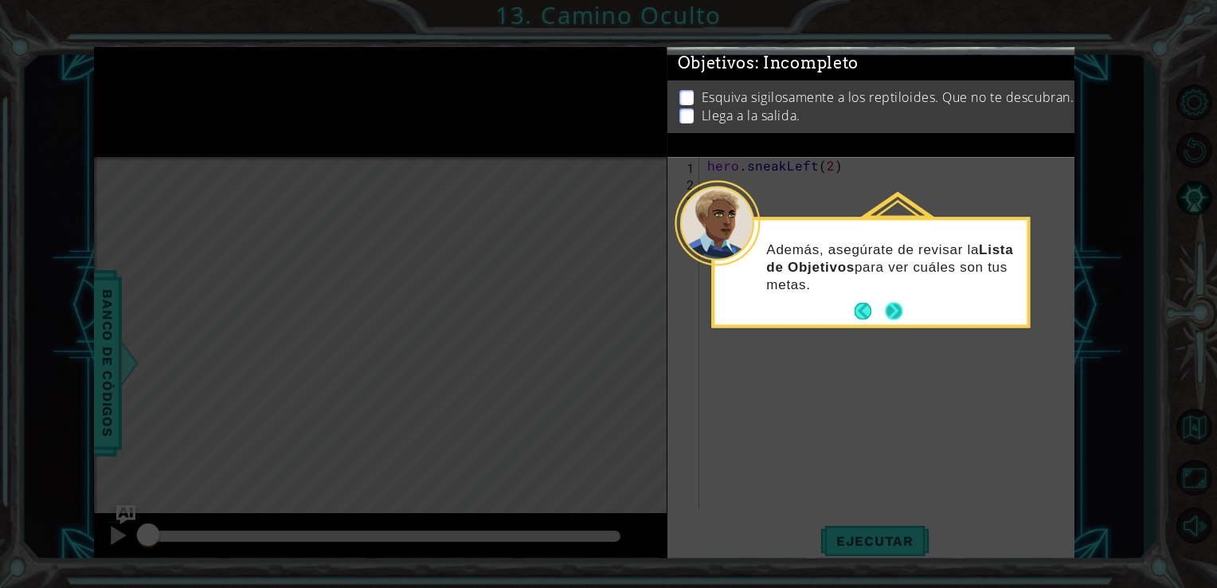
click at [885, 309] on button "Next" at bounding box center [894, 312] width 18 height 18
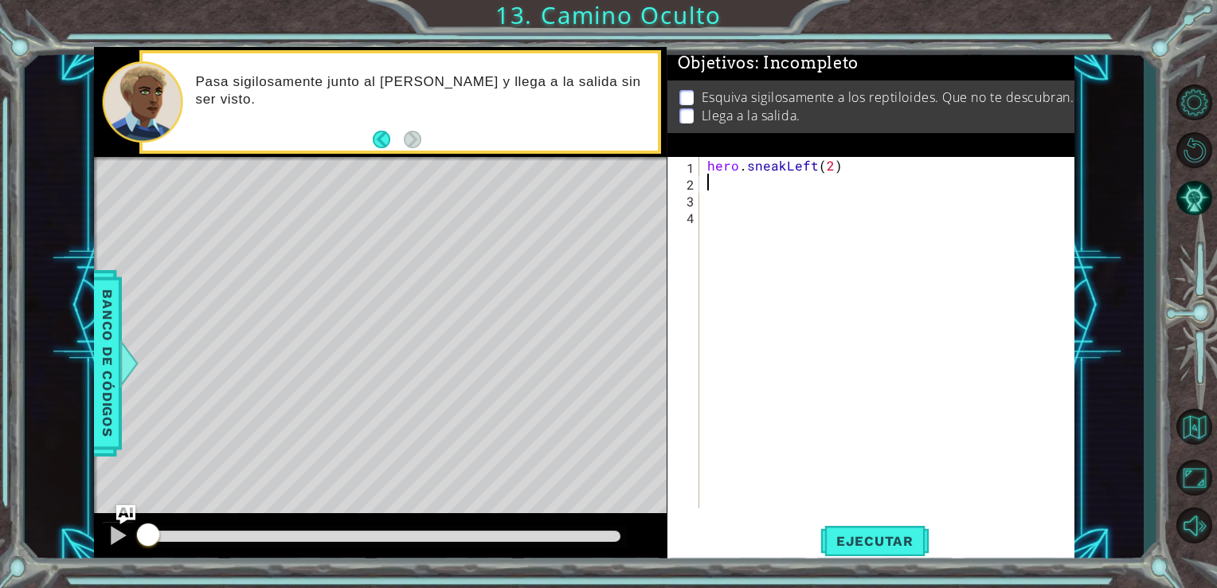
click at [709, 187] on div "hero . sneakLeft ( 2 )" at bounding box center [891, 349] width 375 height 385
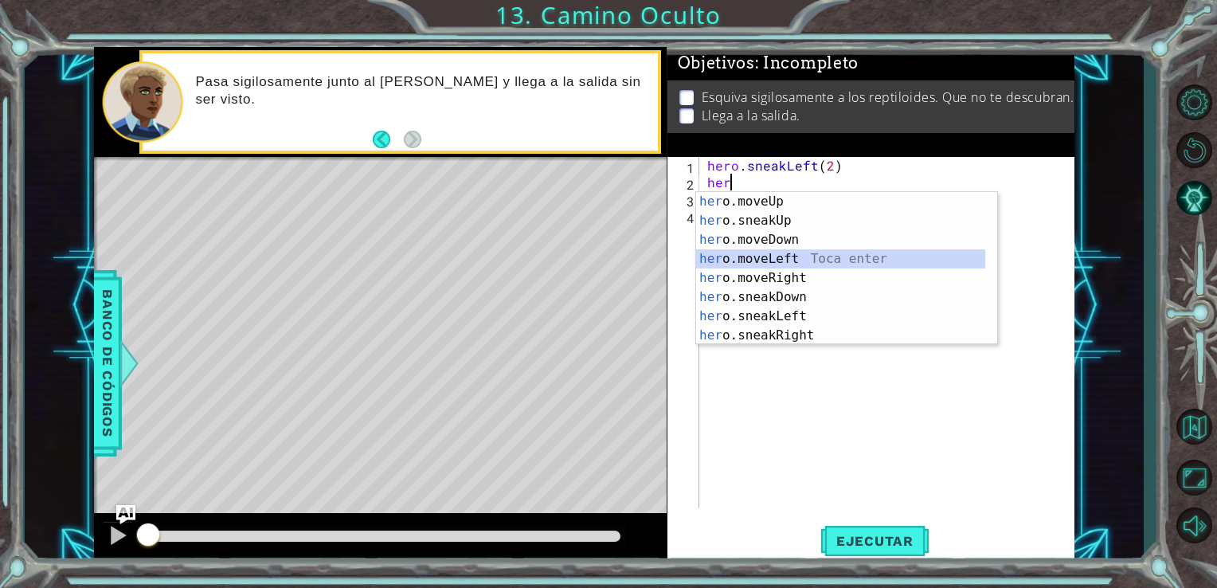
click at [764, 251] on div "her o.moveUp Toca enter her o.sneakUp Toca enter her o.moveDown Toca enter her …" at bounding box center [840, 287] width 289 height 191
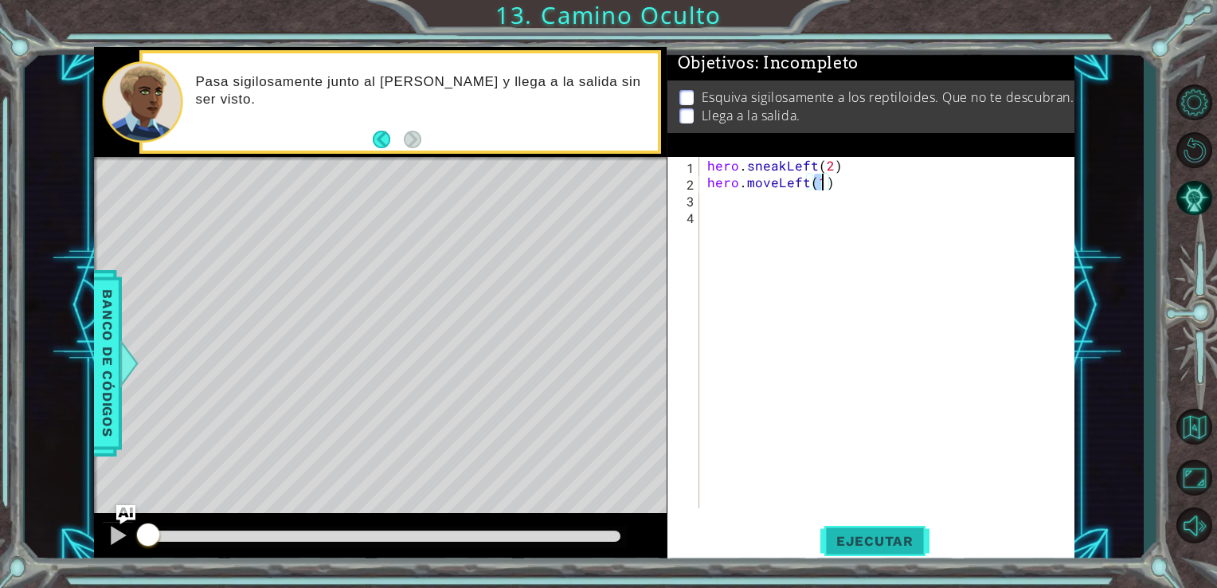
type textarea "hero.moveLeft(1)"
click at [870, 527] on button "Ejecutar" at bounding box center [874, 540] width 109 height 41
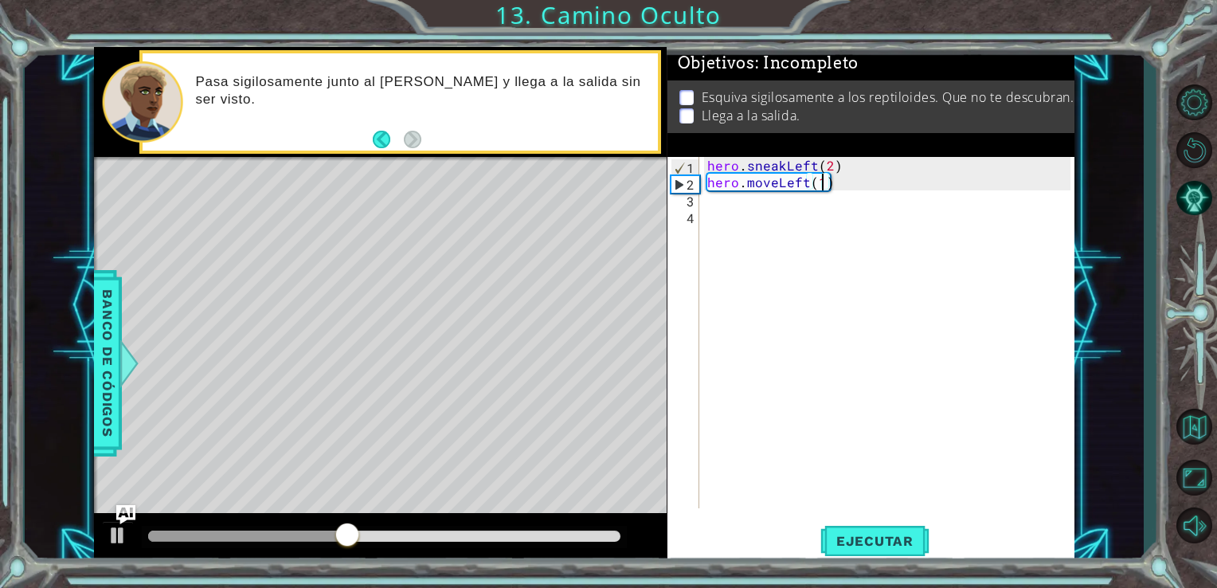
click at [712, 207] on div "hero . sneakLeft ( 2 ) hero . moveLeft ( 1 )" at bounding box center [891, 349] width 375 height 385
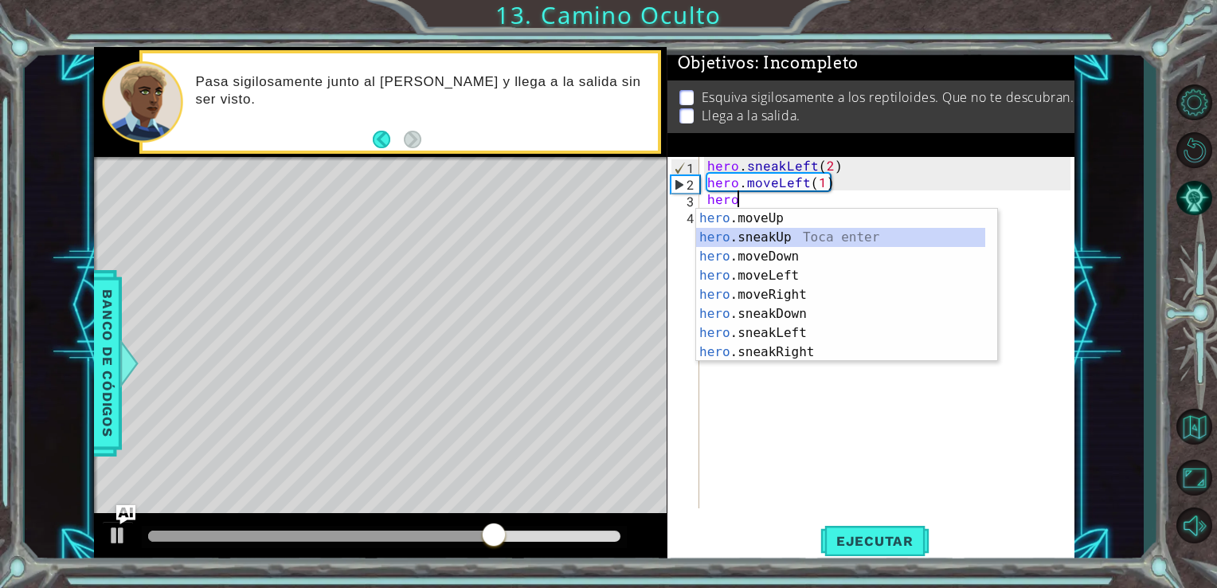
click at [752, 240] on div "hero .moveUp Toca enter hero .sneakUp Toca enter hero .moveDown Toca enter hero…" at bounding box center [840, 304] width 289 height 191
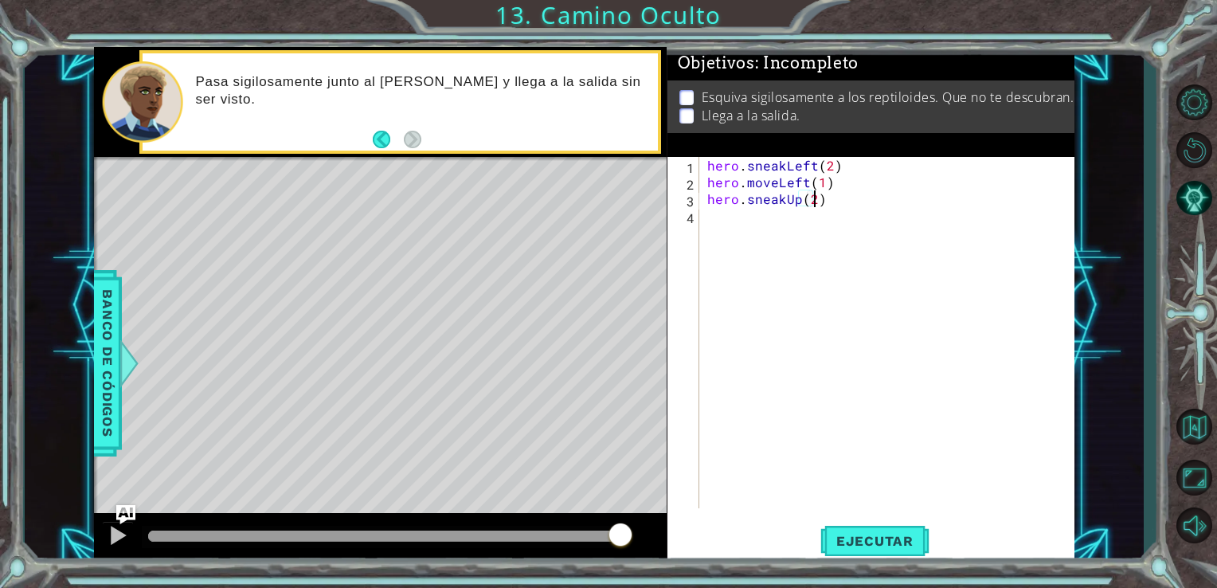
scroll to position [0, 6]
type textarea "hero.sneakUp(2)"
click at [904, 542] on span "Ejecutar" at bounding box center [874, 541] width 109 height 16
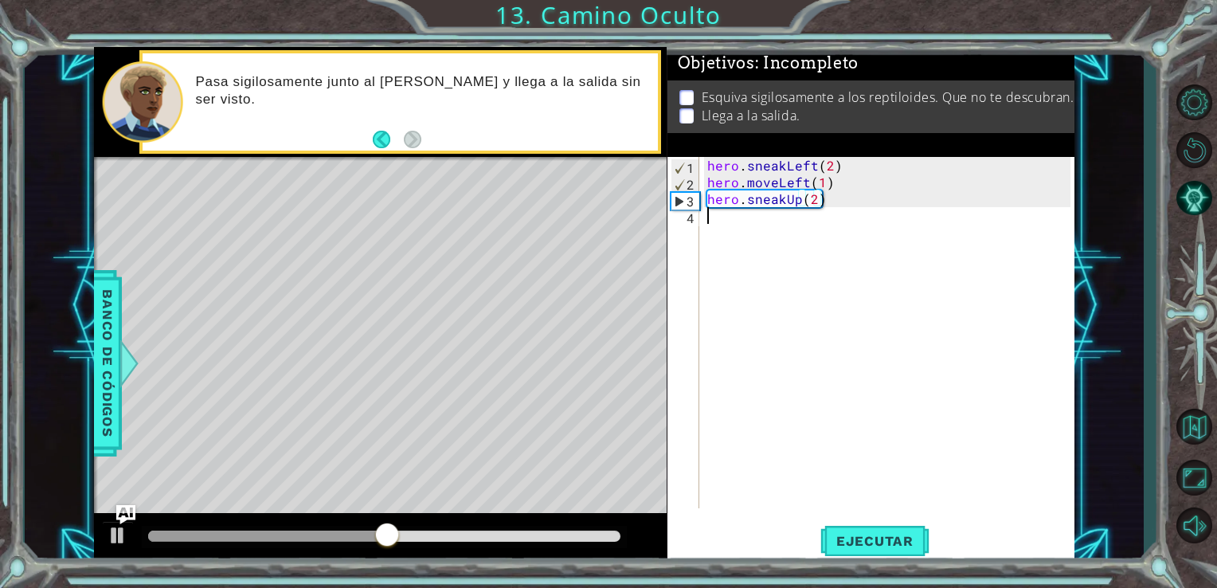
click at [713, 233] on div "hero . sneakLeft ( 2 ) hero . moveLeft ( 1 ) hero . sneakUp ( 2 )" at bounding box center [891, 349] width 375 height 385
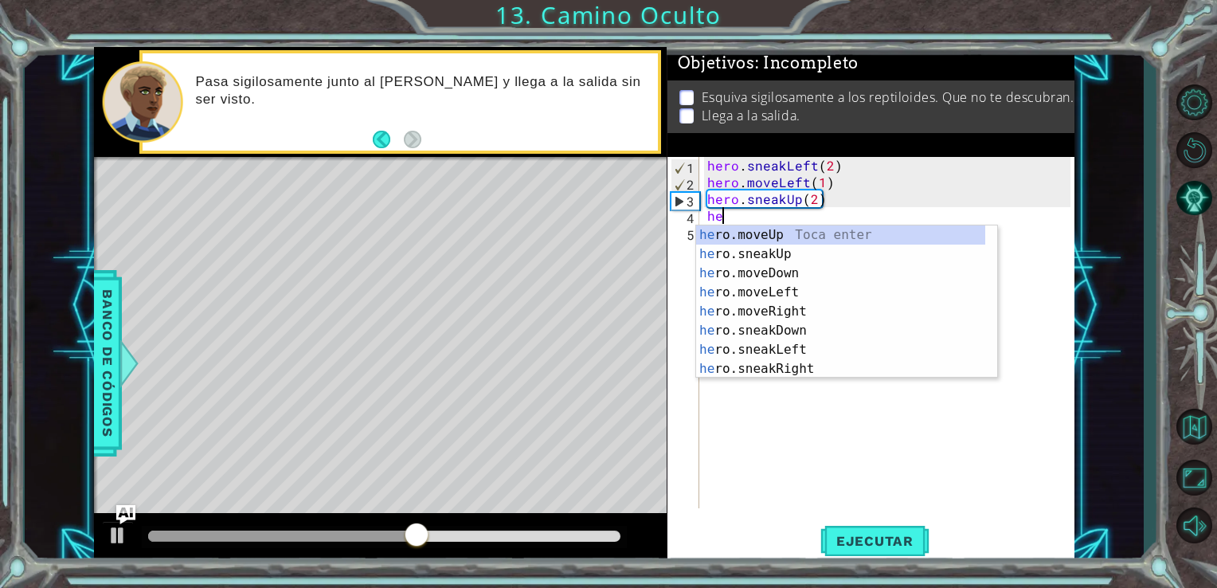
scroll to position [0, 0]
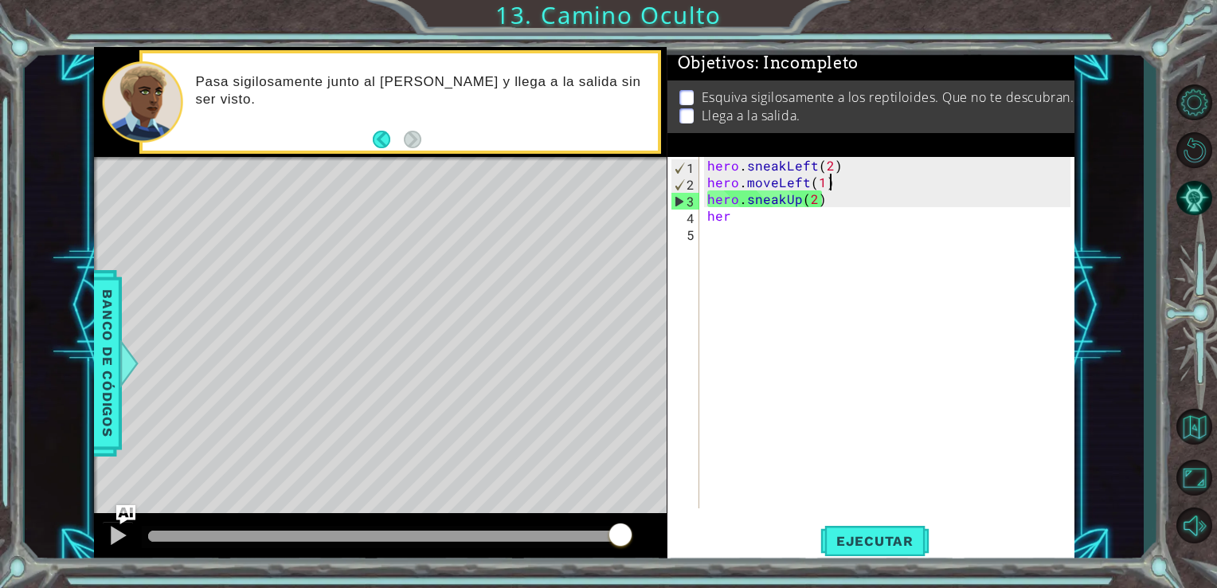
click at [833, 184] on div "hero . sneakLeft ( 2 ) hero . moveLeft ( 1 ) hero . sneakUp ( 2 ) her" at bounding box center [891, 349] width 375 height 385
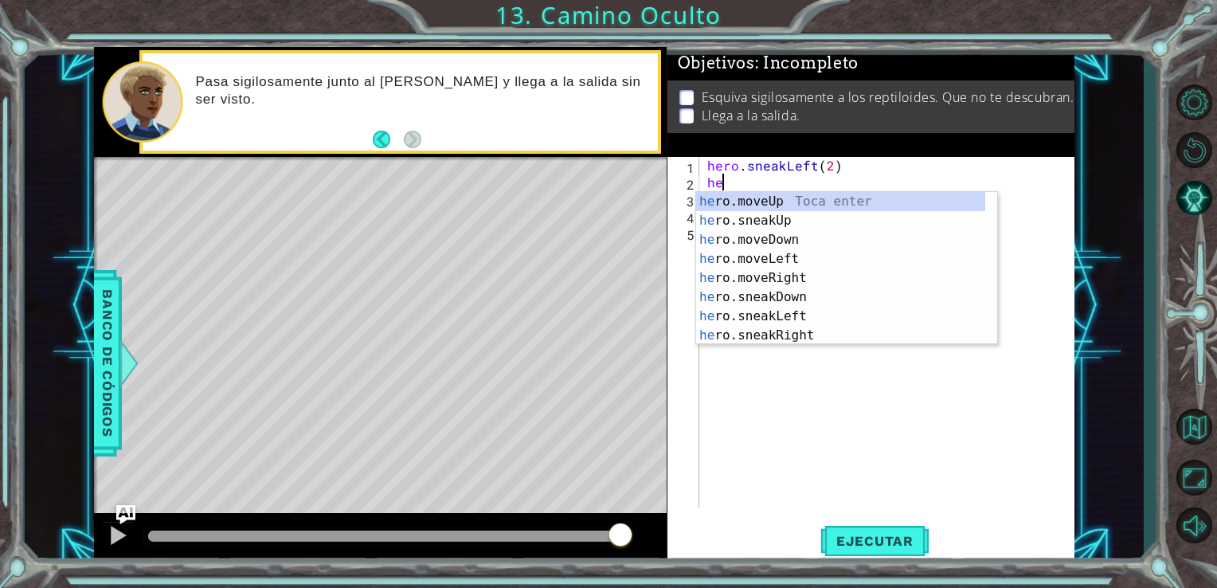
type textarea "h"
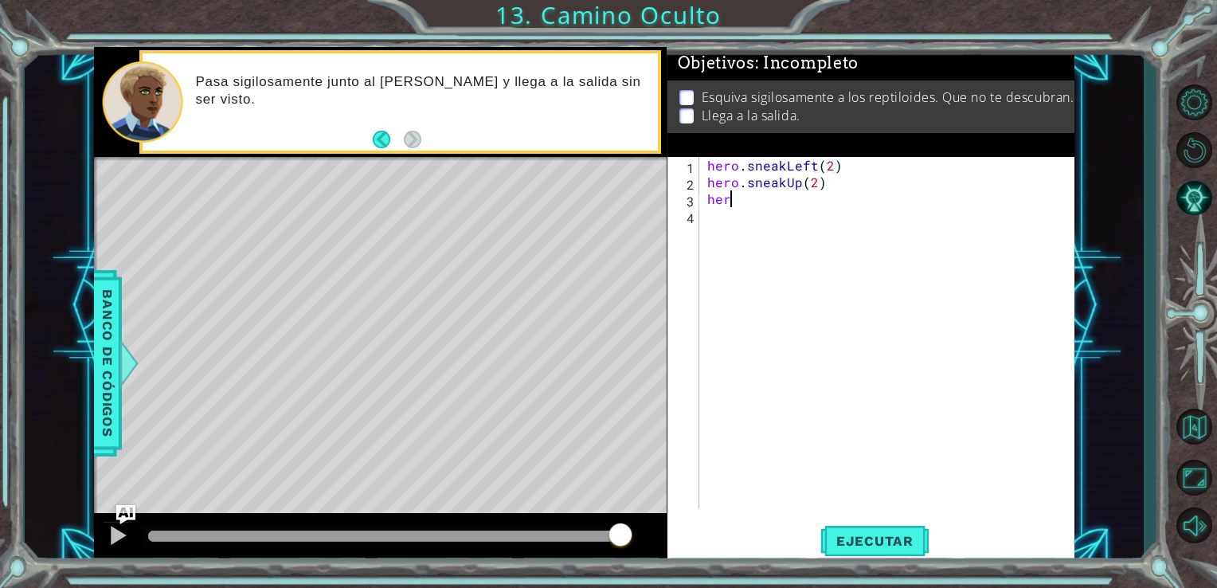
click at [736, 202] on div "hero . sneakLeft ( 2 ) hero . sneakUp ( 2 ) her" at bounding box center [891, 349] width 375 height 385
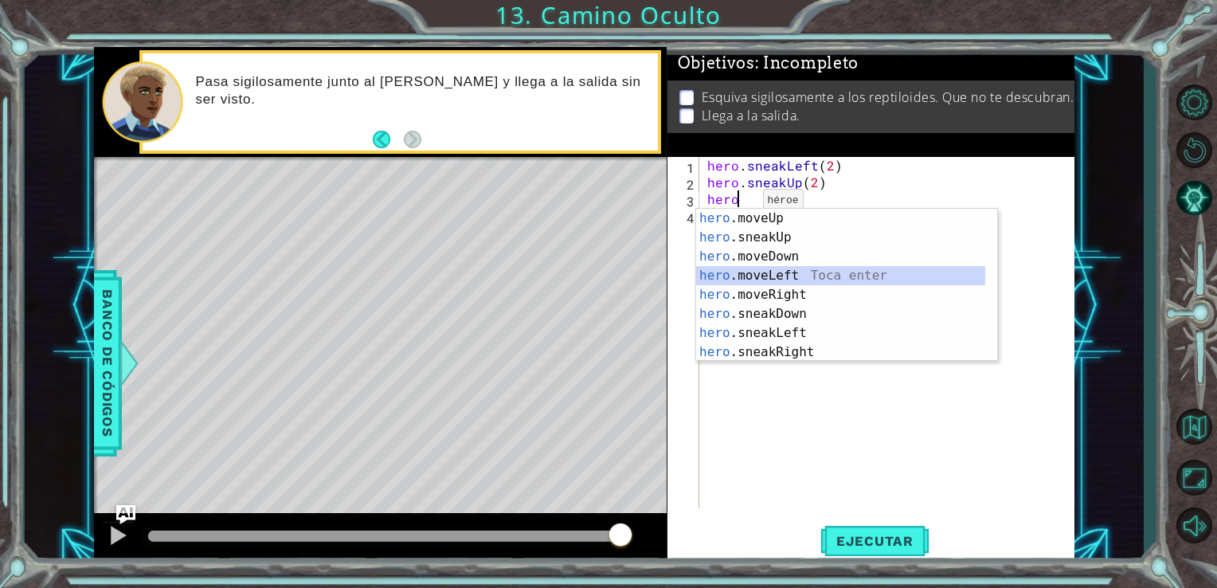
click at [745, 285] on div "hero .moveUp Toca enter hero .sneakUp Toca enter hero .moveDown Toca enter hero…" at bounding box center [840, 304] width 289 height 191
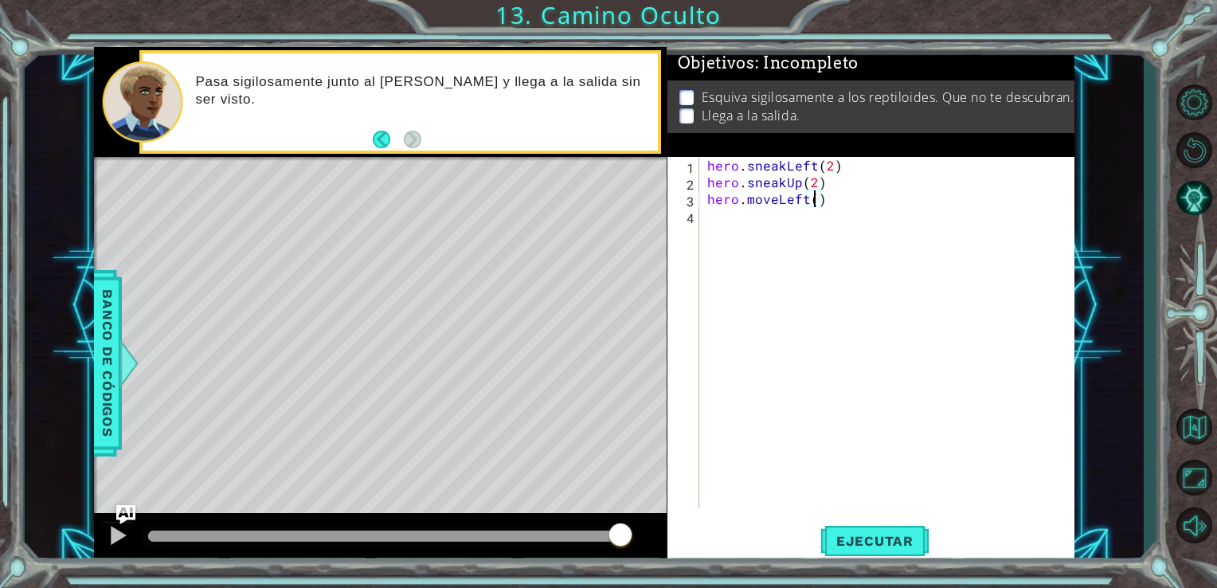
scroll to position [0, 6]
type textarea "hero.moveLeft(2)"
click at [886, 543] on span "Ejecutar" at bounding box center [874, 541] width 109 height 16
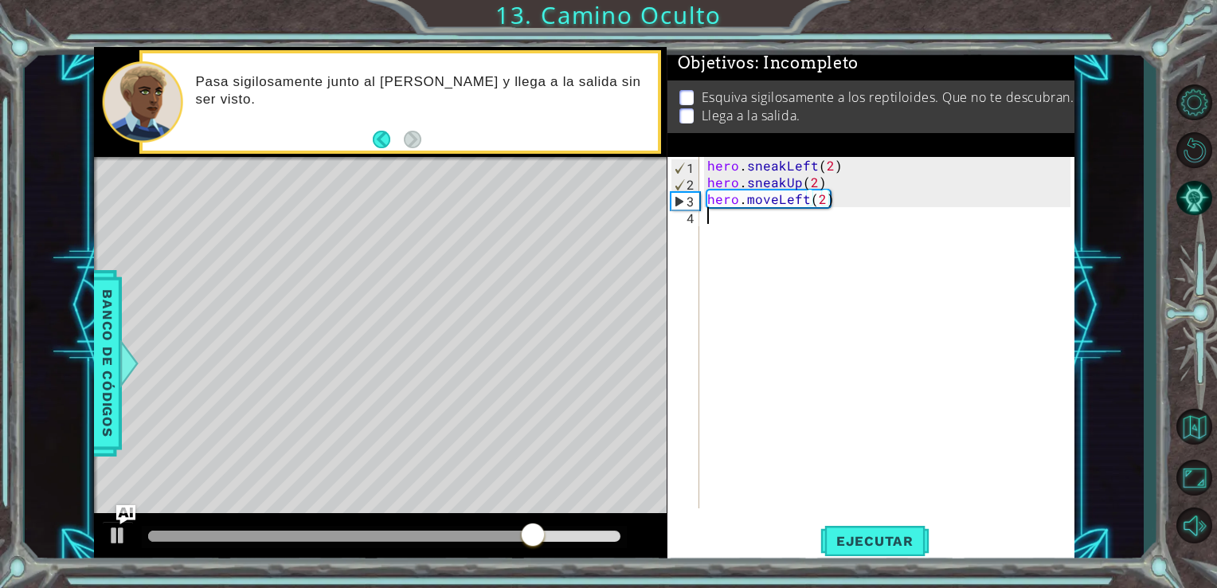
click at [710, 221] on div "hero . sneakLeft ( 2 ) hero . sneakUp ( 2 ) hero . moveLeft ( 2 )" at bounding box center [891, 349] width 375 height 385
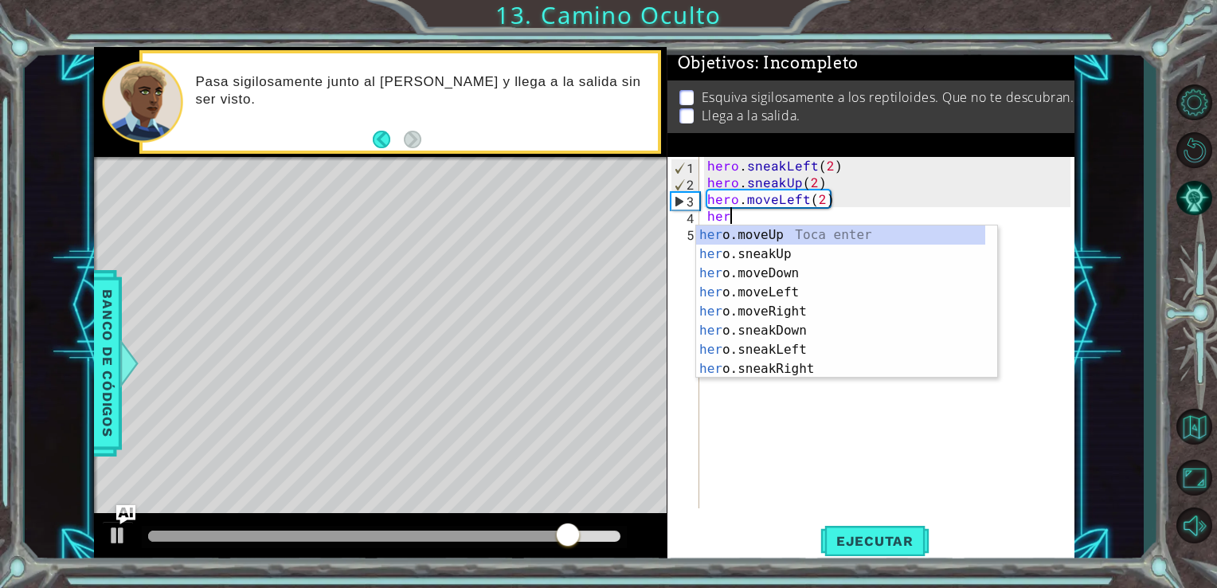
scroll to position [0, 0]
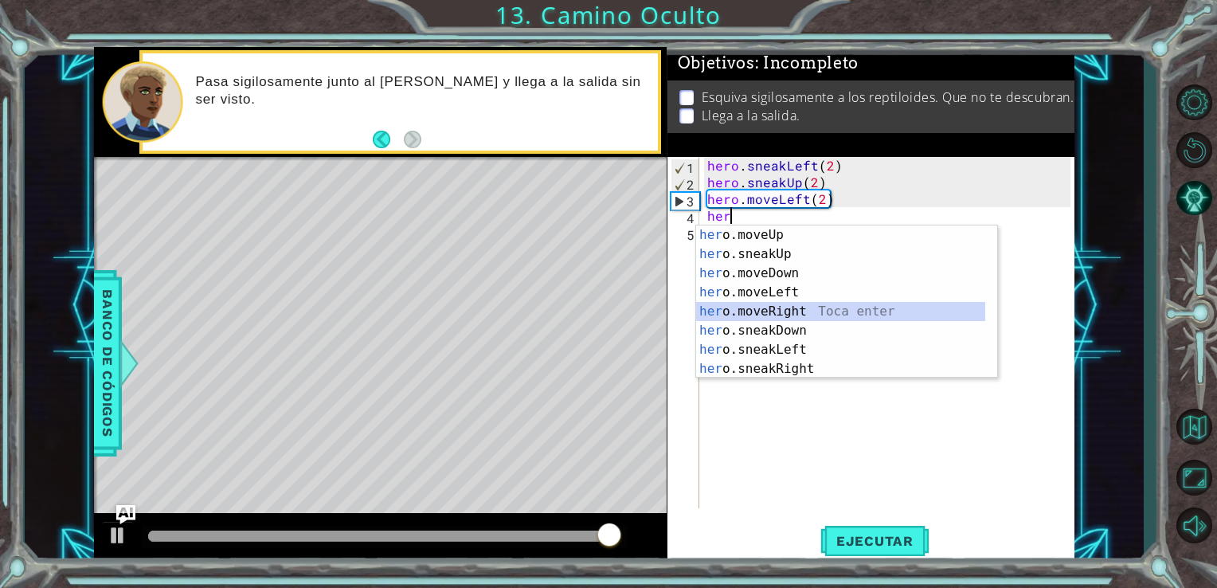
click at [747, 306] on div "her o.moveUp Toca enter her o.sneakUp Toca enter her o.moveDown Toca enter her …" at bounding box center [840, 320] width 289 height 191
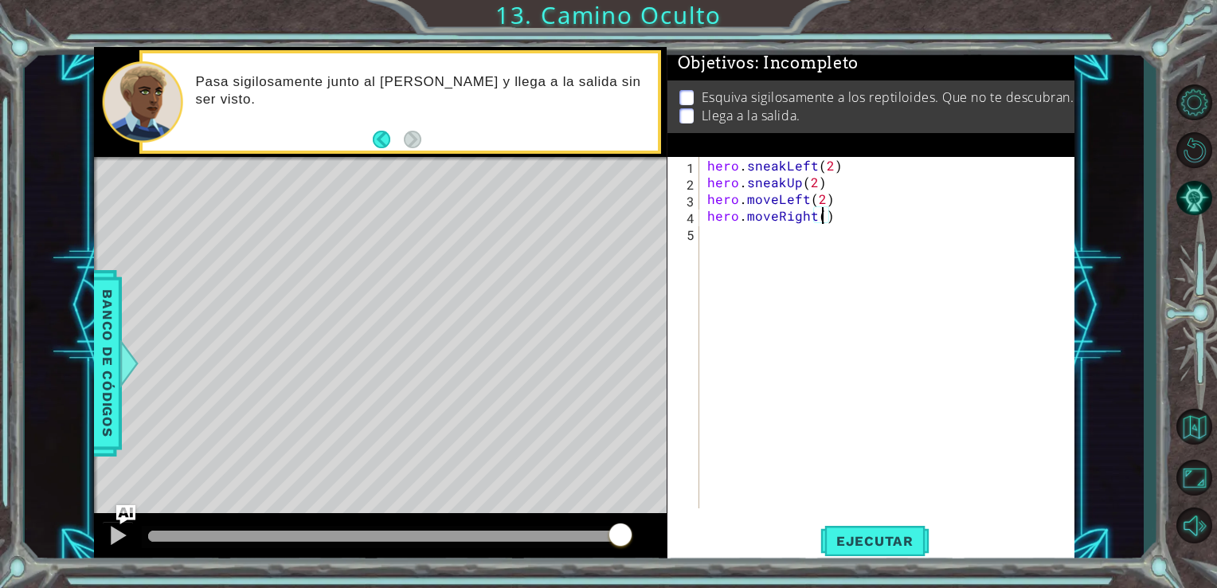
scroll to position [0, 6]
click at [852, 540] on span "Ejecutar" at bounding box center [874, 541] width 109 height 16
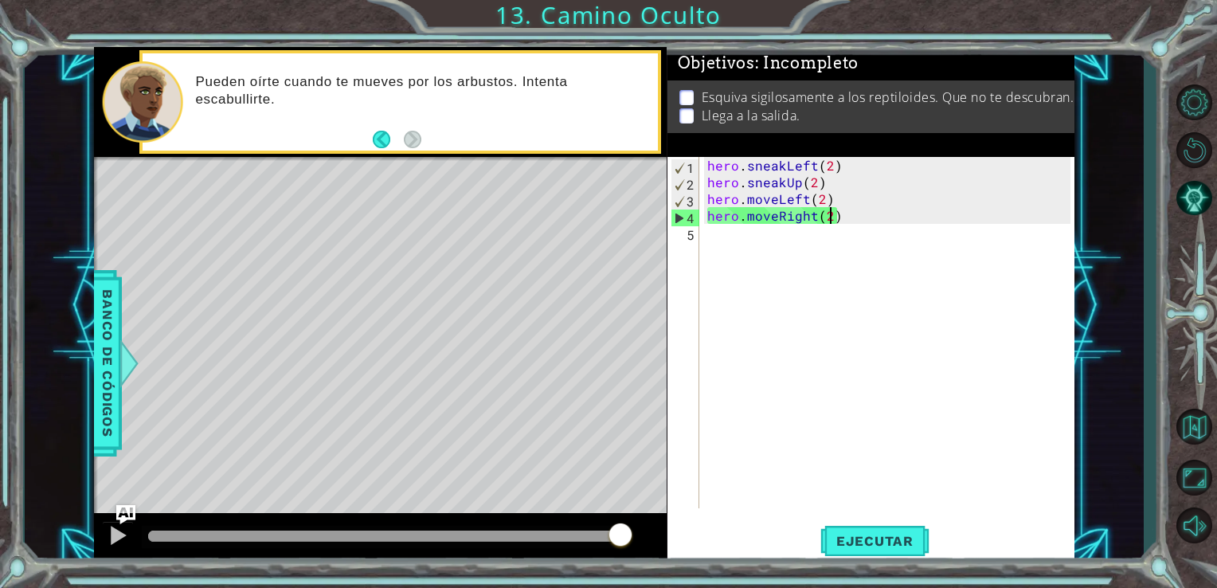
click at [828, 194] on div "hero . sneakLeft ( 2 ) hero . sneakUp ( 2 ) hero . moveLeft ( 2 ) hero . moveRi…" at bounding box center [891, 349] width 375 height 385
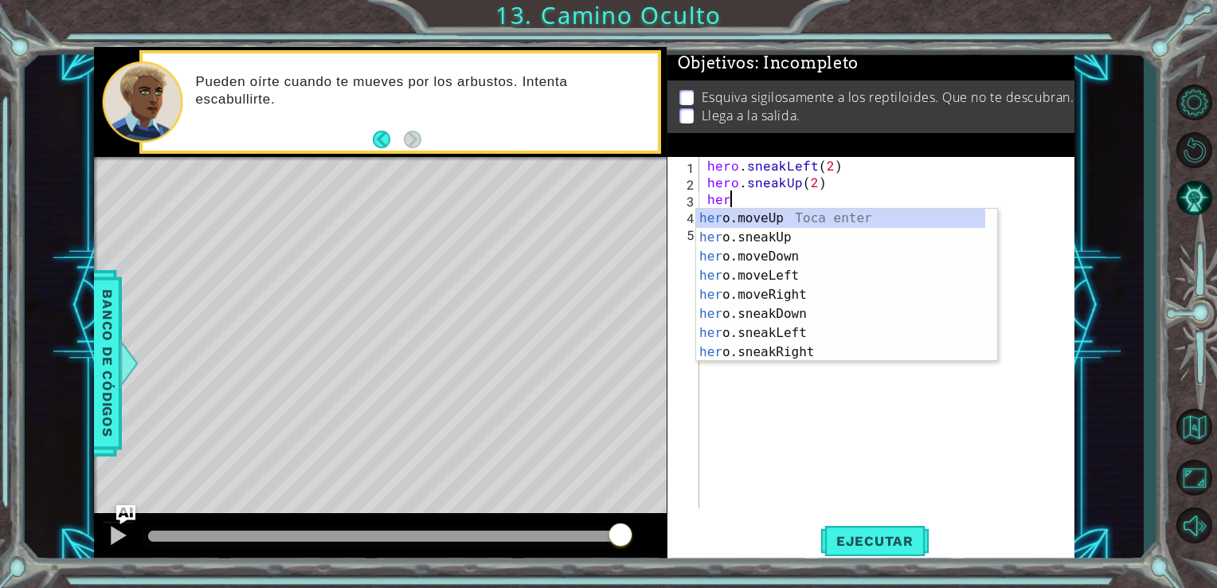
scroll to position [0, 0]
type textarea "h"
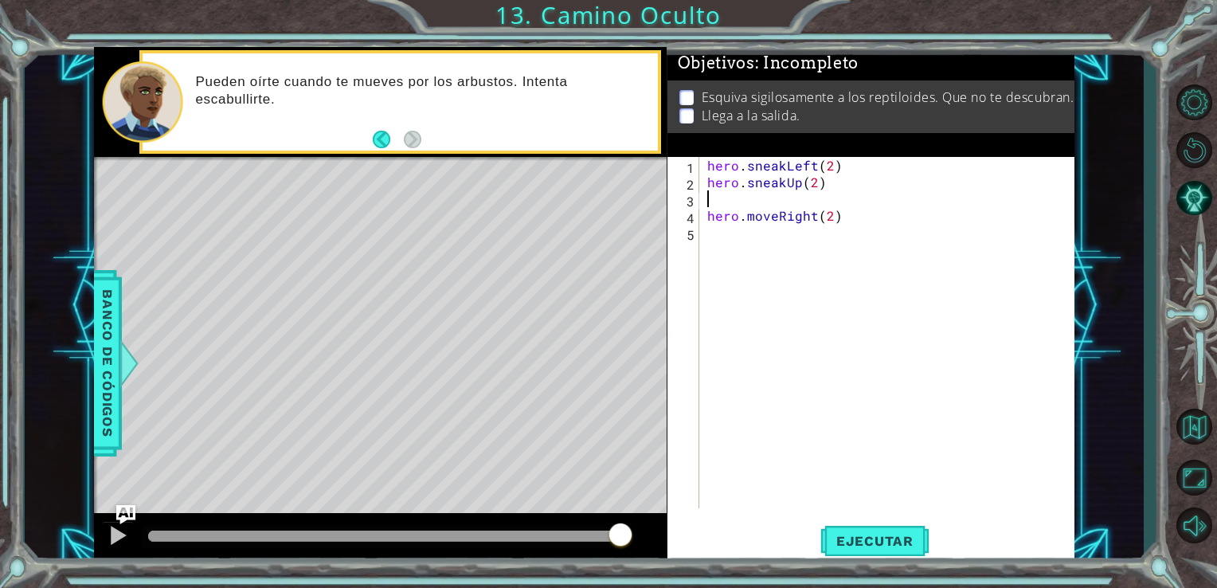
type textarea "hero.sneakUp(2)"
click at [713, 210] on div "hero . sneakLeft ( 2 ) hero . sneakUp ( 2 ) hero . moveRight ( 2 )" at bounding box center [891, 349] width 375 height 385
click at [827, 542] on span "Ejecutar" at bounding box center [874, 541] width 109 height 16
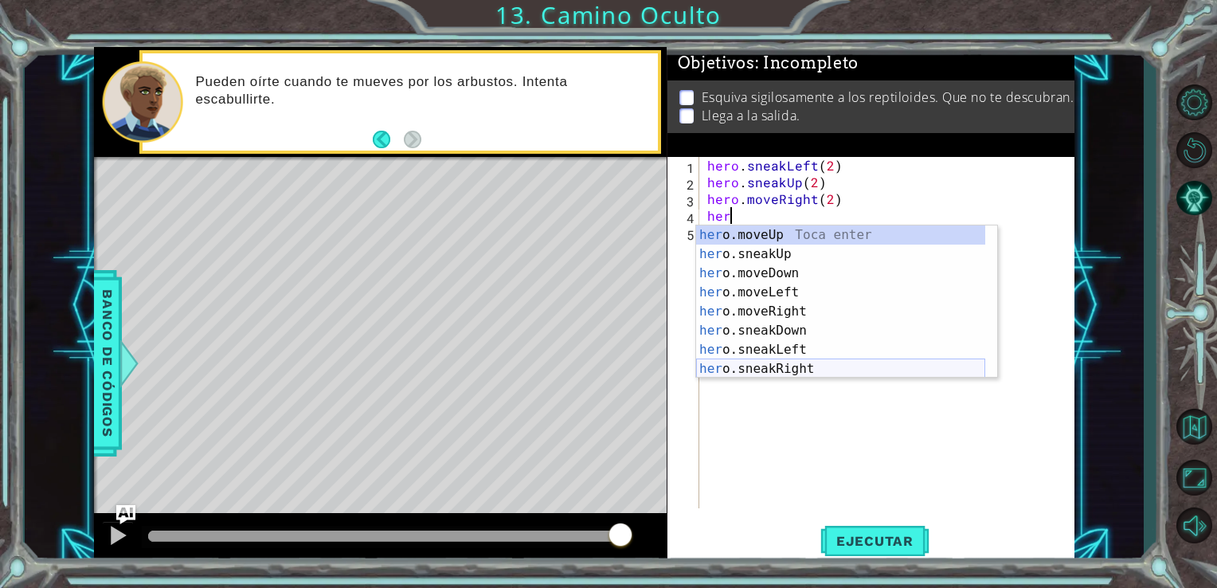
click at [785, 368] on div "her o.moveUp Toca enter her o.sneakUp Toca enter her o.moveDown Toca enter her …" at bounding box center [840, 320] width 289 height 191
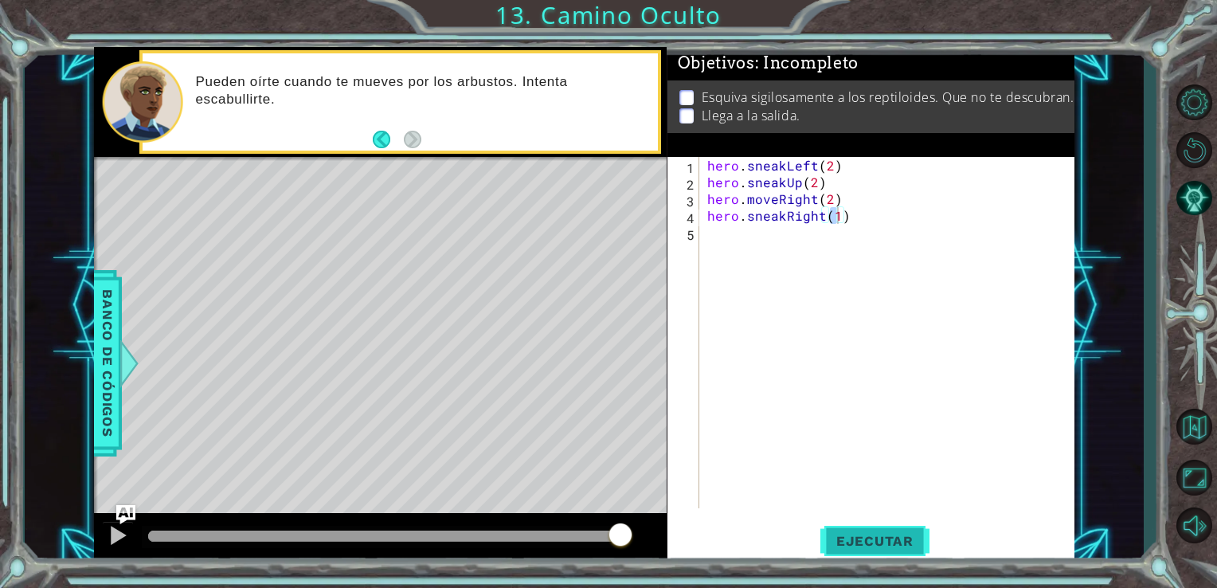
click at [844, 547] on span "Ejecutar" at bounding box center [874, 541] width 109 height 16
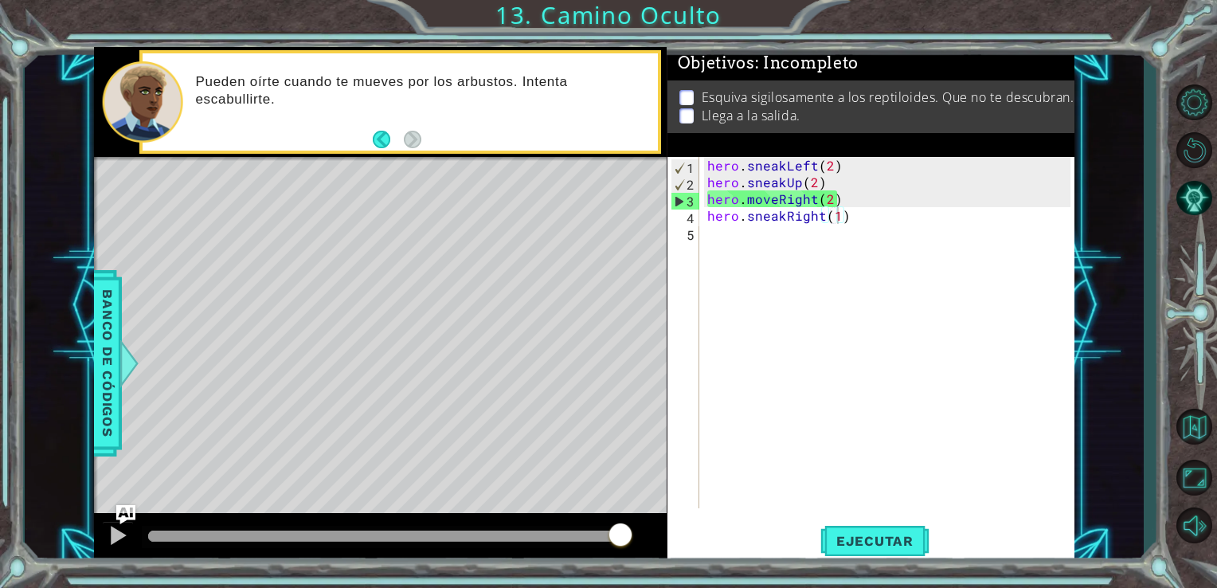
drag, startPoint x: 844, startPoint y: 547, endPoint x: 237, endPoint y: 193, distance: 702.6
click at [237, 193] on div "Level Map" at bounding box center [462, 391] width 736 height 469
click at [119, 365] on div at bounding box center [129, 363] width 20 height 48
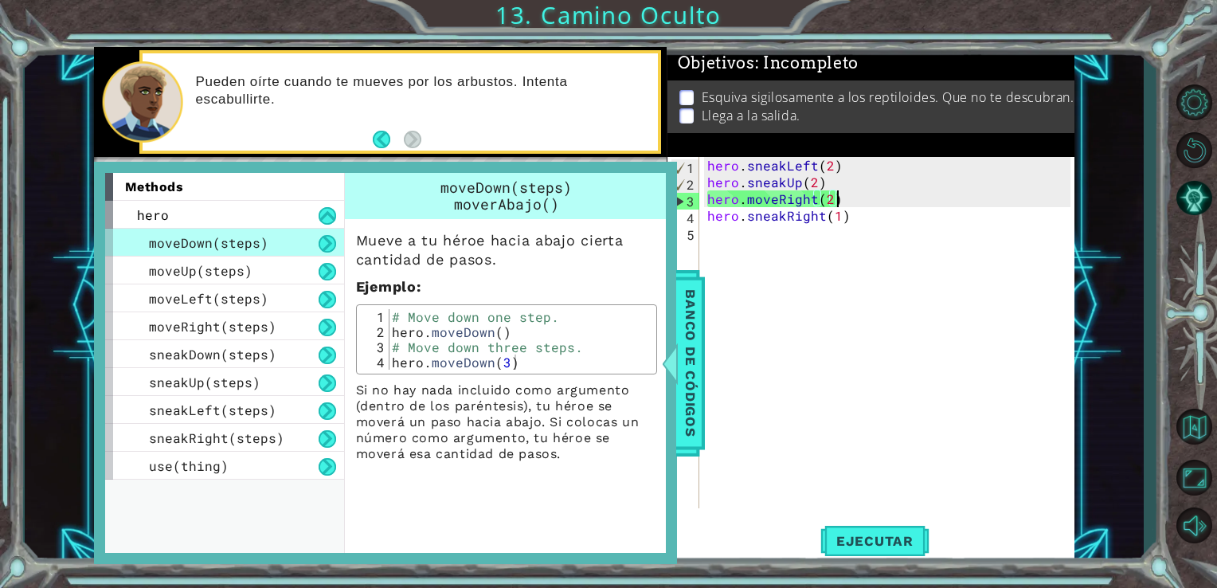
click at [846, 198] on div "hero . sneakLeft ( 2 ) hero . sneakUp ( 2 ) hero . moveRight ( 2 ) hero . sneak…" at bounding box center [891, 349] width 375 height 385
click at [841, 218] on div "hero . sneakLeft ( 2 ) hero . sneakUp ( 2 ) hero . moveRight ( 2 ) hero . sneak…" at bounding box center [891, 349] width 375 height 385
type textarea "hero.sneakRight(1)"
click at [720, 233] on div "hero . sneakLeft ( 2 ) hero . sneakUp ( 2 ) hero . moveRight ( 2 ) hero . sneak…" at bounding box center [891, 349] width 375 height 385
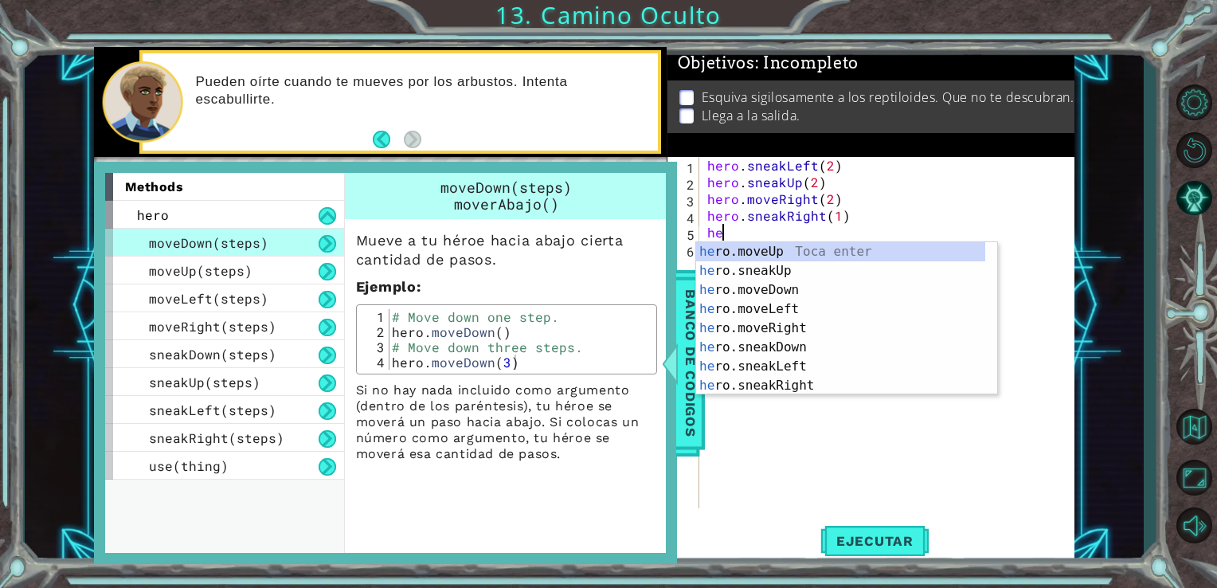
type textarea "h"
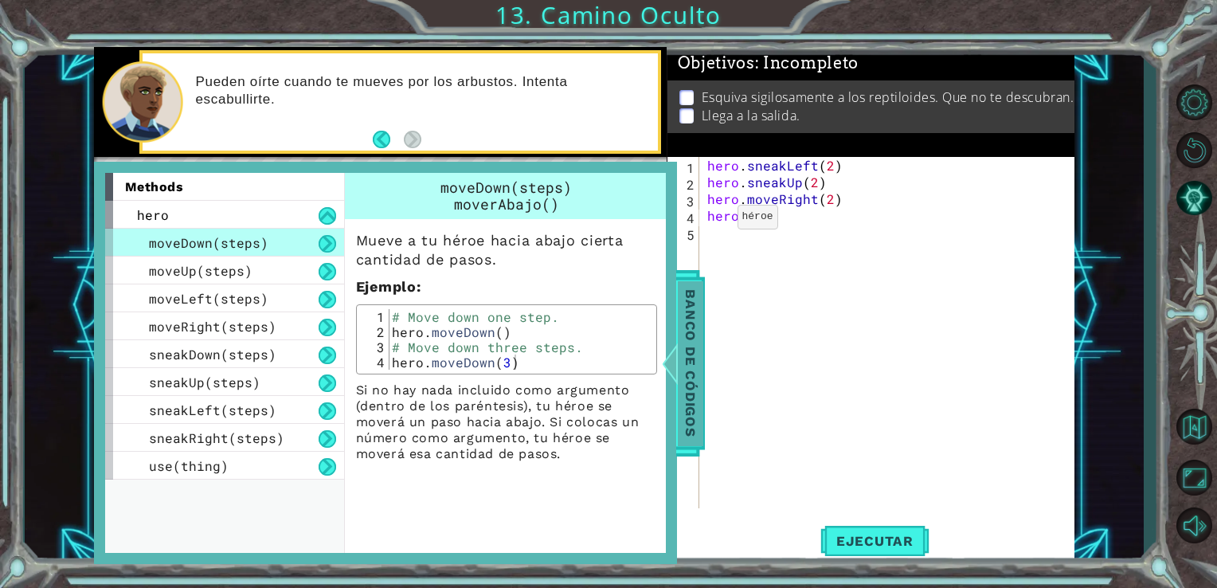
click at [685, 368] on span "Banco de códigos" at bounding box center [690, 362] width 25 height 165
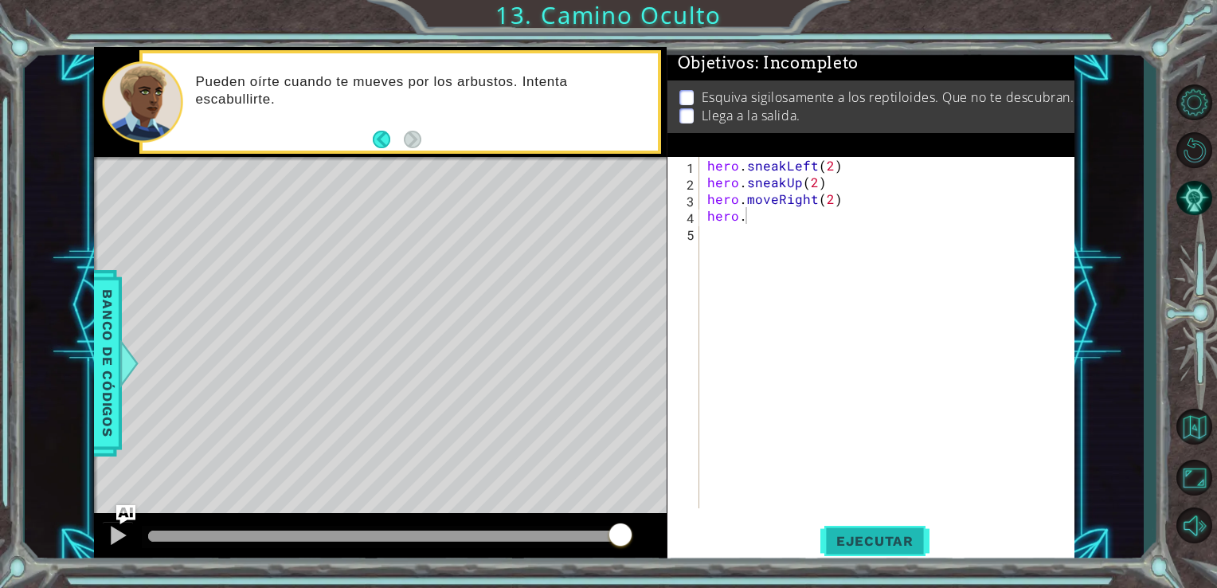
click at [889, 526] on button "Ejecutar" at bounding box center [874, 540] width 109 height 41
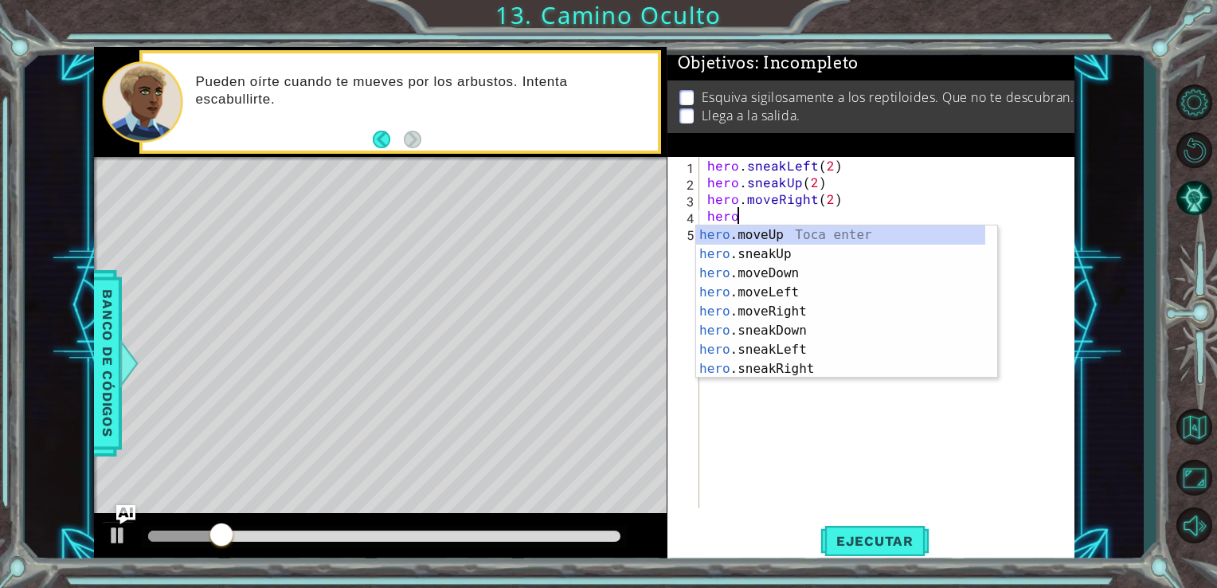
click at [799, 227] on div "hero .moveUp Toca enter hero .sneakUp Toca enter hero .moveDown Toca enter hero…" at bounding box center [840, 320] width 289 height 191
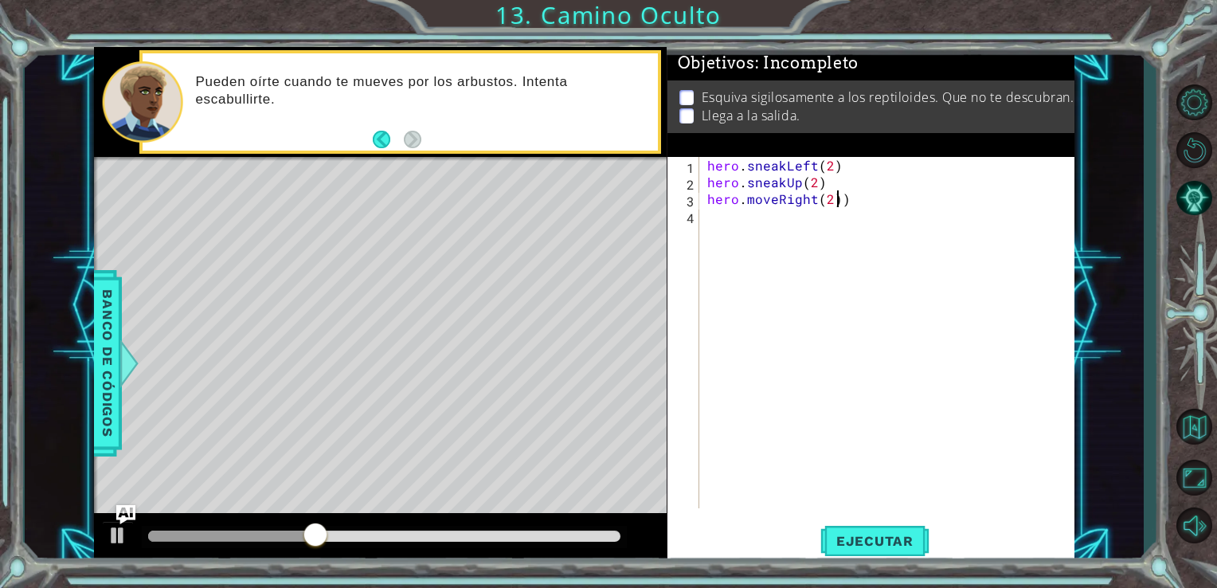
type textarea "hero.moveRight(2)"
click at [814, 205] on div "hero . sneakLeft ( 2 ) hero . sneakUp ( 2 ) hero . moveRight ( 2 )" at bounding box center [891, 349] width 375 height 385
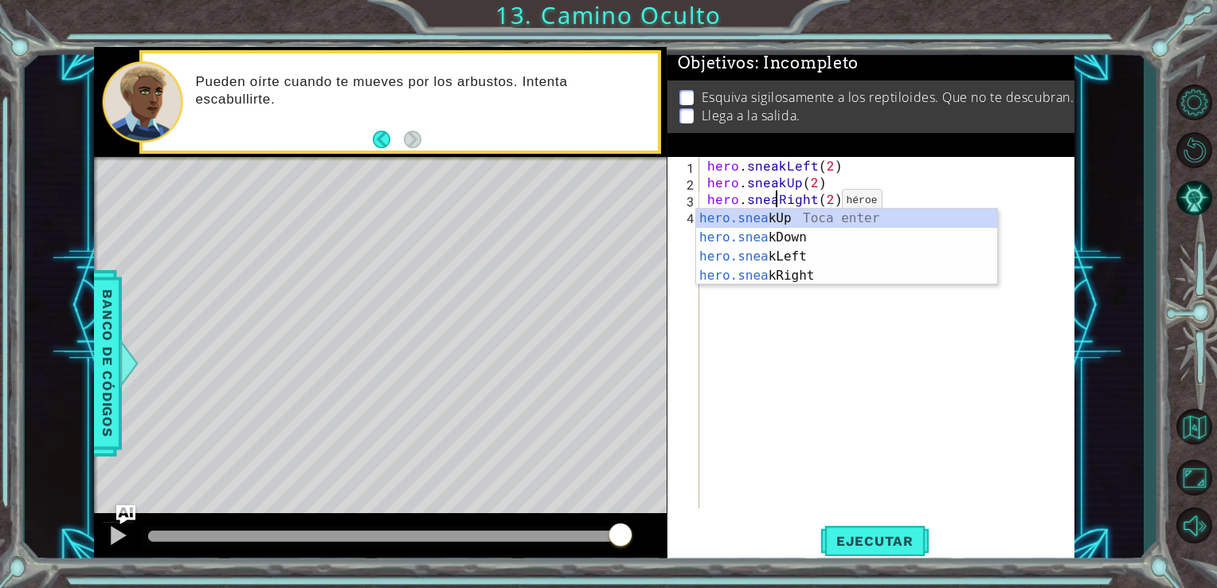
scroll to position [0, 4]
type textarea "hero.sneakRight(2)"
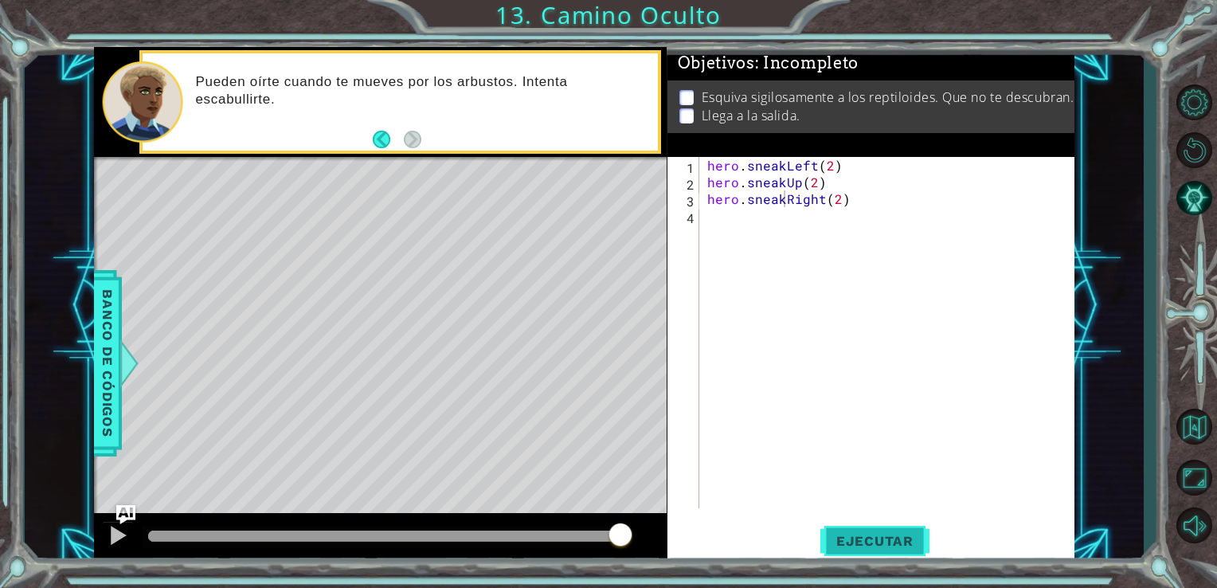
click at [835, 523] on button "Ejecutar" at bounding box center [874, 540] width 109 height 41
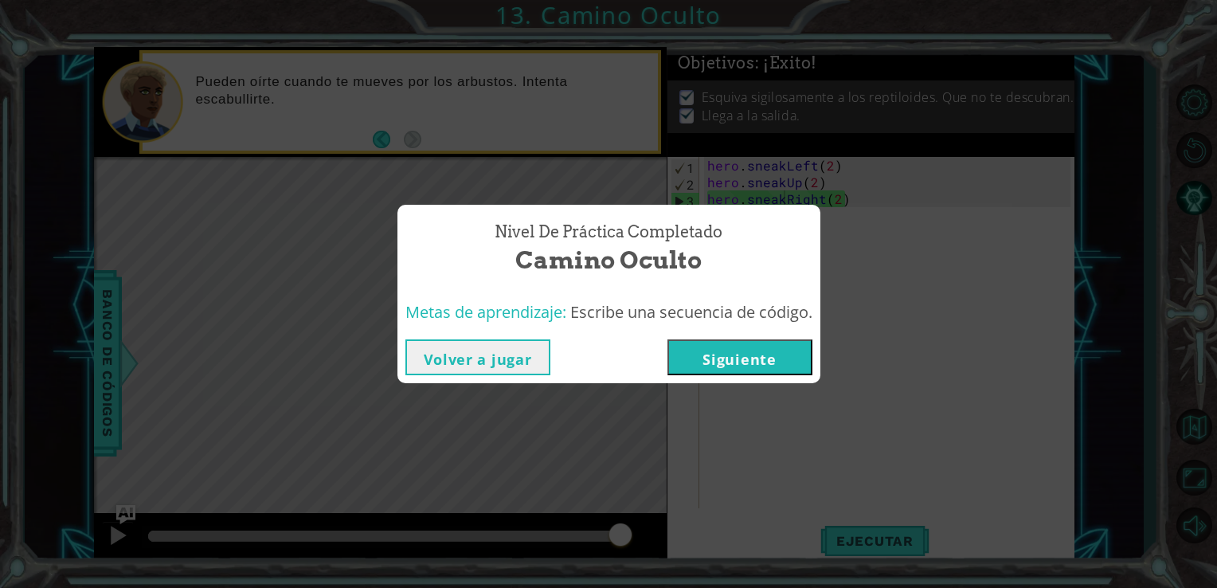
click at [688, 357] on button "Siguiente" at bounding box center [739, 357] width 145 height 36
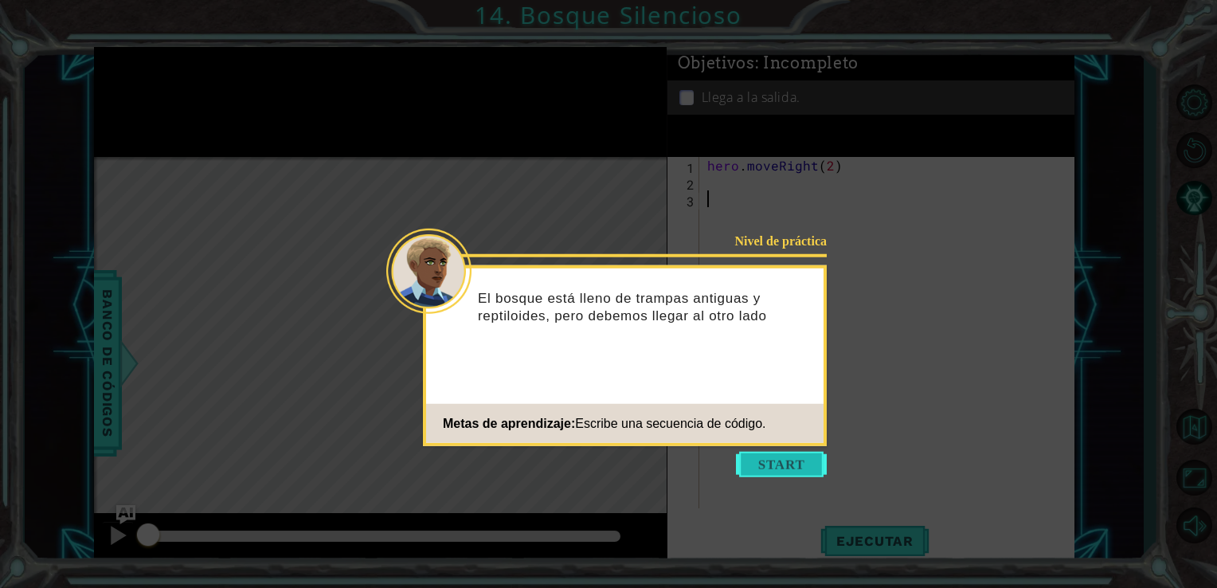
click at [738, 463] on button "Start" at bounding box center [781, 463] width 91 height 25
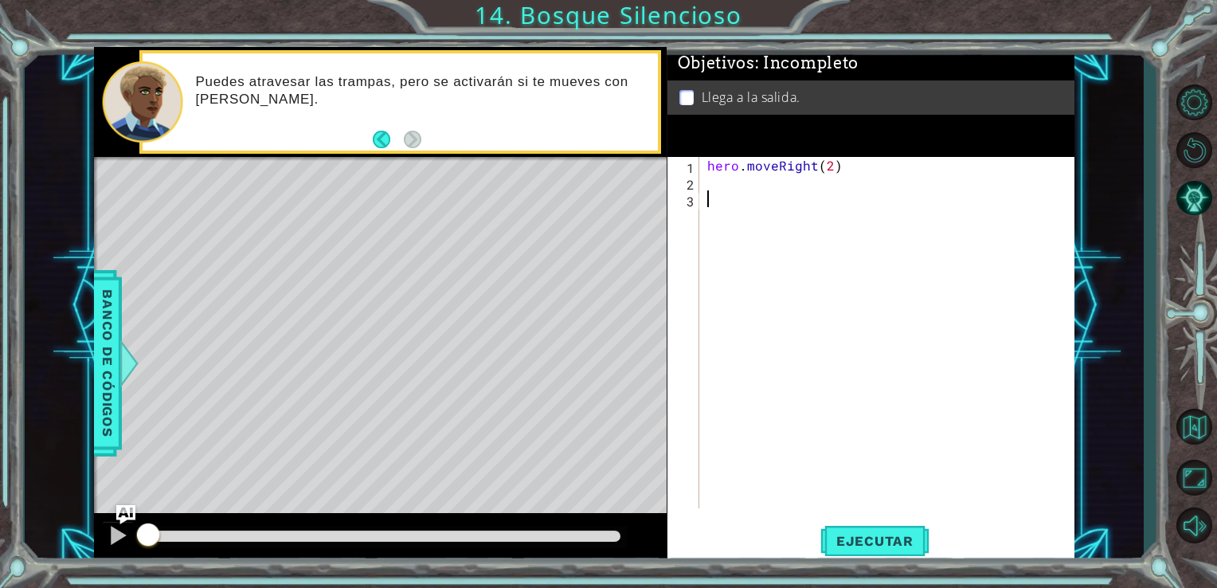
click at [715, 181] on div "hero . moveRight ( 2 )" at bounding box center [891, 349] width 375 height 385
click at [715, 181] on div "hero . moveRight ( 2 ) her" at bounding box center [891, 349] width 375 height 385
click at [729, 185] on div "hero . moveRight ( 2 ) her" at bounding box center [891, 349] width 375 height 385
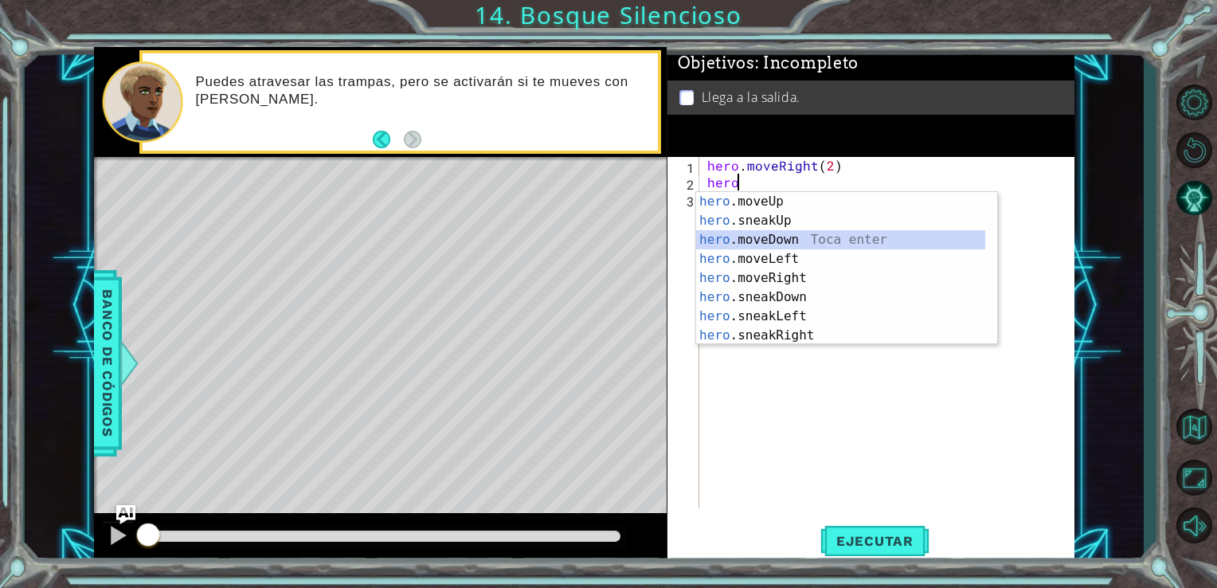
click at [734, 233] on div "hero .moveUp Toca enter hero .sneakUp Toca enter hero .moveDown Toca enter hero…" at bounding box center [840, 287] width 289 height 191
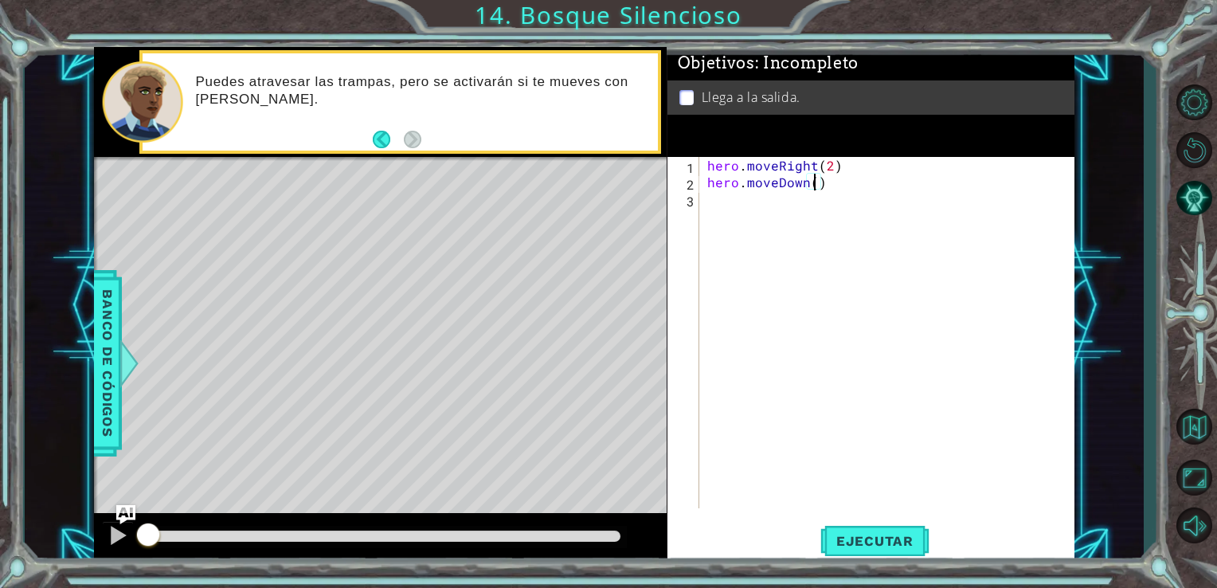
type textarea "hero.moveDown(2)"
click at [725, 199] on div "hero . moveRight ( 2 ) hero . moveDown ( 2 )" at bounding box center [891, 349] width 375 height 385
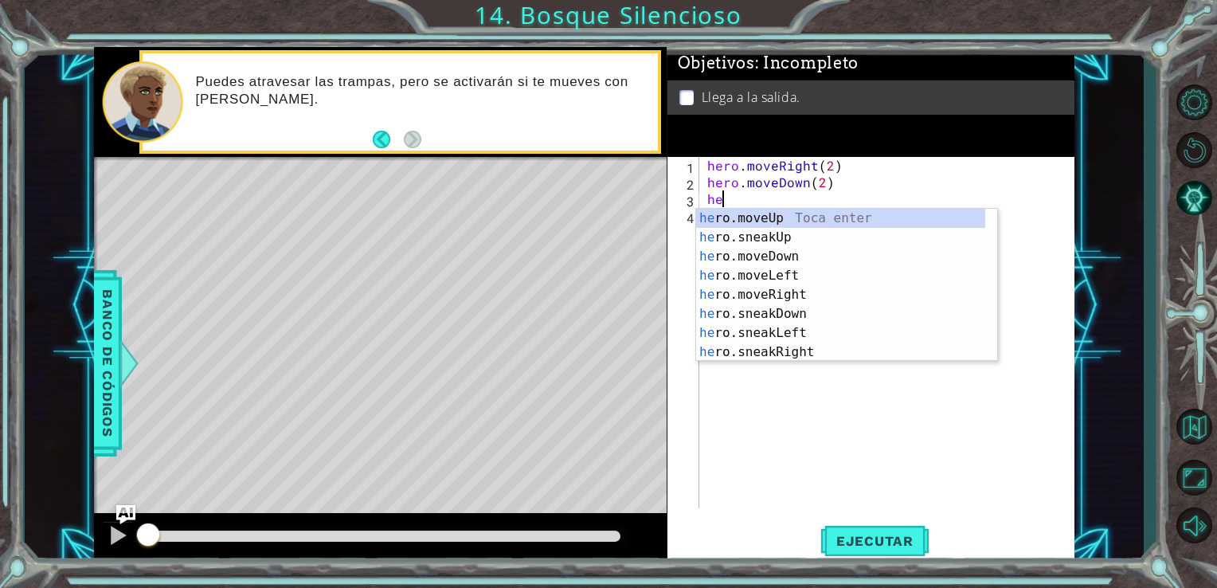
scroll to position [0, 0]
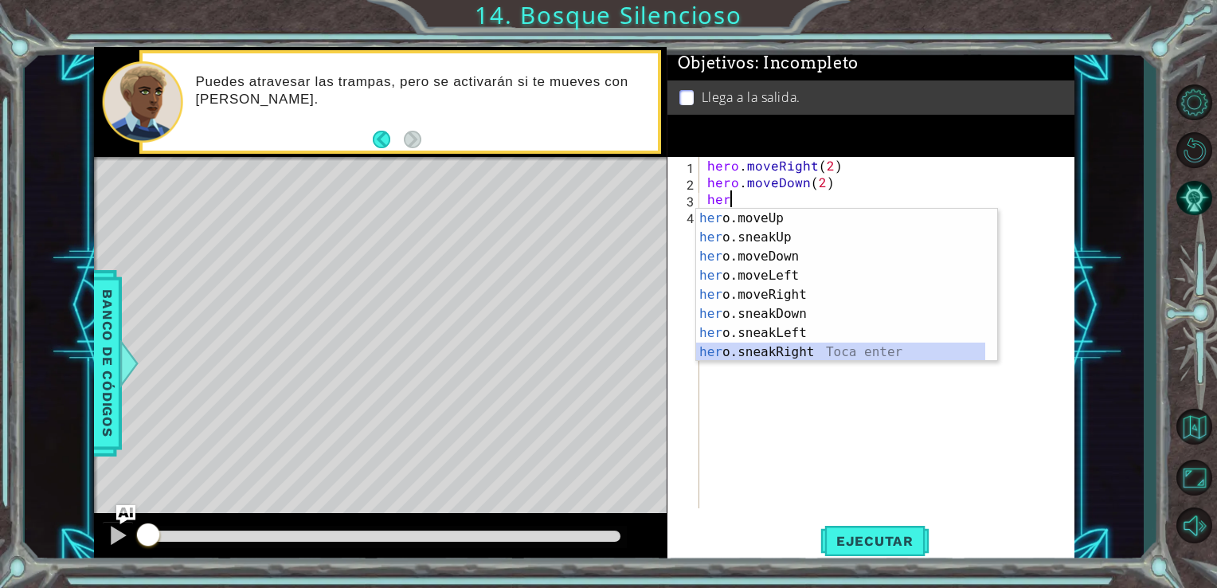
click at [799, 352] on div "her o.moveUp Toca enter her o.sneakUp Toca enter her o.moveDown Toca enter her …" at bounding box center [840, 304] width 289 height 191
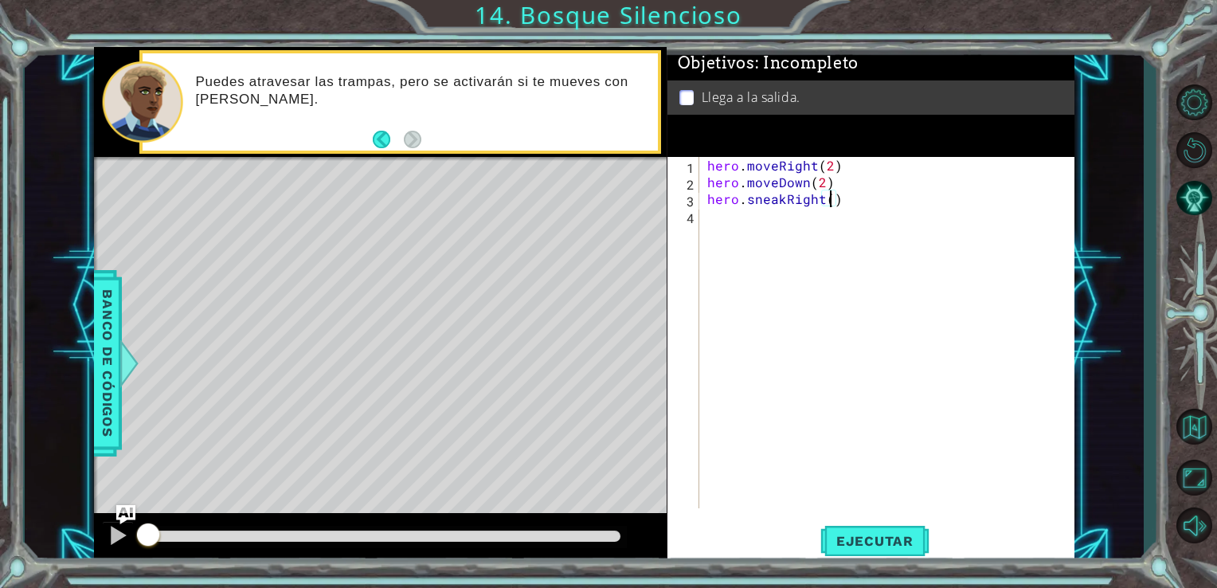
scroll to position [0, 7]
click at [858, 526] on button "Ejecutar" at bounding box center [874, 540] width 109 height 41
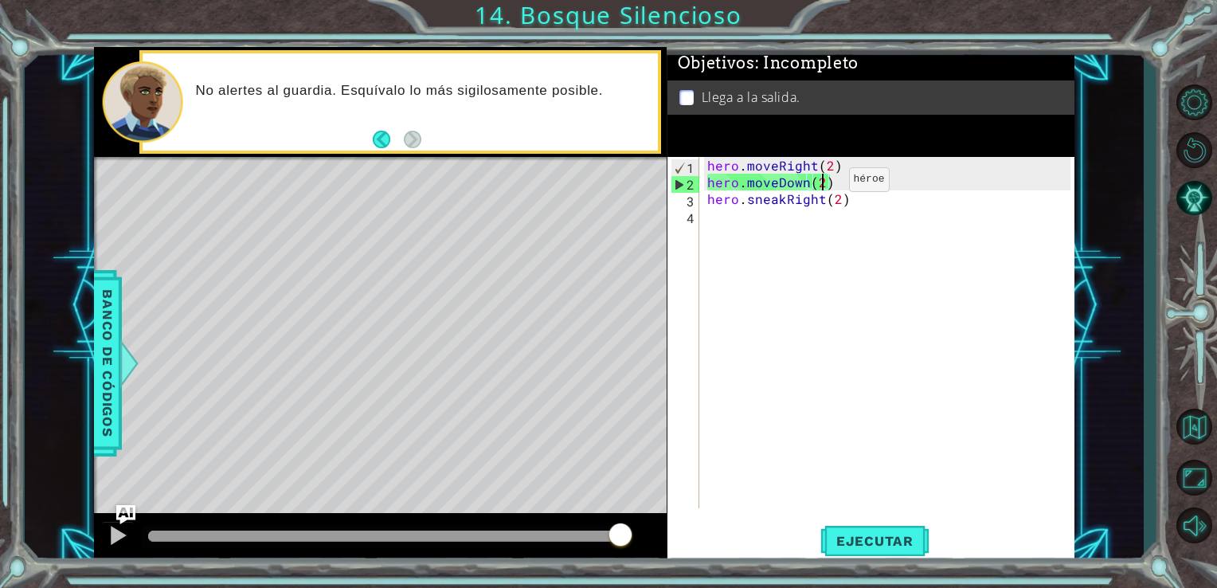
click at [821, 183] on div "hero . moveRight ( 2 ) hero . moveDown ( 2 ) hero . sneakRight ( 2 )" at bounding box center [891, 349] width 375 height 385
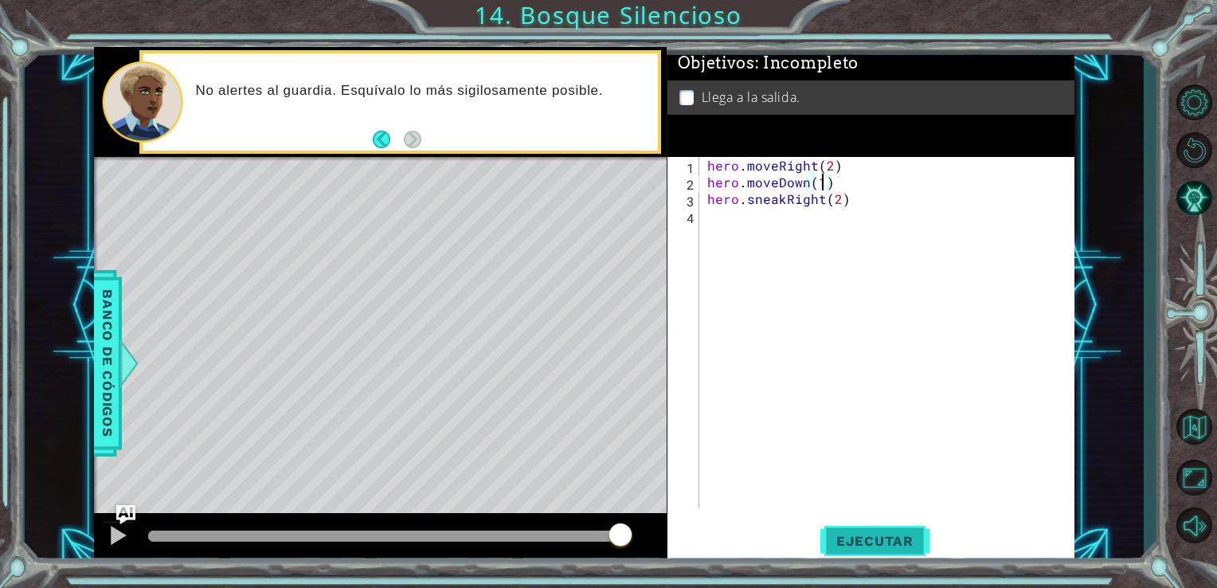
type textarea "hero.moveDown(1)"
click at [856, 539] on span "Ejecutar" at bounding box center [874, 541] width 109 height 16
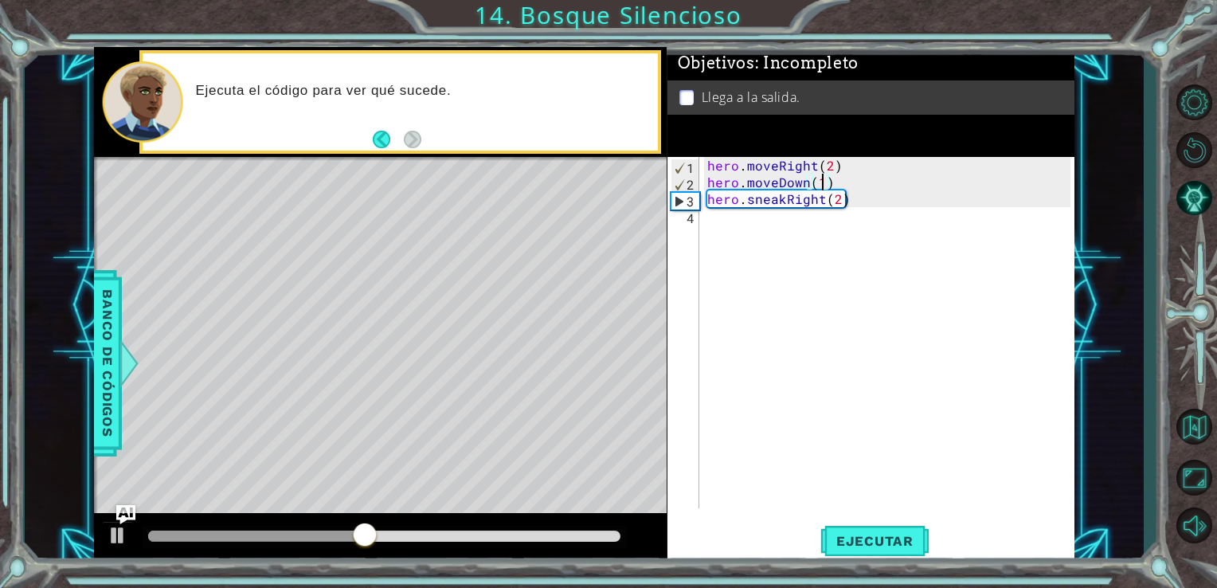
click at [710, 222] on div "hero . moveRight ( 2 ) hero . moveDown ( 1 ) hero . sneakRight ( 2 )" at bounding box center [891, 349] width 375 height 385
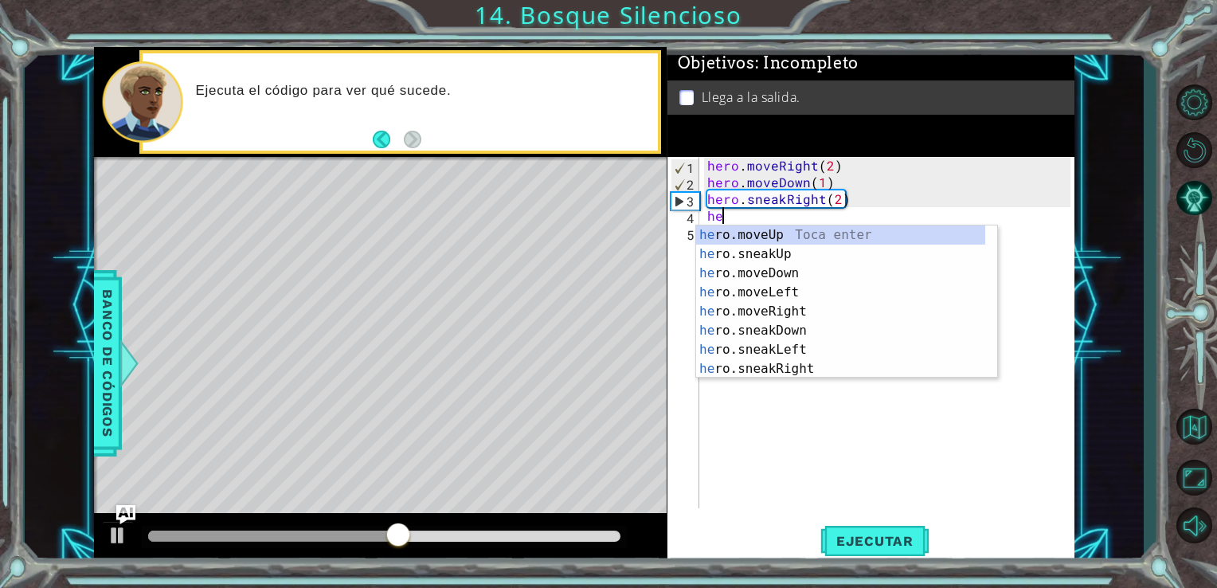
scroll to position [0, 0]
click at [721, 231] on div "her o.moveUp Toca enter her o.sneakUp Toca enter her o.moveDown Toca enter her …" at bounding box center [840, 320] width 289 height 191
type textarea "hero.moveUp(1)"
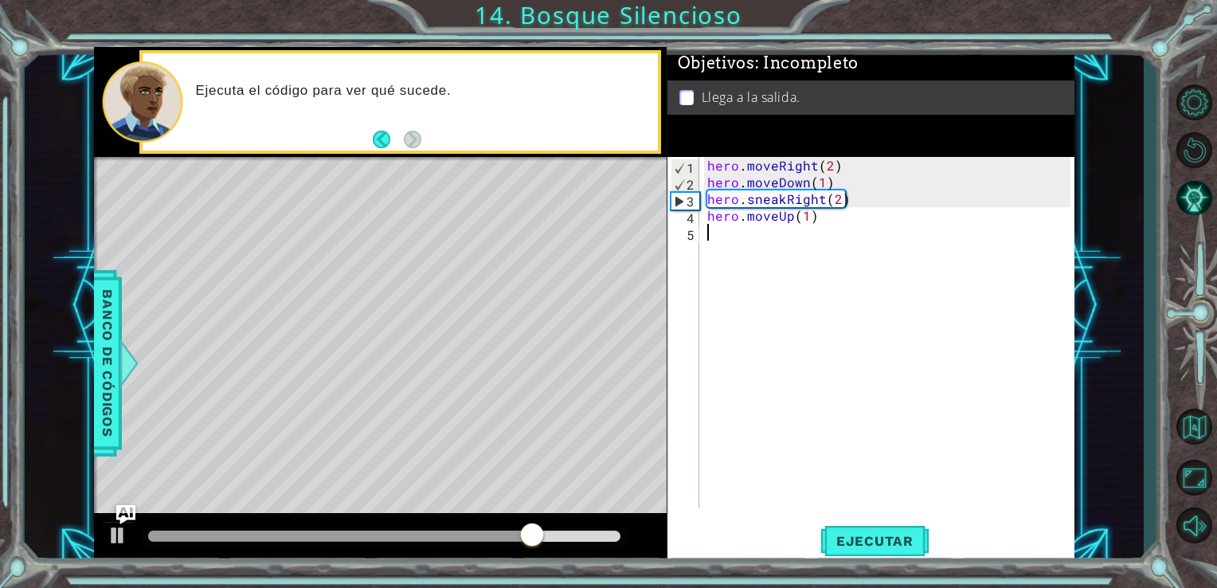
click at [708, 237] on div "hero . moveRight ( 2 ) hero . moveDown ( 1 ) hero . sneakRight ( 2 ) hero . mov…" at bounding box center [891, 349] width 375 height 385
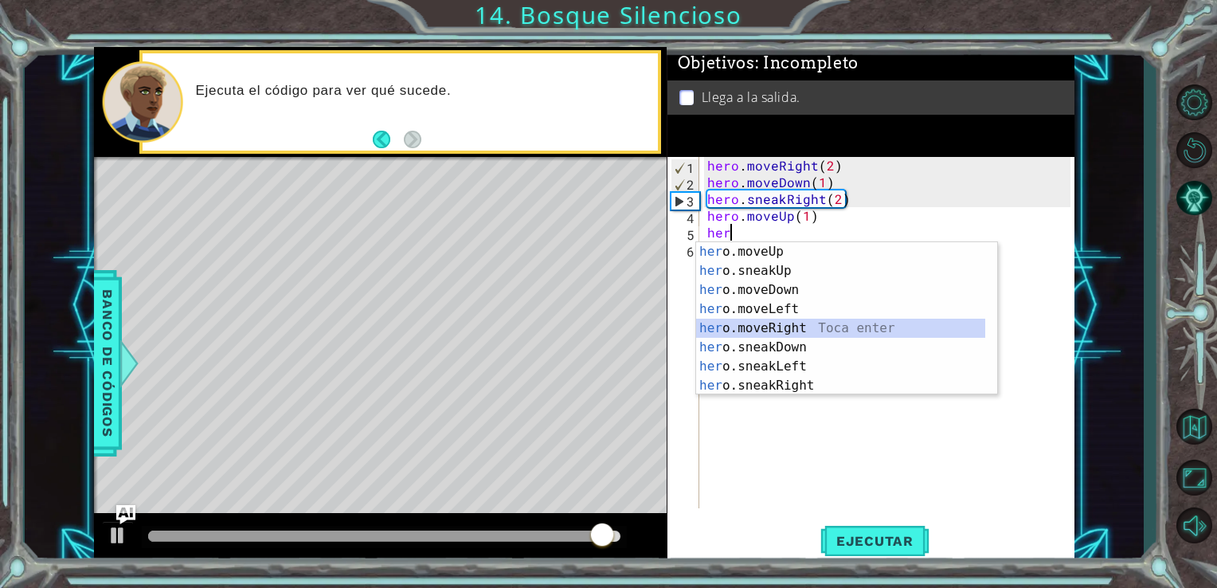
click at [753, 327] on div "her o.moveUp Toca enter her o.sneakUp Toca enter her o.moveDown Toca enter her …" at bounding box center [840, 337] width 289 height 191
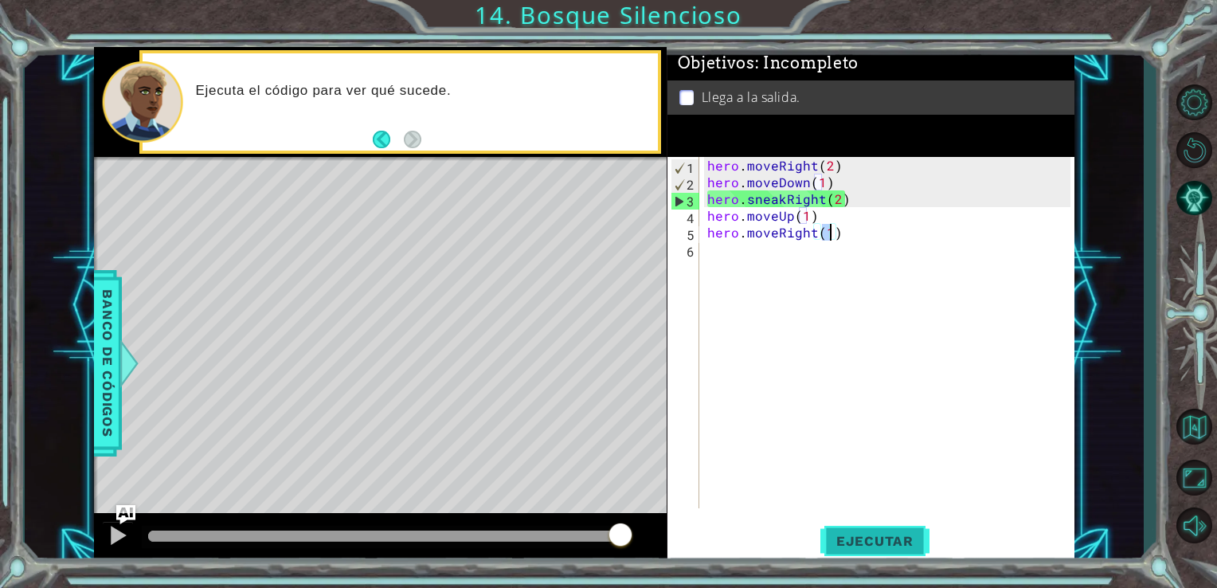
type textarea "hero.moveRight(1)"
click at [847, 540] on span "Ejecutar" at bounding box center [874, 541] width 109 height 16
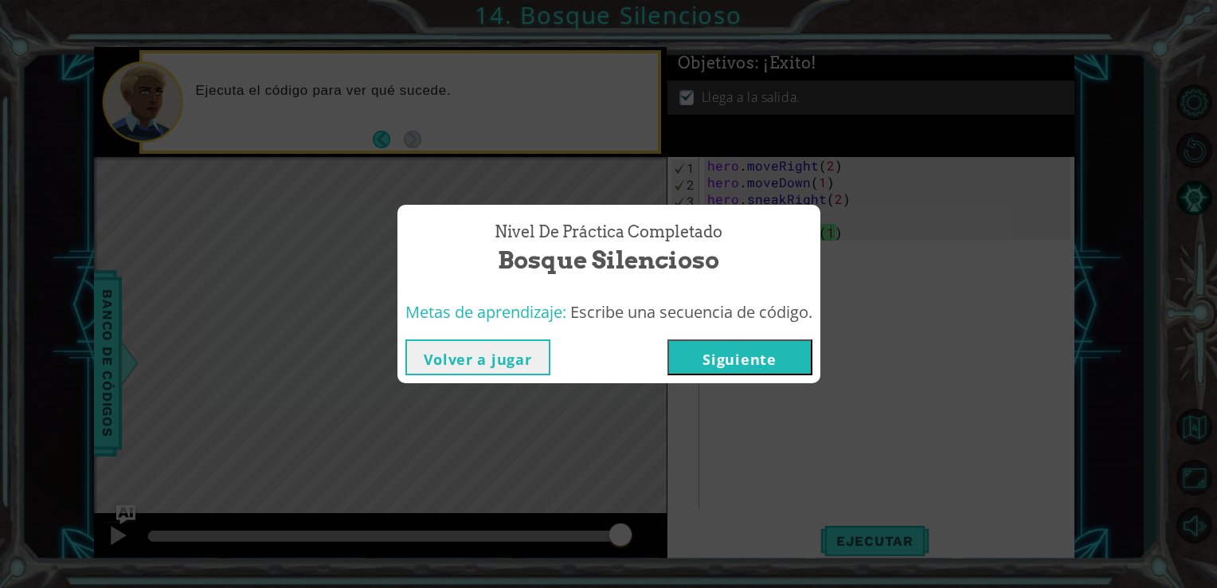
click at [752, 356] on button "Siguiente" at bounding box center [739, 357] width 145 height 36
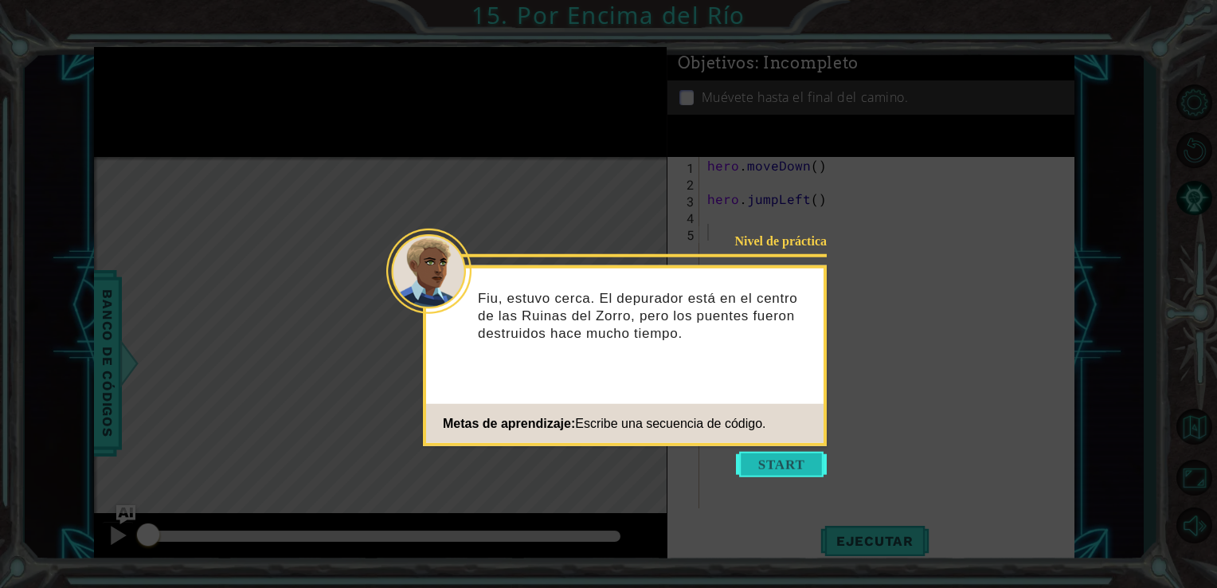
click at [763, 464] on button "Start" at bounding box center [781, 463] width 91 height 25
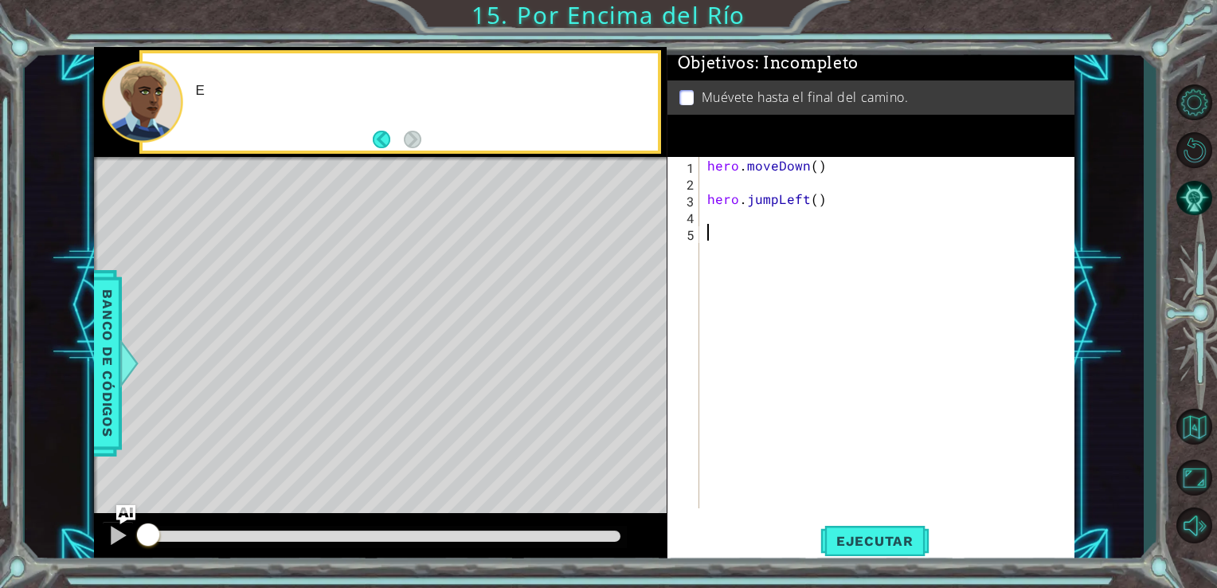
click at [763, 464] on div "hero . moveDown ( ) hero . jumpLeft ( )" at bounding box center [891, 349] width 375 height 385
click at [713, 184] on div "hero . moveDown ( ) hero . jumpLeft ( )" at bounding box center [891, 349] width 375 height 385
click at [877, 541] on span "Ejecutar" at bounding box center [874, 541] width 109 height 16
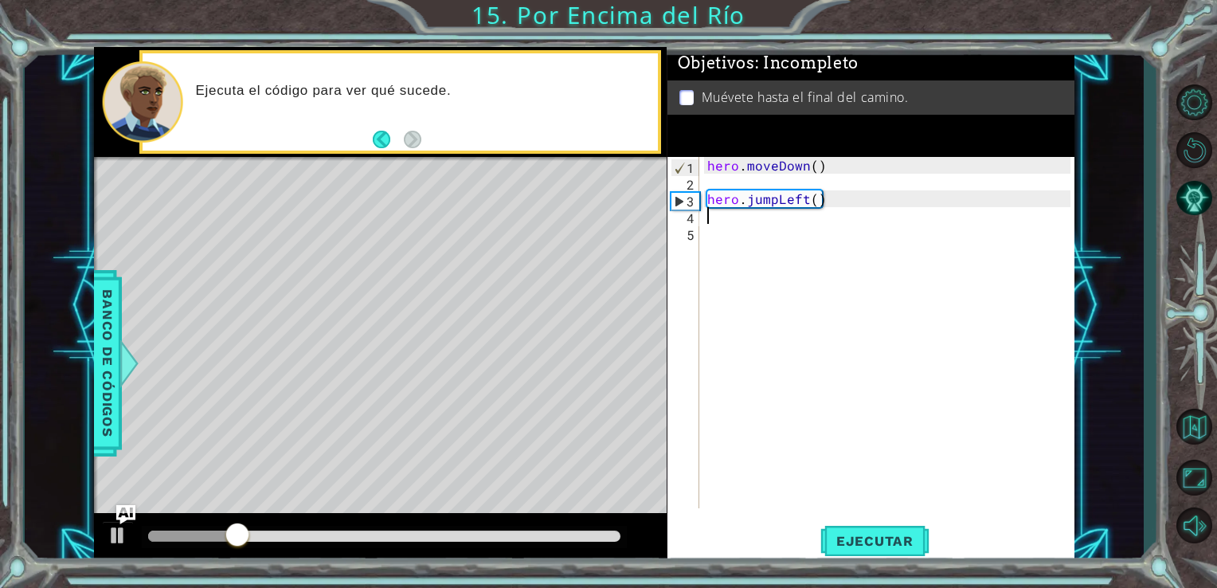
click at [710, 218] on div "hero . moveDown ( ) hero . jumpLeft ( )" at bounding box center [891, 349] width 375 height 385
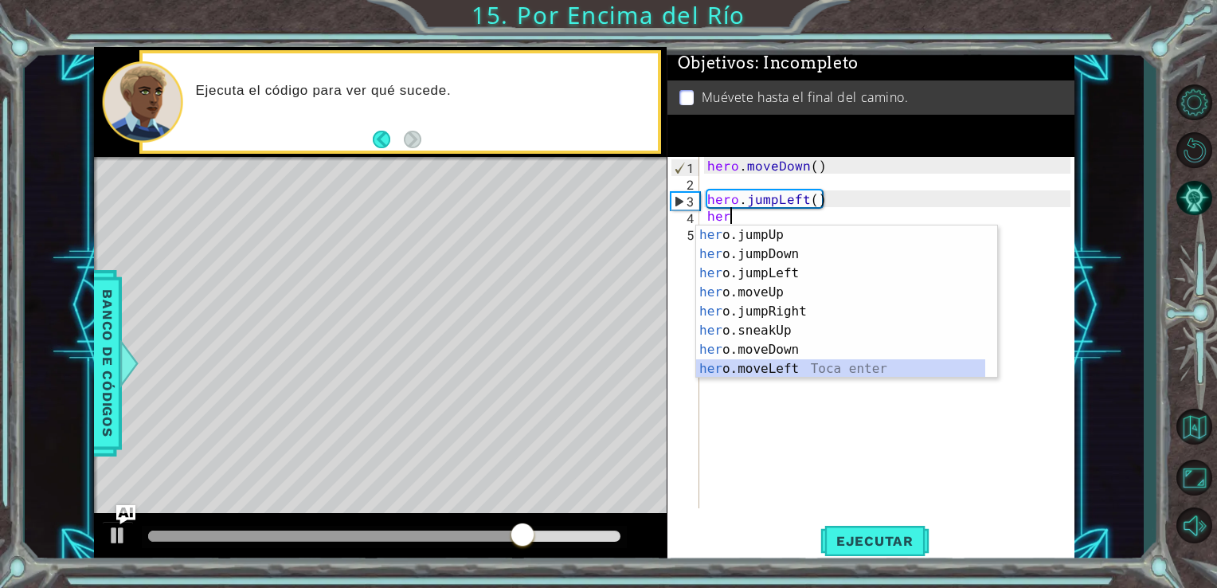
click at [764, 360] on div "her o.jumpUp Toca enter her o.jumpDown Toca enter her o.jumpLeft Toca enter her…" at bounding box center [840, 320] width 289 height 191
type textarea "hero.moveLeft(1)"
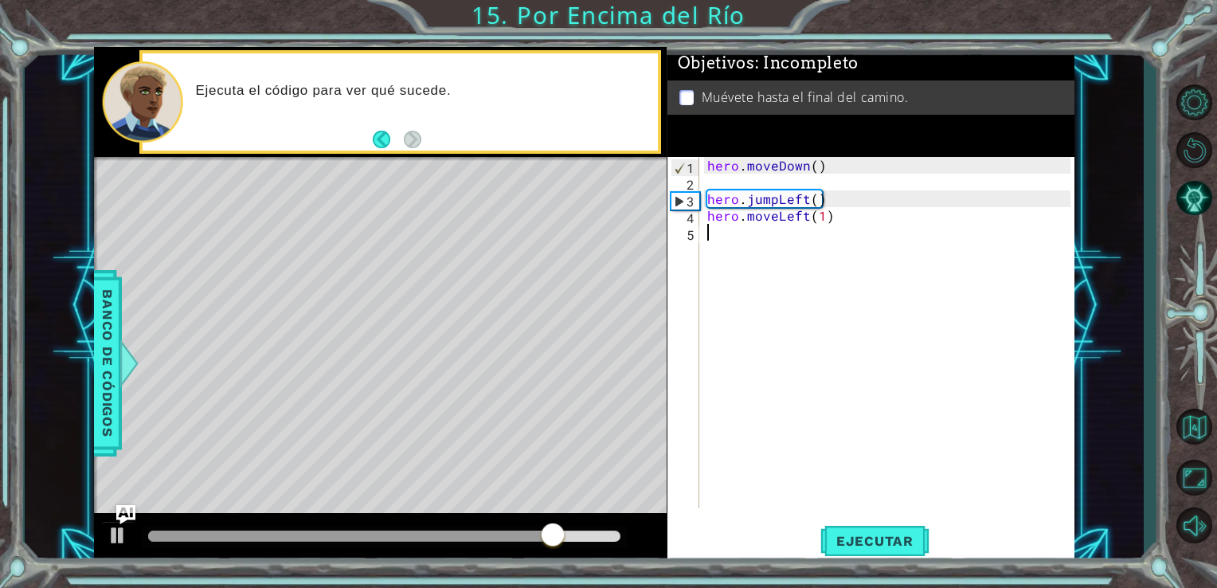
click at [710, 240] on div "hero . moveDown ( ) hero . jumpLeft ( ) hero . moveLeft ( 1 )" at bounding box center [891, 349] width 375 height 385
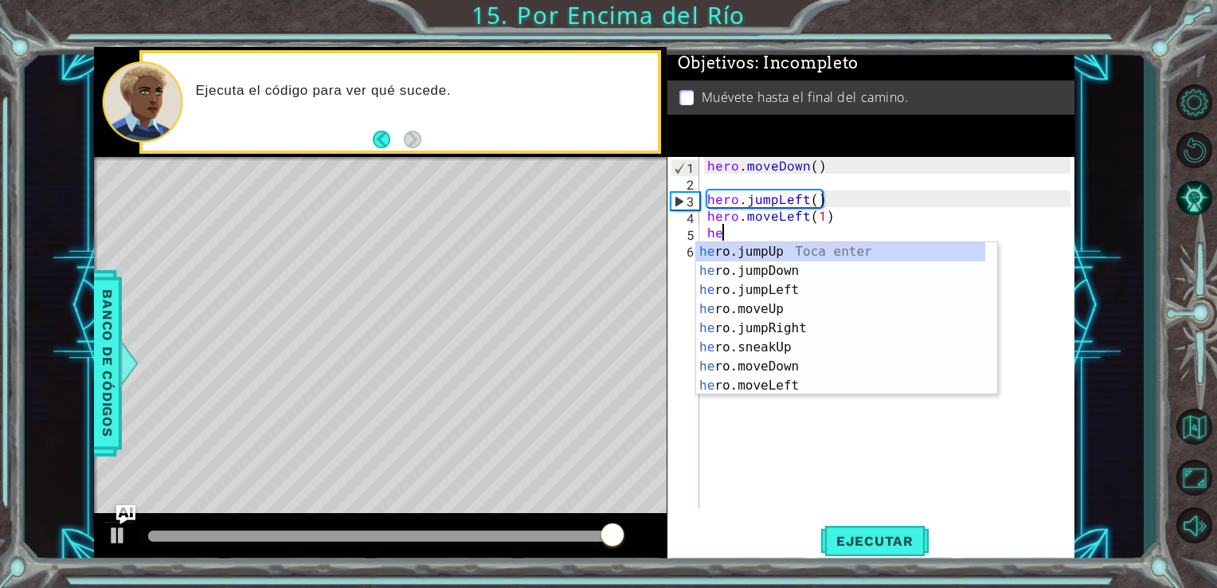
type textarea "her"
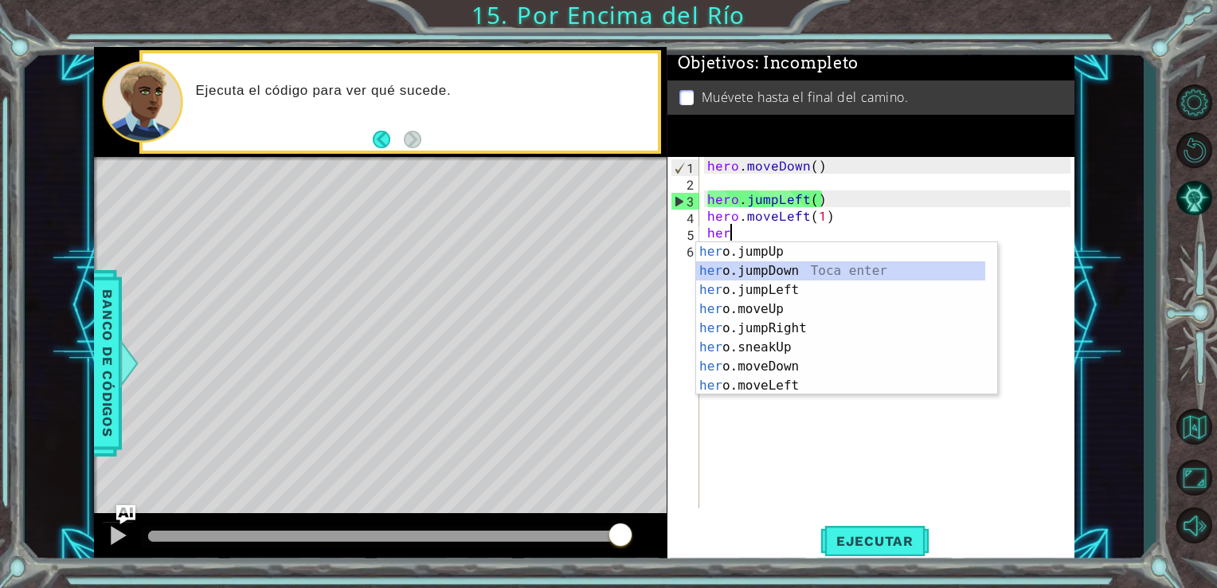
click at [728, 277] on div "her o.jumpUp Toca enter her o.jumpDown Toca enter her o.jumpLeft Toca enter her…" at bounding box center [840, 337] width 289 height 191
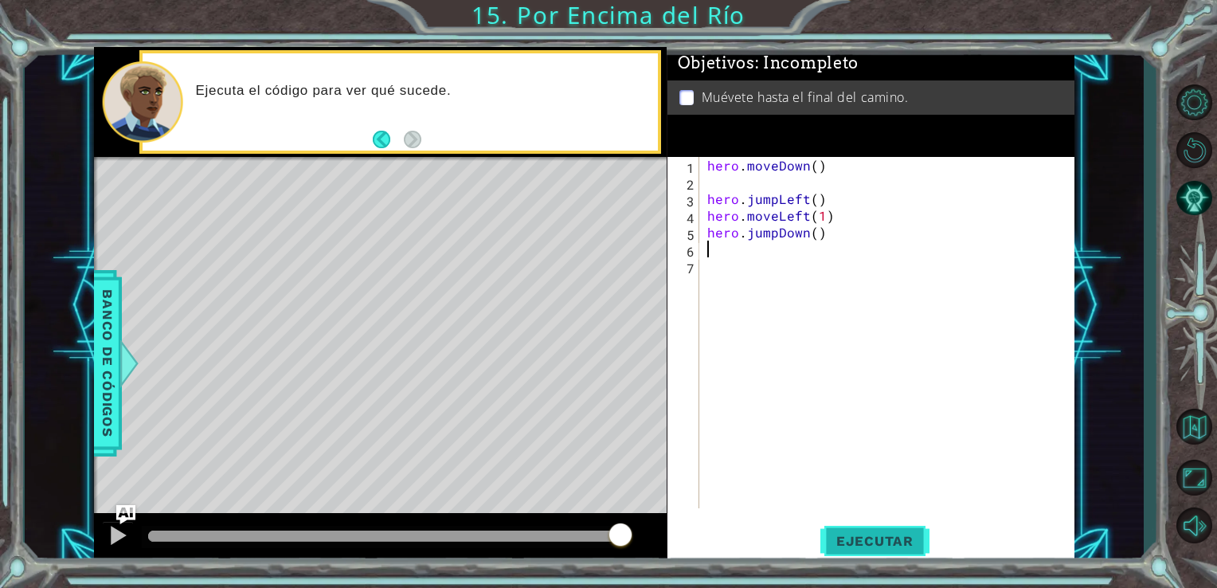
click at [838, 546] on span "Ejecutar" at bounding box center [874, 541] width 109 height 16
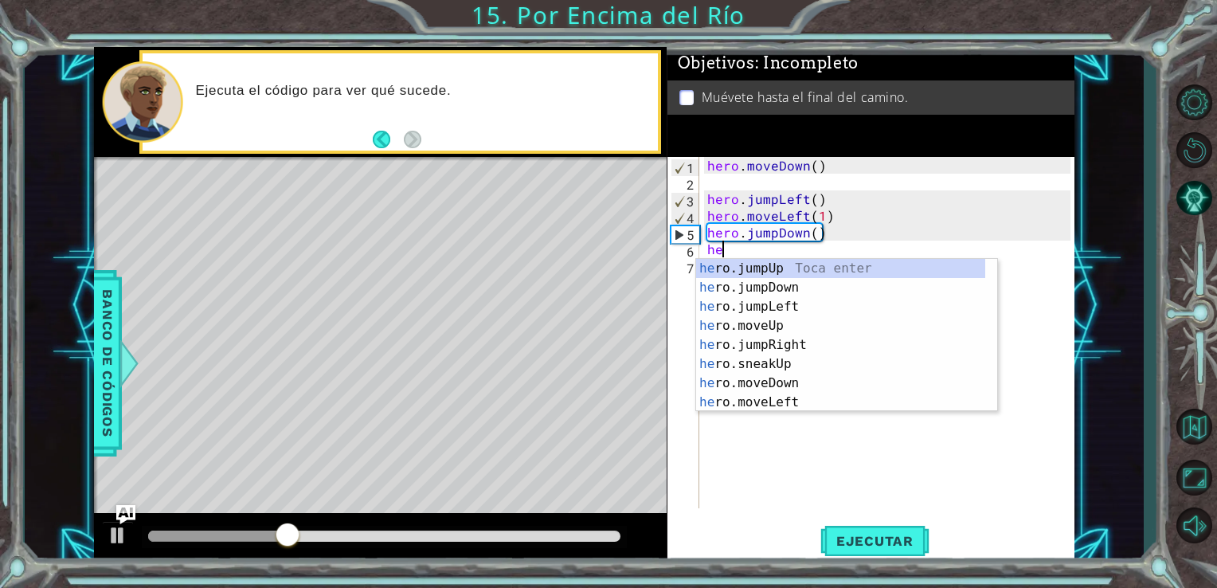
type textarea "her"
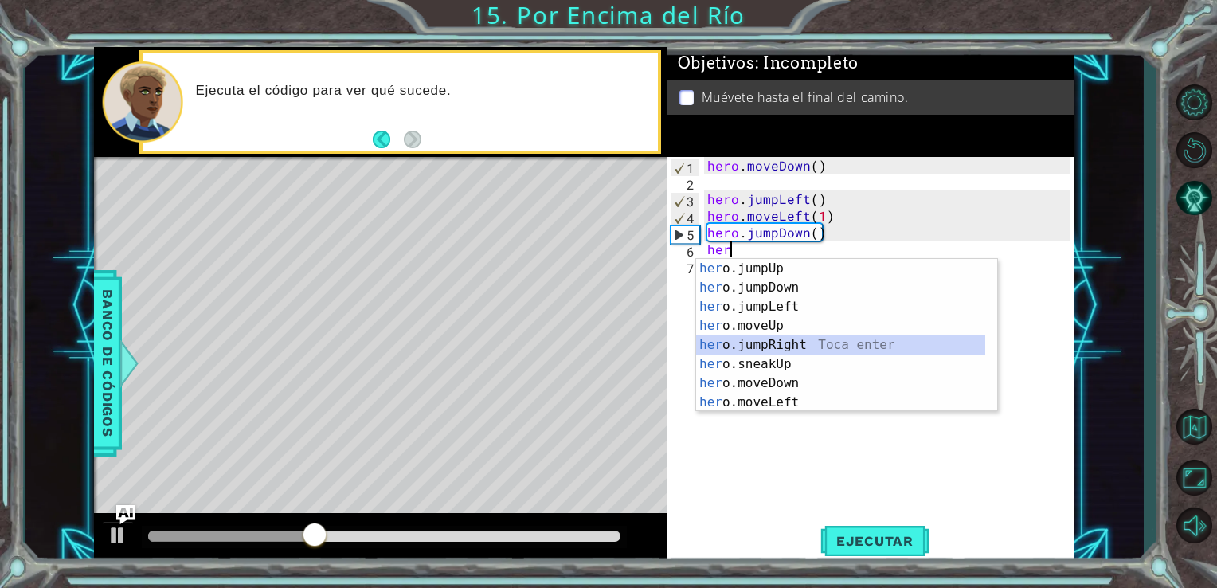
click at [768, 347] on div "her o.jumpUp Toca enter her o.jumpDown Toca enter her o.jumpLeft Toca enter her…" at bounding box center [840, 354] width 289 height 191
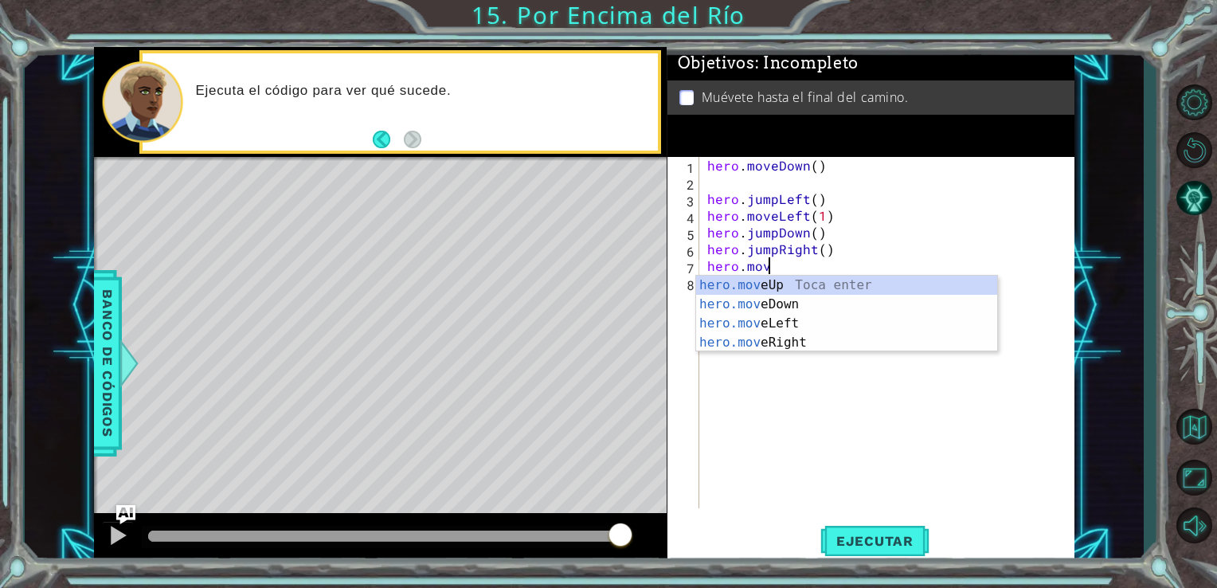
scroll to position [0, 3]
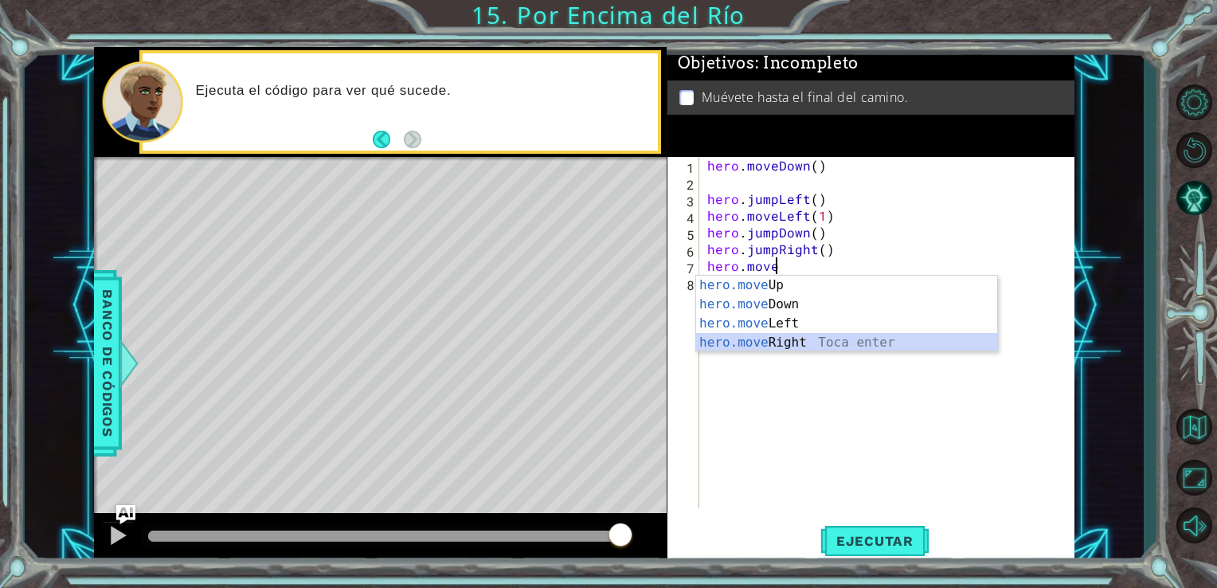
click at [780, 341] on div "hero.move Up Toca enter hero.move Down Toca enter hero.move Left Toca enter her…" at bounding box center [846, 333] width 301 height 115
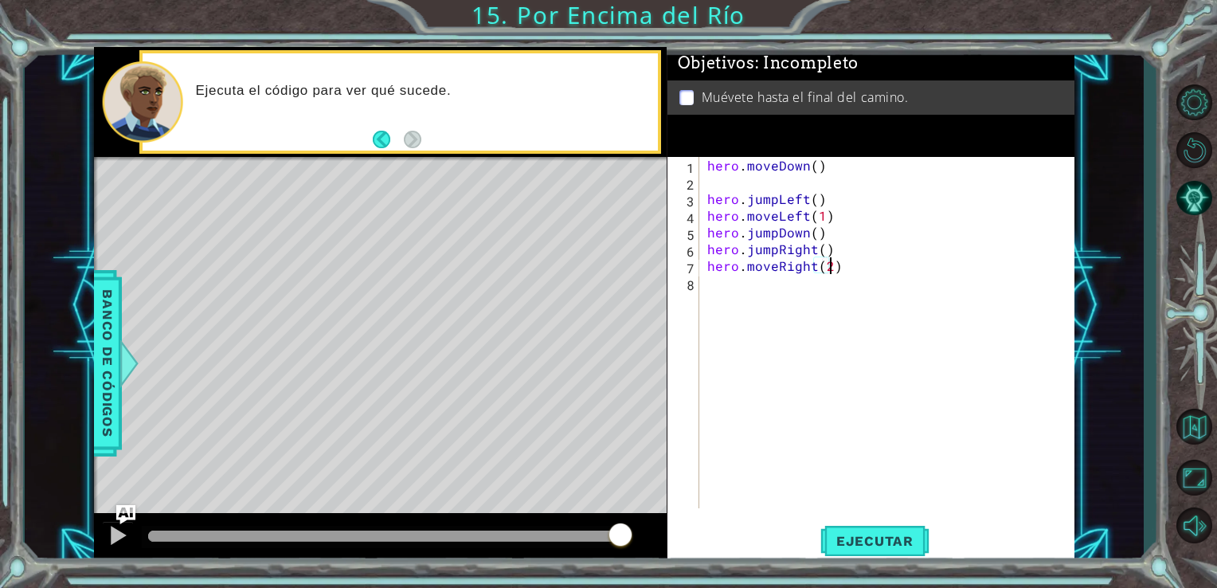
scroll to position [0, 6]
type textarea "hero.moveRight(2)"
click at [842, 533] on span "Ejecutar" at bounding box center [874, 541] width 109 height 16
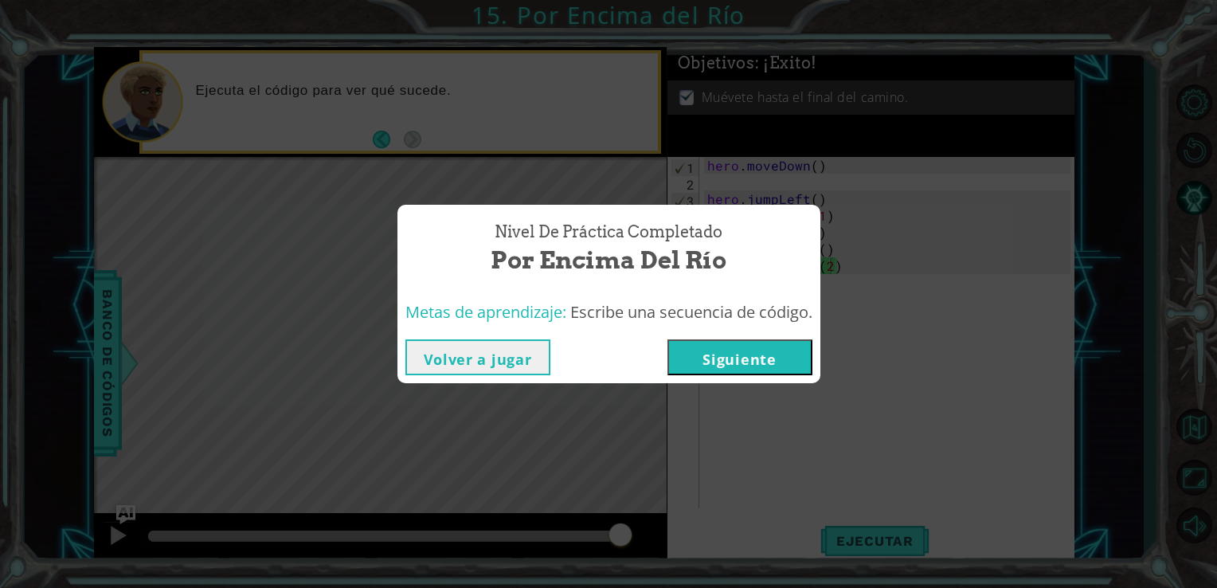
click at [737, 354] on button "Siguiente" at bounding box center [739, 357] width 145 height 36
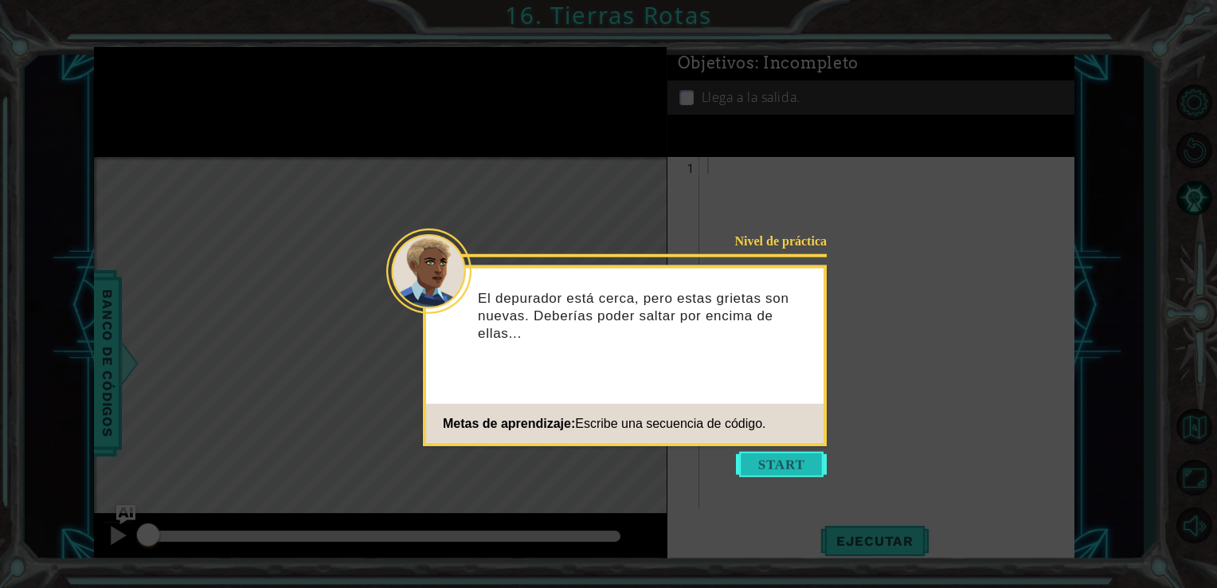
click at [768, 463] on button "Start" at bounding box center [781, 463] width 91 height 25
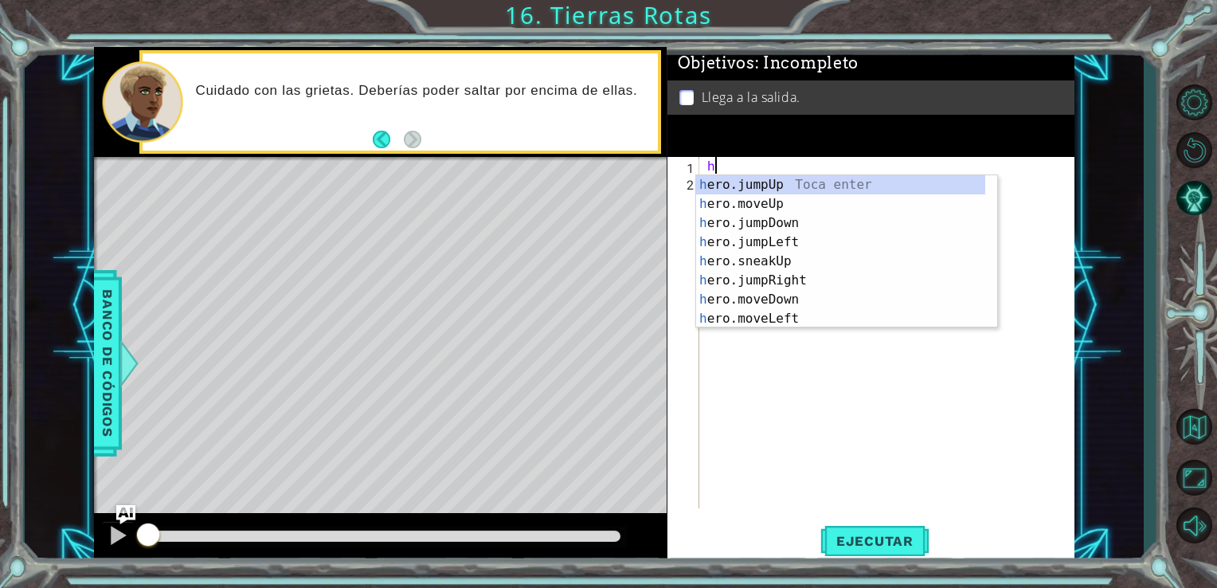
type textarea "her"
click at [771, 218] on div "her o.jumpUp Toca enter her o.jumpDown Toca enter her o.jumpLeft Toca enter her…" at bounding box center [840, 270] width 289 height 191
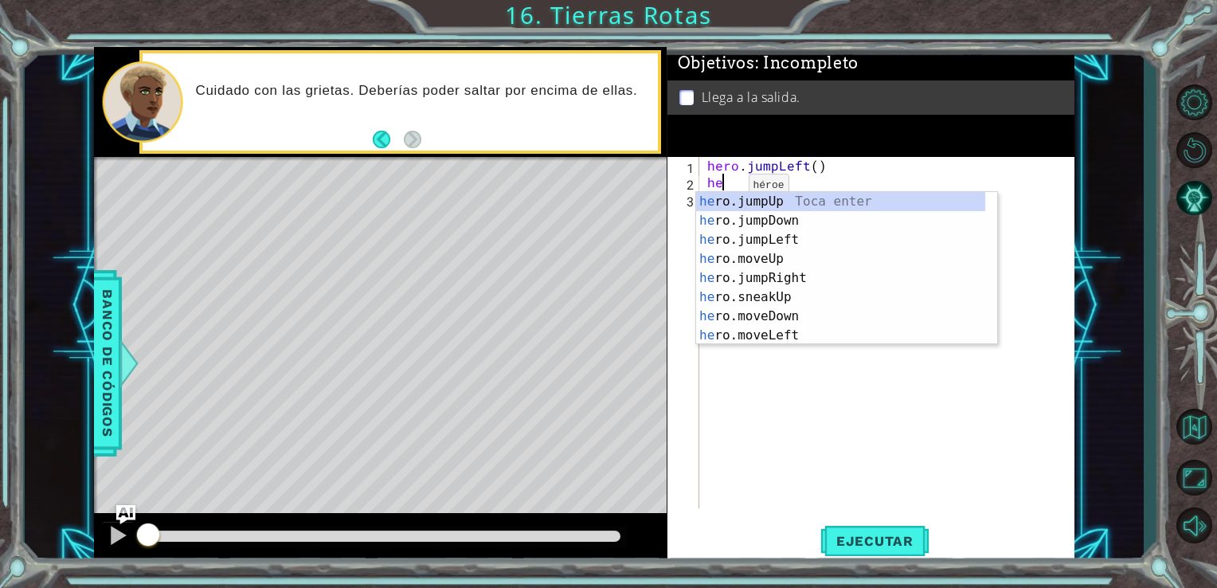
type textarea "her"
click at [756, 207] on div "her o.jumpUp Toca enter her o.jumpDown Toca enter her o.jumpLeft Toca enter her…" at bounding box center [840, 287] width 289 height 191
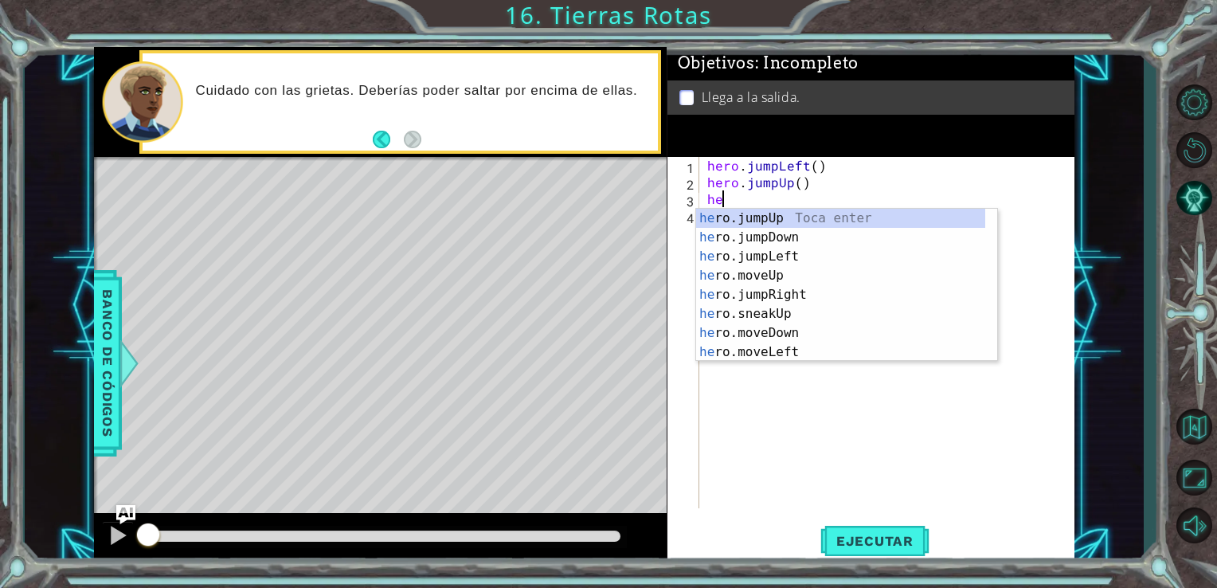
type textarea "her"
click at [729, 300] on div "her o.jumpUp Toca enter her o.jumpDown Toca enter her o.jumpLeft Toca enter her…" at bounding box center [840, 304] width 289 height 191
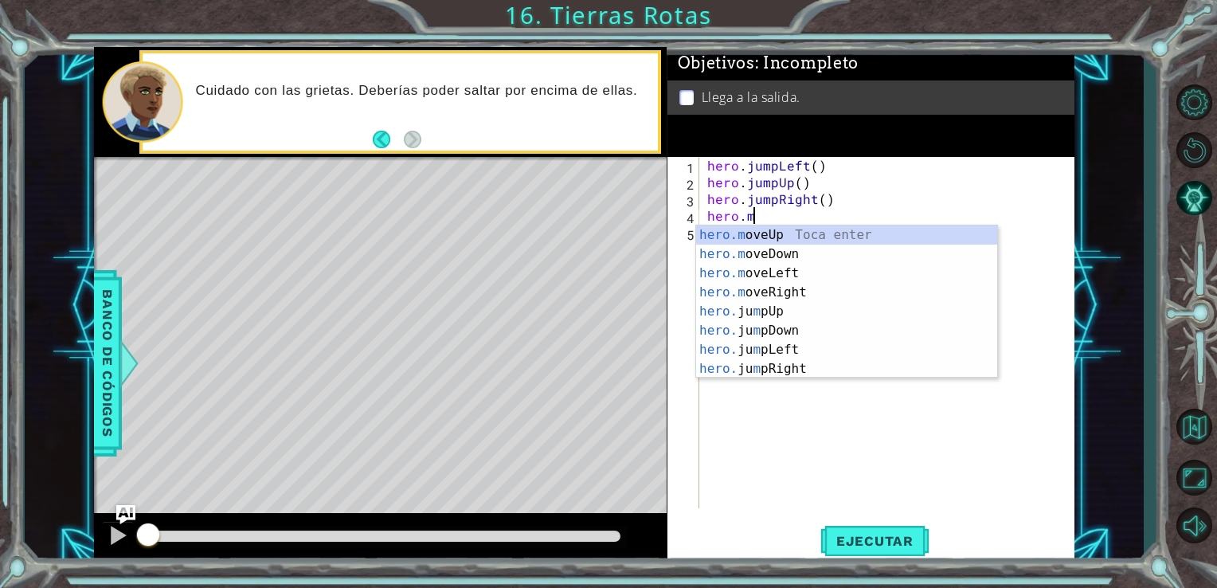
scroll to position [0, 2]
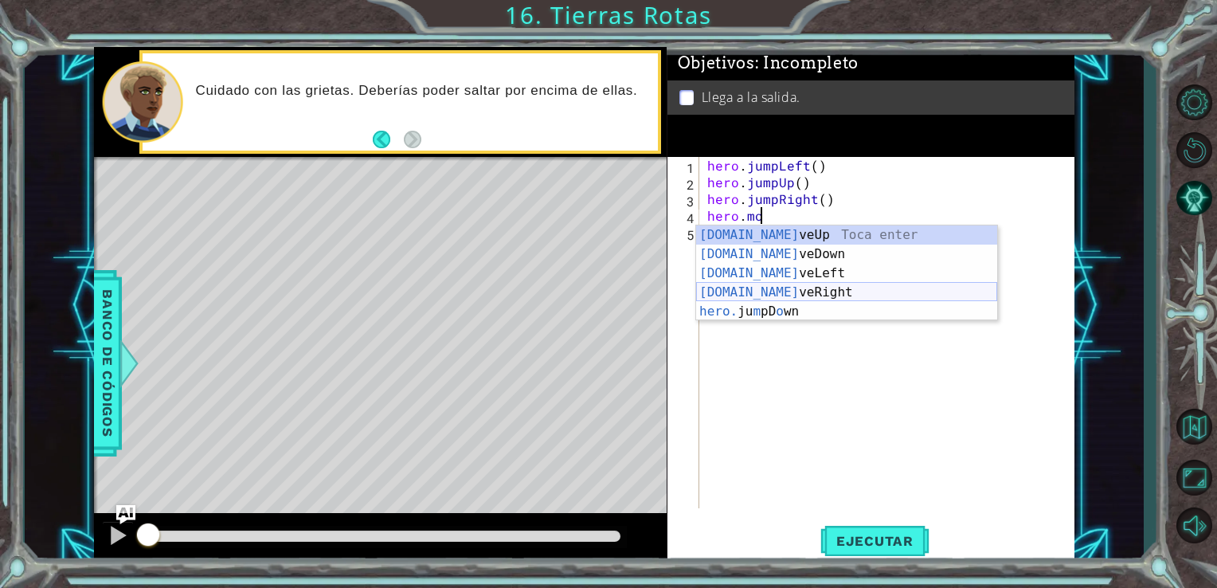
click at [772, 287] on div "[DOMAIN_NAME] veUp Toca enter [DOMAIN_NAME] veDown Toca enter [DOMAIN_NAME] veL…" at bounding box center [846, 292] width 301 height 134
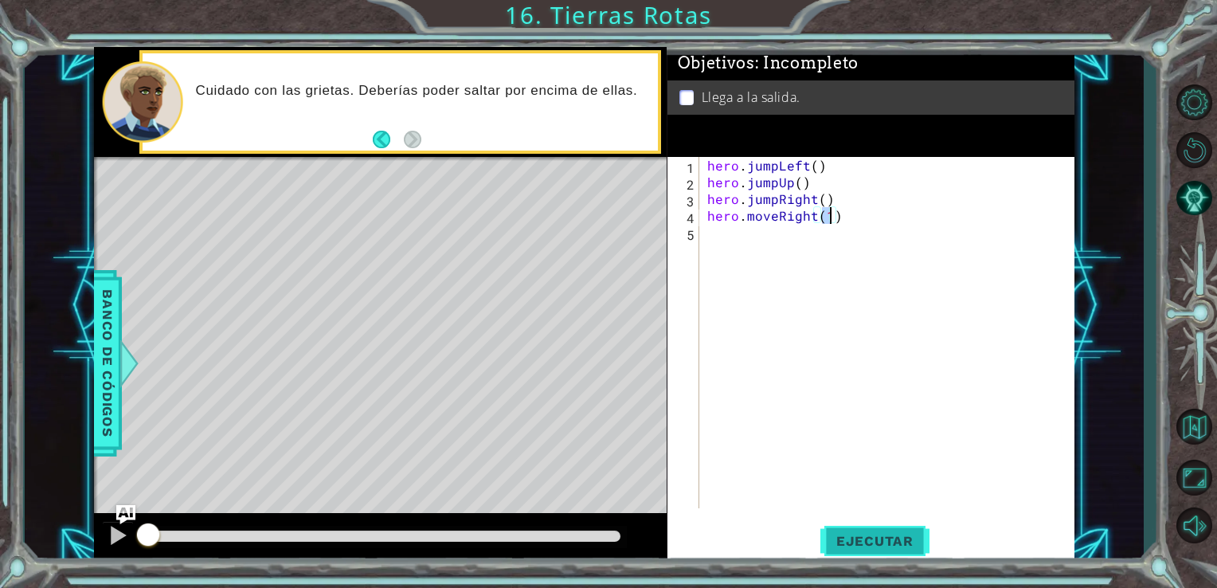
click at [866, 531] on button "Ejecutar" at bounding box center [874, 540] width 109 height 41
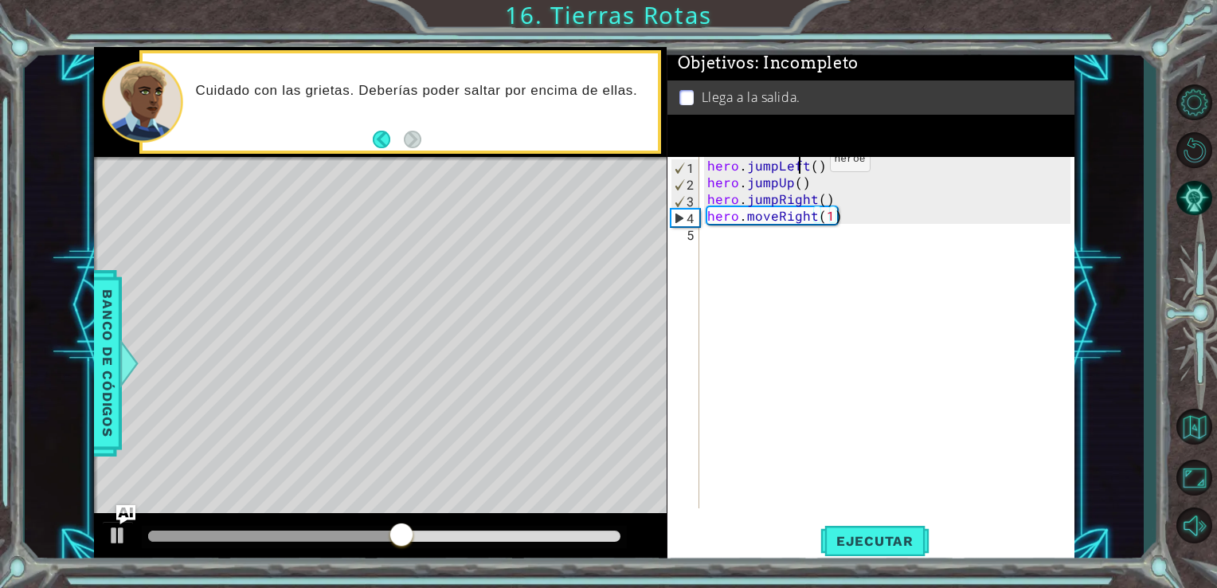
click at [802, 163] on div "hero . jumpLeft ( ) hero . jumpUp ( ) hero . jumpRight ( ) hero . moveRight ( 1…" at bounding box center [891, 349] width 375 height 385
click at [805, 166] on div "hero . jumpLeft ( ) hero . jumpUp ( ) hero . jumpRight ( ) hero . moveRight ( 1…" at bounding box center [891, 349] width 375 height 385
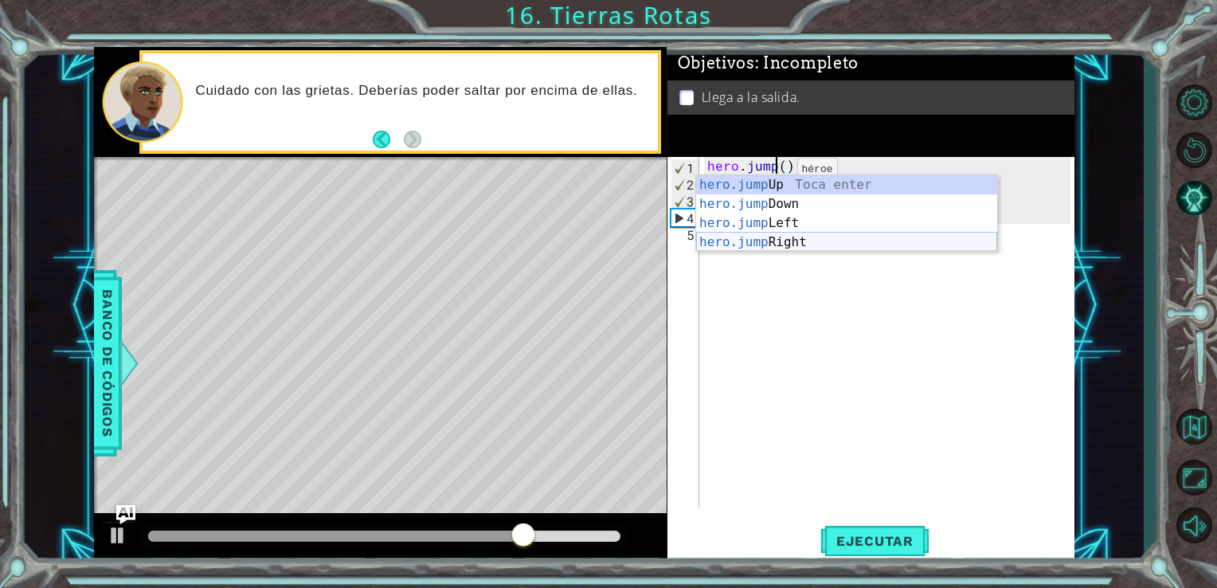
click at [762, 242] on div "hero.jump Up Toca enter hero.jump Down Toca enter hero.jump Left Toca enter her…" at bounding box center [846, 232] width 301 height 115
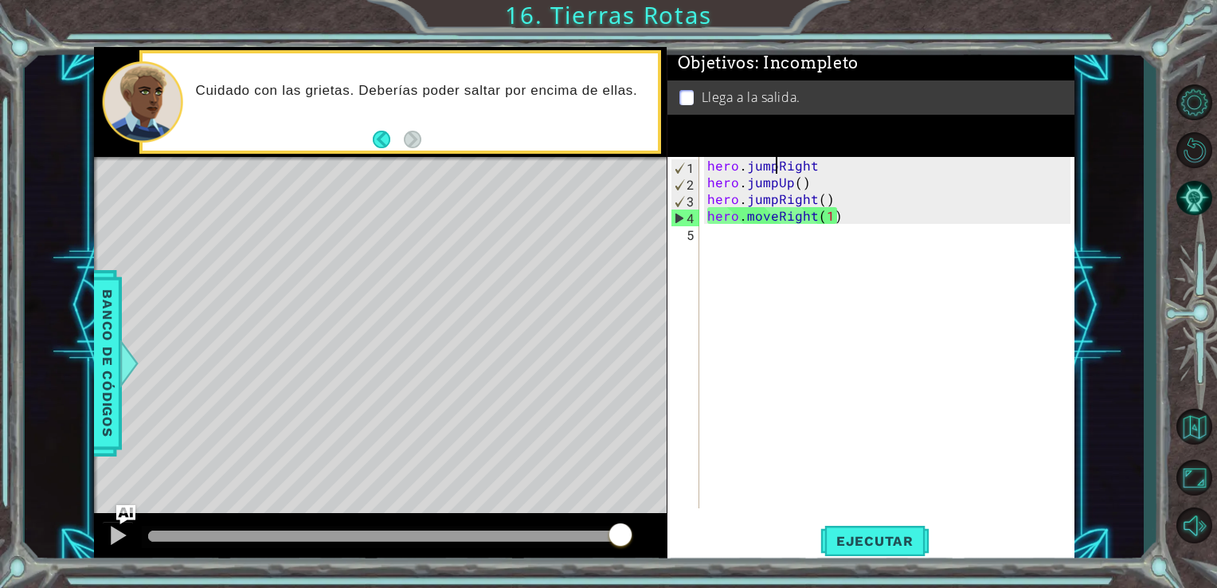
click at [774, 165] on div "hero . jumpRight hero . jumpUp ( ) hero . jumpRight ( ) hero . moveRight ( 1 )" at bounding box center [891, 349] width 375 height 385
click at [845, 533] on span "Ejecutar" at bounding box center [874, 541] width 109 height 16
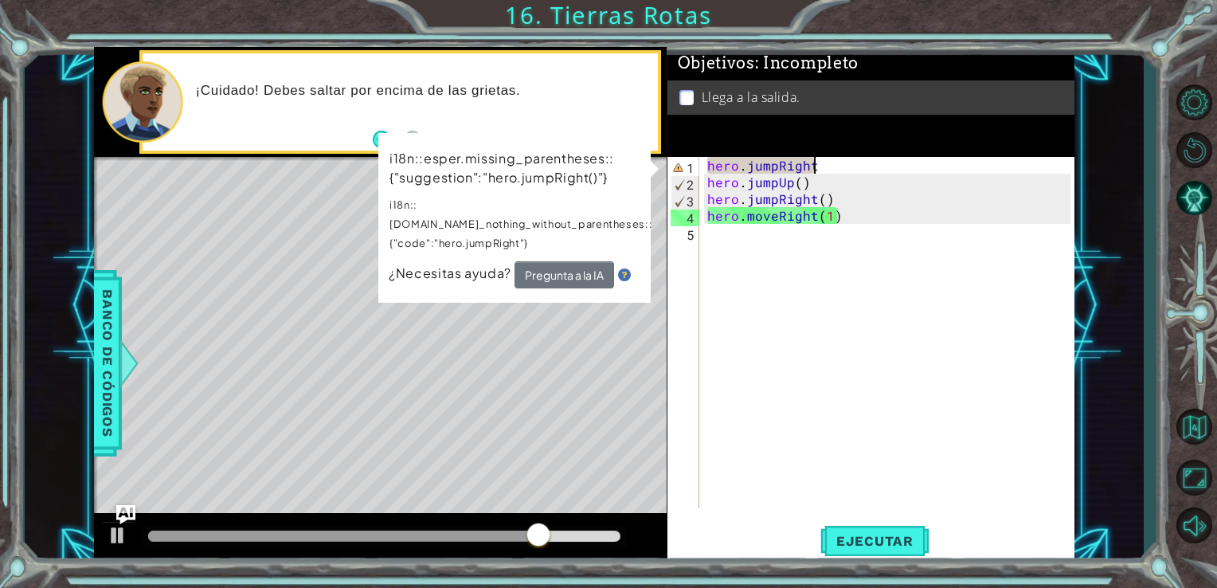
click at [834, 171] on div "hero . jumpRight hero . jumpUp ( ) hero . jumpRight ( ) hero . moveRight ( 1 )" at bounding box center [891, 349] width 375 height 385
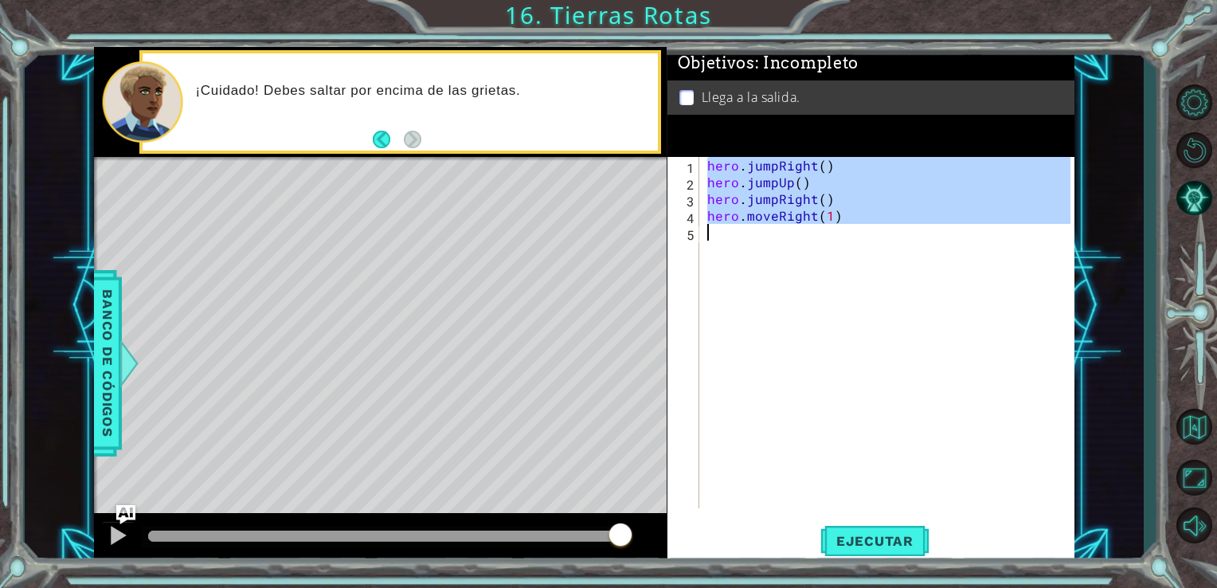
drag, startPoint x: 706, startPoint y: 170, endPoint x: 819, endPoint y: 226, distance: 126.1
click at [819, 226] on div "hero . jumpRight ( ) hero . jumpUp ( ) hero . jumpRight ( ) hero . moveRight ( …" at bounding box center [891, 349] width 375 height 385
type textarea "hero.moveRight(1)"
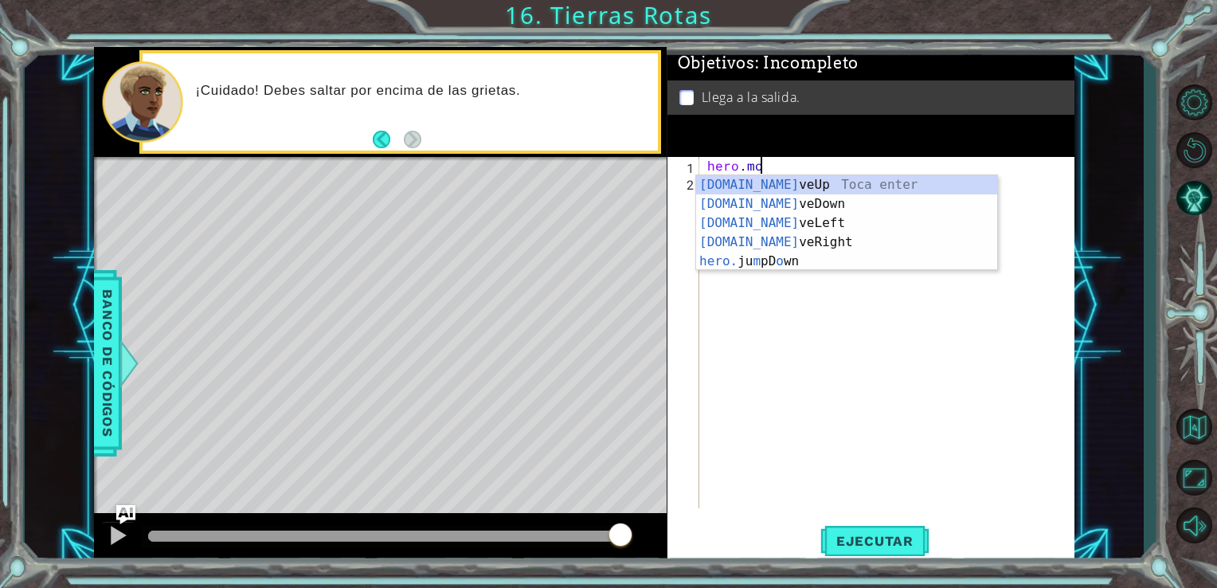
scroll to position [0, 2]
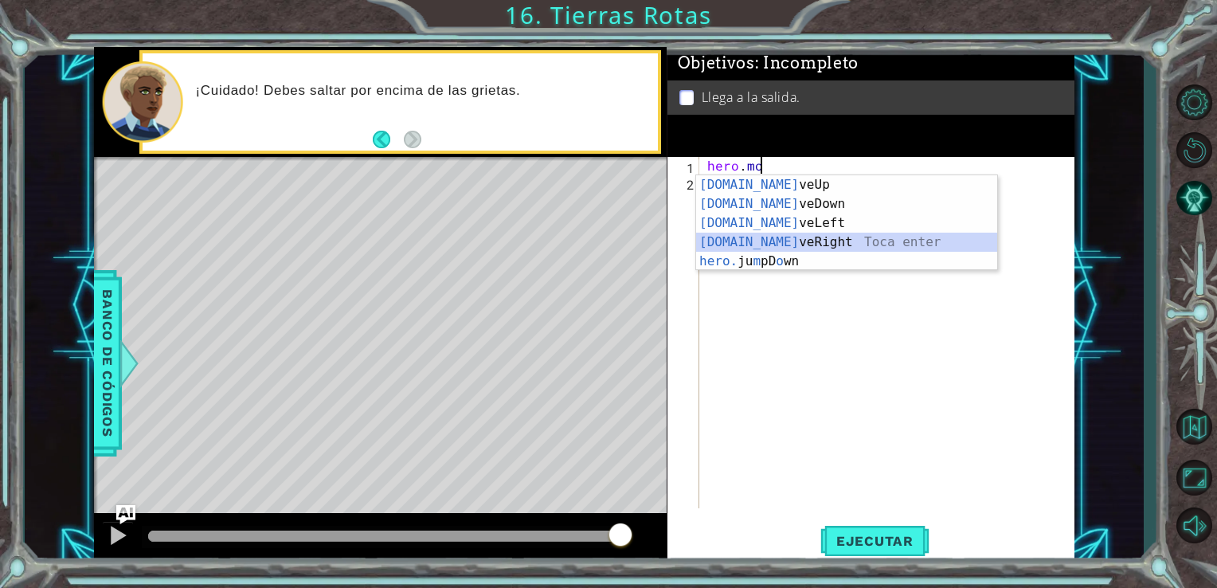
click at [773, 246] on div "[DOMAIN_NAME] veUp Toca enter [DOMAIN_NAME] veDown Toca enter [DOMAIN_NAME] veL…" at bounding box center [846, 242] width 301 height 134
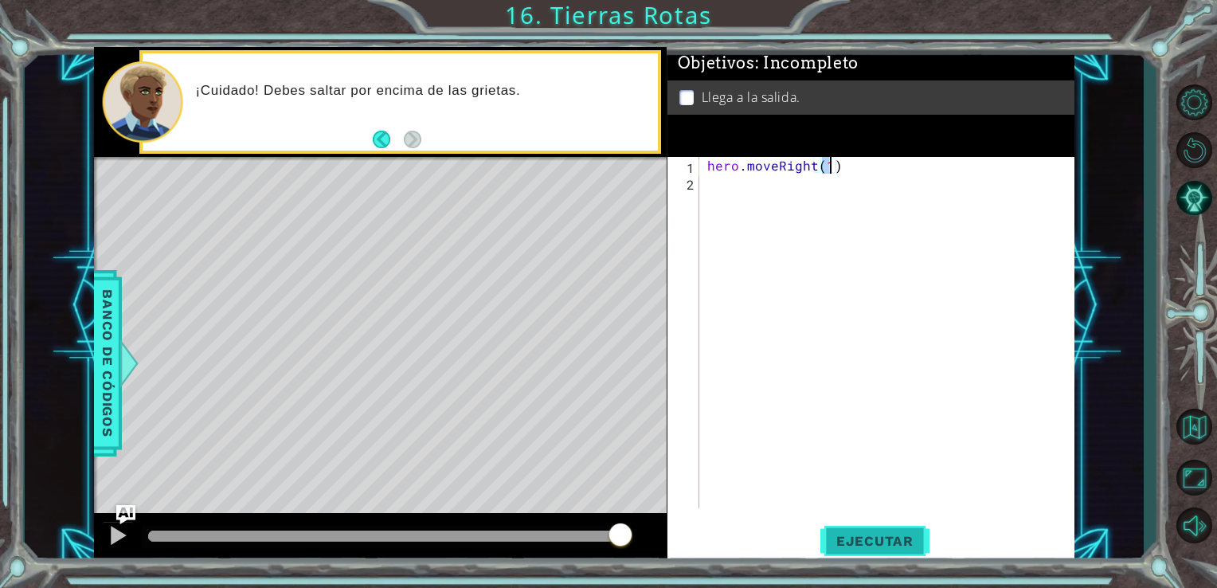
type textarea "hero.moveRight(1)"
click at [828, 524] on button "Ejecutar" at bounding box center [874, 540] width 109 height 41
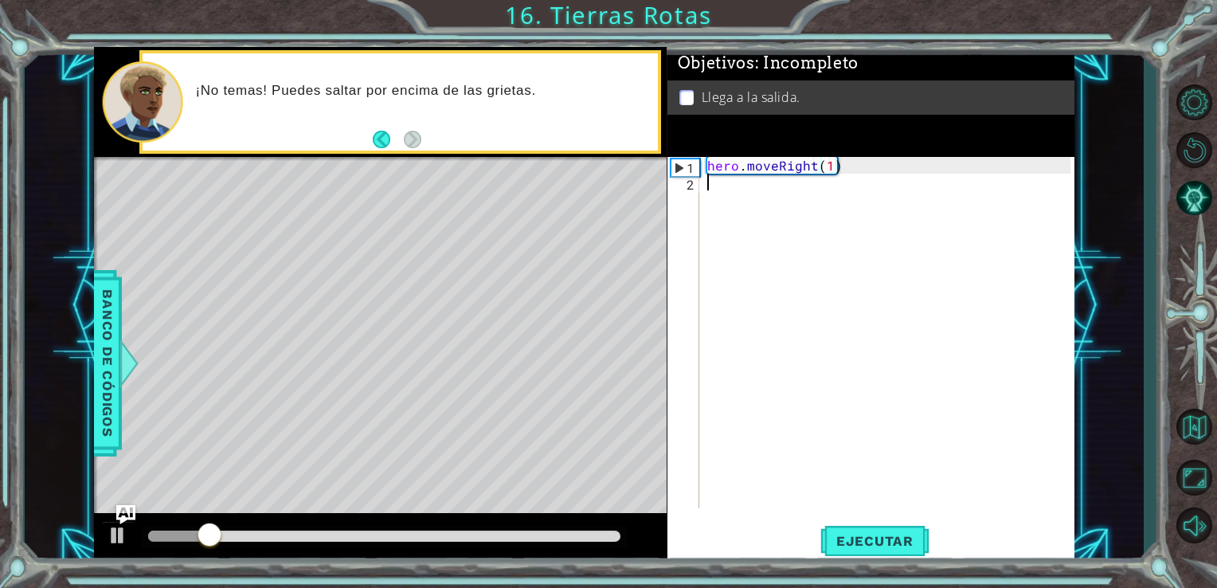
click at [705, 190] on div "hero . moveRight ( 1 )" at bounding box center [891, 349] width 375 height 385
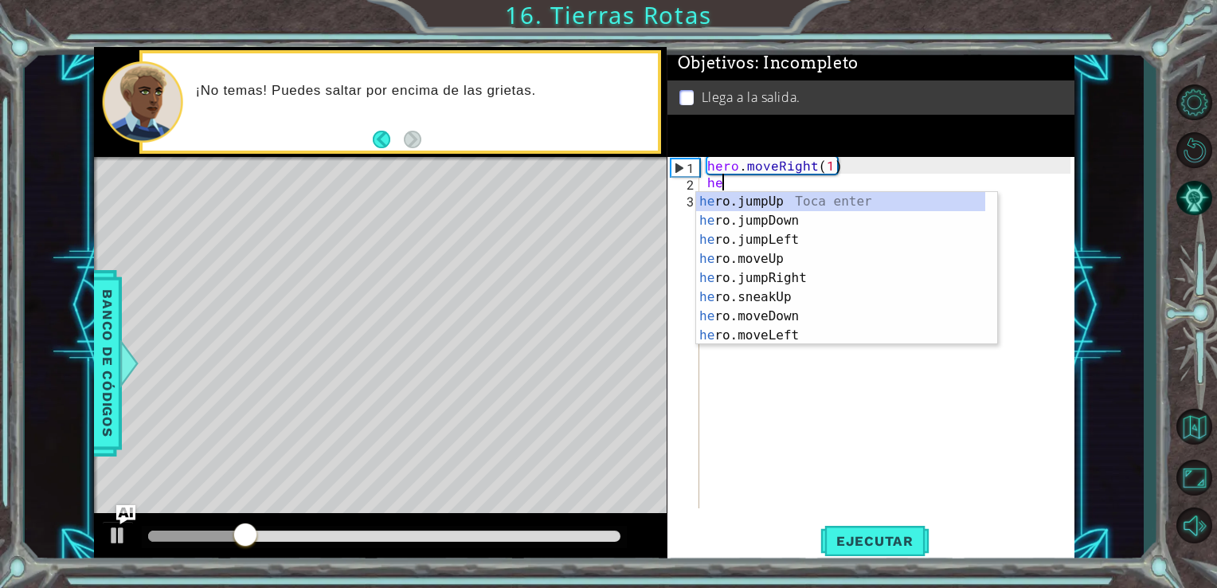
scroll to position [0, 0]
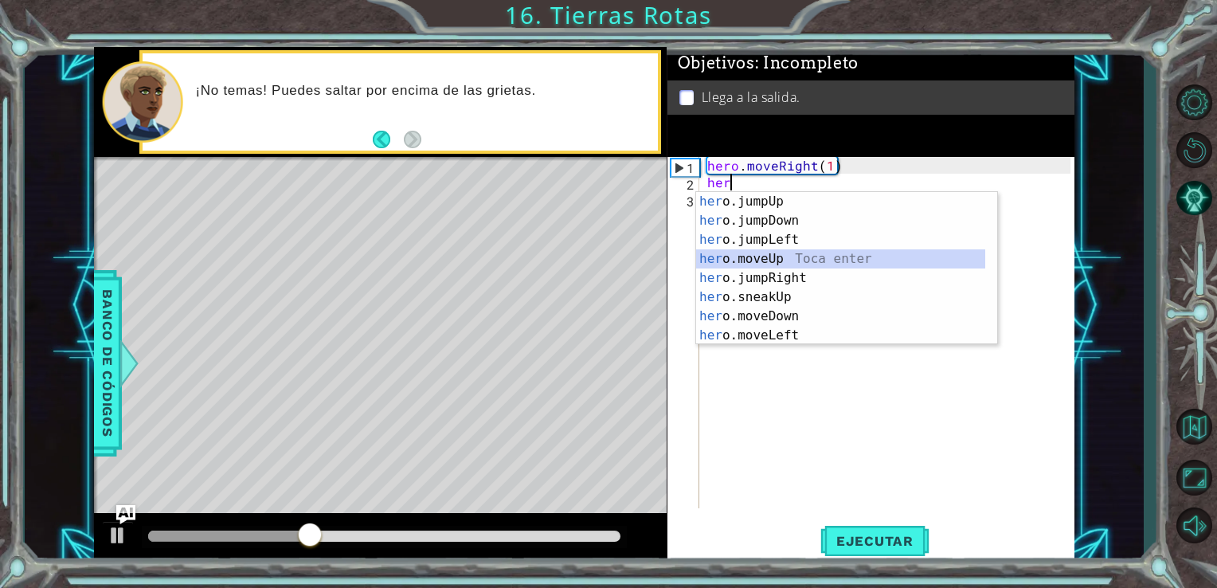
click at [751, 258] on div "her o.jumpUp Toca enter her o.jumpDown Toca enter her o.jumpLeft Toca enter her…" at bounding box center [840, 287] width 289 height 191
type textarea "hero.moveUp(1)"
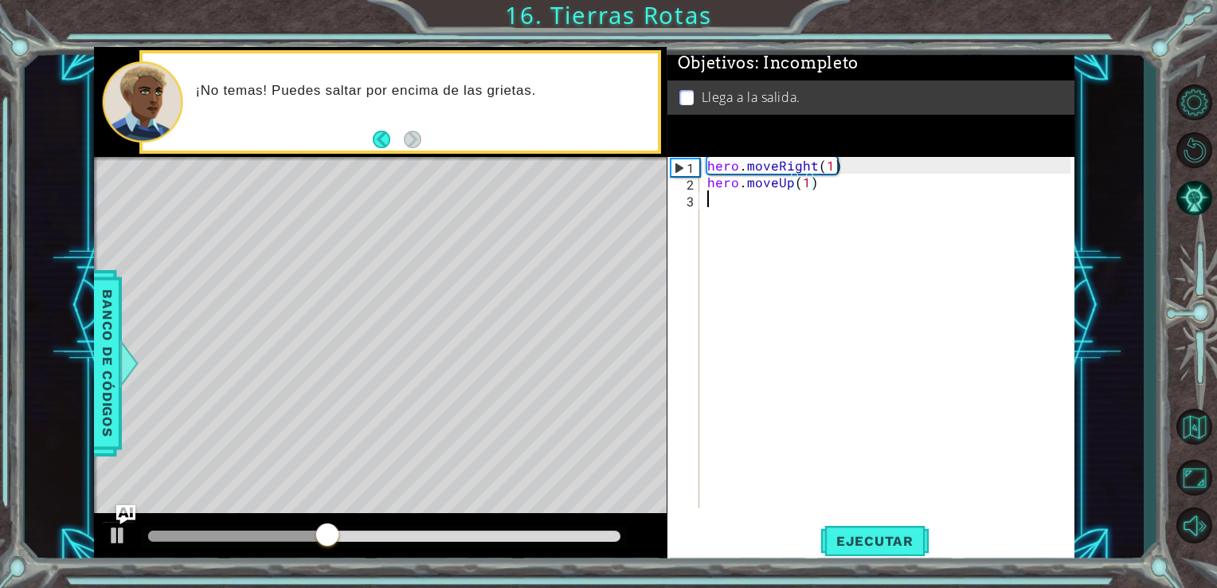
click at [709, 201] on div "hero . moveRight ( 1 ) hero . moveUp ( 1 )" at bounding box center [891, 349] width 375 height 385
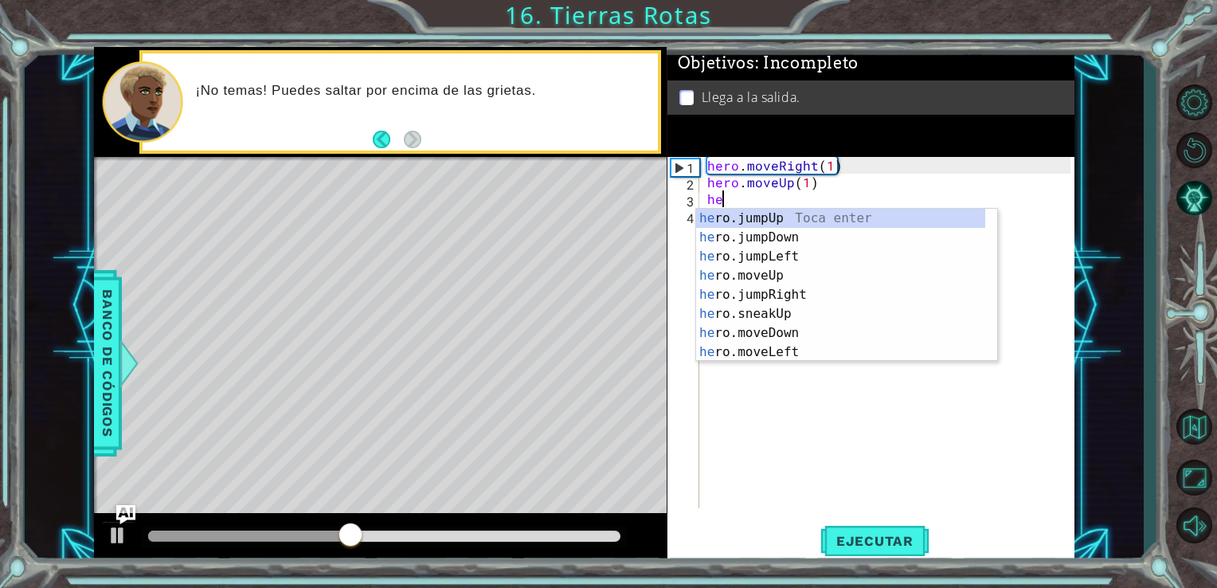
type textarea "her"
click at [753, 217] on div "her o.jumpUp Toca enter her o.jumpDown Toca enter her o.jumpLeft Toca enter her…" at bounding box center [840, 304] width 289 height 191
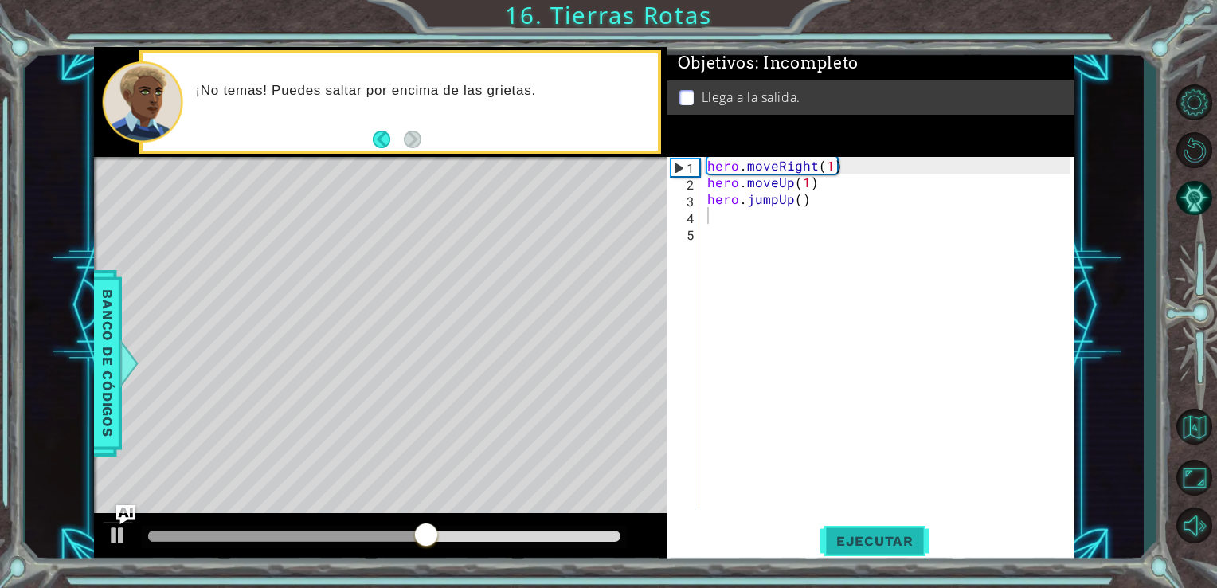
click at [830, 536] on span "Ejecutar" at bounding box center [874, 541] width 109 height 16
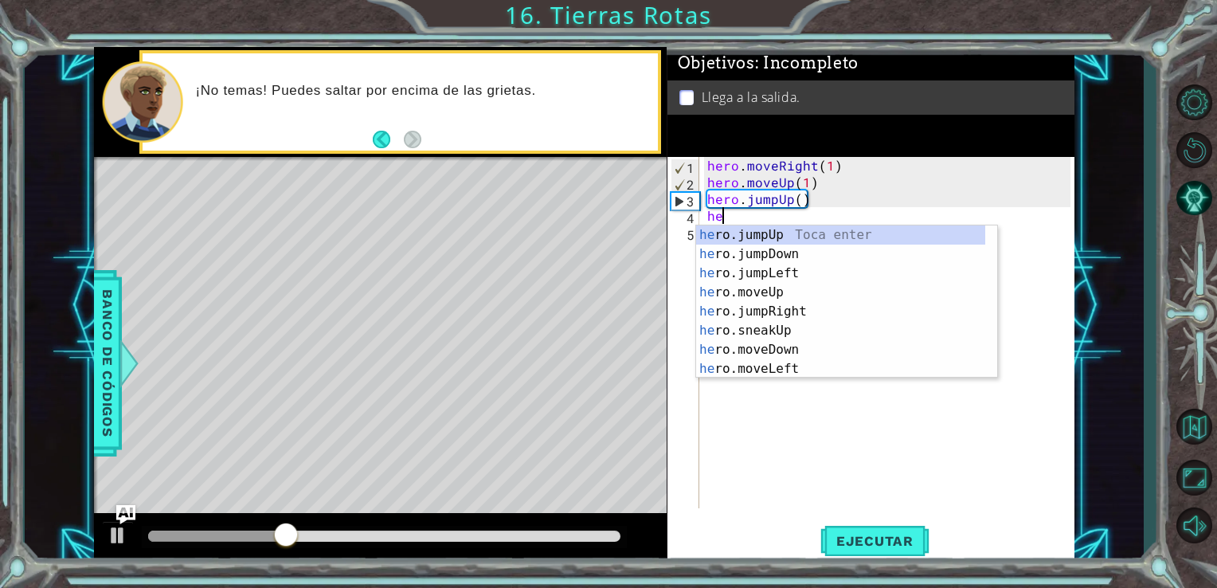
type textarea "her"
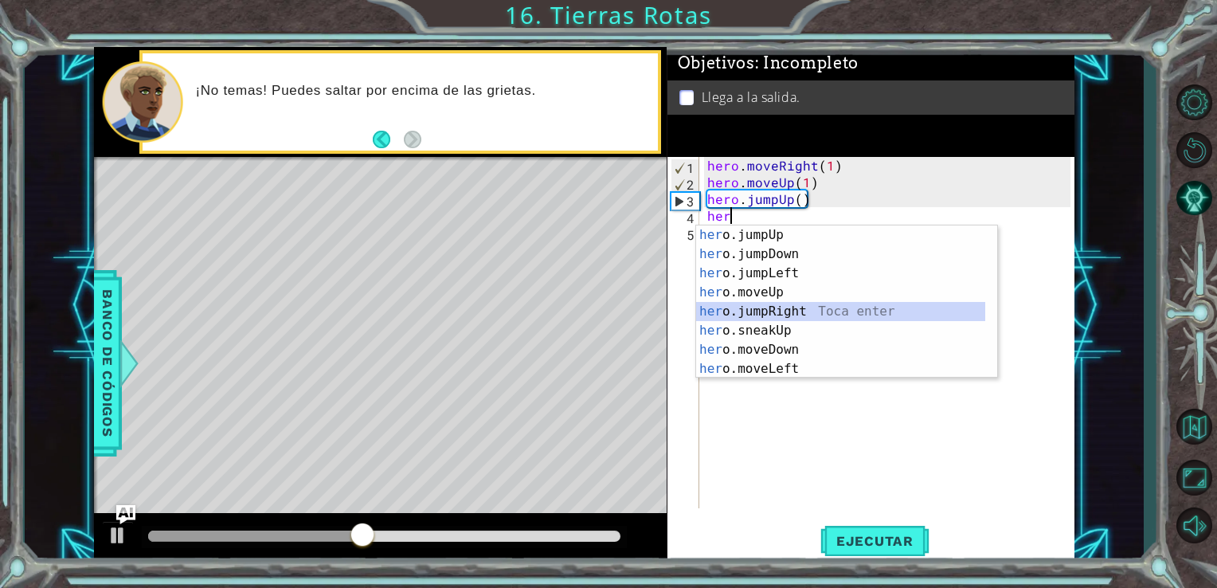
click at [780, 308] on div "her o.jumpUp Toca enter her o.jumpDown Toca enter her o.jumpLeft Toca enter her…" at bounding box center [840, 320] width 289 height 191
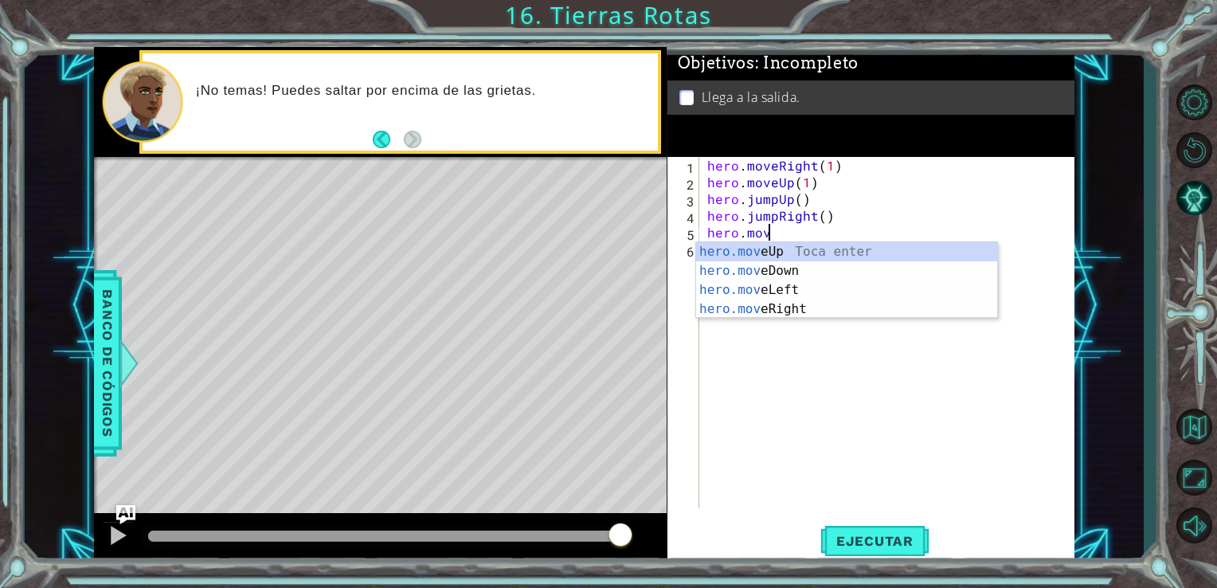
scroll to position [0, 3]
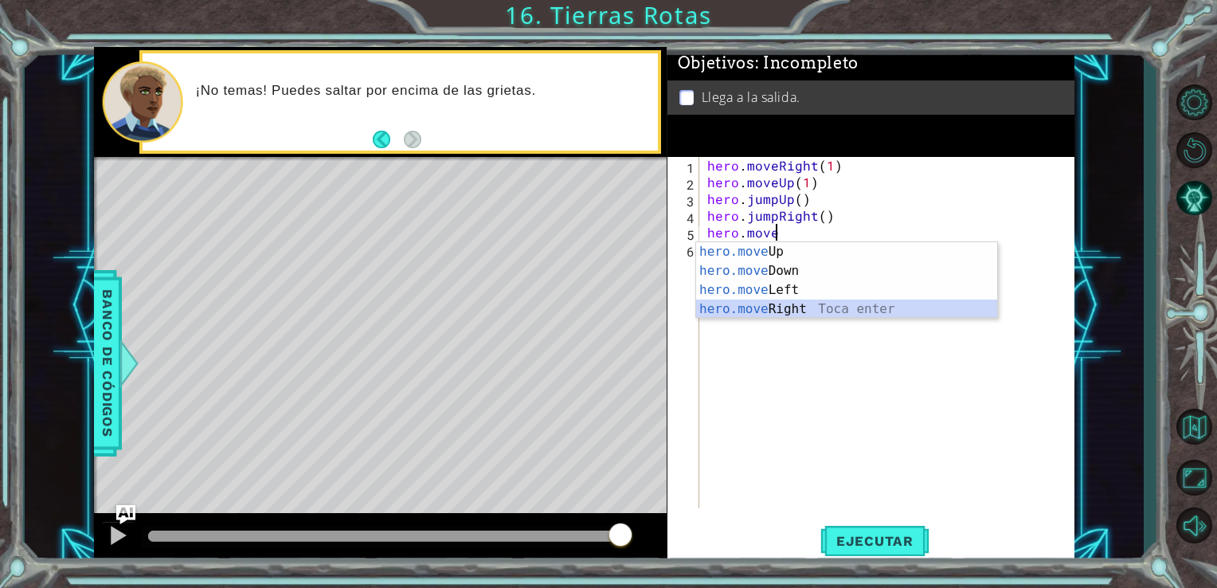
click at [758, 307] on div "hero.move Up Toca enter hero.move Down Toca enter hero.move Left Toca enter her…" at bounding box center [846, 299] width 301 height 115
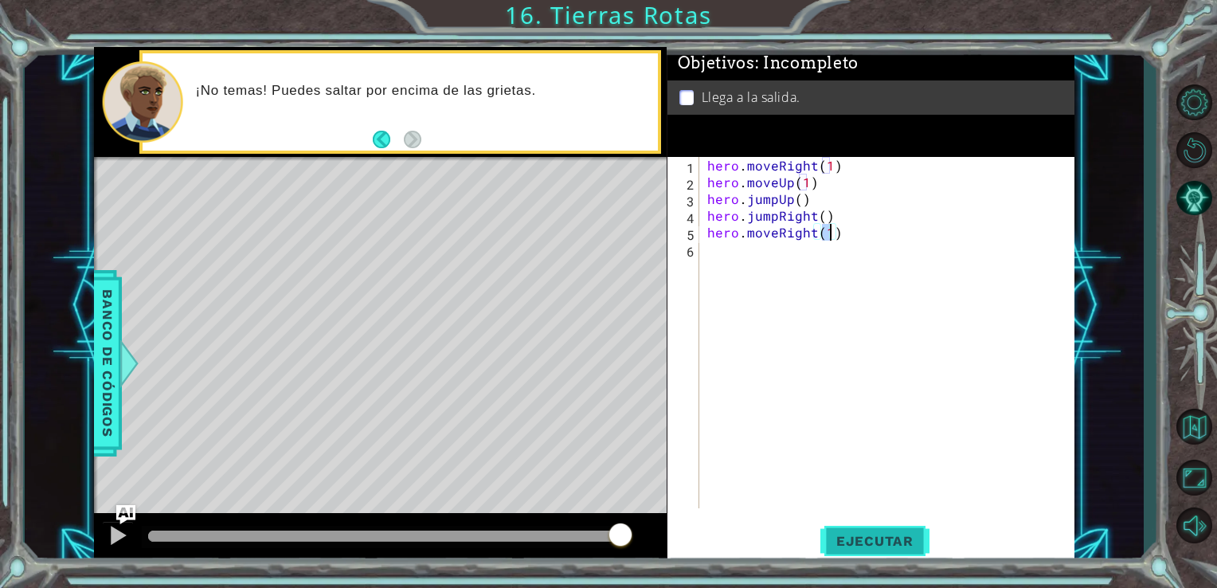
type textarea "hero.moveRight(1)"
click at [866, 530] on button "Ejecutar" at bounding box center [874, 540] width 109 height 41
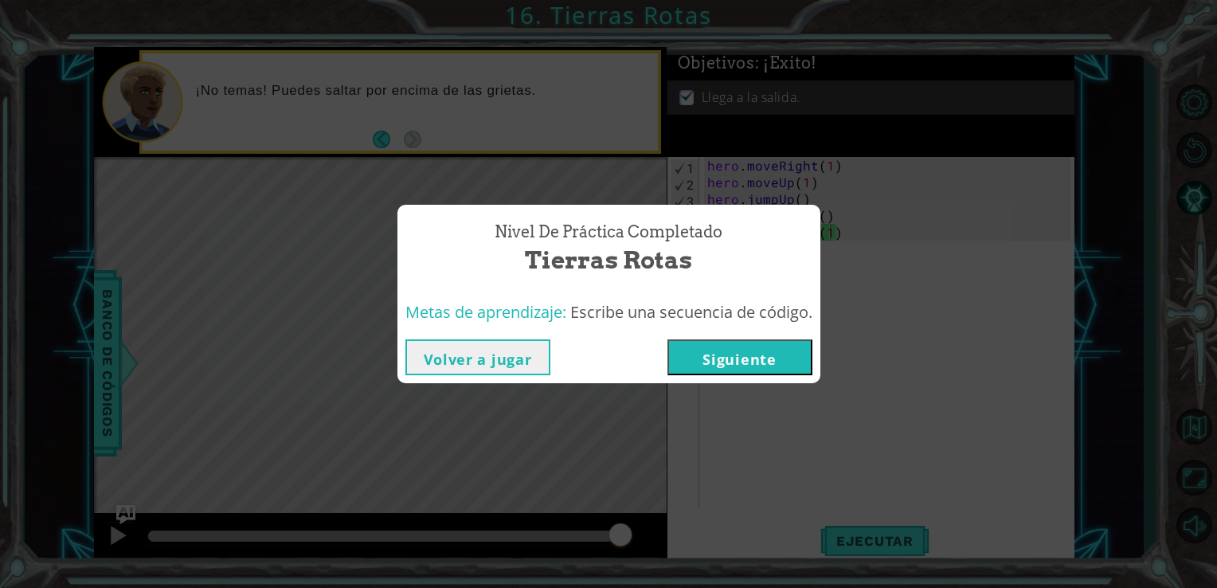
click at [727, 352] on button "Siguiente" at bounding box center [739, 357] width 145 height 36
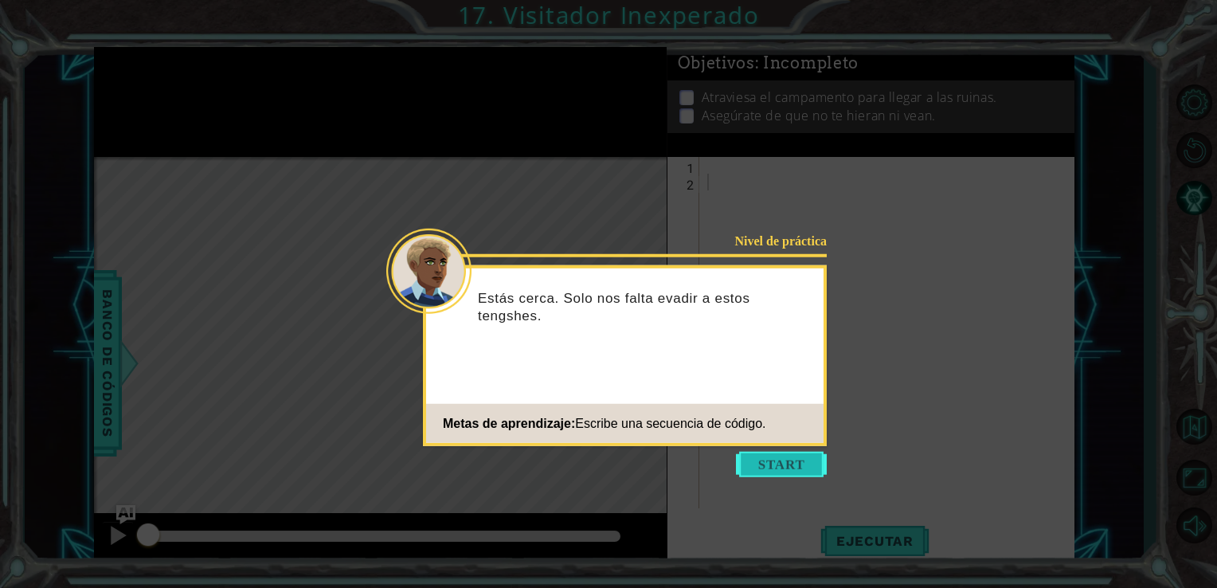
click at [786, 460] on button "Start" at bounding box center [781, 463] width 91 height 25
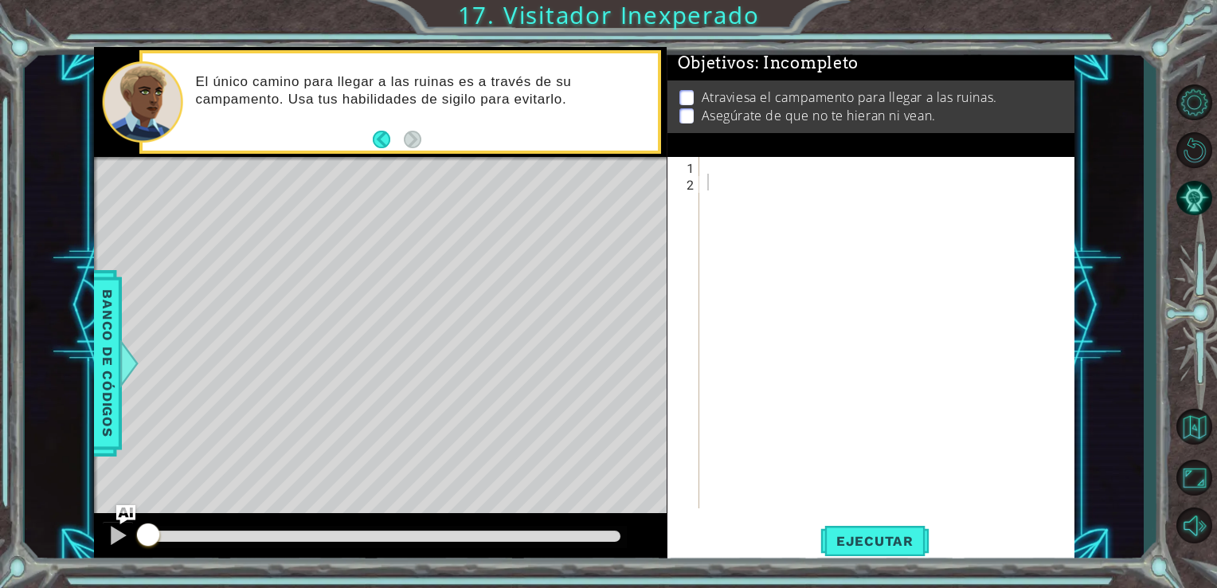
click at [701, 161] on div "1 2 ההההההההההההההההההההההההההההההההההההההההההההההההההההההההההההההההההההההההההה…" at bounding box center [869, 332] width 404 height 351
click at [708, 163] on div at bounding box center [891, 349] width 375 height 385
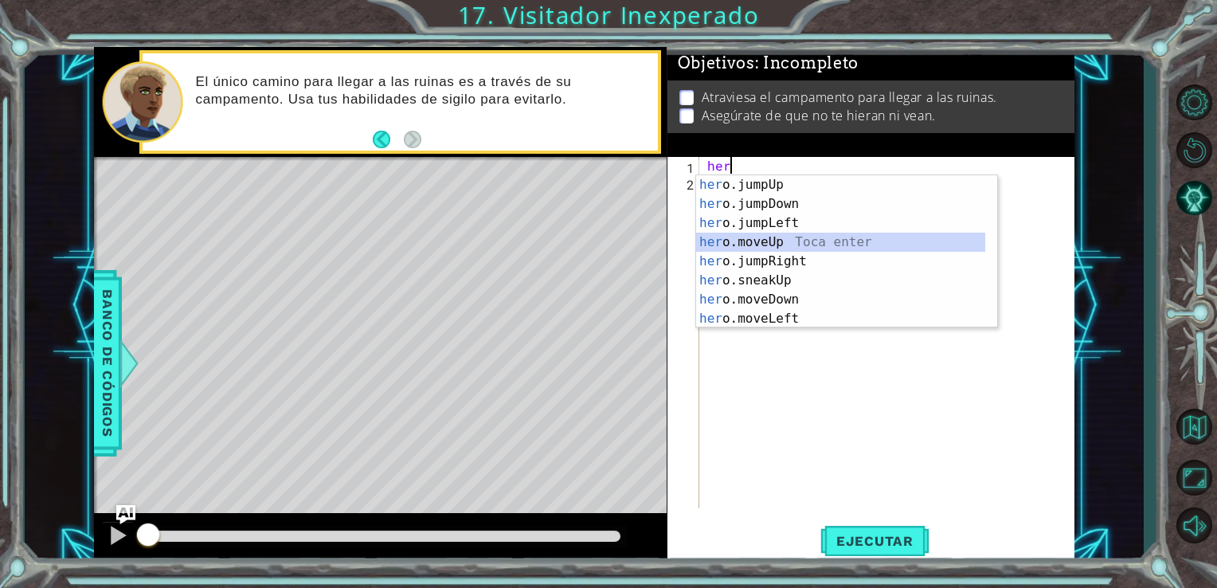
click at [747, 241] on div "her o.jumpUp Toca enter her o.jumpDown Toca enter her o.jumpLeft Toca enter her…" at bounding box center [840, 270] width 289 height 191
type textarea "hero.moveUp(1)"
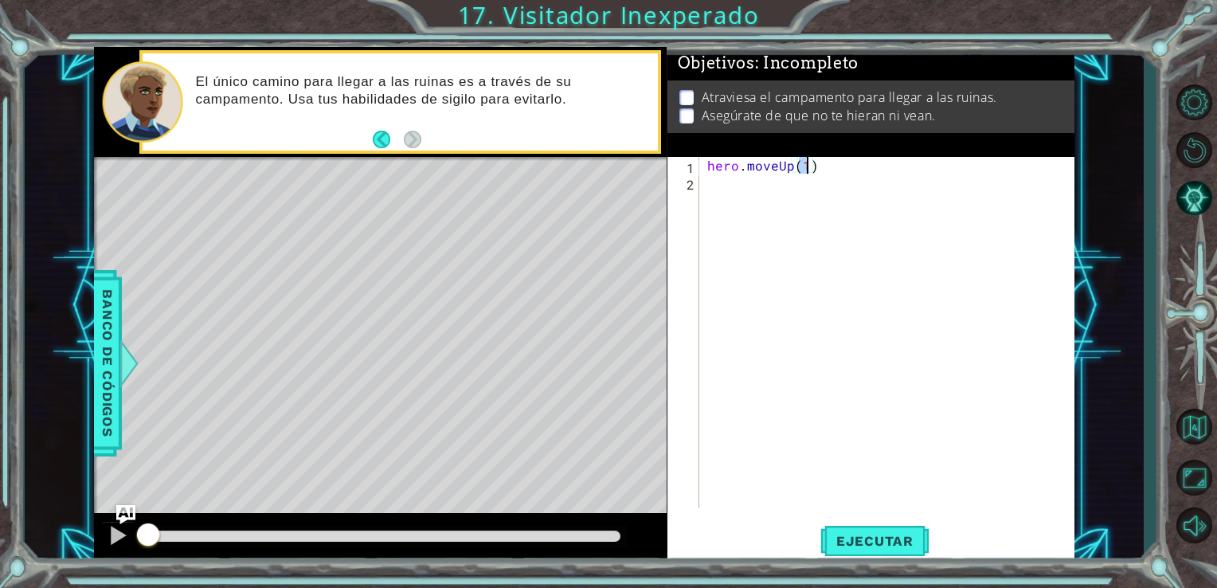
click at [707, 186] on div "hero . moveUp ( 1 )" at bounding box center [891, 349] width 375 height 385
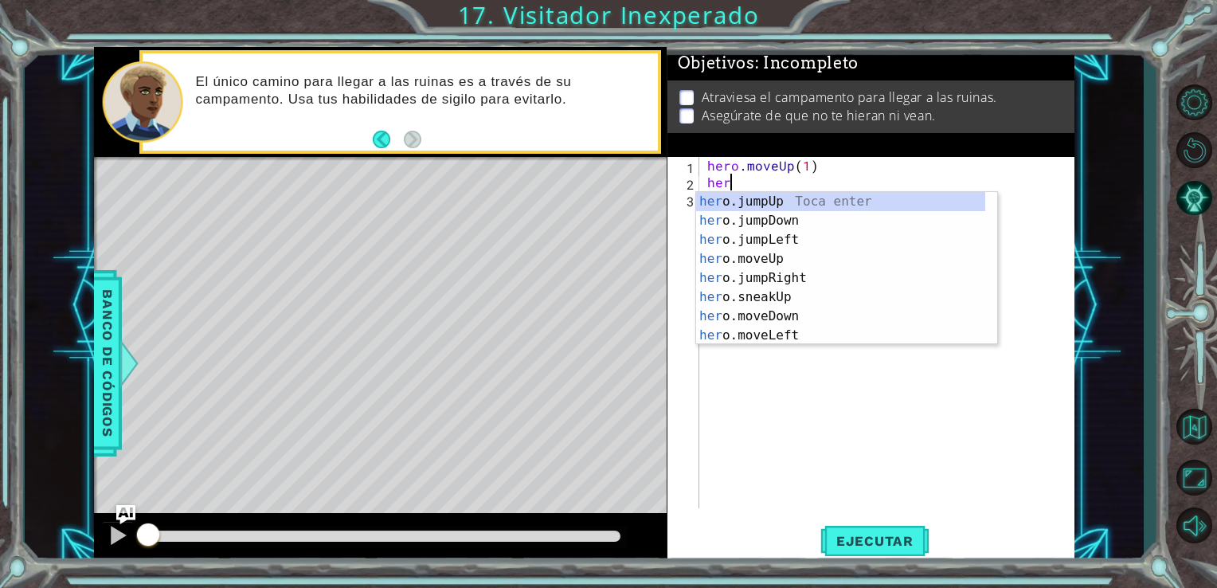
type textarea "hero"
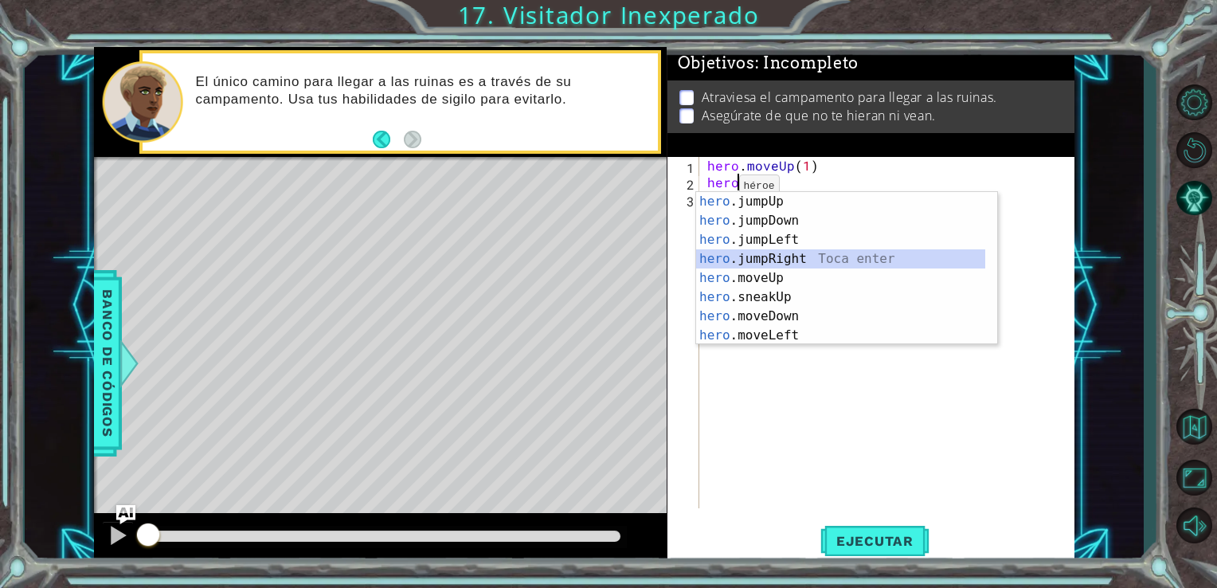
click at [730, 254] on div "hero .jumpUp Toca enter hero .jumpDown Toca enter hero .jumpLeft Toca enter her…" at bounding box center [840, 287] width 289 height 191
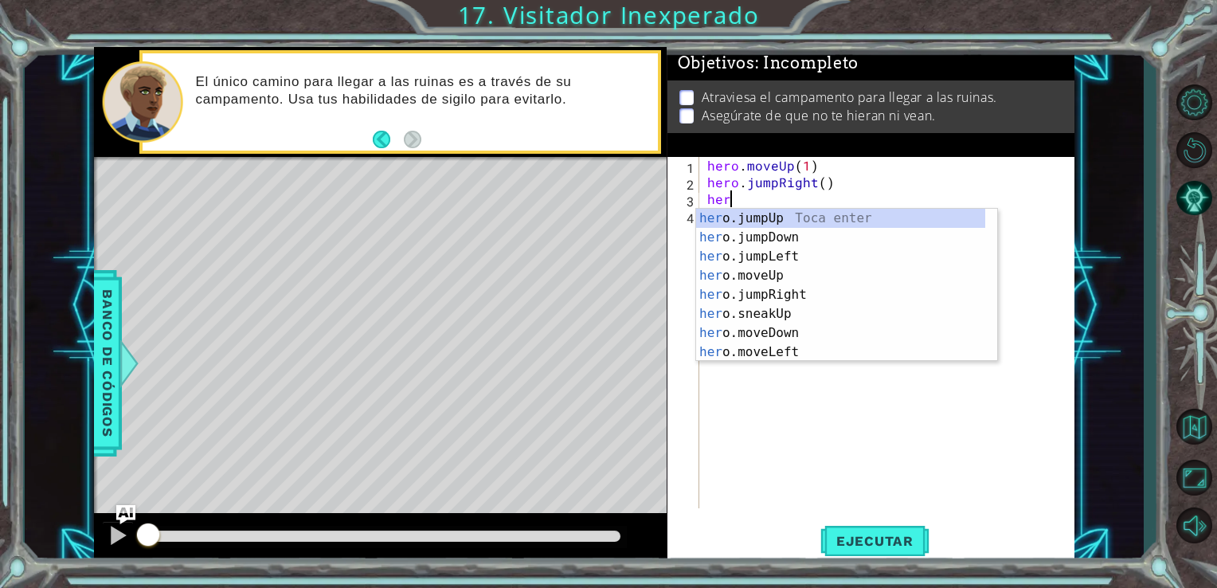
type textarea "hero"
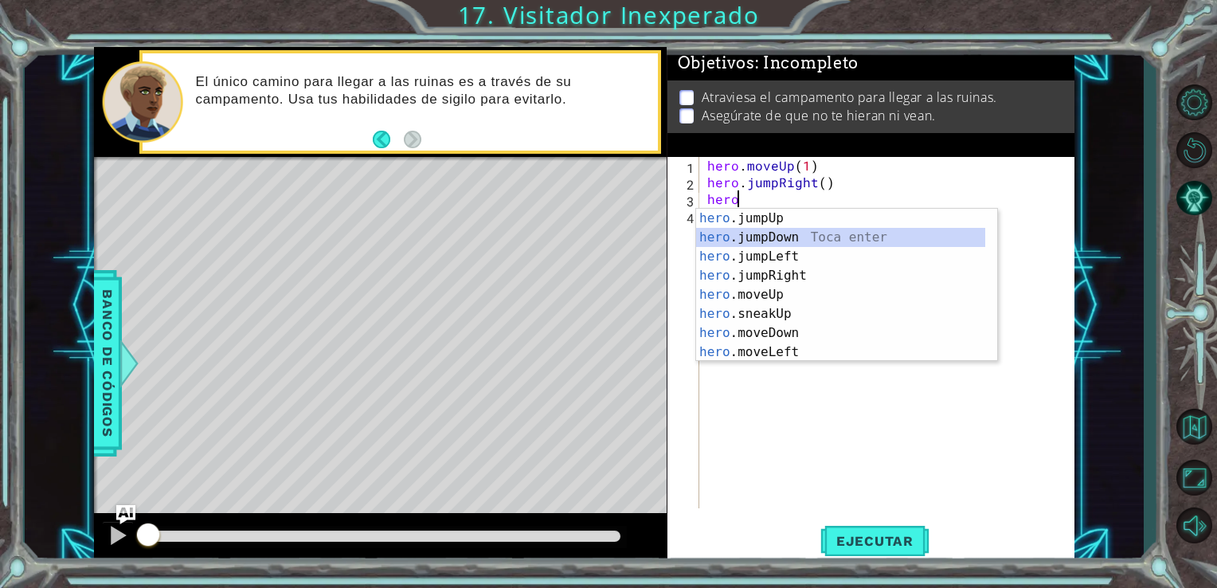
click at [774, 240] on div "hero .jumpUp Toca enter hero .jumpDown Toca enter hero .jumpLeft Toca enter her…" at bounding box center [840, 304] width 289 height 191
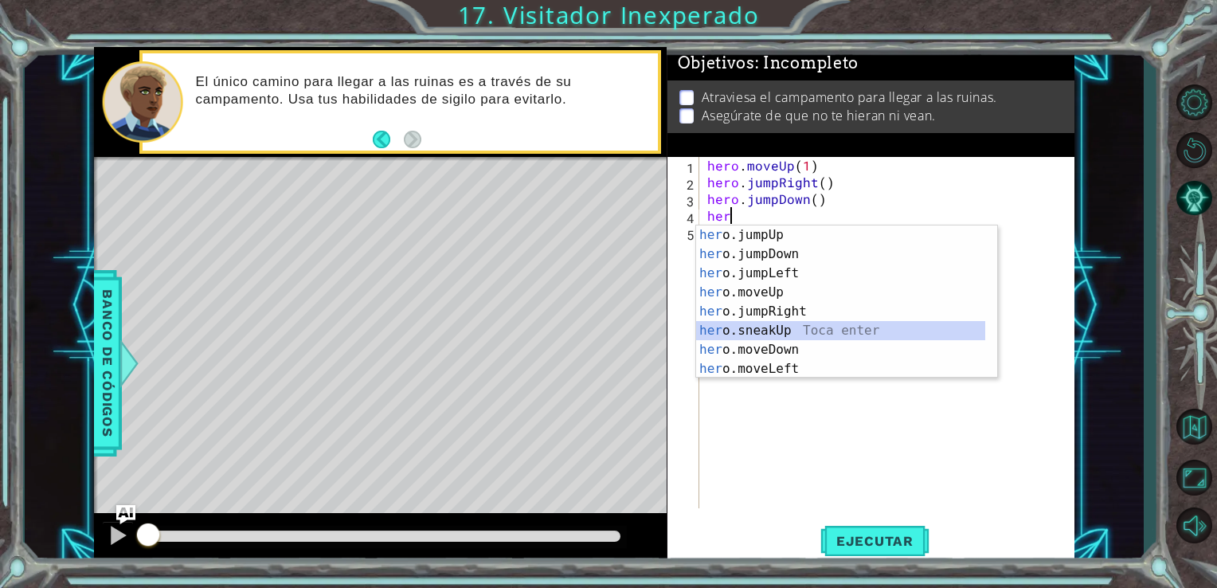
click at [781, 336] on div "her o.jumpUp Toca enter her o.jumpDown Toca enter her o.jumpLeft Toca enter her…" at bounding box center [840, 320] width 289 height 191
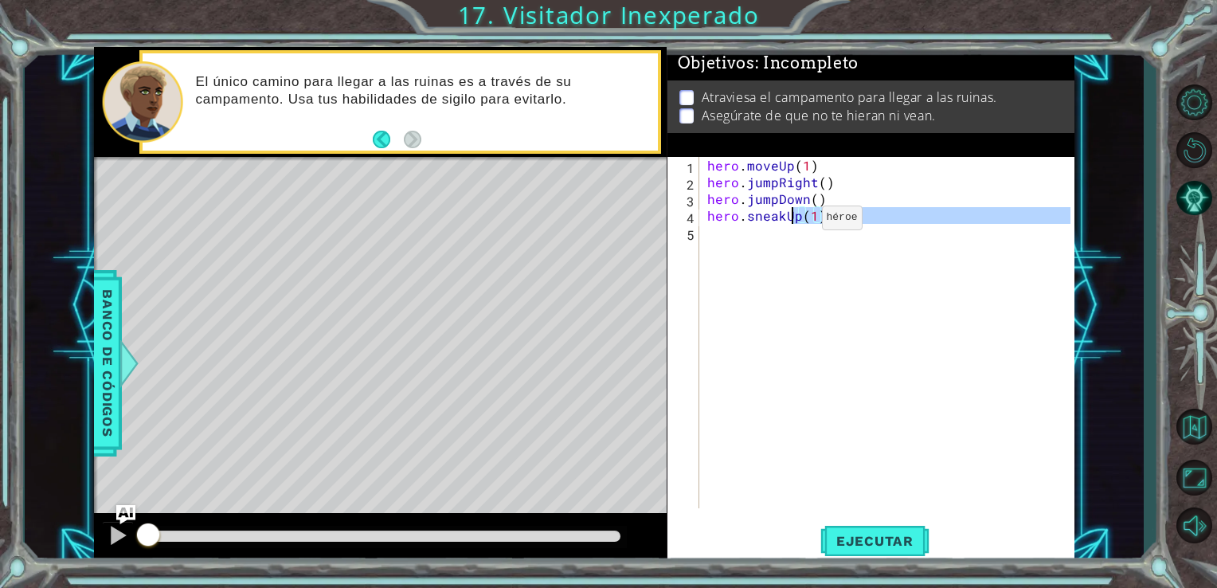
drag, startPoint x: 781, startPoint y: 336, endPoint x: 791, endPoint y: 221, distance: 115.1
click at [791, 221] on div "hero . moveUp ( 1 ) hero . jumpRight ( ) hero . jumpDown ( ) hero . sneakUp ( 1…" at bounding box center [891, 349] width 375 height 385
type textarea "hero.sneakUp(1)"
click at [799, 236] on div "hero . moveUp ( 1 ) hero . jumpRight ( ) hero . jumpDown ( ) hero . sneakUp ( 1…" at bounding box center [887, 332] width 367 height 351
click at [797, 221] on div "hero . moveUp ( 1 ) hero . jumpRight ( ) hero . jumpDown ( ) hero . sneakUp ( 1…" at bounding box center [891, 349] width 375 height 385
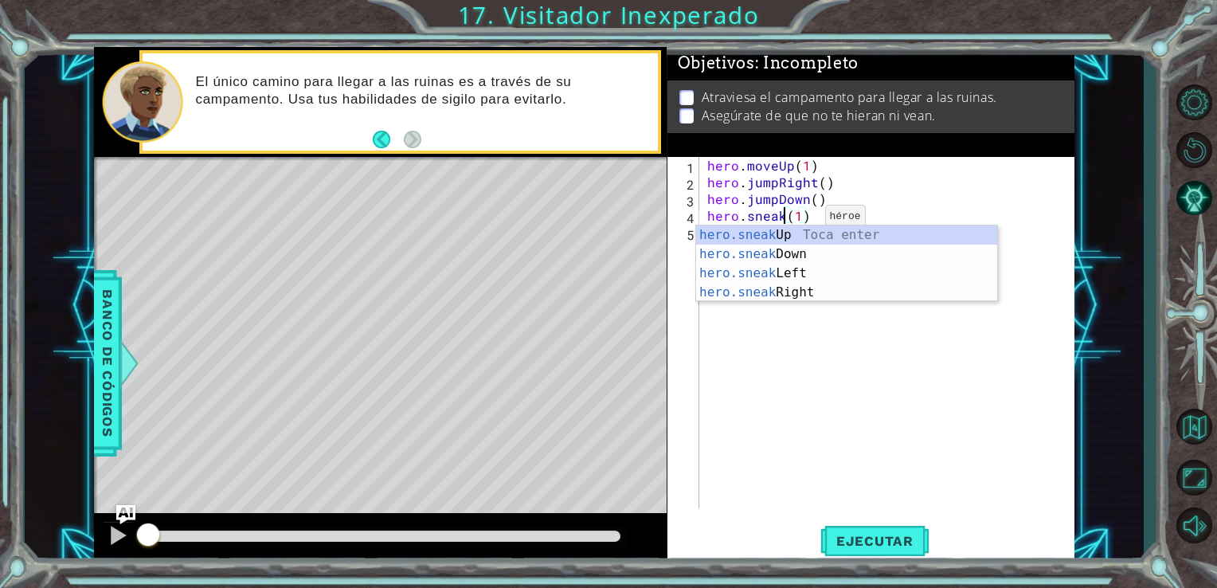
scroll to position [0, 5]
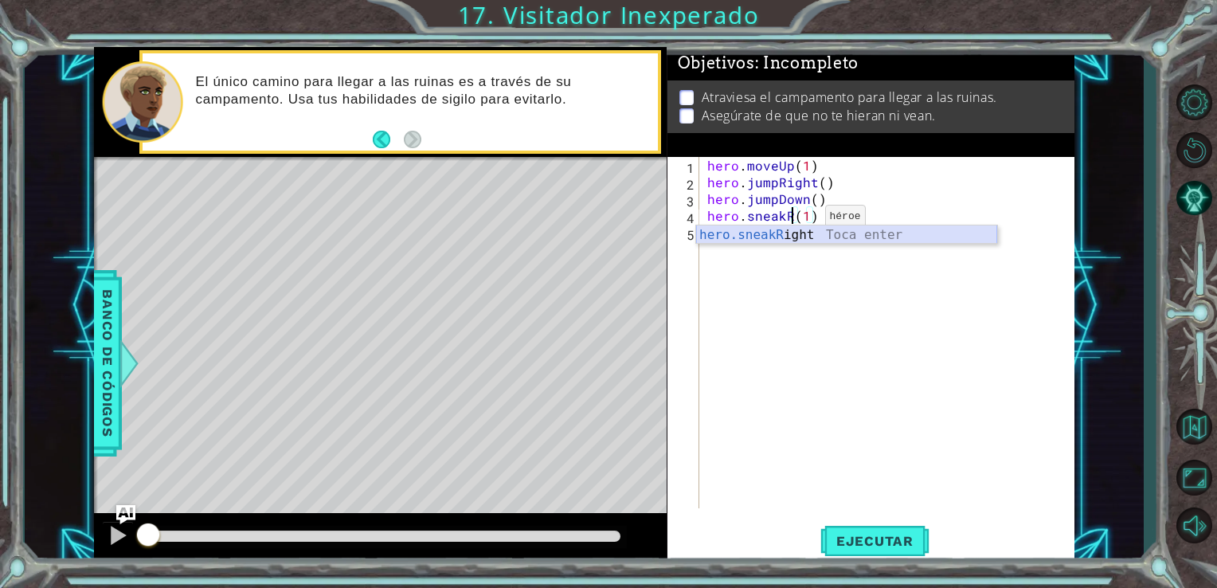
click at [784, 229] on div "hero.sneakR ight Toca enter" at bounding box center [846, 253] width 301 height 57
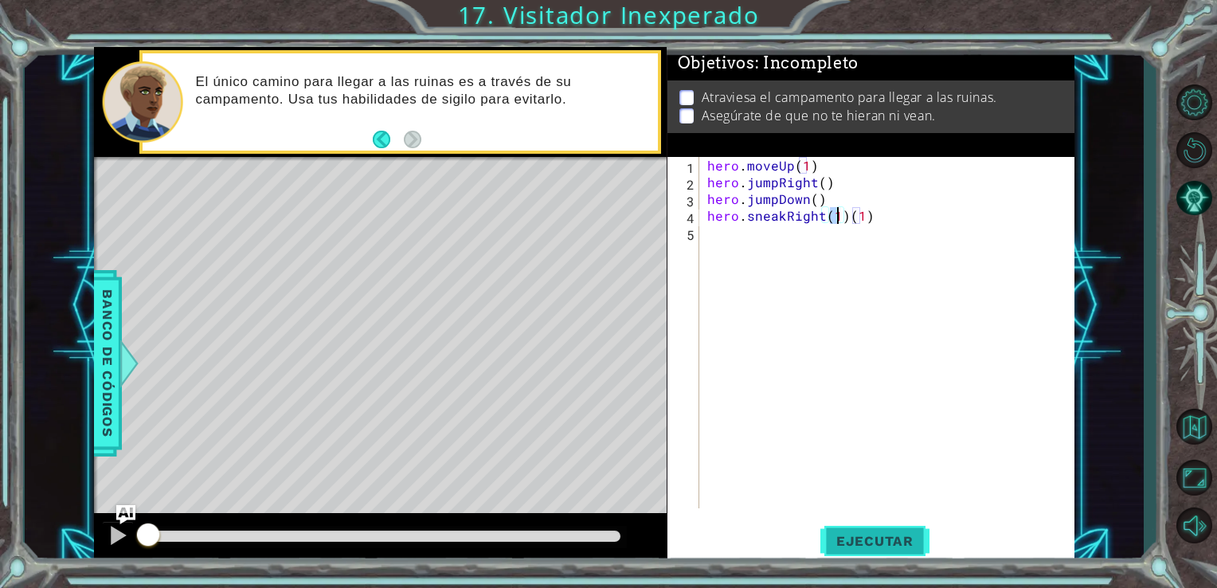
click at [874, 536] on span "Ejecutar" at bounding box center [874, 541] width 109 height 16
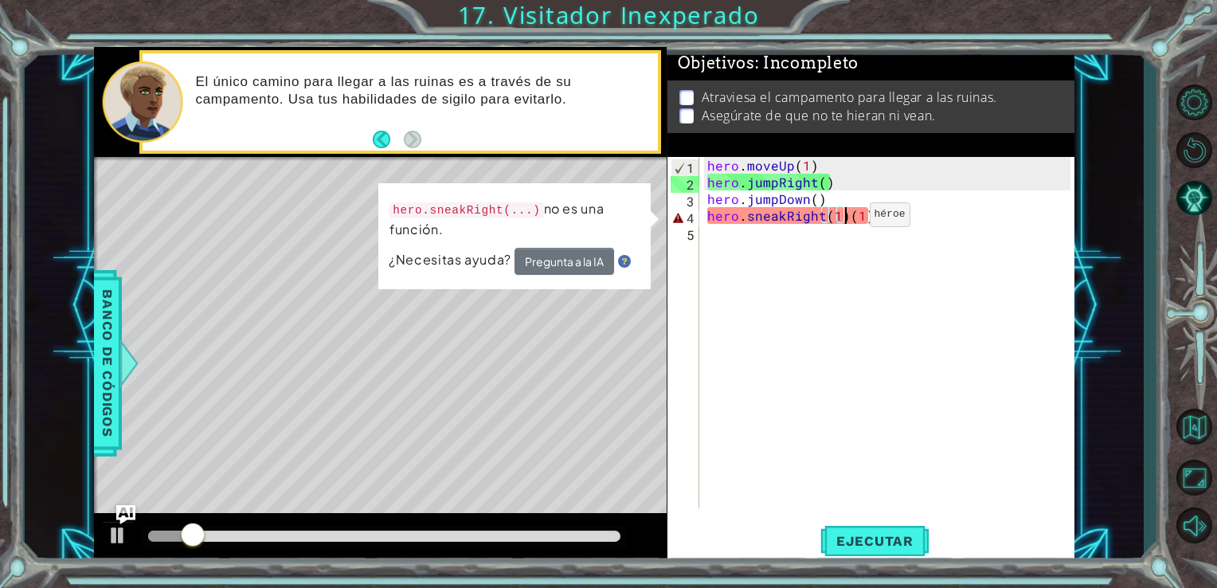
click at [842, 218] on div "hero . moveUp ( 1 ) hero . jumpRight ( ) hero . jumpDown ( ) hero . sneakRight …" at bounding box center [891, 349] width 375 height 385
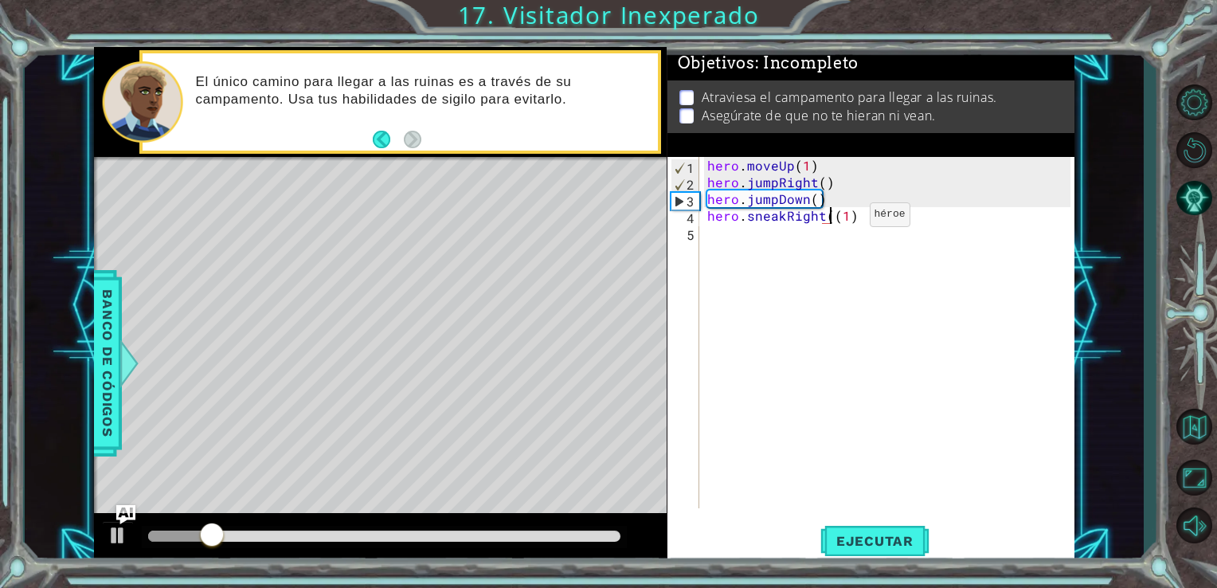
type textarea "hero.sneakRight(1)"
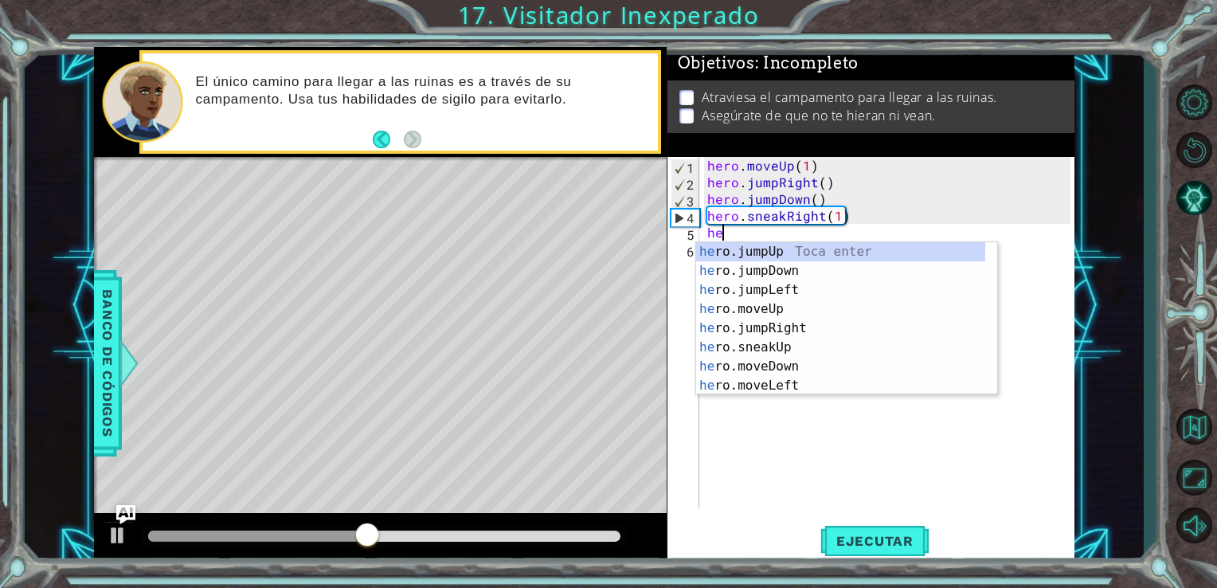
scroll to position [0, 0]
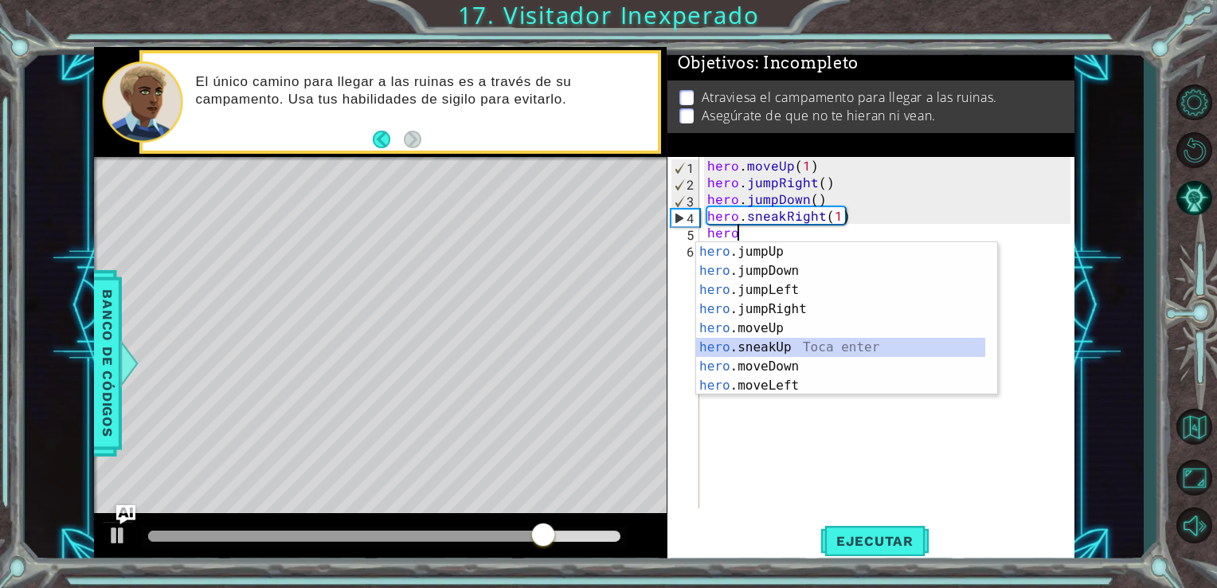
click at [739, 345] on div "hero .jumpUp Toca enter hero .jumpDown Toca enter hero .jumpLeft Toca enter her…" at bounding box center [840, 337] width 289 height 191
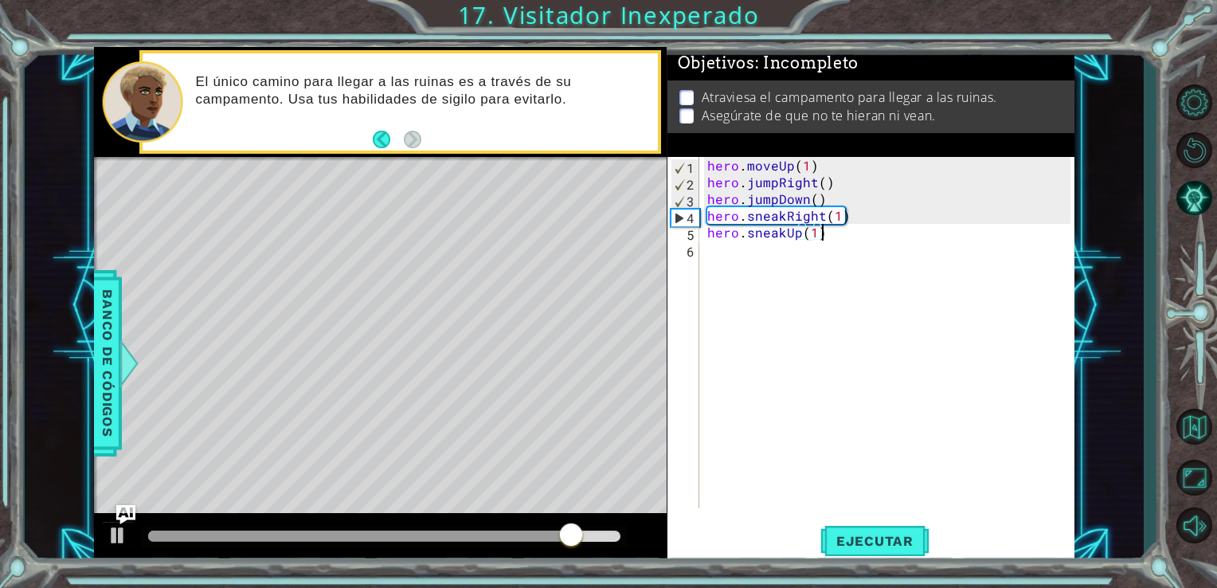
click at [826, 240] on div "hero . moveUp ( 1 ) hero . jumpRight ( ) hero . jumpDown ( ) hero . sneakRight …" at bounding box center [891, 349] width 375 height 385
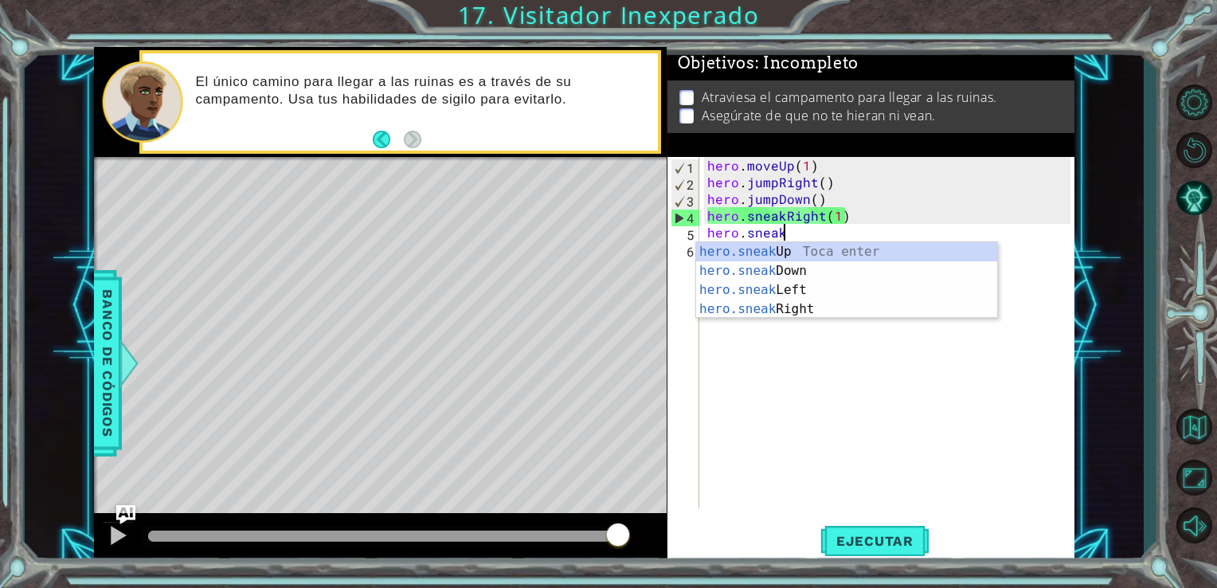
scroll to position [0, 3]
click at [780, 274] on div "hero.sneak Up Toca enter hero.sneak Down Toca enter hero.sneak Left Toca enter …" at bounding box center [846, 299] width 301 height 115
type textarea "hero.sneakDown(1)"
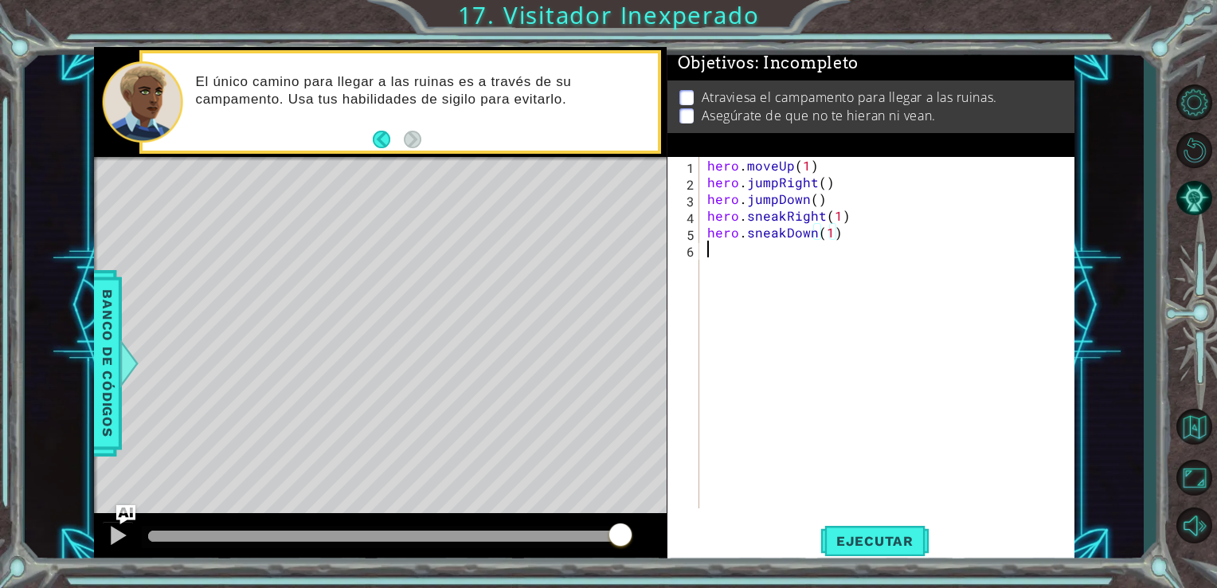
click at [718, 250] on div "hero . moveUp ( 1 ) hero . jumpRight ( ) hero . jumpDown ( ) hero . sneakRight …" at bounding box center [891, 349] width 375 height 385
click at [861, 534] on span "Ejecutar" at bounding box center [874, 541] width 109 height 16
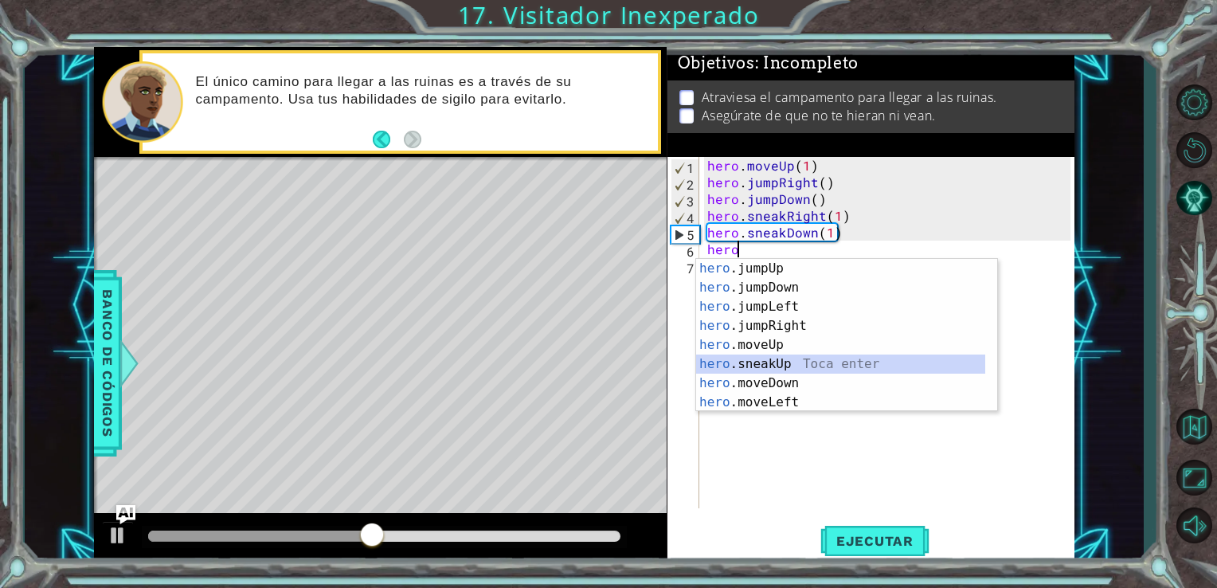
click at [762, 360] on div "hero .jumpUp Toca enter hero .jumpDown Toca enter hero .jumpLeft Toca enter her…" at bounding box center [840, 354] width 289 height 191
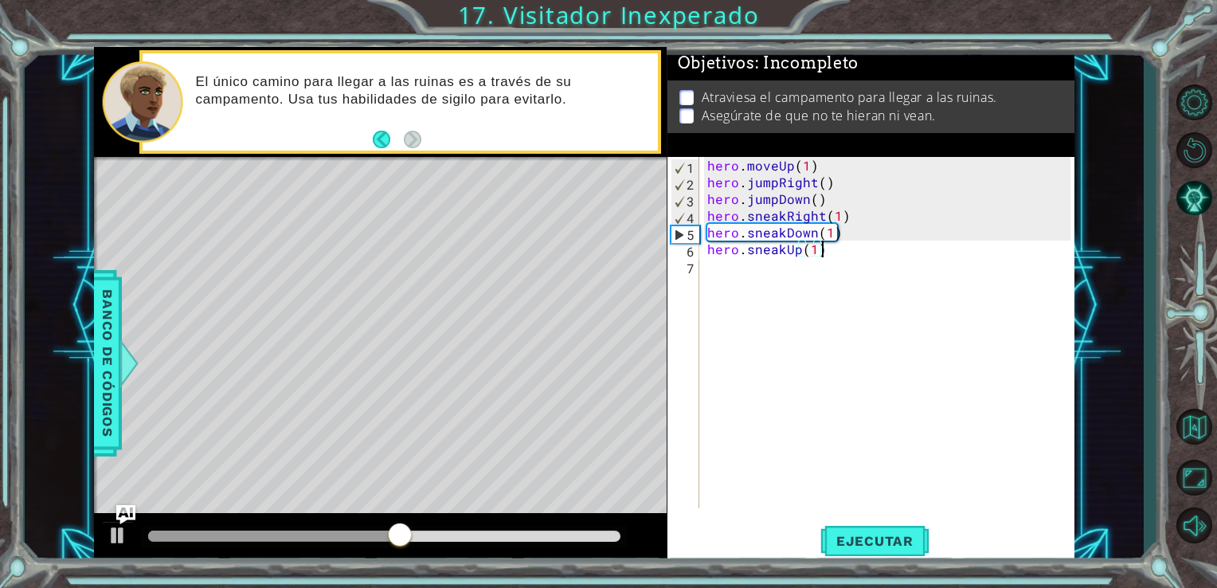
click at [834, 248] on div "hero . moveUp ( 1 ) hero . jumpRight ( ) hero . jumpDown ( ) hero . sneakRight …" at bounding box center [891, 349] width 375 height 385
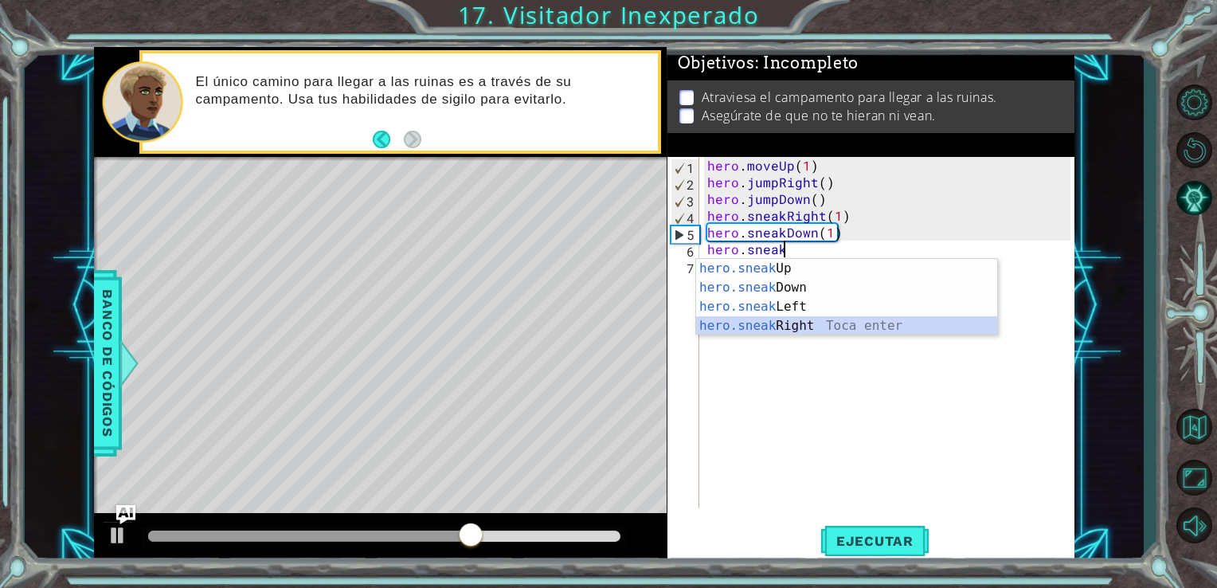
click at [815, 323] on div "hero.sneak Up Toca enter hero.sneak Down Toca enter hero.sneak Left Toca enter …" at bounding box center [846, 316] width 301 height 115
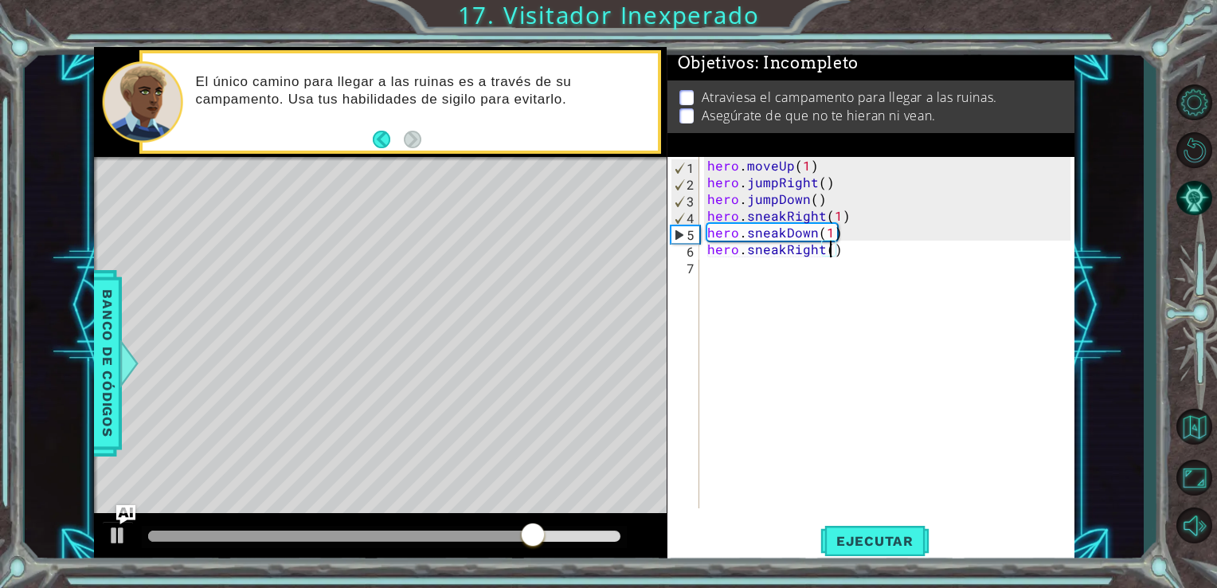
type textarea "hero.sneakRight(2)"
click at [713, 269] on div "hero . moveUp ( 1 ) hero . jumpRight ( ) hero . jumpDown ( ) hero . sneakRight …" at bounding box center [891, 349] width 375 height 385
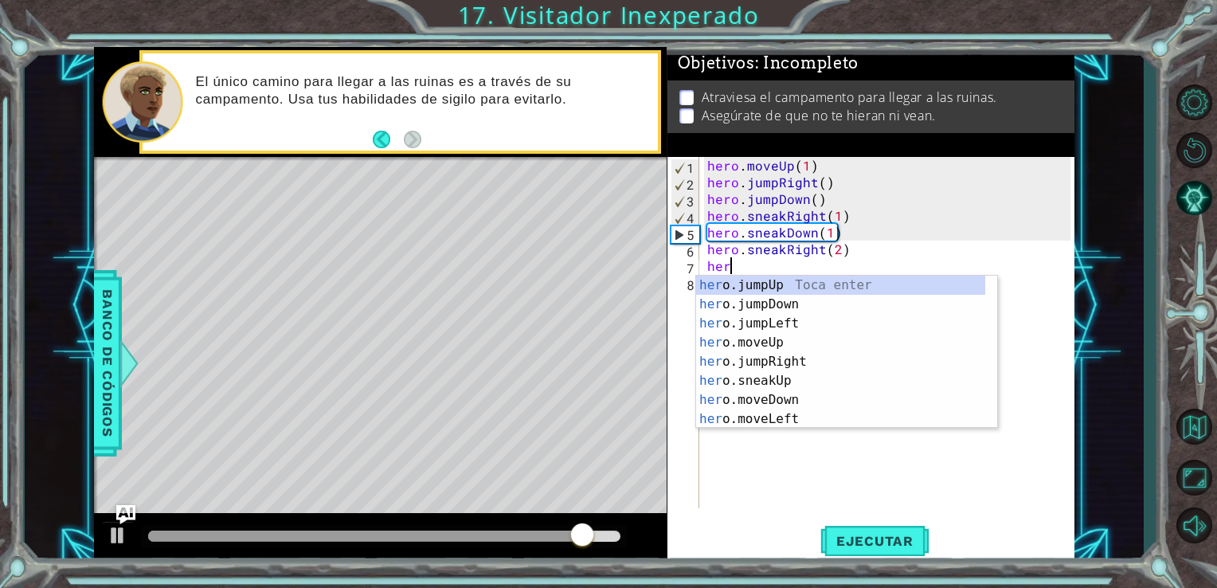
scroll to position [0, 0]
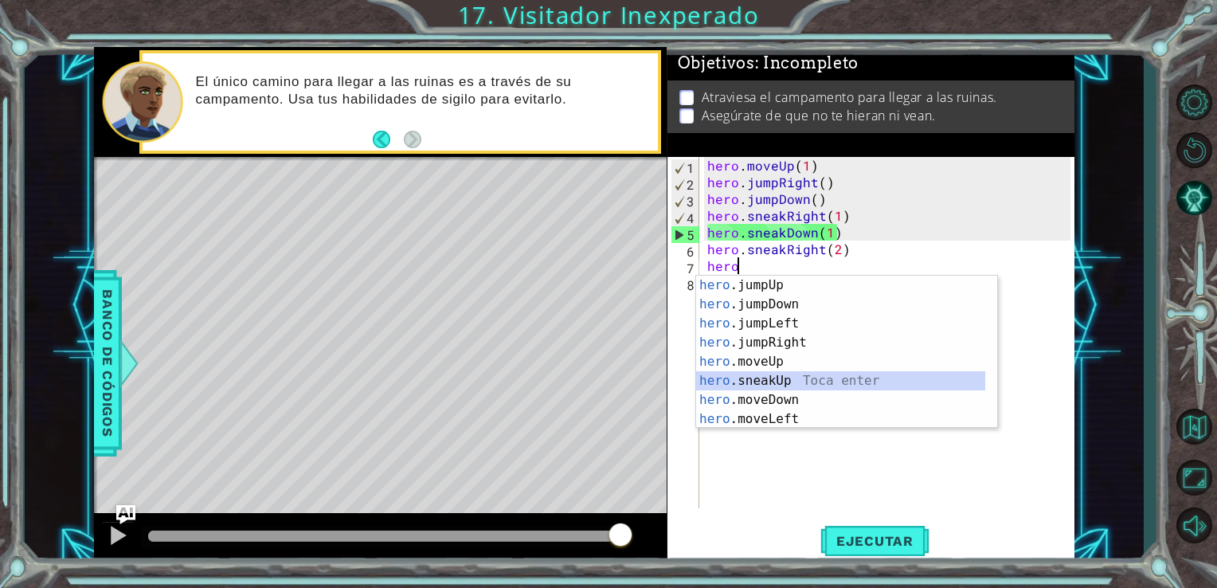
click at [714, 381] on div "hero .jumpUp Toca enter hero .jumpDown Toca enter hero .jumpLeft Toca enter her…" at bounding box center [840, 371] width 289 height 191
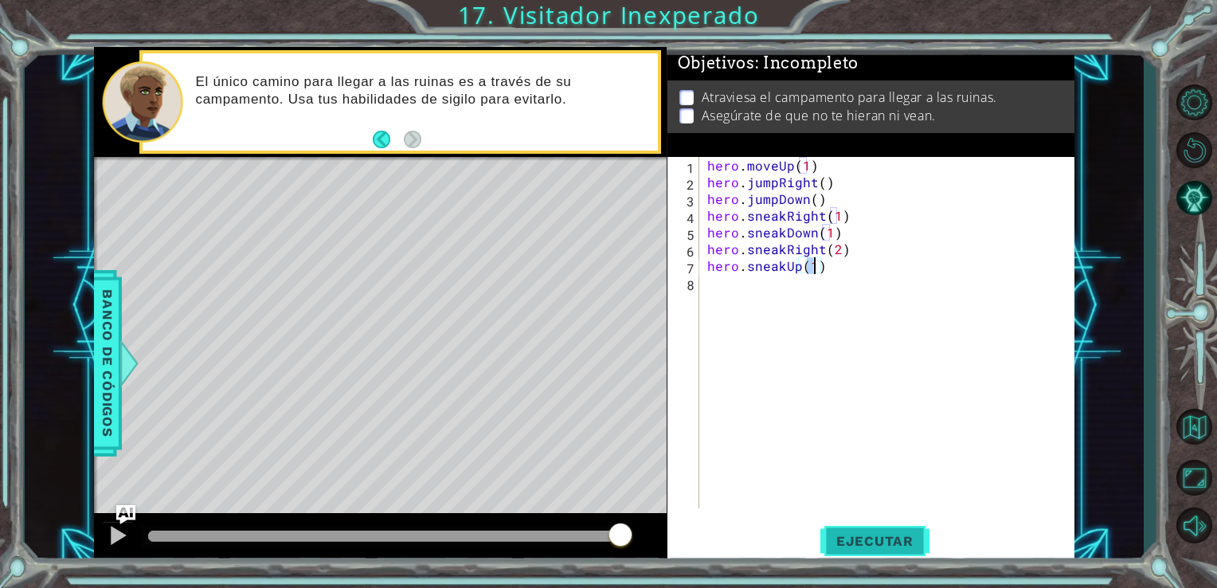
type textarea "hero.sneakUp(1)"
click at [838, 533] on span "Ejecutar" at bounding box center [874, 541] width 109 height 16
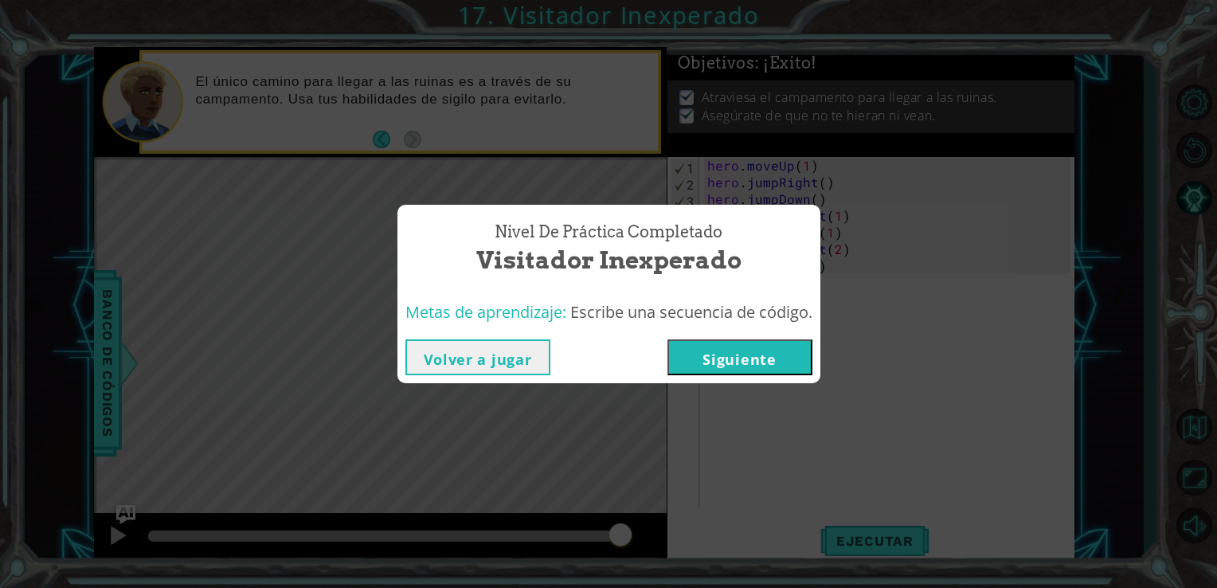
click at [752, 362] on button "Siguiente" at bounding box center [739, 357] width 145 height 36
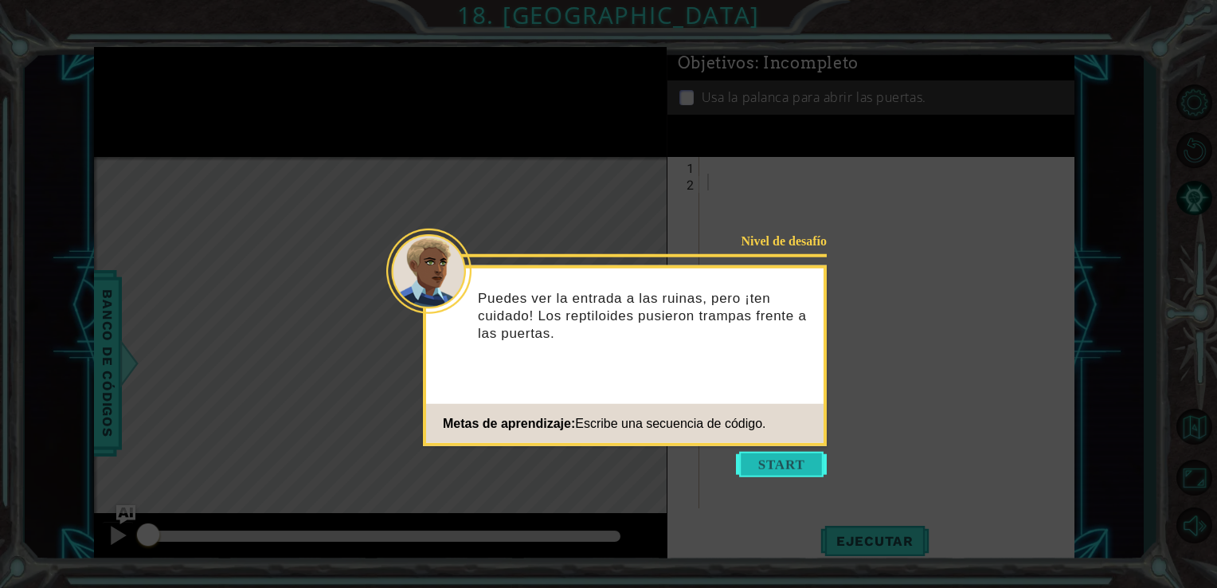
click at [759, 457] on button "Start" at bounding box center [781, 463] width 91 height 25
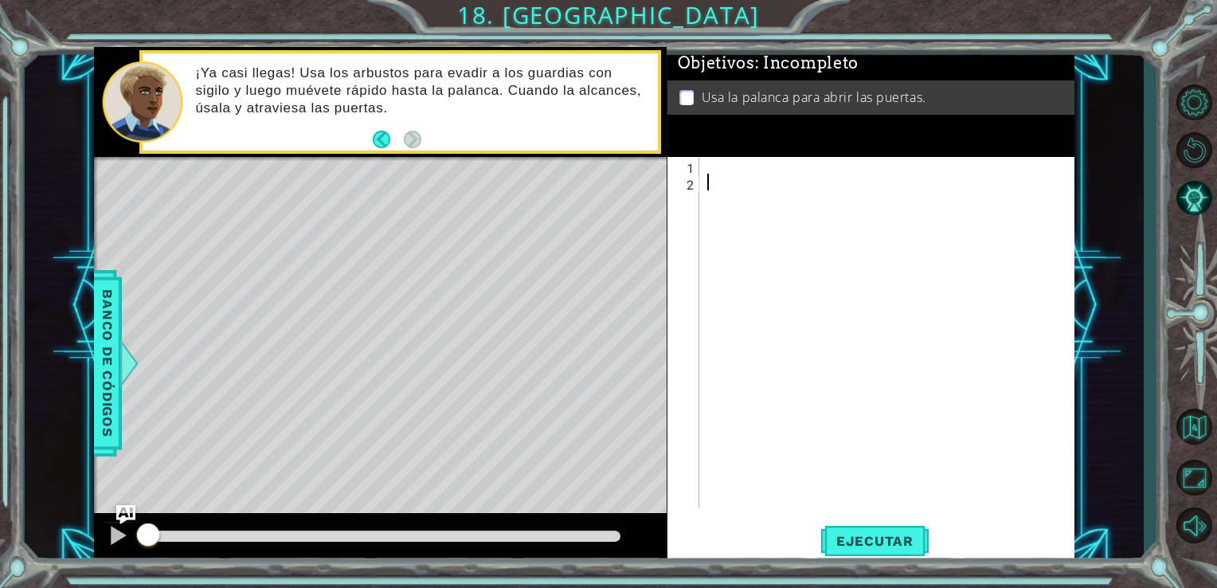
click at [713, 173] on div at bounding box center [891, 349] width 375 height 385
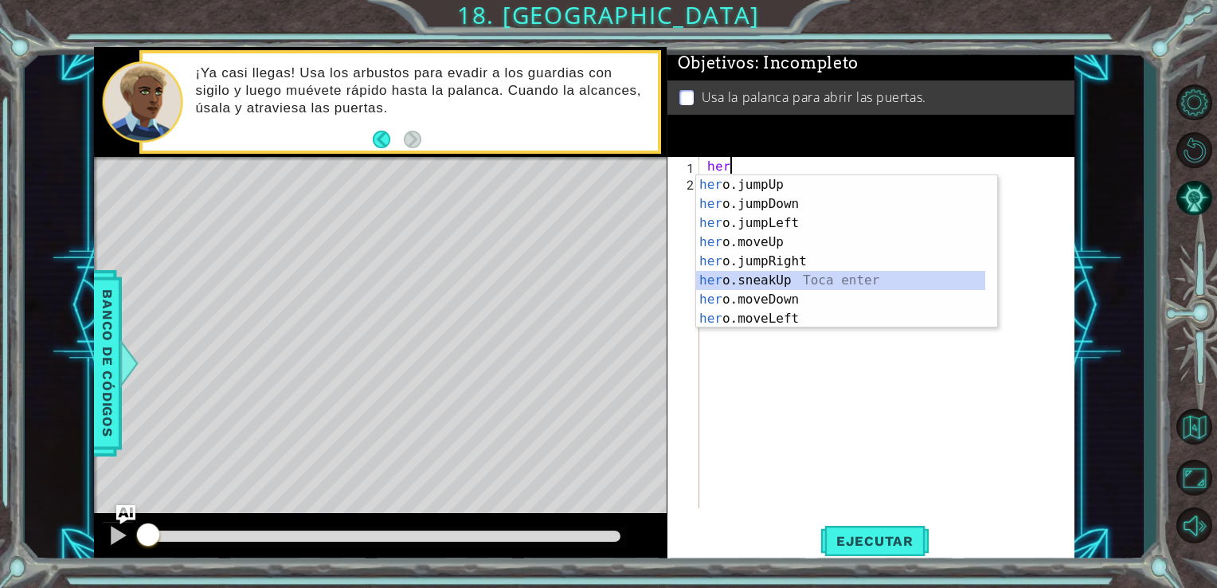
click at [730, 282] on div "her o.jumpUp Toca enter her o.jumpDown Toca enter her o.jumpLeft Toca enter her…" at bounding box center [840, 270] width 289 height 191
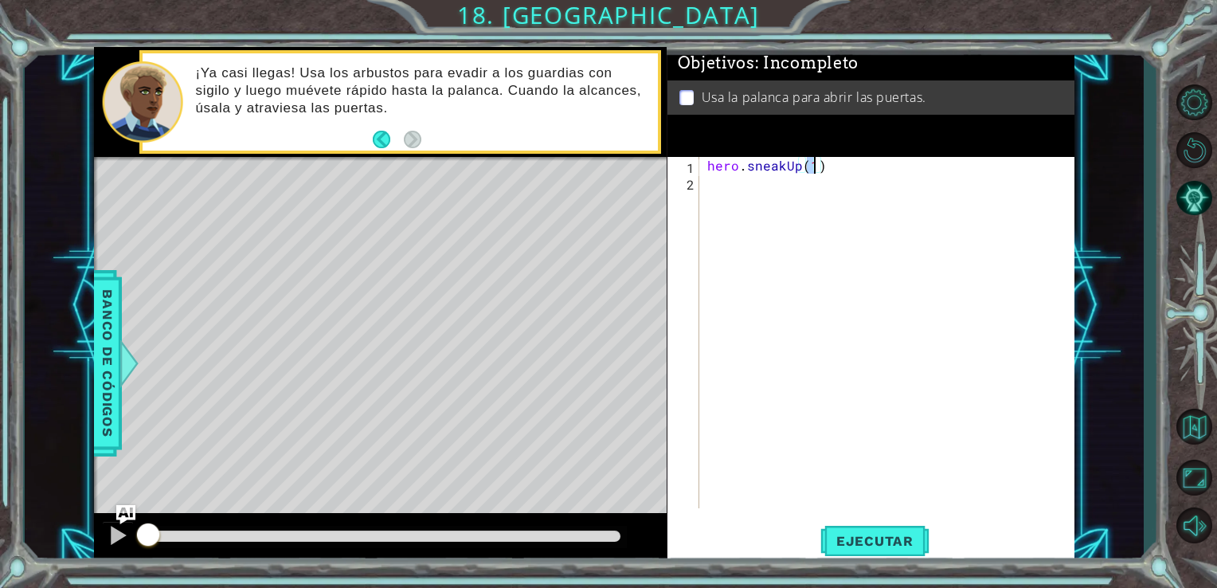
click at [821, 164] on div "hero . sneakUp ( 1 )" at bounding box center [891, 349] width 375 height 385
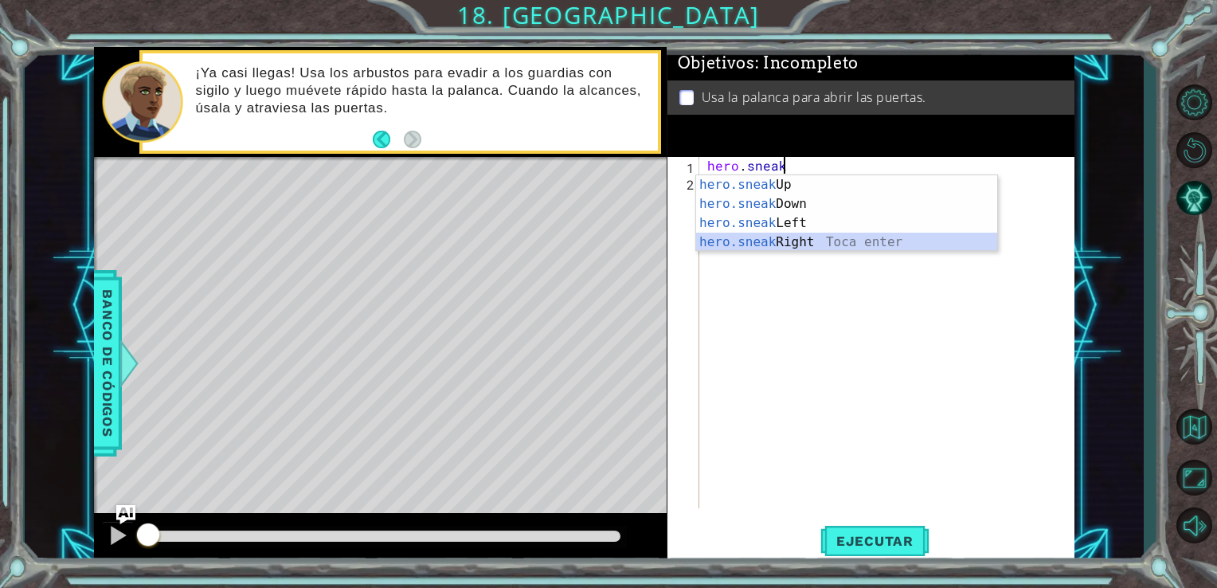
click at [812, 240] on div "hero.sneak Up Toca enter hero.sneak Down Toca enter hero.sneak Left Toca enter …" at bounding box center [846, 232] width 301 height 115
type textarea "hero.sneakRight(1)"
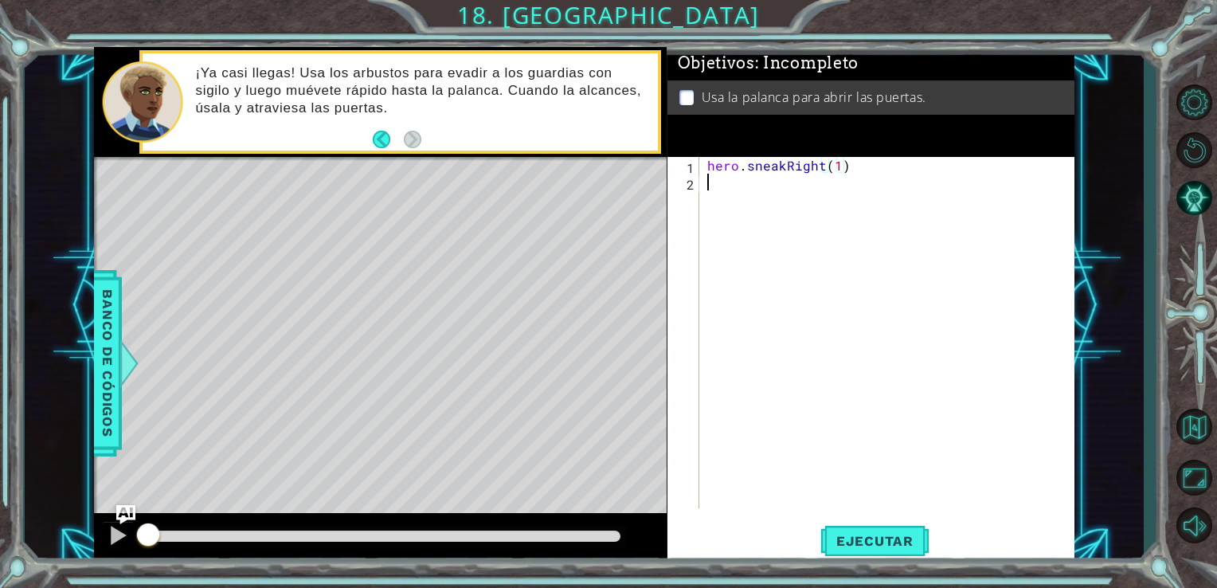
click at [709, 187] on div "hero . sneakRight ( 1 )" at bounding box center [891, 349] width 375 height 385
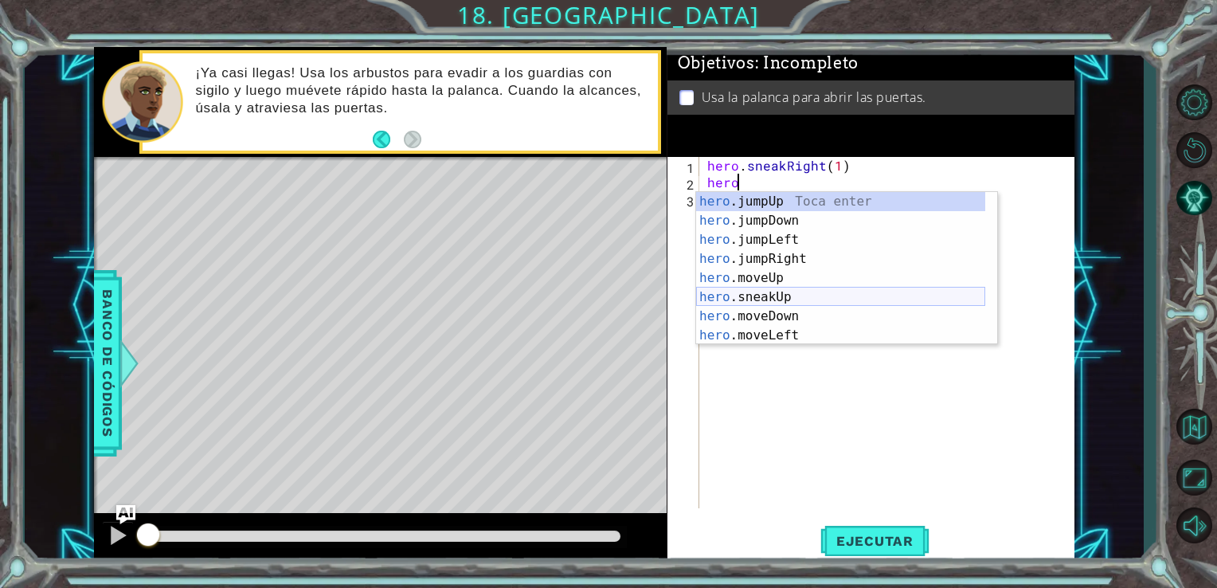
click at [732, 291] on div "hero .jumpUp Toca enter hero .jumpDown Toca enter hero .jumpLeft Toca enter her…" at bounding box center [840, 287] width 289 height 191
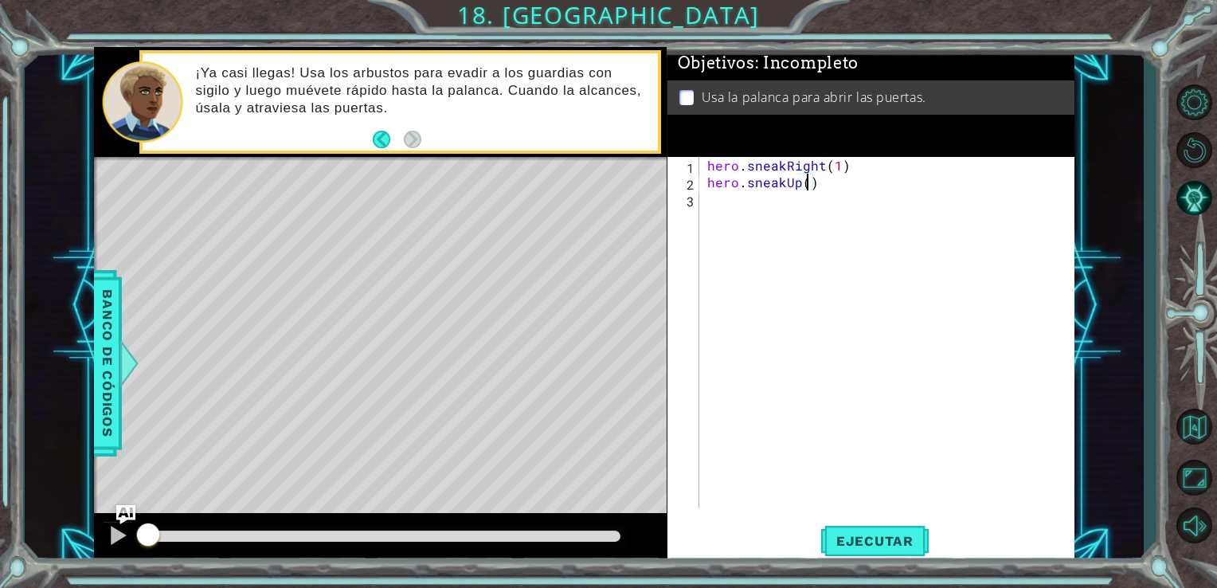
type textarea "hero.sneakUp(2)"
click at [710, 204] on div "hero . sneakRight ( 1 ) hero . sneakUp ( 2 )" at bounding box center [891, 349] width 375 height 385
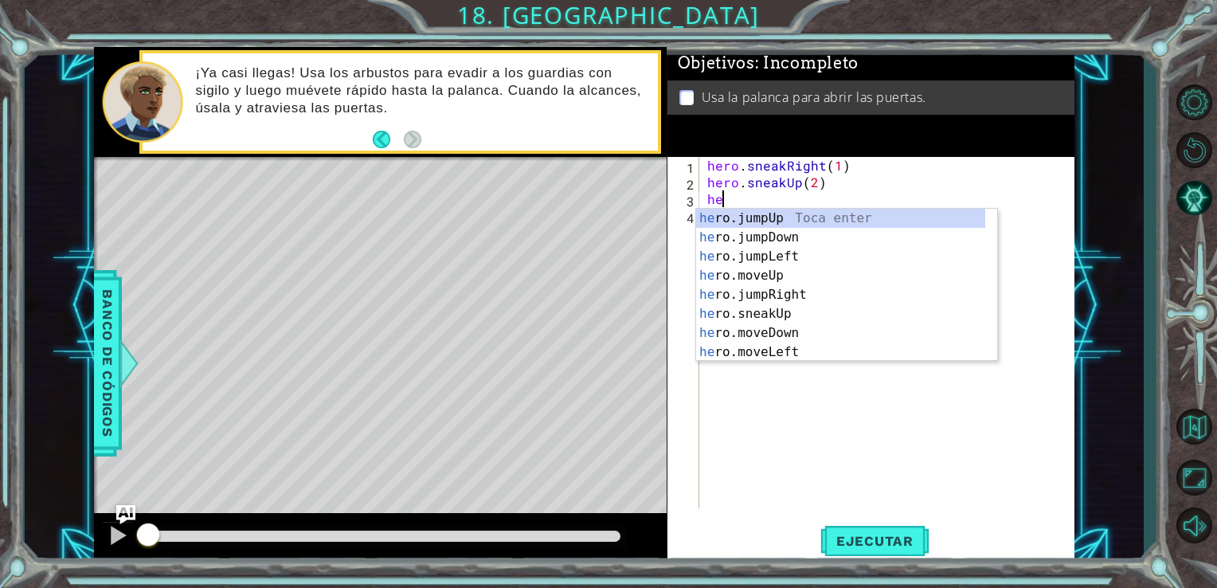
scroll to position [0, 0]
click at [749, 311] on div "hero .jumpUp Toca enter hero .jumpDown Toca enter hero .jumpLeft Toca enter her…" at bounding box center [840, 304] width 289 height 191
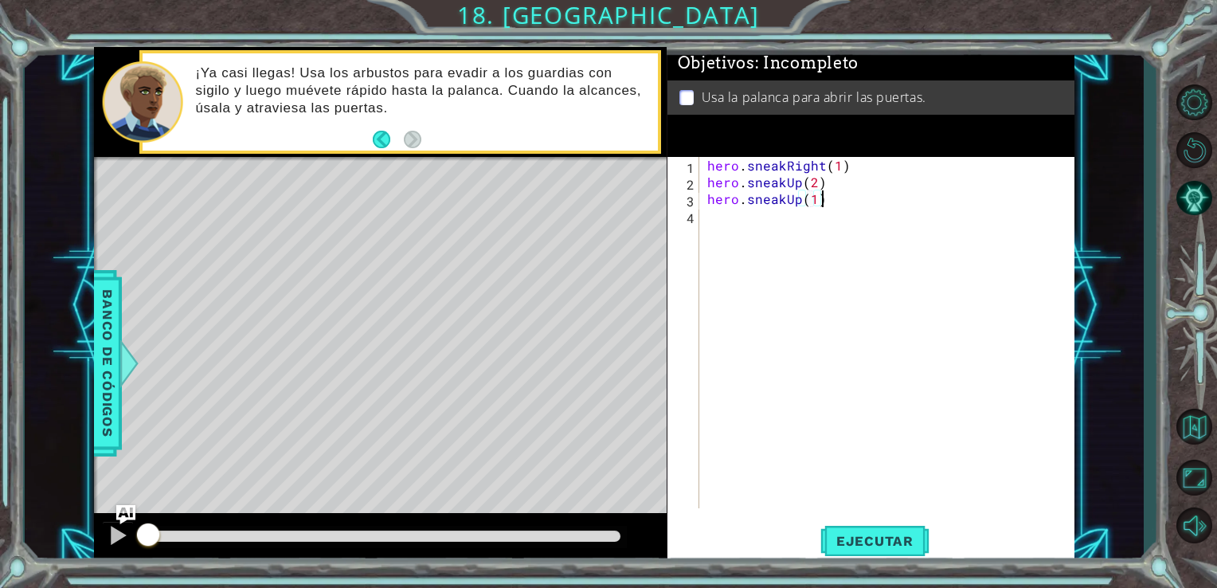
click at [819, 201] on div "hero . sneakRight ( 1 ) hero . sneakUp ( 2 ) hero . sneakUp ( 1 )" at bounding box center [891, 349] width 375 height 385
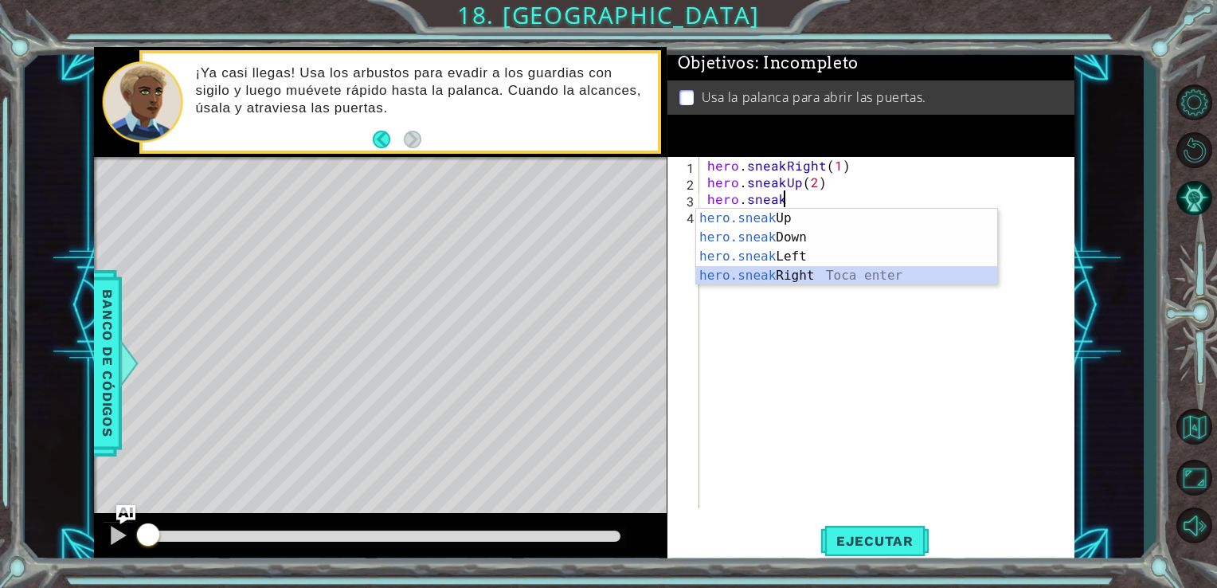
click at [795, 277] on div "hero.sneak Up Toca enter hero.sneak Down Toca enter hero.sneak Left Toca enter …" at bounding box center [846, 266] width 301 height 115
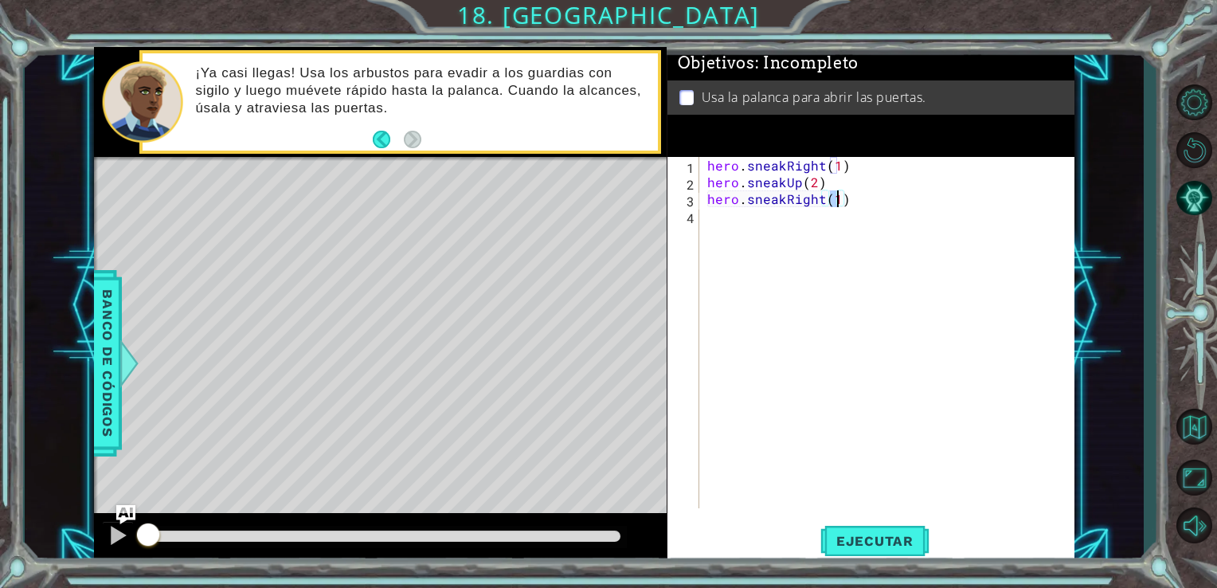
type textarea "hero.sneakRight(1)"
click at [702, 221] on div "hero.sneakRight(1) 1 2 3 4 hero . sneakRight ( 1 ) hero . sneakUp ( 2 ) hero . …" at bounding box center [869, 332] width 404 height 351
click at [717, 217] on div "hero . sneakRight ( 1 ) hero . sneakUp ( 2 ) hero . sneakRight ( 1 )" at bounding box center [891, 349] width 375 height 385
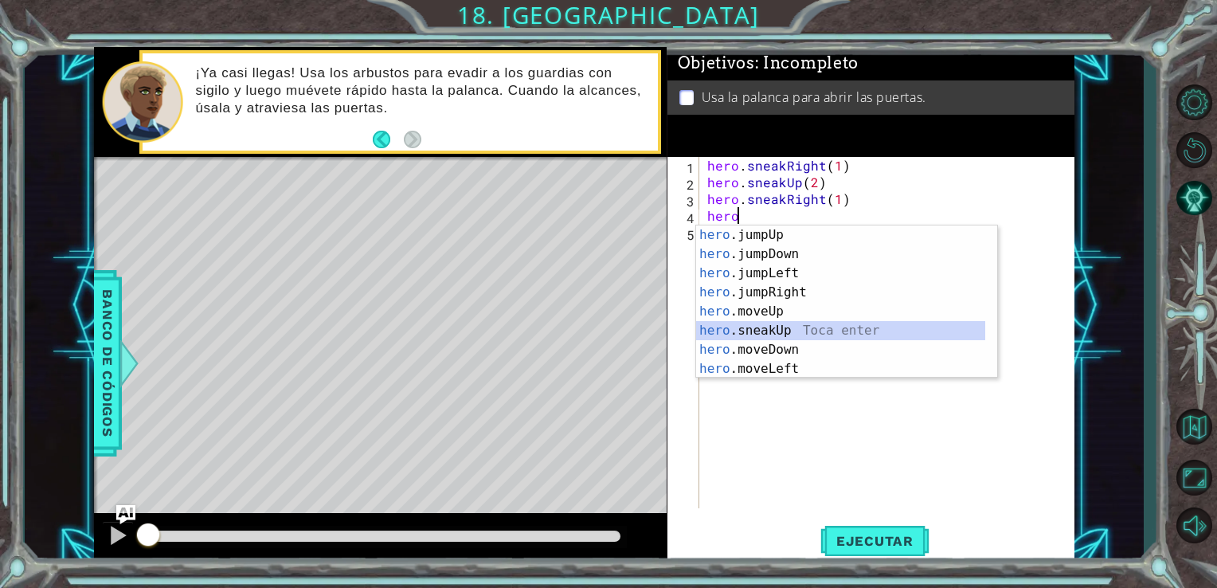
click at [745, 334] on div "hero .jumpUp Toca enter hero .jumpDown Toca enter hero .jumpLeft Toca enter her…" at bounding box center [840, 320] width 289 height 191
type textarea "hero.sneakUp(1)"
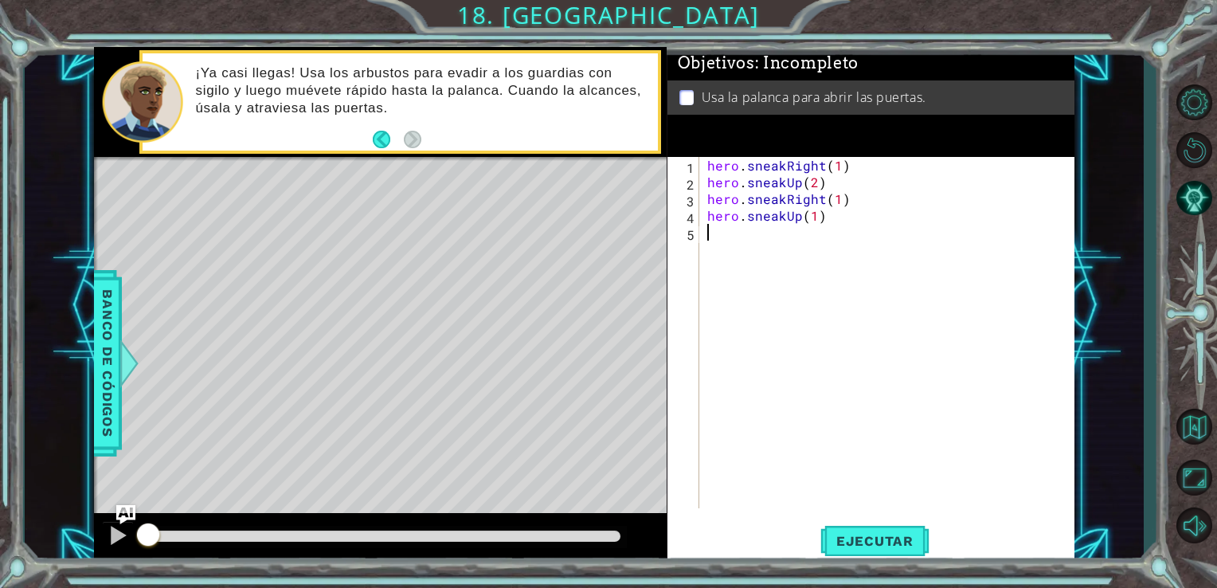
click at [706, 234] on div "hero . sneakRight ( 1 ) hero . sneakUp ( 2 ) hero . sneakRight ( 1 ) hero . sne…" at bounding box center [891, 349] width 375 height 385
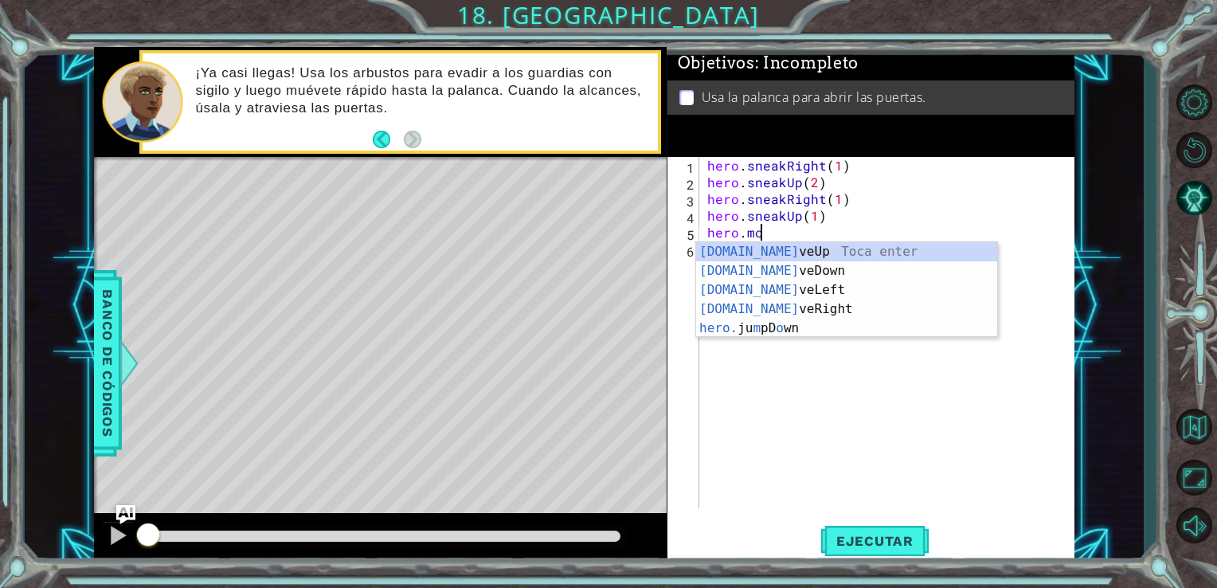
scroll to position [0, 2]
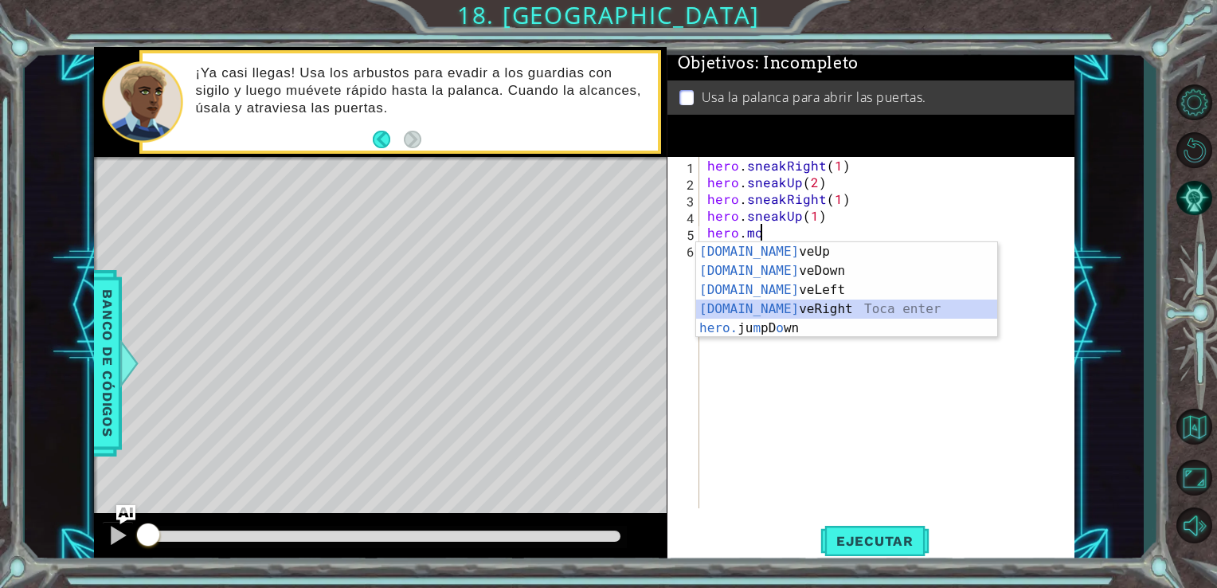
click at [803, 305] on div "[DOMAIN_NAME] veUp Toca enter [DOMAIN_NAME] veDown Toca enter [DOMAIN_NAME] veL…" at bounding box center [846, 309] width 301 height 134
type textarea "hero.moveRight(1)"
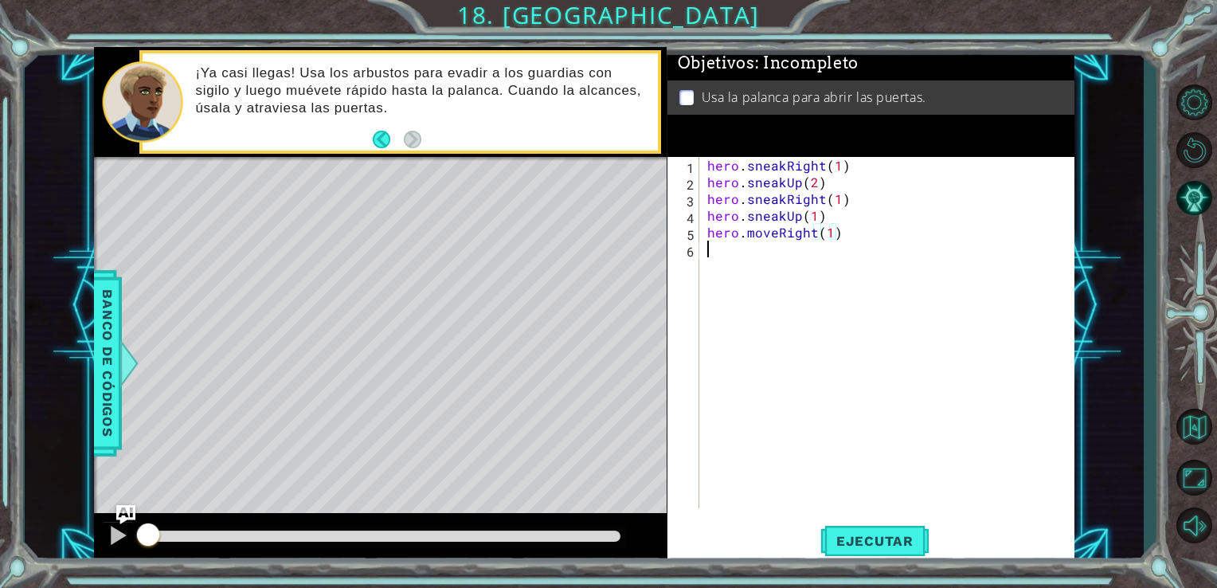
click at [720, 256] on div "hero . sneakRight ( 1 ) hero . sneakUp ( 2 ) hero . sneakRight ( 1 ) hero . sne…" at bounding box center [891, 349] width 375 height 385
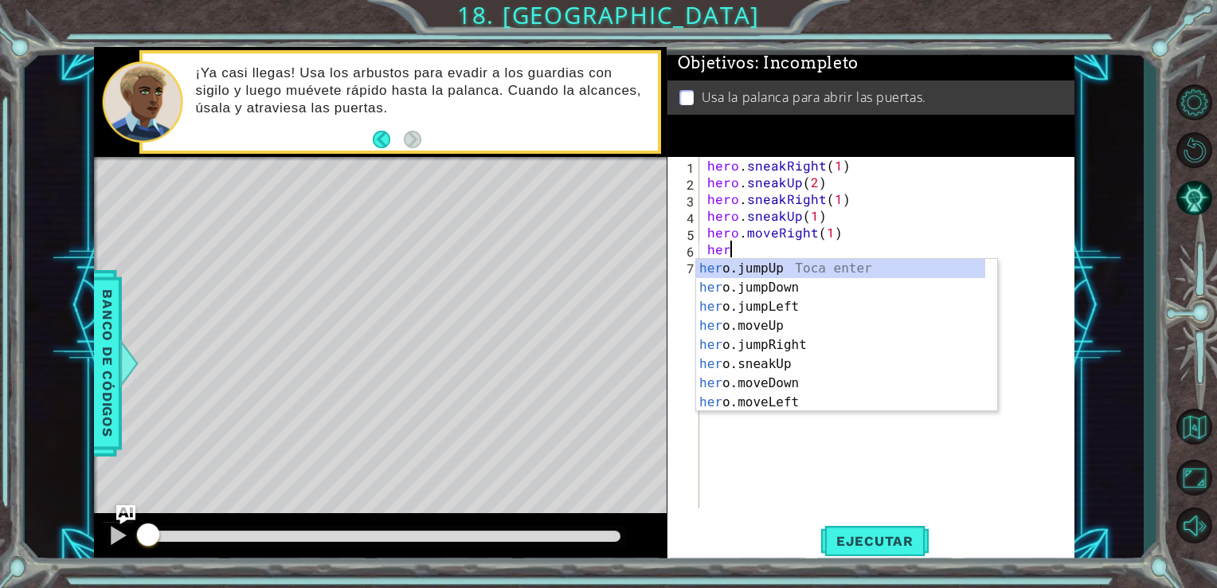
scroll to position [0, 0]
click at [827, 234] on div "hero . sneakRight ( 1 ) hero . sneakUp ( 2 ) hero . sneakRight ( 1 ) hero . sne…" at bounding box center [891, 349] width 375 height 385
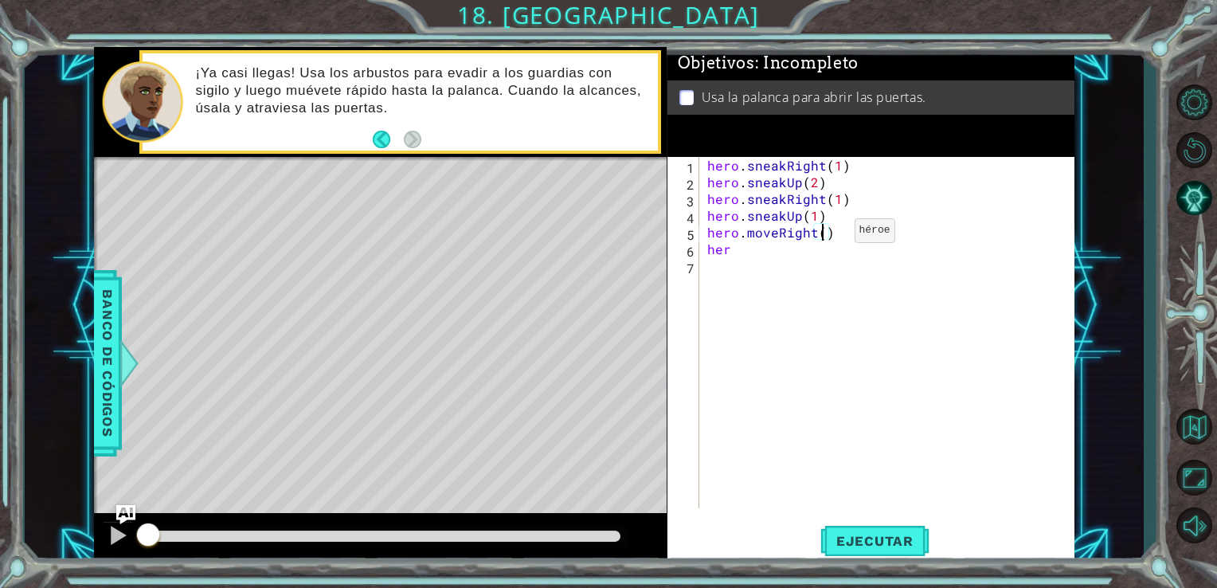
scroll to position [0, 6]
click at [729, 248] on div "hero . sneakRight ( 1 ) hero . sneakUp ( 2 ) hero . sneakRight ( 1 ) hero . sne…" at bounding box center [891, 349] width 375 height 385
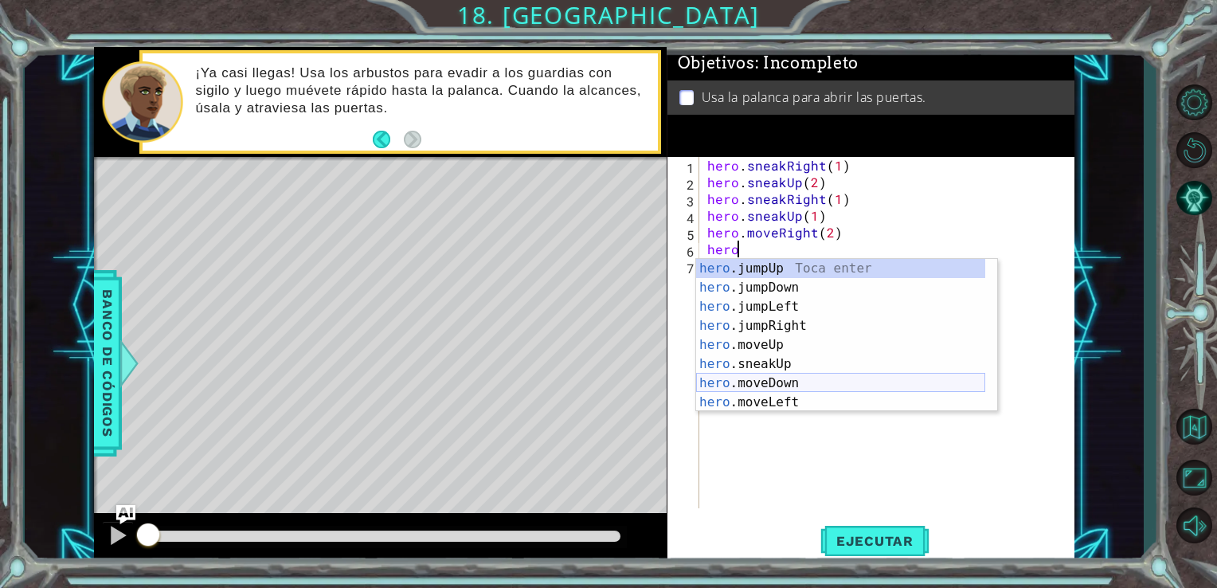
click at [774, 384] on div "hero .jumpUp Toca enter hero .jumpDown Toca enter hero .jumpLeft Toca enter her…" at bounding box center [840, 354] width 289 height 191
type textarea "hero.moveDown(1)"
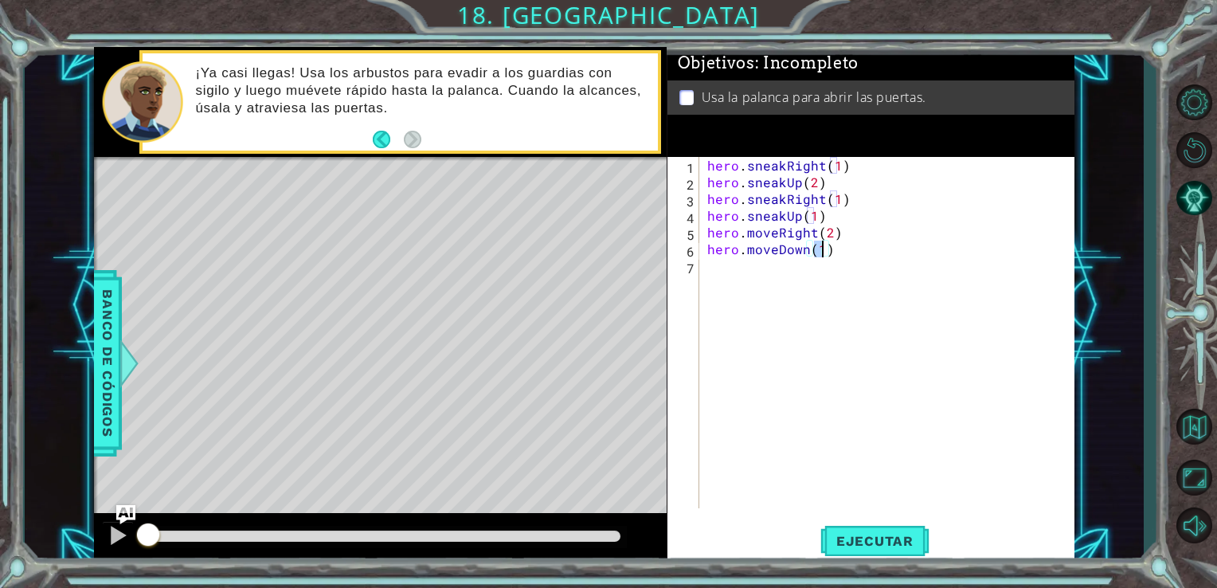
click at [710, 274] on div "hero . sneakRight ( 1 ) hero . sneakUp ( 2 ) hero . sneakRight ( 1 ) hero . sne…" at bounding box center [891, 349] width 375 height 385
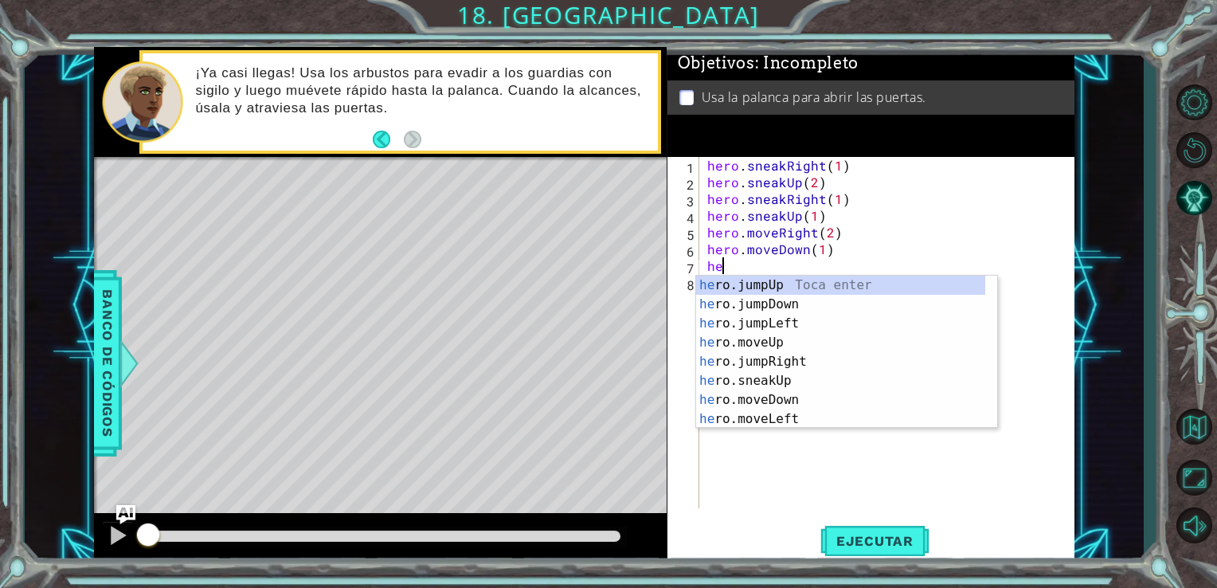
type textarea "her"
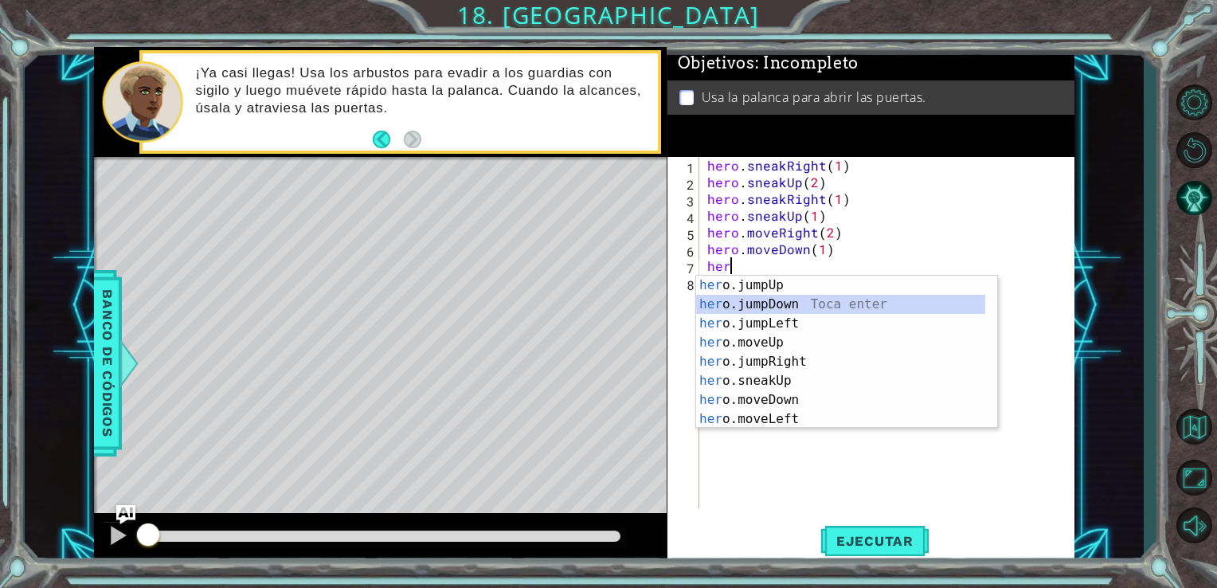
click at [746, 306] on div "her o.jumpUp Toca enter her o.jumpDown Toca enter her o.jumpLeft Toca enter her…" at bounding box center [840, 371] width 289 height 191
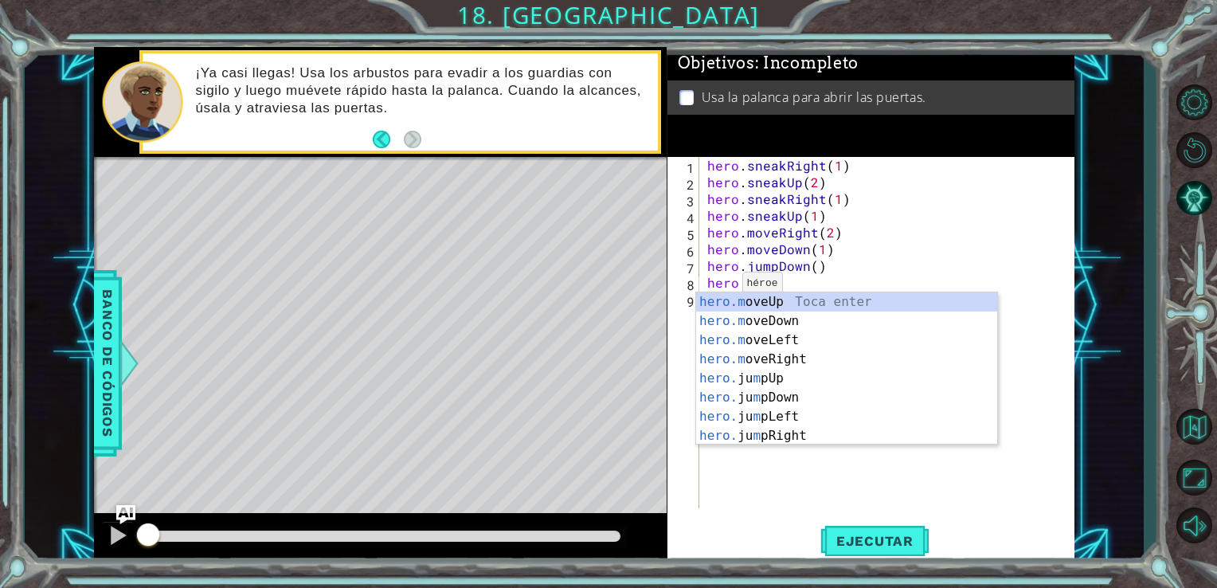
scroll to position [0, 2]
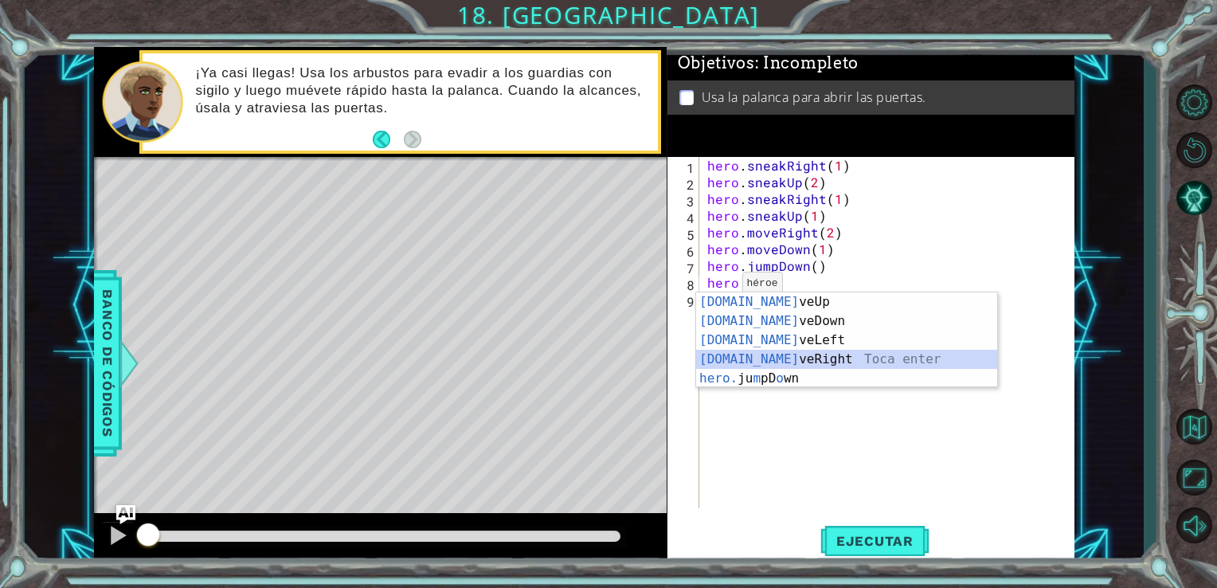
click at [795, 358] on div "[DOMAIN_NAME] veUp Toca enter [DOMAIN_NAME] veDown Toca enter [DOMAIN_NAME] veL…" at bounding box center [846, 359] width 301 height 134
type textarea "hero.moveRight(1)"
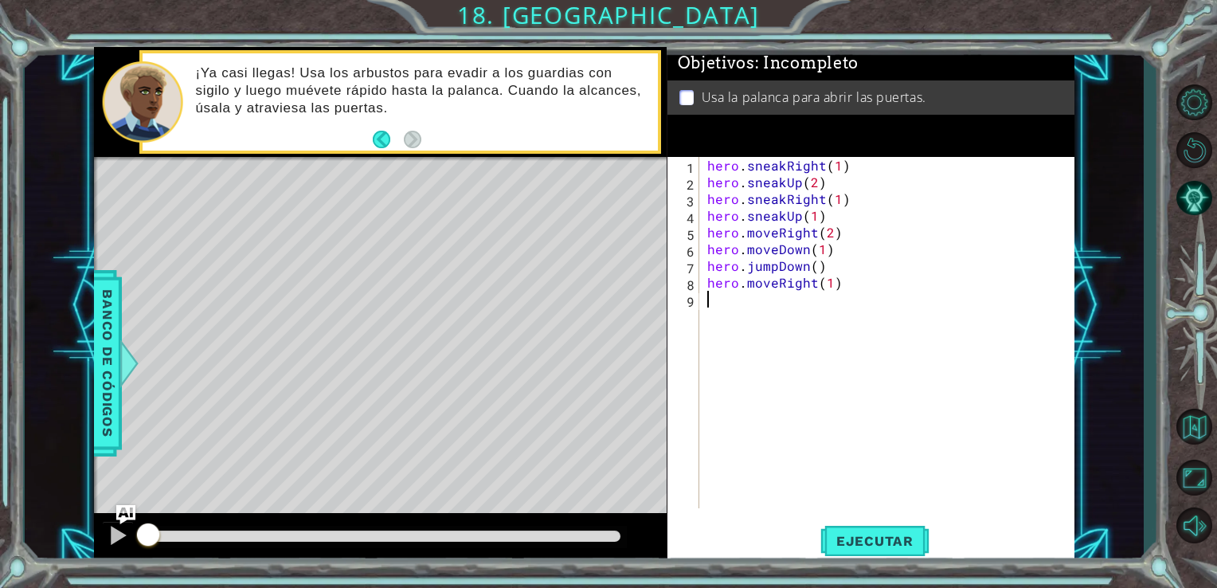
click at [712, 303] on div "hero . sneakRight ( 1 ) hero . sneakUp ( 2 ) hero . sneakRight ( 1 ) hero . sne…" at bounding box center [891, 349] width 375 height 385
click at [828, 283] on div "hero . sneakRight ( 1 ) hero . sneakUp ( 2 ) hero . sneakRight ( 1 ) hero . sne…" at bounding box center [891, 349] width 375 height 385
type textarea "hero.moveRight(2)"
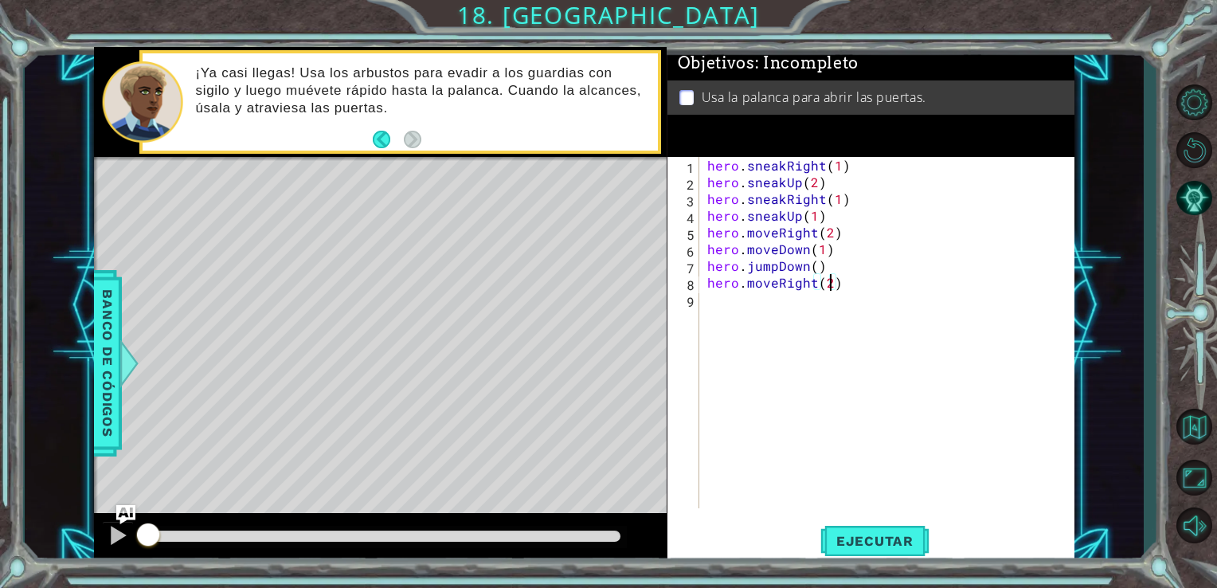
click at [706, 302] on div "hero . sneakRight ( 1 ) hero . sneakUp ( 2 ) hero . sneakRight ( 1 ) hero . sne…" at bounding box center [891, 349] width 375 height 385
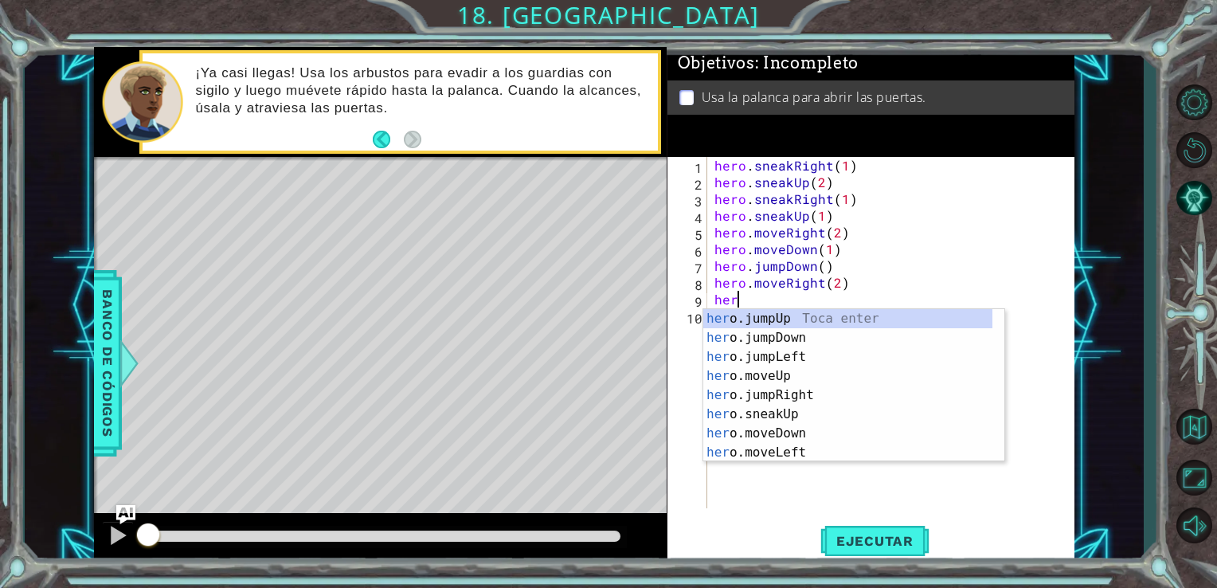
scroll to position [0, 0]
type textarea "hero"
click at [726, 321] on div "hero .jumpUp Toca enter hero .jumpDown Toca enter hero .jumpLeft Toca enter her…" at bounding box center [847, 404] width 289 height 191
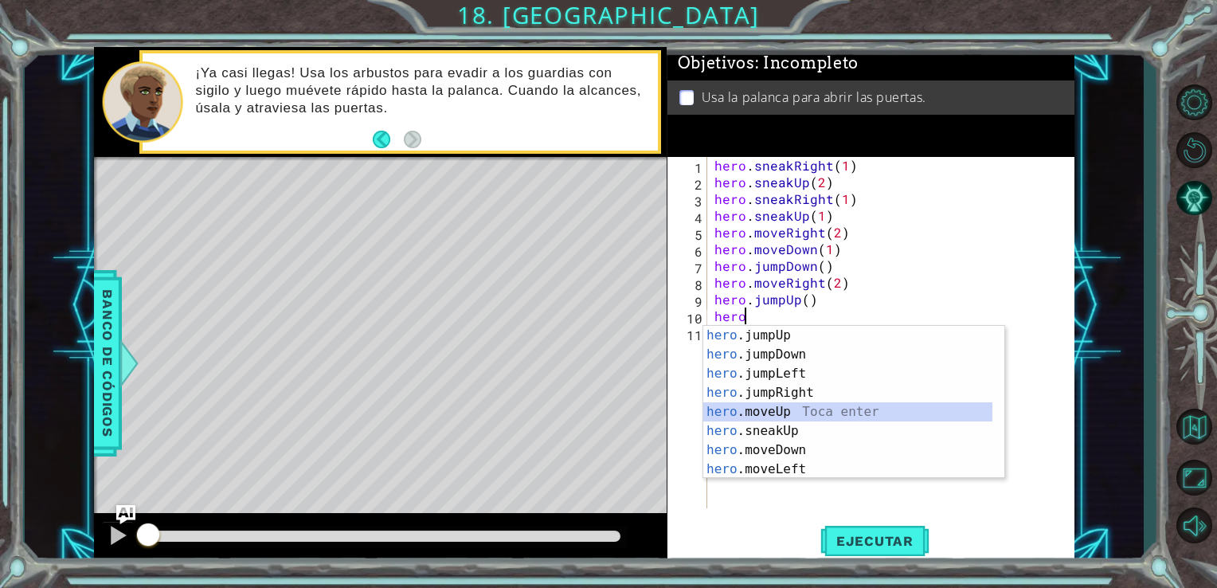
click at [776, 416] on div "hero .jumpUp Toca enter hero .jumpDown Toca enter hero .jumpLeft Toca enter her…" at bounding box center [847, 421] width 289 height 191
type textarea "hero.moveUp(1)"
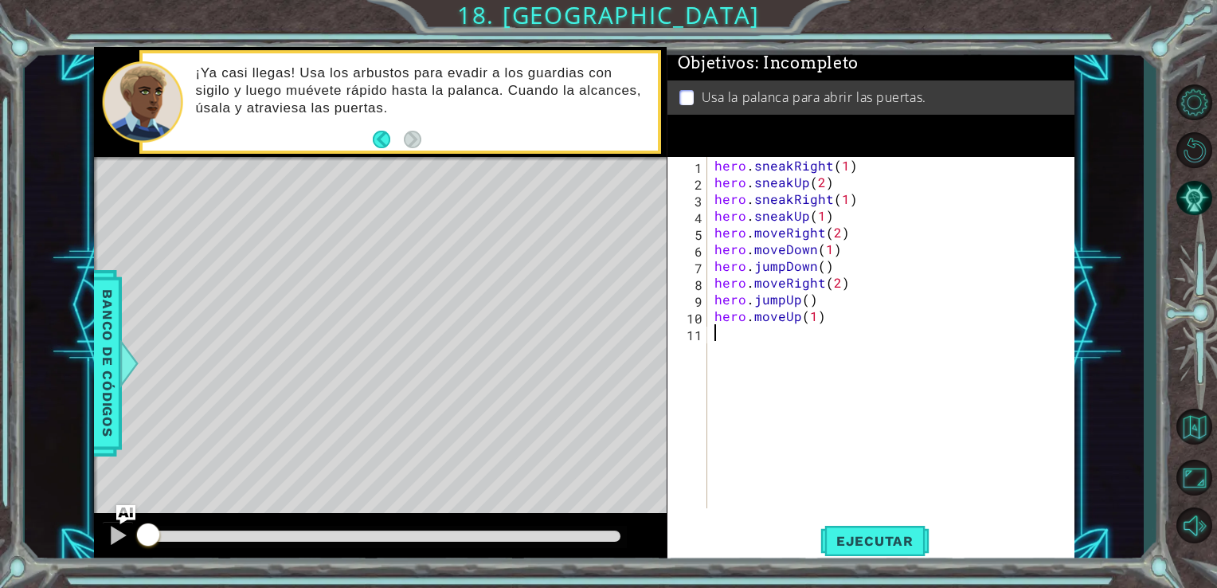
click at [721, 339] on div "hero . sneakRight ( 1 ) hero . sneakUp ( 2 ) hero . sneakRight ( 1 ) hero . sne…" at bounding box center [895, 349] width 368 height 385
type textarea "hero.use("lever")"
click at [713, 349] on div "hero . sneakRight ( 1 ) hero . sneakUp ( 2 ) hero . sneakRight ( 1 ) hero . sne…" at bounding box center [895, 349] width 368 height 385
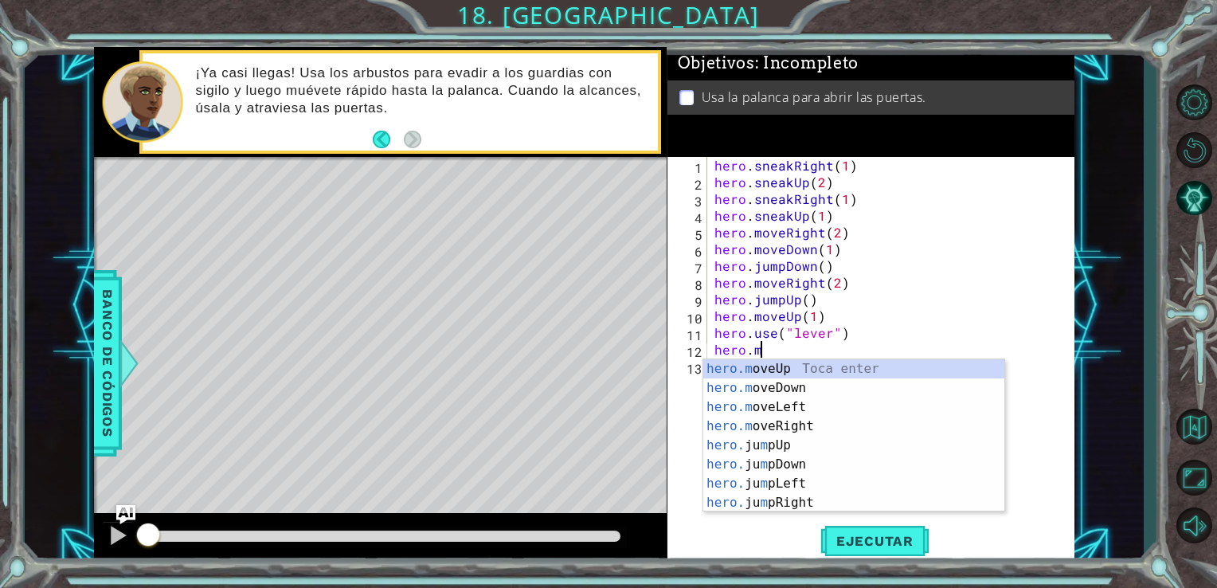
scroll to position [0, 2]
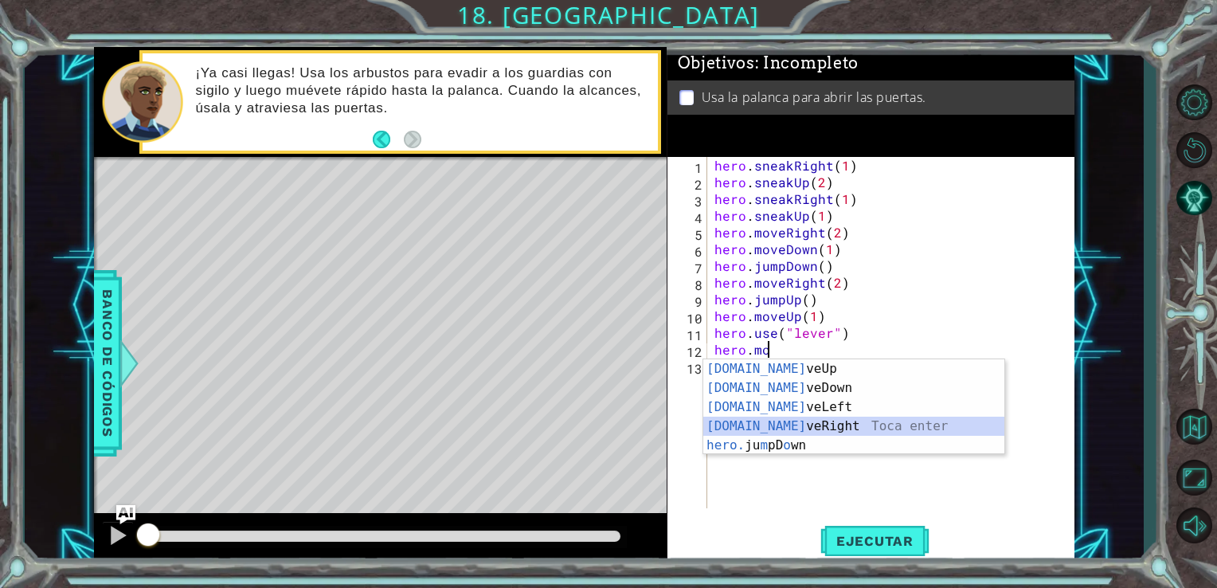
click at [799, 419] on div "[DOMAIN_NAME] veUp Toca enter [DOMAIN_NAME] veDown Toca enter [DOMAIN_NAME] veL…" at bounding box center [853, 426] width 301 height 134
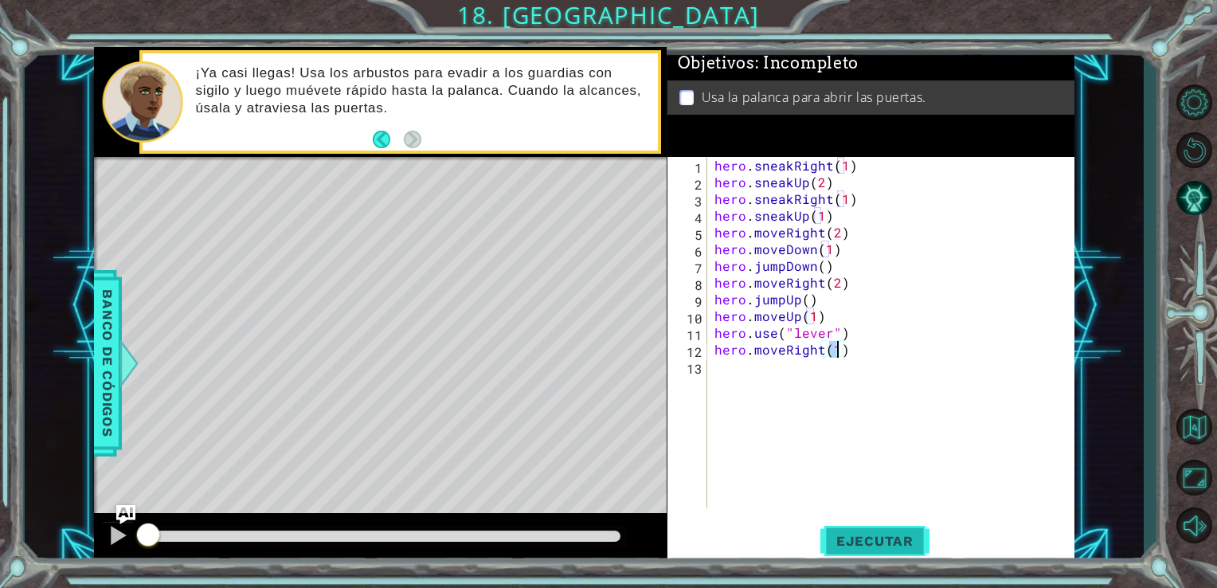
type textarea "hero.moveRight(1)"
click at [854, 544] on span "Ejecutar" at bounding box center [874, 541] width 109 height 16
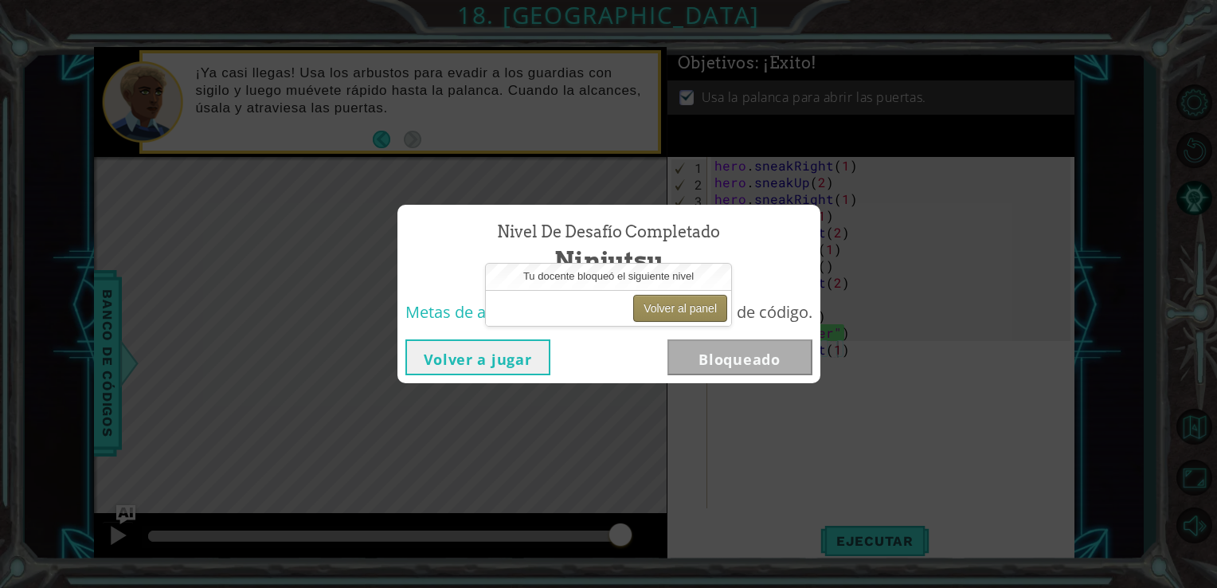
click at [678, 314] on button "Volver al panel" at bounding box center [680, 308] width 94 height 27
click at [684, 308] on button "Volver al panel" at bounding box center [680, 308] width 94 height 27
click at [646, 300] on button "Volver al panel" at bounding box center [680, 308] width 94 height 27
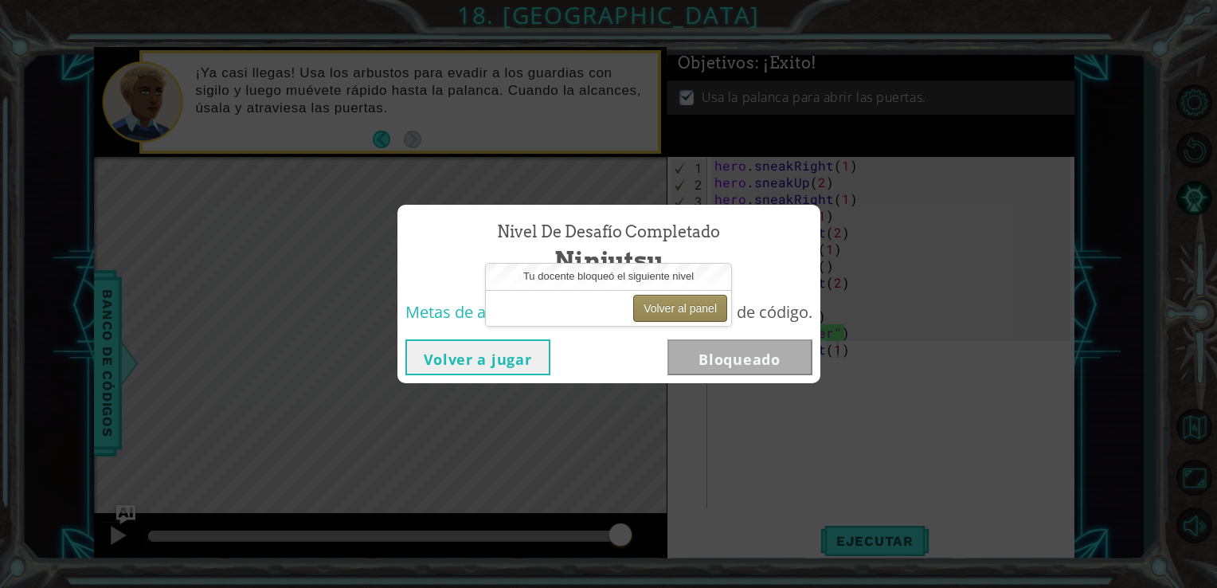
drag, startPoint x: 646, startPoint y: 300, endPoint x: 695, endPoint y: 303, distance: 49.5
click at [695, 303] on button "Volver al panel" at bounding box center [680, 308] width 94 height 27
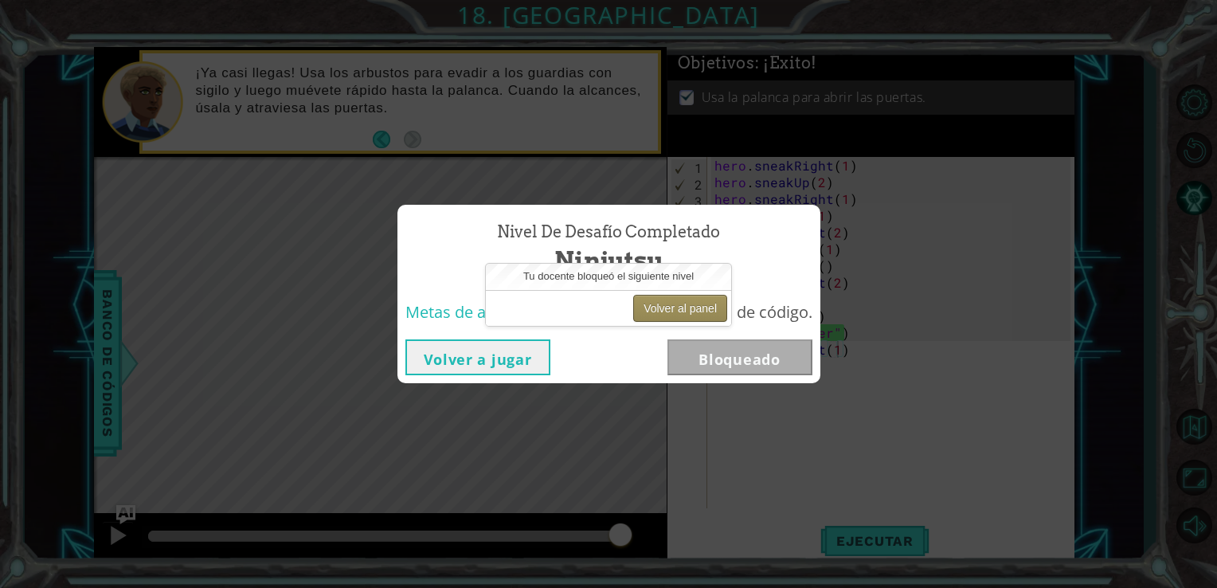
click at [695, 303] on button "Volver al panel" at bounding box center [680, 308] width 94 height 27
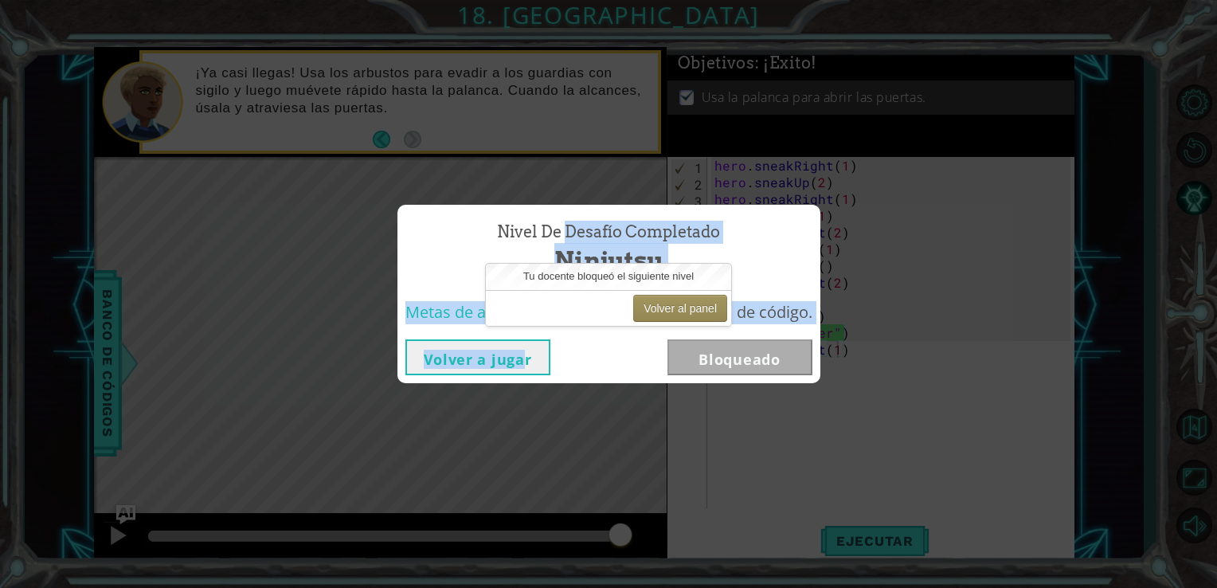
drag, startPoint x: 695, startPoint y: 303, endPoint x: 455, endPoint y: 377, distance: 251.6
click at [455, 377] on div "Nivel de desafío Completado Ninjutsu Metas de aprendizaje: Escribe una secuenci…" at bounding box center [608, 294] width 1217 height 588
click at [487, 362] on button "Volver a jugar" at bounding box center [477, 357] width 145 height 36
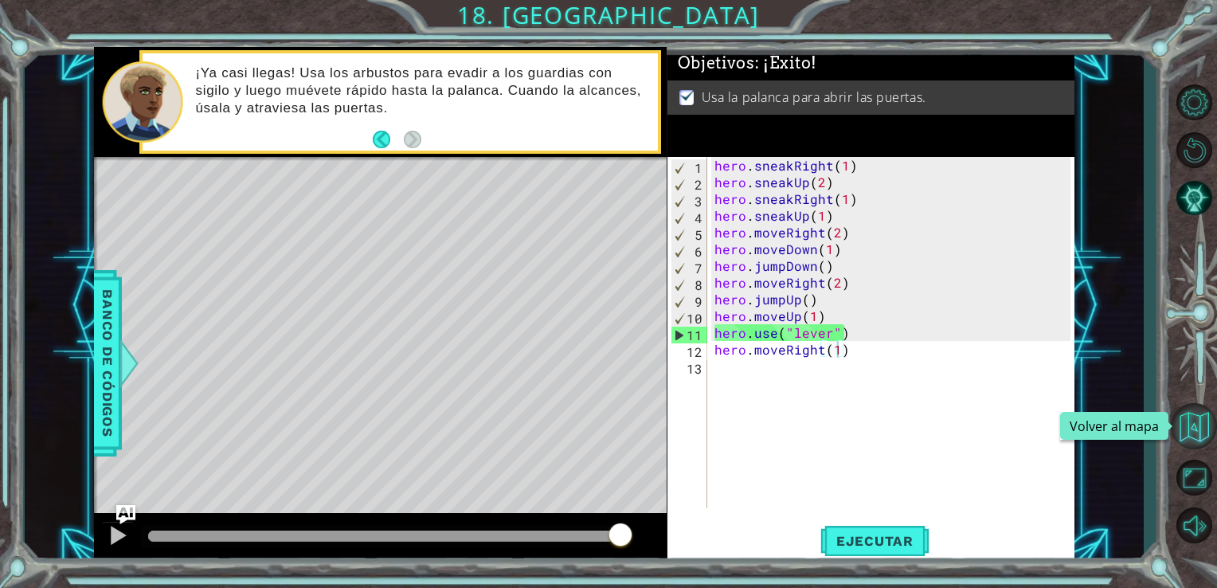
click at [1195, 416] on button "Volver al mapa" at bounding box center [1193, 426] width 46 height 46
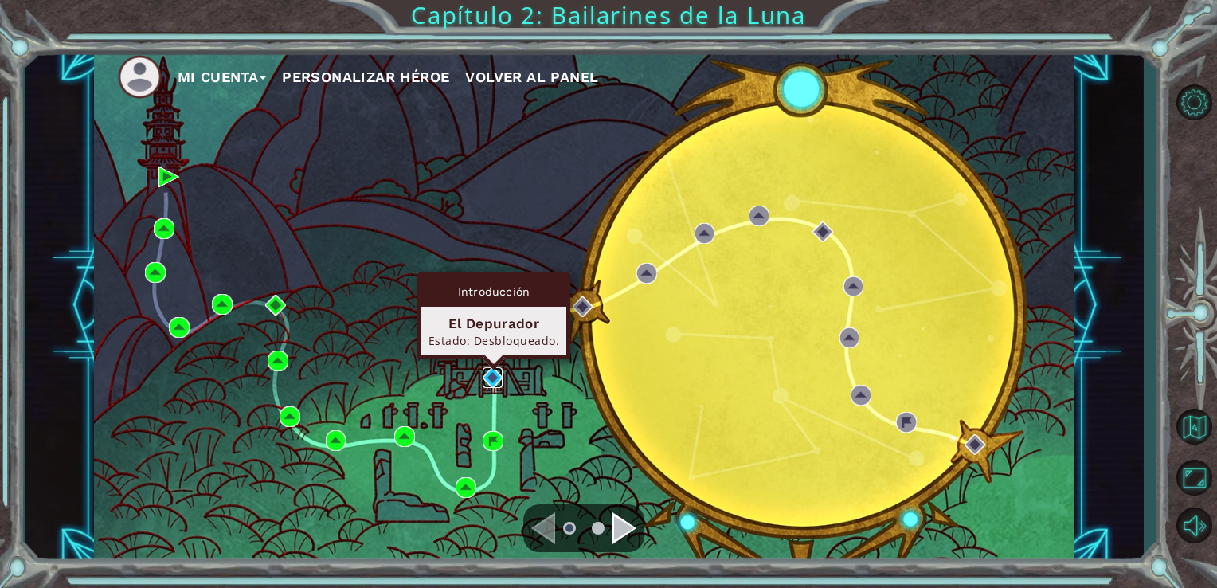
click at [485, 373] on img at bounding box center [493, 377] width 21 height 21
